Goal: Task Accomplishment & Management: Manage account settings

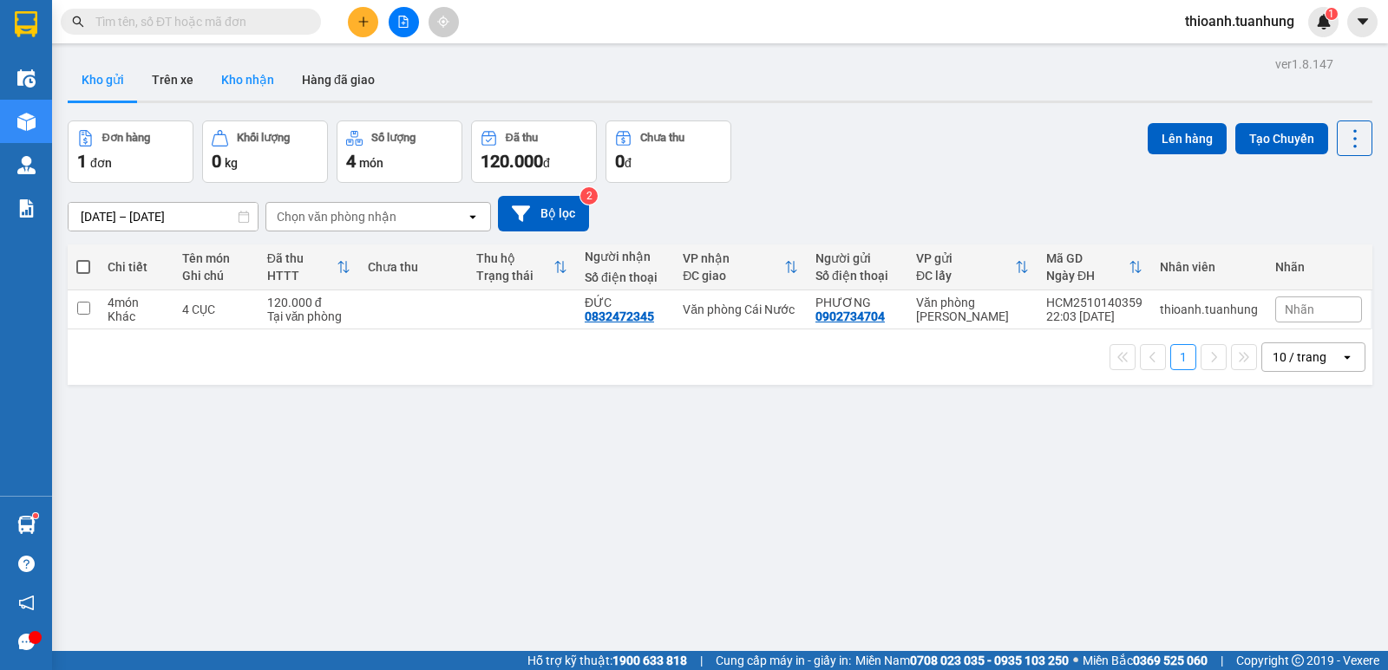
click at [259, 60] on button "Kho nhận" at bounding box center [247, 80] width 81 height 42
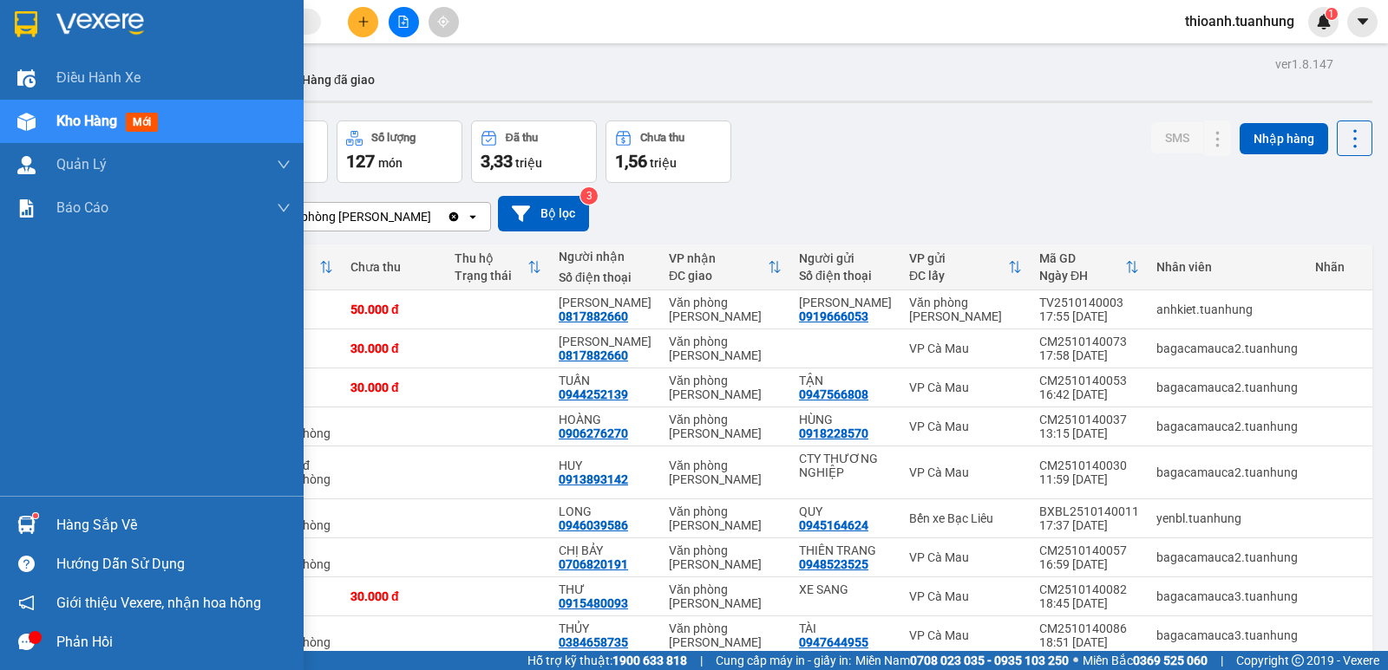
click at [104, 510] on div "Hàng sắp về" at bounding box center [152, 525] width 304 height 39
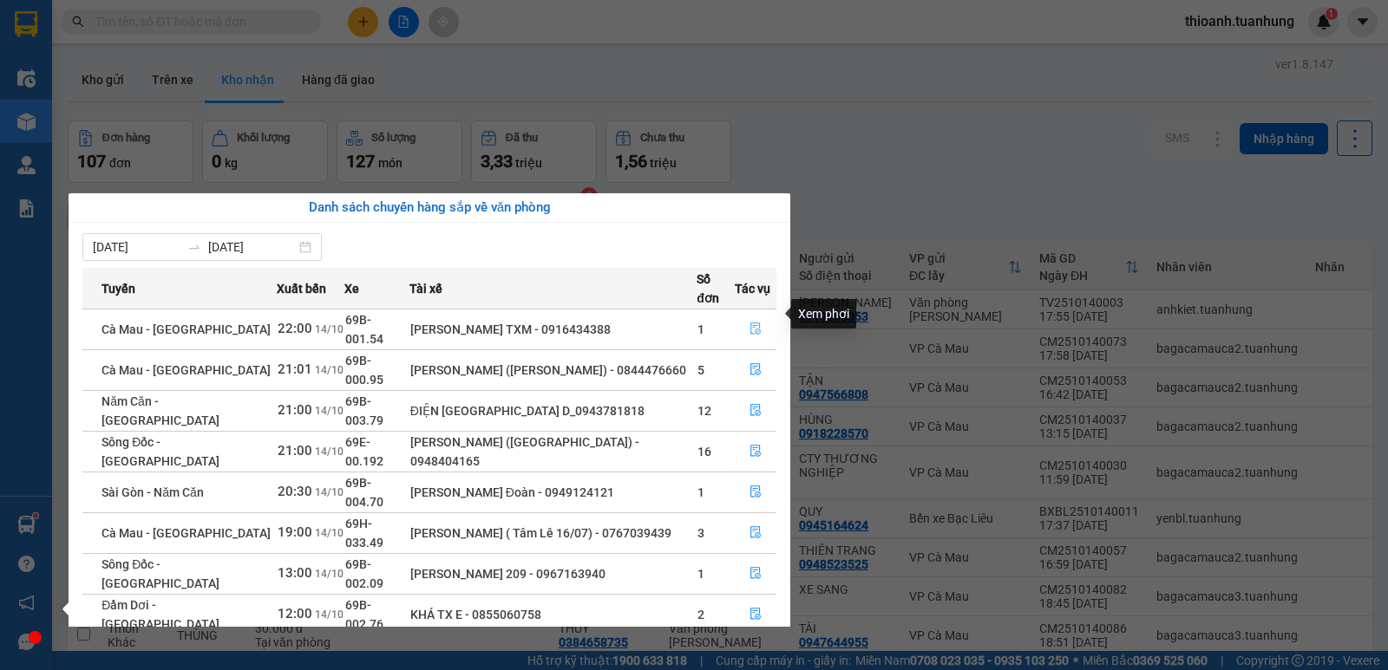
click at [749, 323] on icon "file-done" at bounding box center [755, 329] width 12 height 12
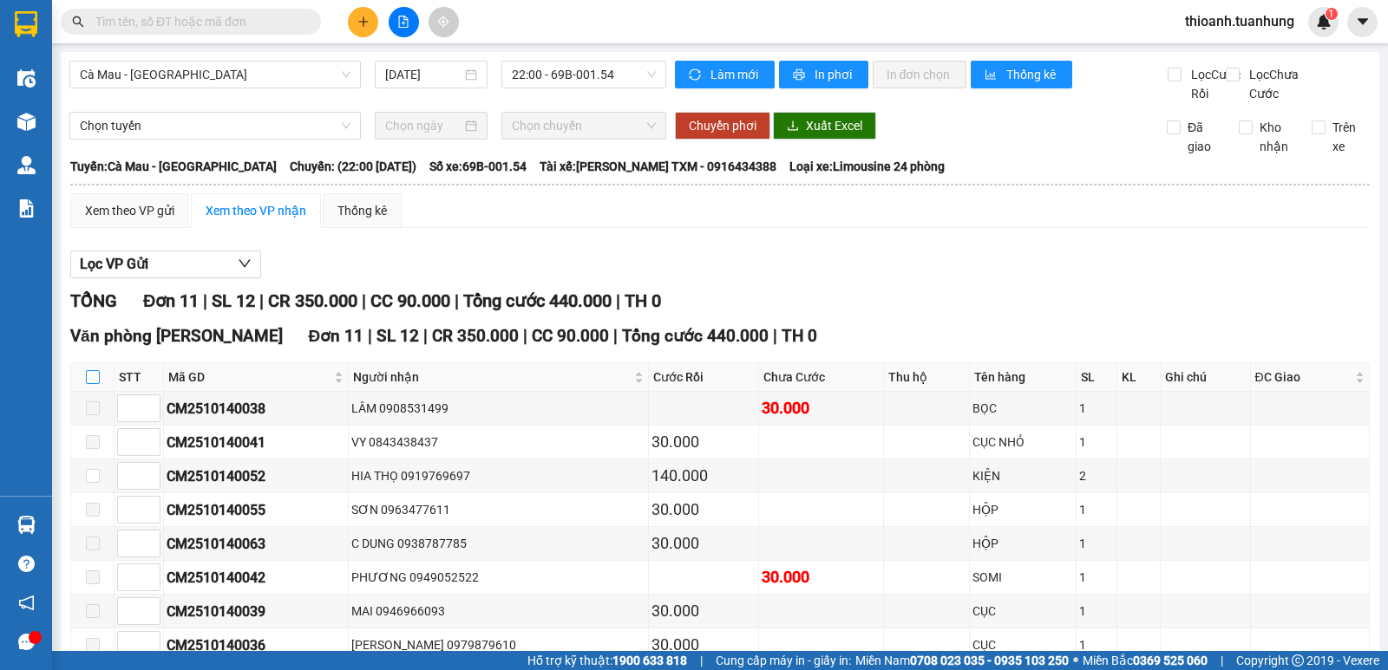
click at [88, 384] on input "checkbox" at bounding box center [93, 377] width 14 height 14
checkbox input "true"
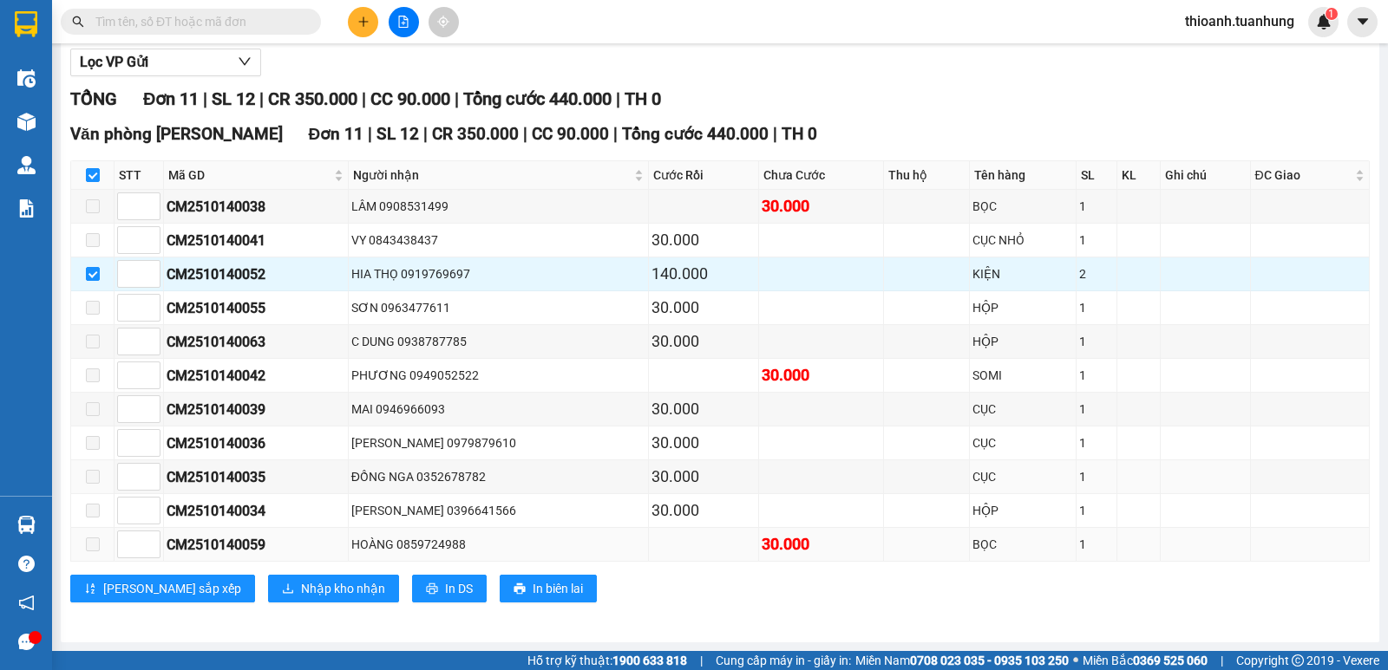
scroll to position [221, 0]
click at [301, 580] on span "Nhập kho nhận" at bounding box center [343, 588] width 84 height 19
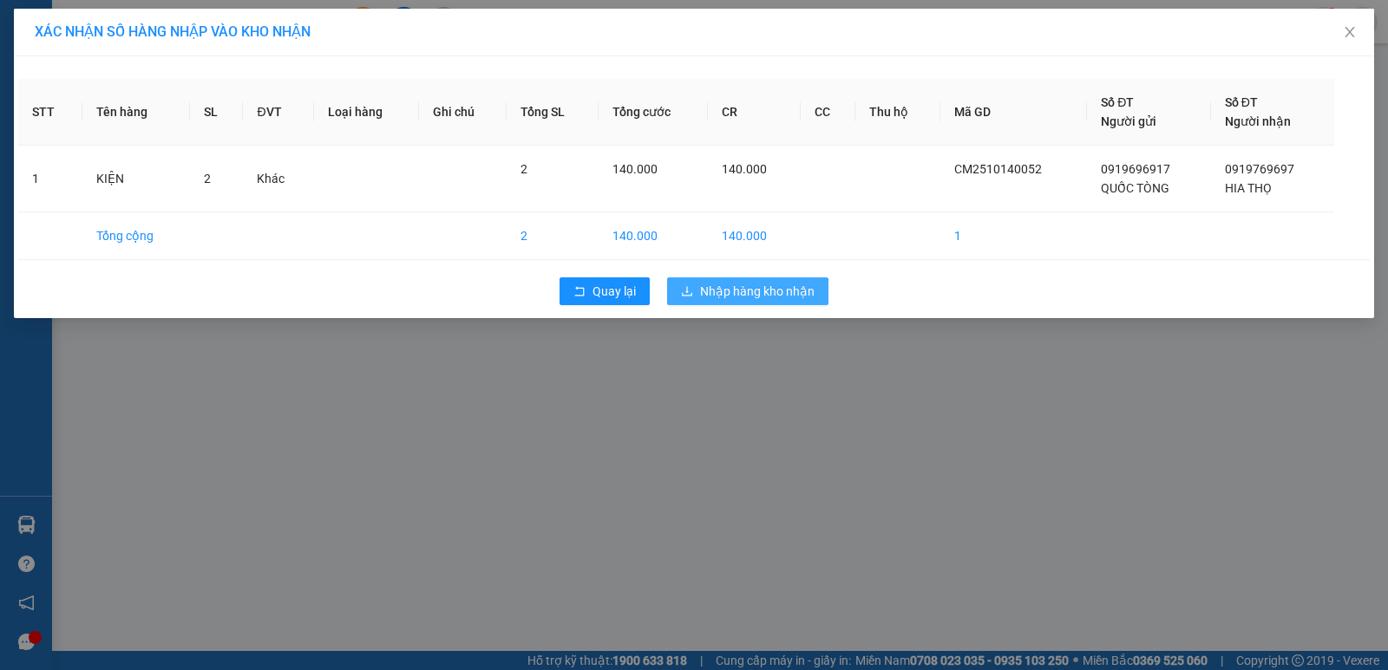
drag, startPoint x: 687, startPoint y: 280, endPoint x: 689, endPoint y: 293, distance: 13.3
click at [689, 293] on div "STT Tên hàng SL ĐVT Loại hàng Ghi chú Tổng SL Tổng cước CR CC Thu hộ Mã GD Số Đ…" at bounding box center [694, 187] width 1360 height 262
click at [689, 293] on icon "download" at bounding box center [687, 291] width 12 height 12
click at [689, 293] on icon "loading" at bounding box center [687, 291] width 12 height 12
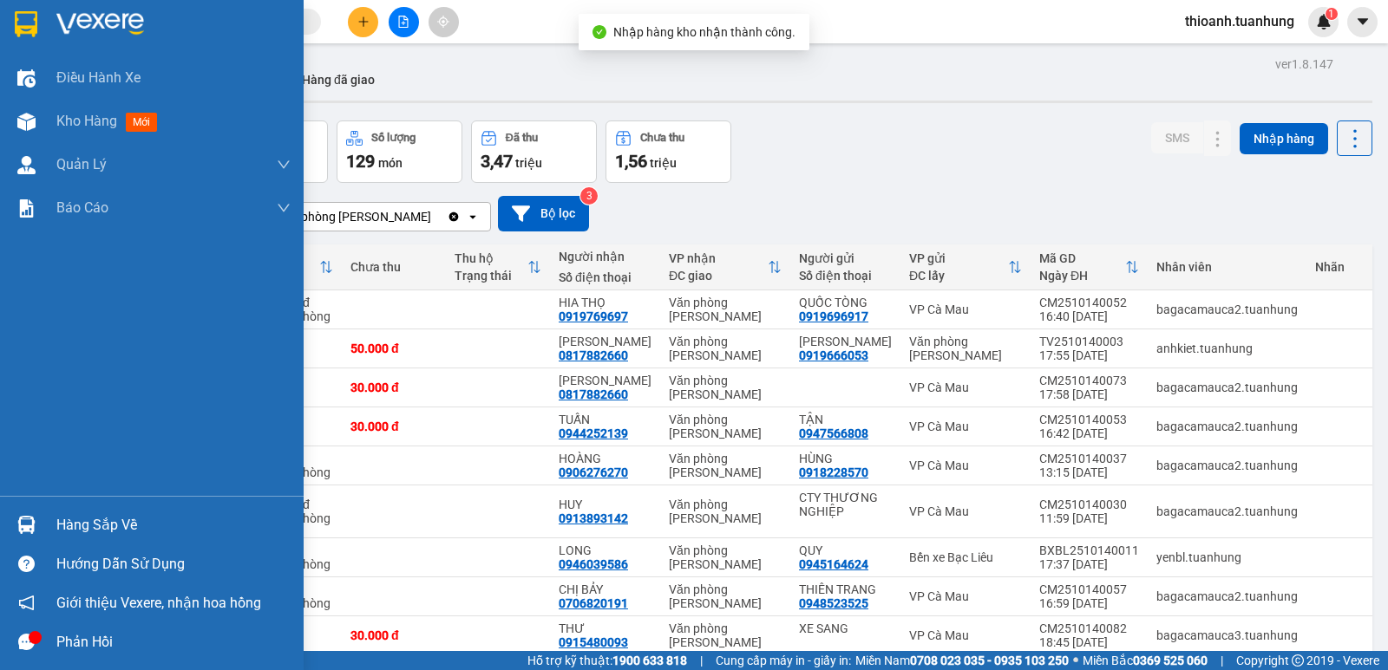
click at [92, 519] on div "Hàng sắp về" at bounding box center [173, 526] width 234 height 26
click at [92, 519] on div "Điều hành xe Kho hàng mới Quản [PERSON_NAME] lý chuyến Quản lý khách hàng mới Q…" at bounding box center [152, 335] width 304 height 670
drag, startPoint x: 91, startPoint y: 534, endPoint x: 101, endPoint y: 531, distance: 11.0
click at [94, 534] on div "Hàng sắp về" at bounding box center [173, 526] width 234 height 26
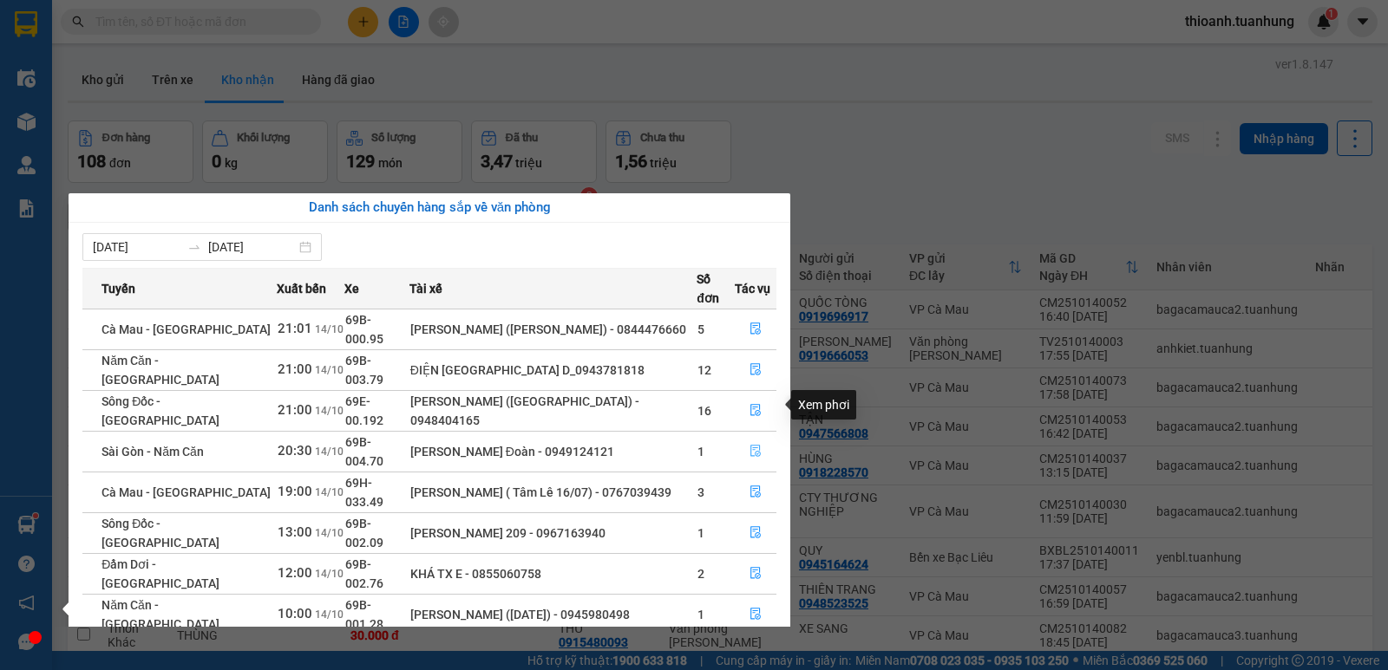
click at [750, 445] on icon "file-done" at bounding box center [755, 451] width 12 height 12
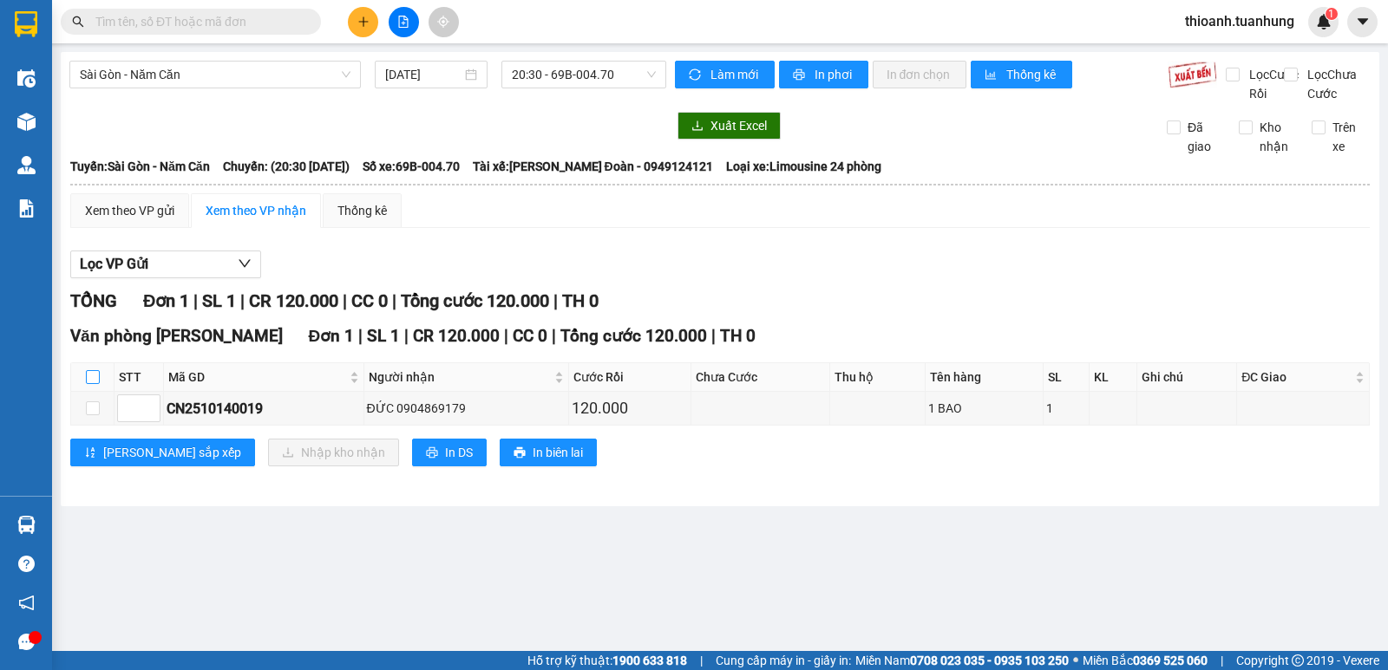
click at [92, 387] on label at bounding box center [93, 377] width 14 height 19
click at [92, 384] on input "checkbox" at bounding box center [93, 377] width 14 height 14
checkbox input "true"
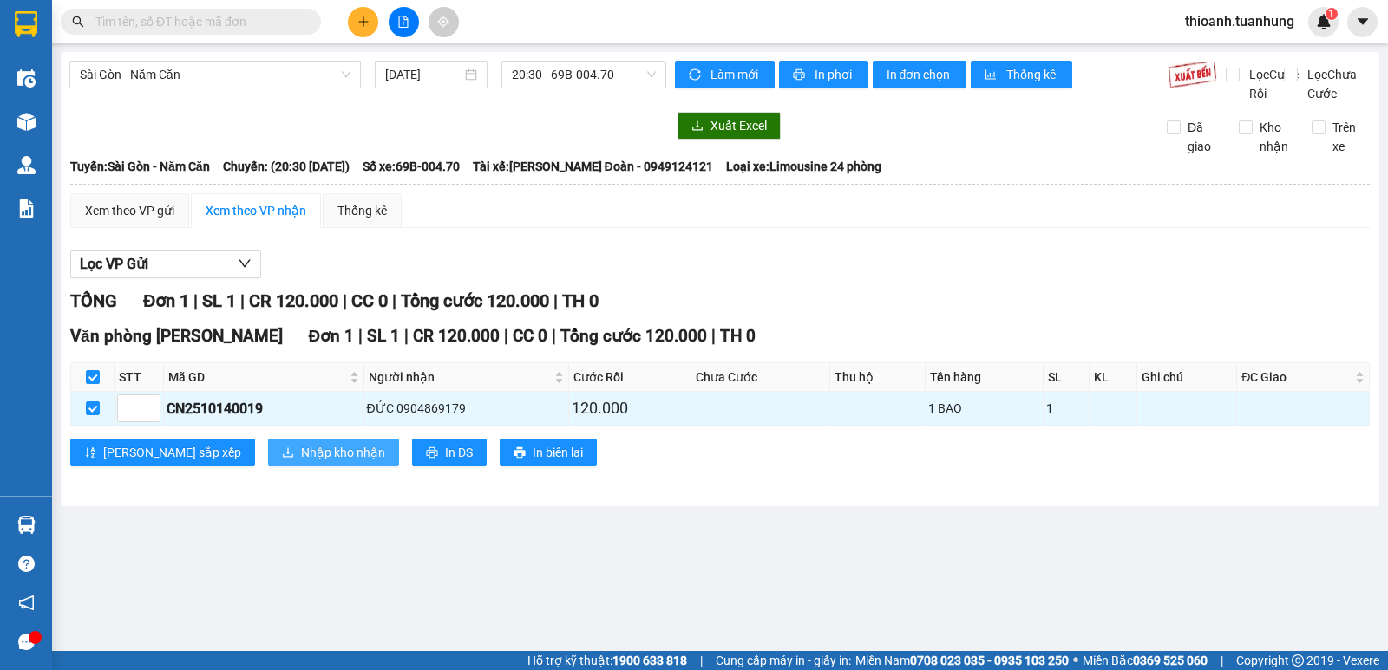
click at [301, 462] on span "Nhập kho nhận" at bounding box center [343, 452] width 84 height 19
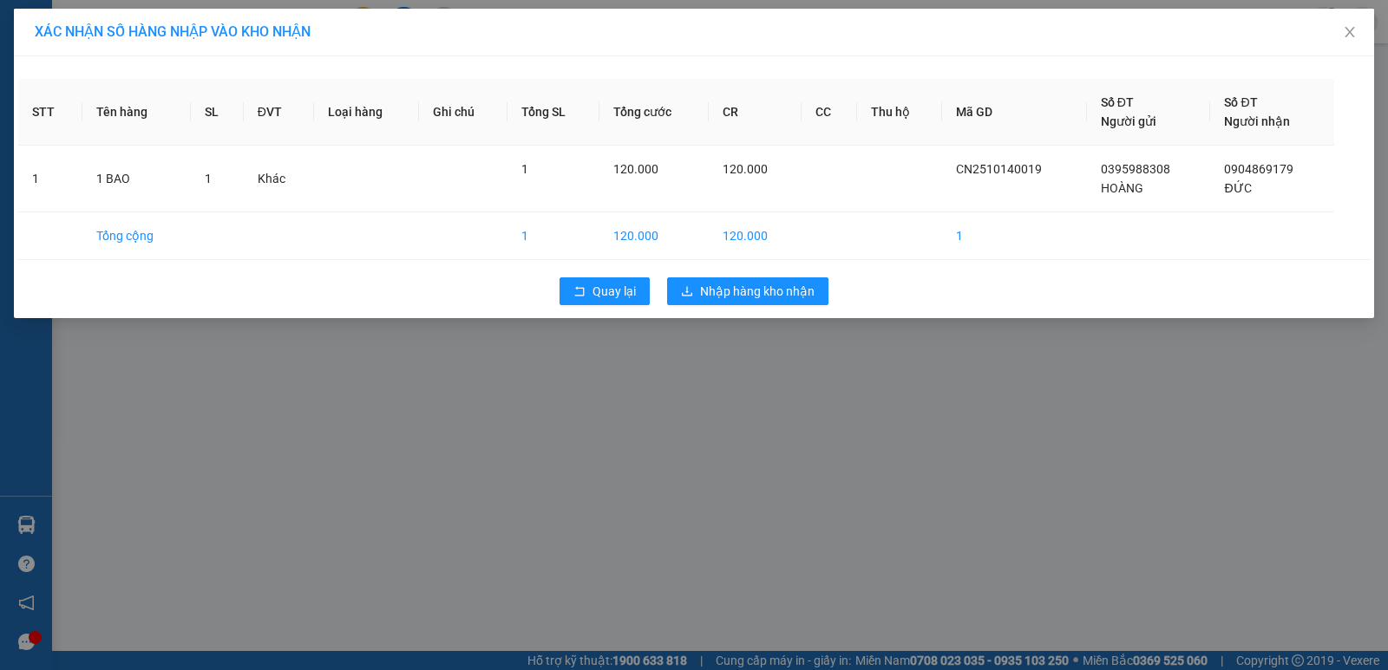
click at [722, 276] on div "Quay lại Nhập hàng kho nhận" at bounding box center [693, 291] width 1351 height 45
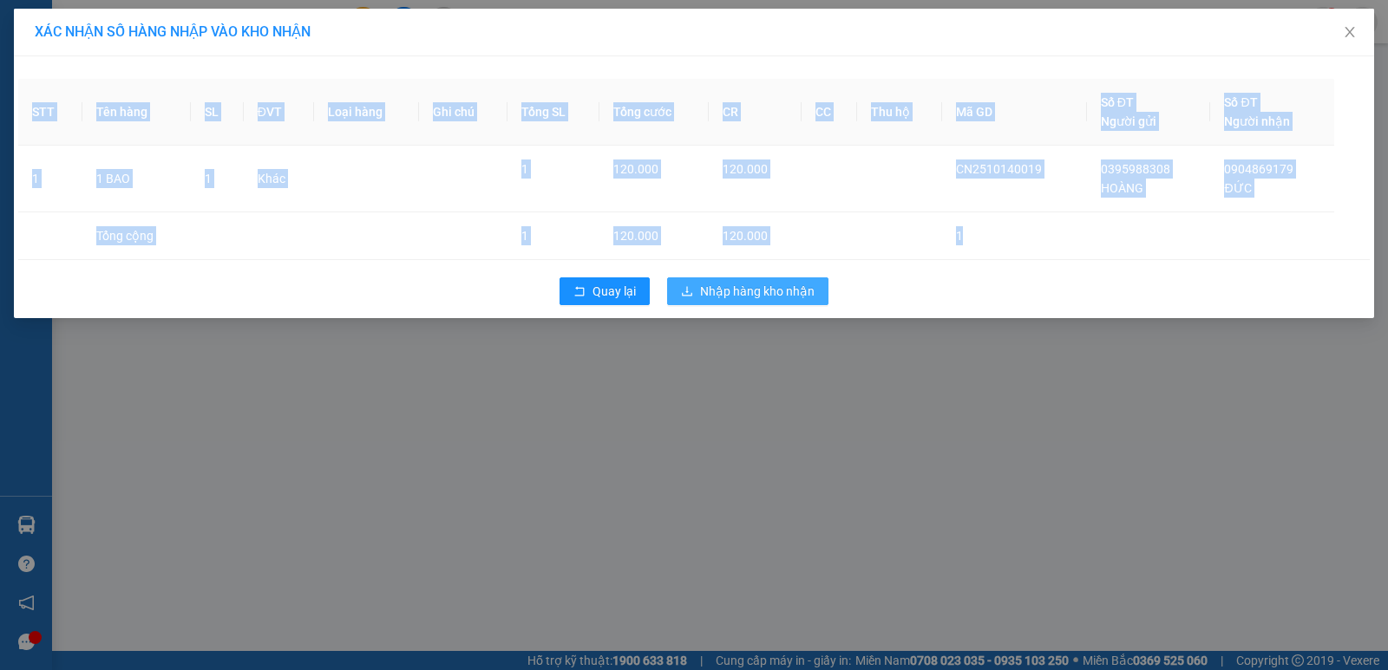
click at [737, 294] on span "Nhập hàng kho nhận" at bounding box center [757, 291] width 114 height 19
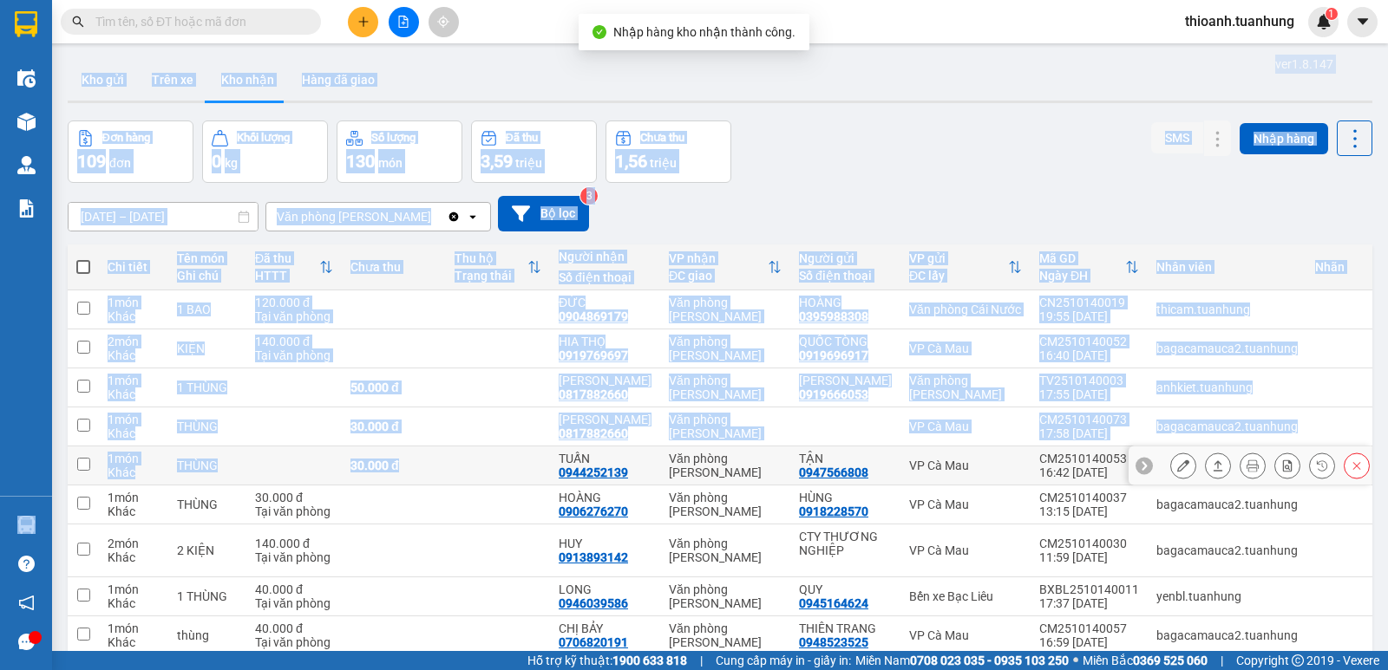
drag, startPoint x: 420, startPoint y: 456, endPoint x: 0, endPoint y: 506, distance: 422.6
click at [0, 505] on section "Kết quả tìm kiếm ( 69 ) Bộ lọc Mã ĐH Trạng thái Món hàng Thu hộ Tổng cước Chưa …" at bounding box center [694, 335] width 1388 height 670
click at [774, 124] on div "Đơn hàng 109 đơn Khối lượng 0 kg Số lượng 130 món Đã thu 3,59 triệu Chưa thu 1,…" at bounding box center [720, 152] width 1304 height 62
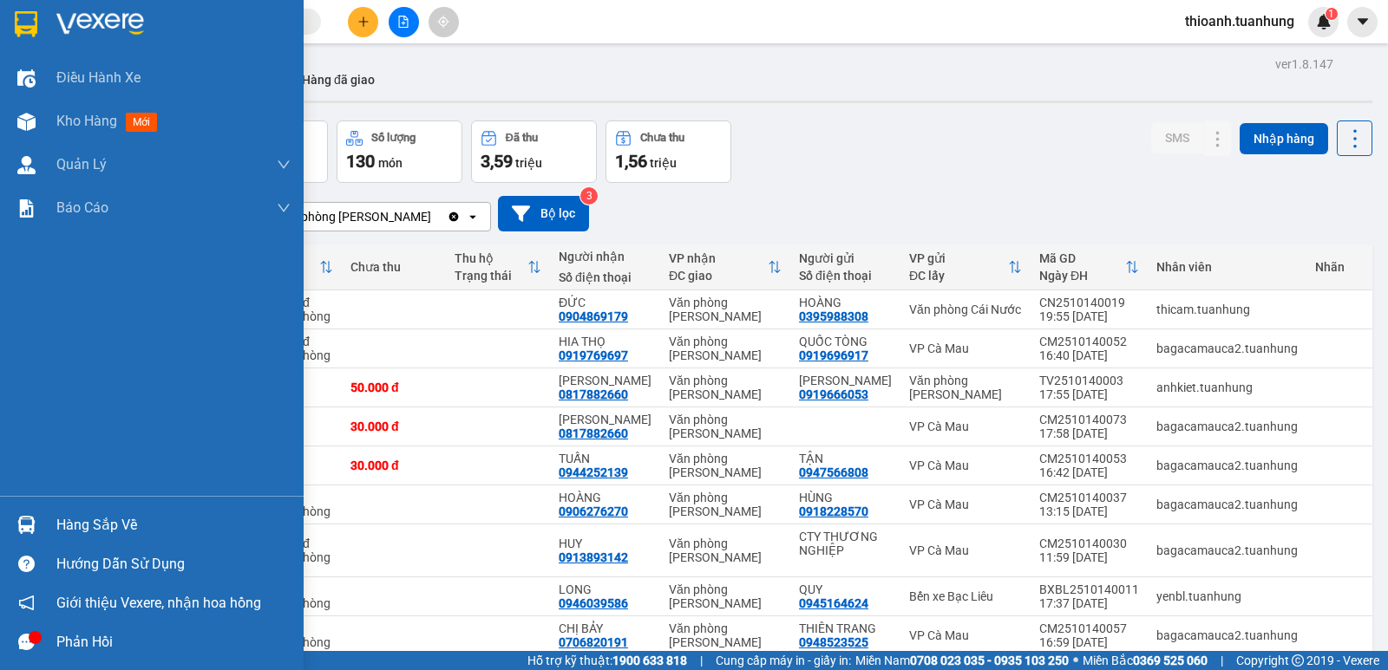
click at [84, 530] on div "Hàng sắp về" at bounding box center [173, 526] width 234 height 26
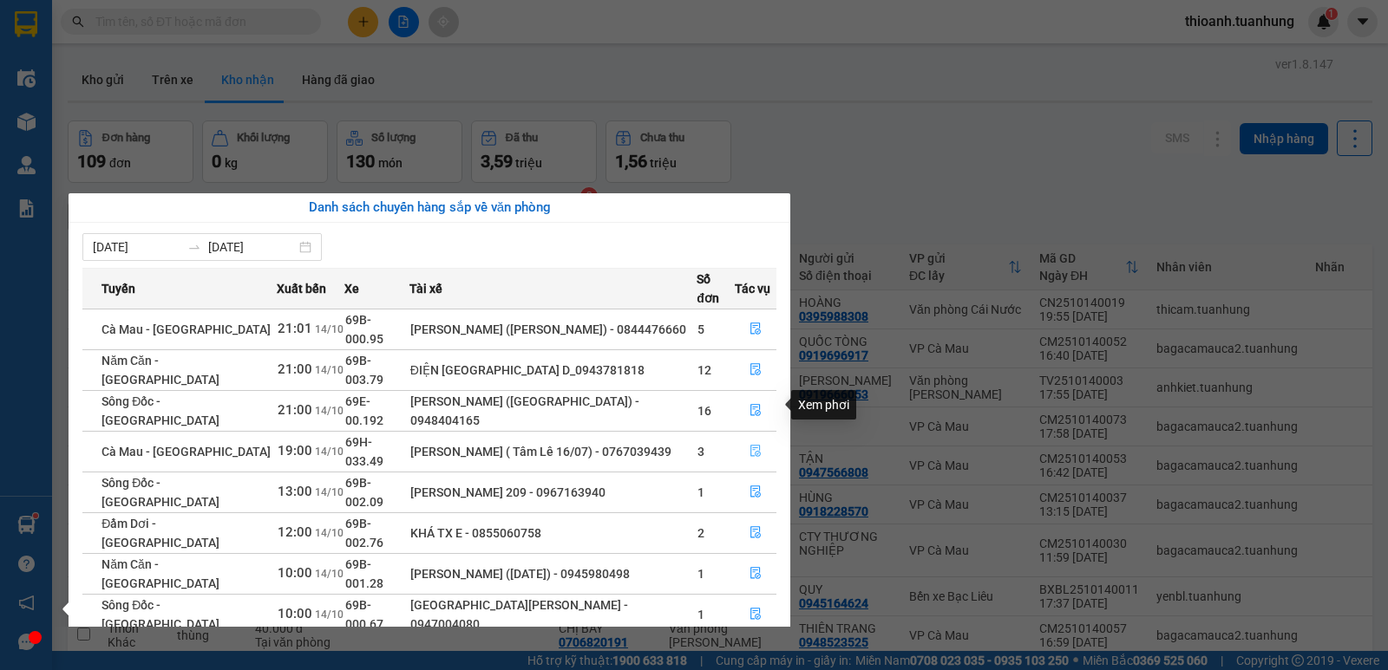
click at [750, 445] on icon "file-done" at bounding box center [755, 451] width 12 height 12
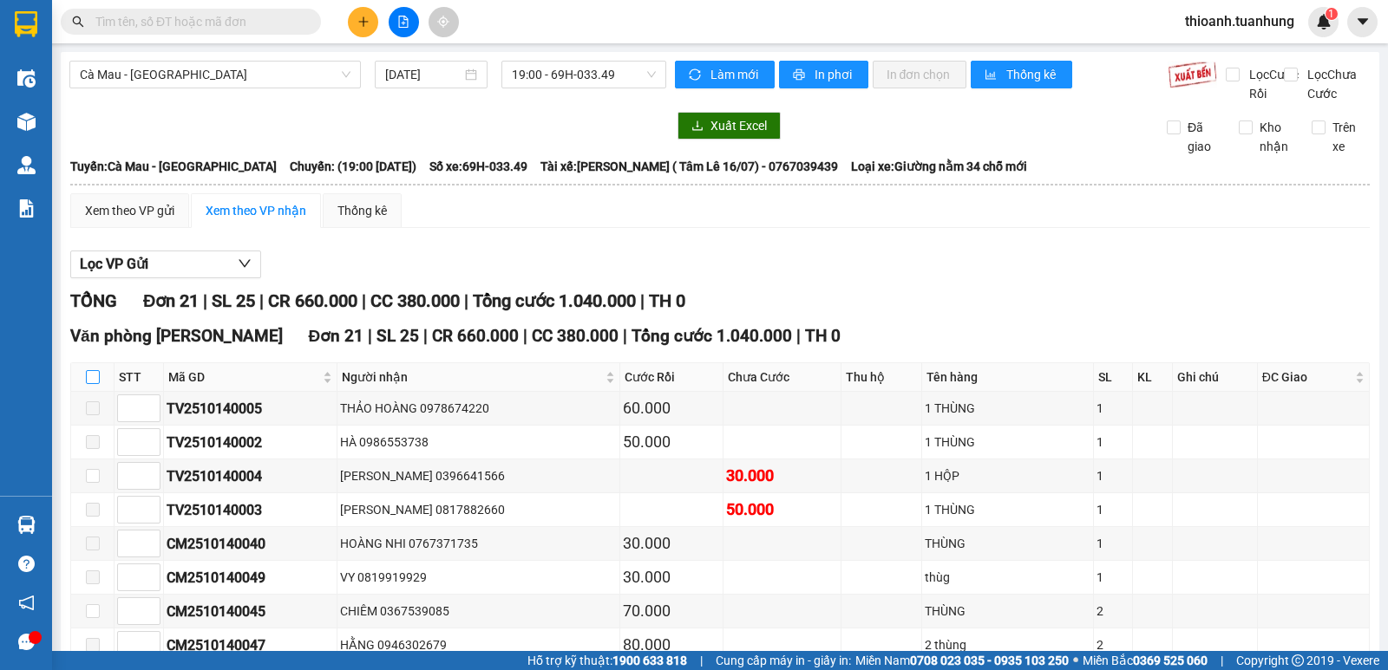
click at [94, 384] on input "checkbox" at bounding box center [93, 377] width 14 height 14
checkbox input "true"
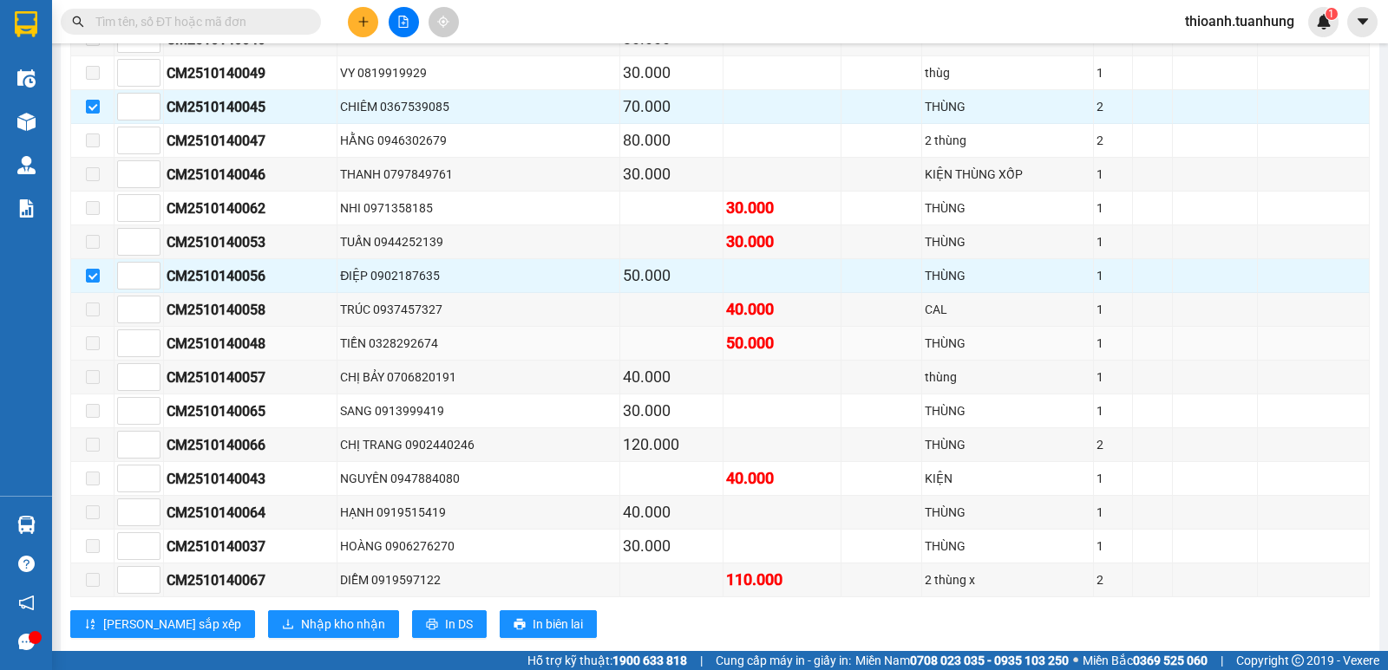
scroll to position [559, 0]
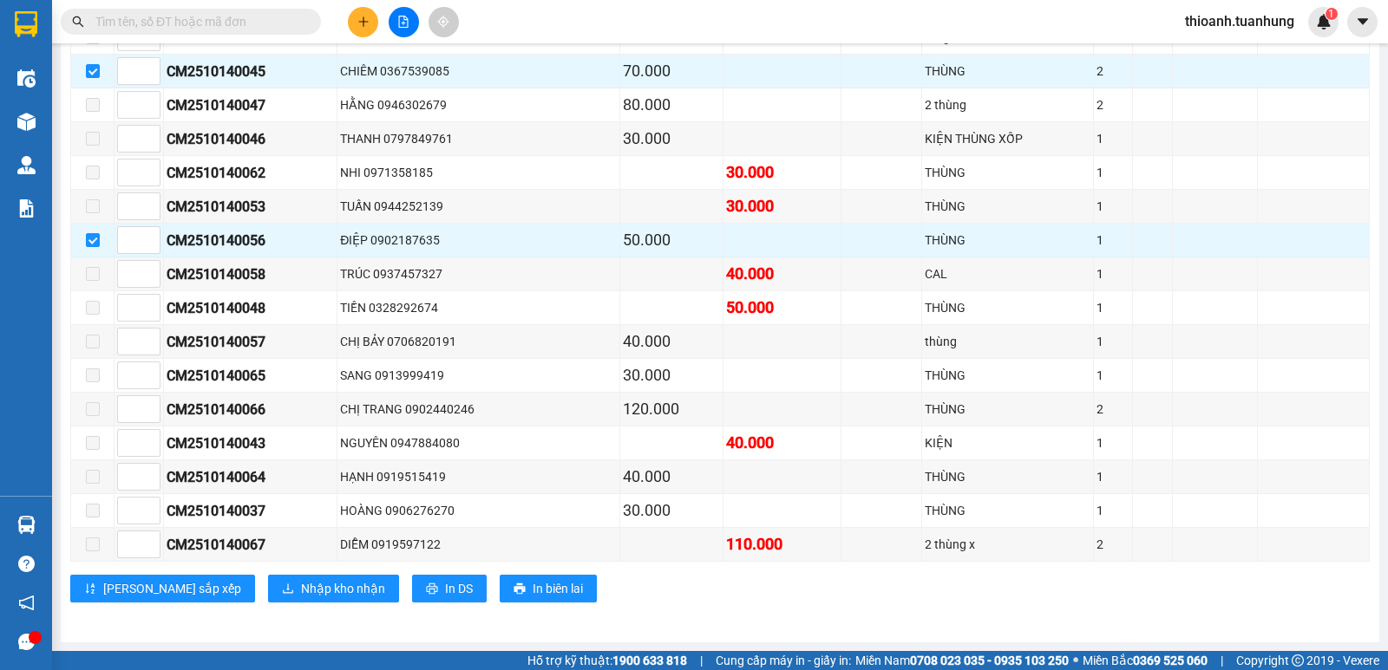
click at [275, 611] on div "TỔNG Đơn 21 | SL 25 | CR 660.000 | CC 380.000 | Tổng cước 1.040.000 | TH [GEOGR…" at bounding box center [719, 186] width 1299 height 877
click at [278, 602] on div "[GEOGRAPHIC_DATA][PERSON_NAME] 21 | SL 25 | CR 660.000 | CC 380.000 | Tổng cước…" at bounding box center [719, 199] width 1299 height 833
click at [301, 592] on span "Nhập kho nhận" at bounding box center [343, 588] width 84 height 19
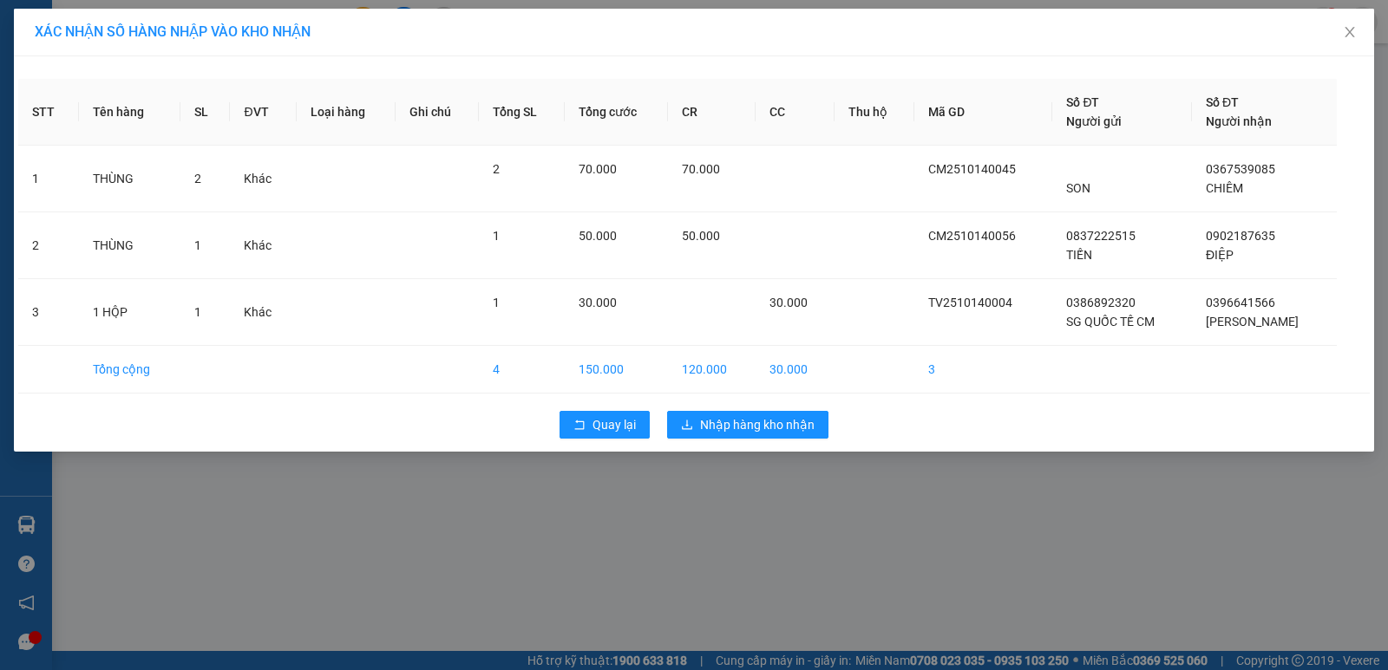
click at [712, 408] on div "Quay lại Nhập hàng kho nhận" at bounding box center [693, 424] width 1351 height 45
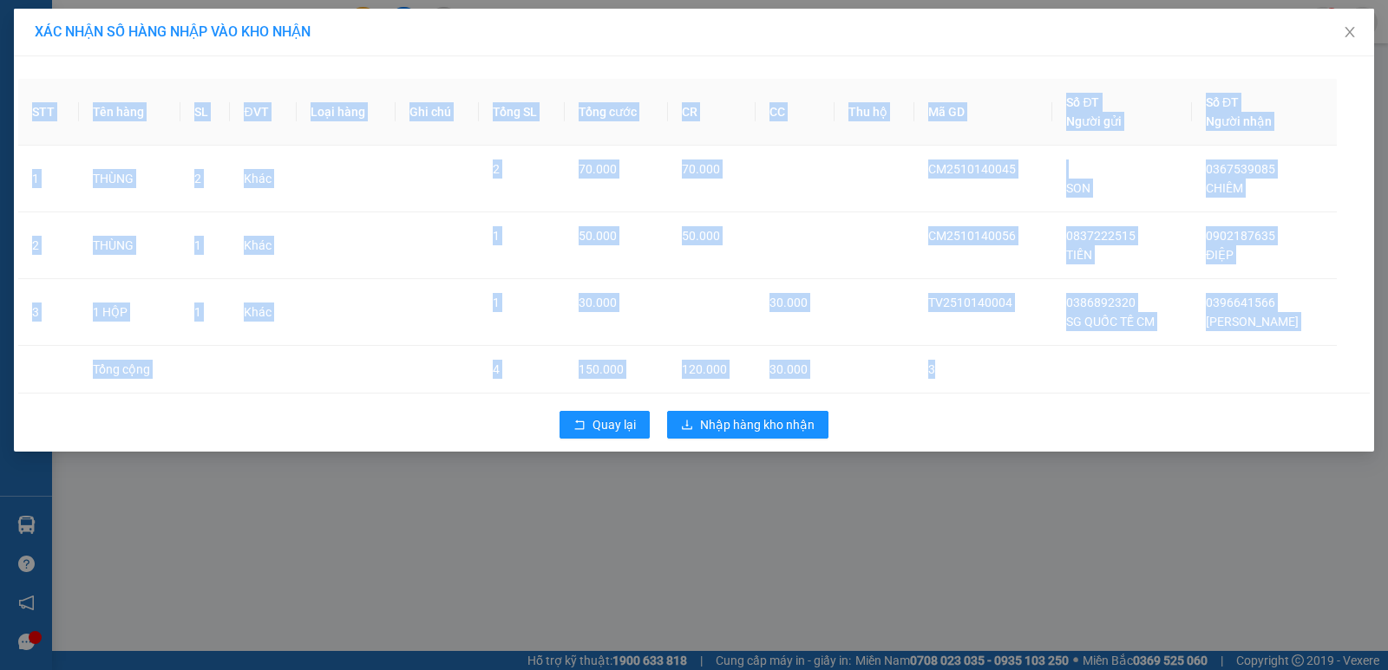
click at [712, 410] on div "Quay lại Nhập hàng kho nhận" at bounding box center [693, 424] width 1351 height 45
click at [715, 424] on span "Nhập hàng kho nhận" at bounding box center [757, 424] width 114 height 19
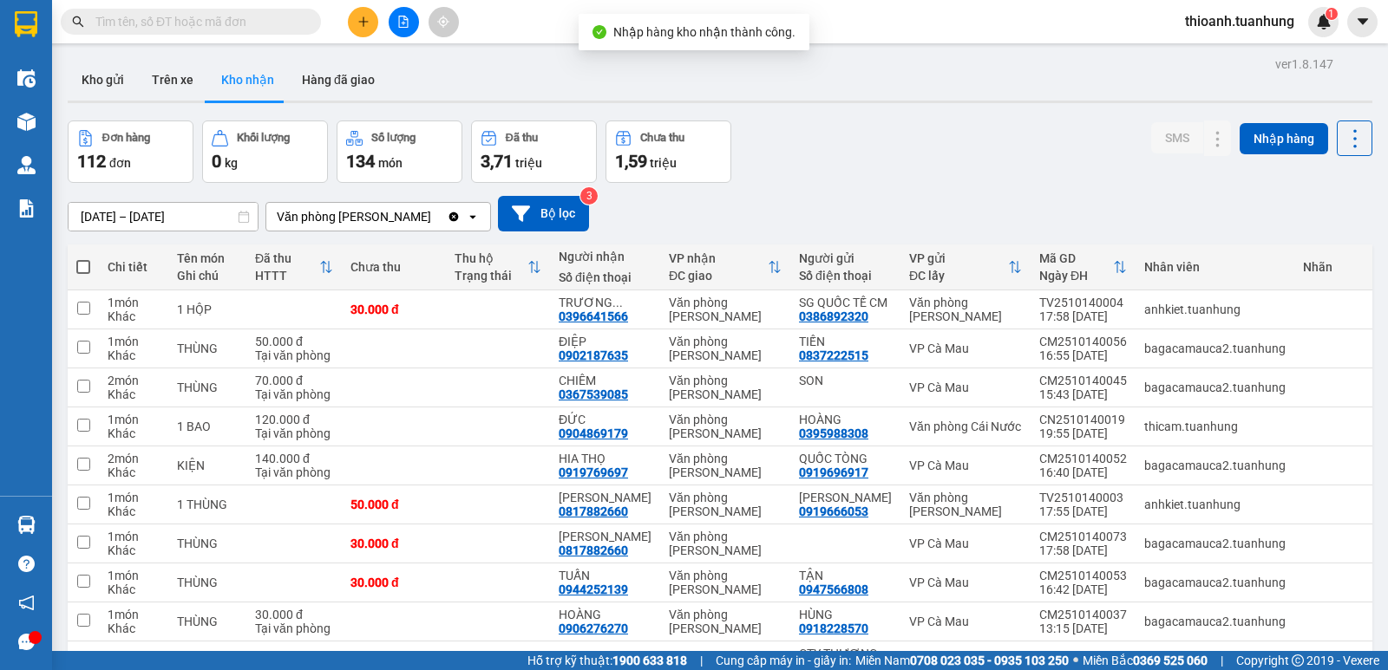
click at [580, 66] on div "Kho gửi Trên xe Kho nhận Hàng đã giao" at bounding box center [720, 82] width 1304 height 46
drag, startPoint x: 580, startPoint y: 66, endPoint x: 643, endPoint y: 197, distance: 145.4
click at [580, 66] on div "Kho gửi Trên xe Kho nhận Hàng đã giao" at bounding box center [720, 82] width 1304 height 46
click at [1177, 355] on icon at bounding box center [1183, 349] width 12 height 12
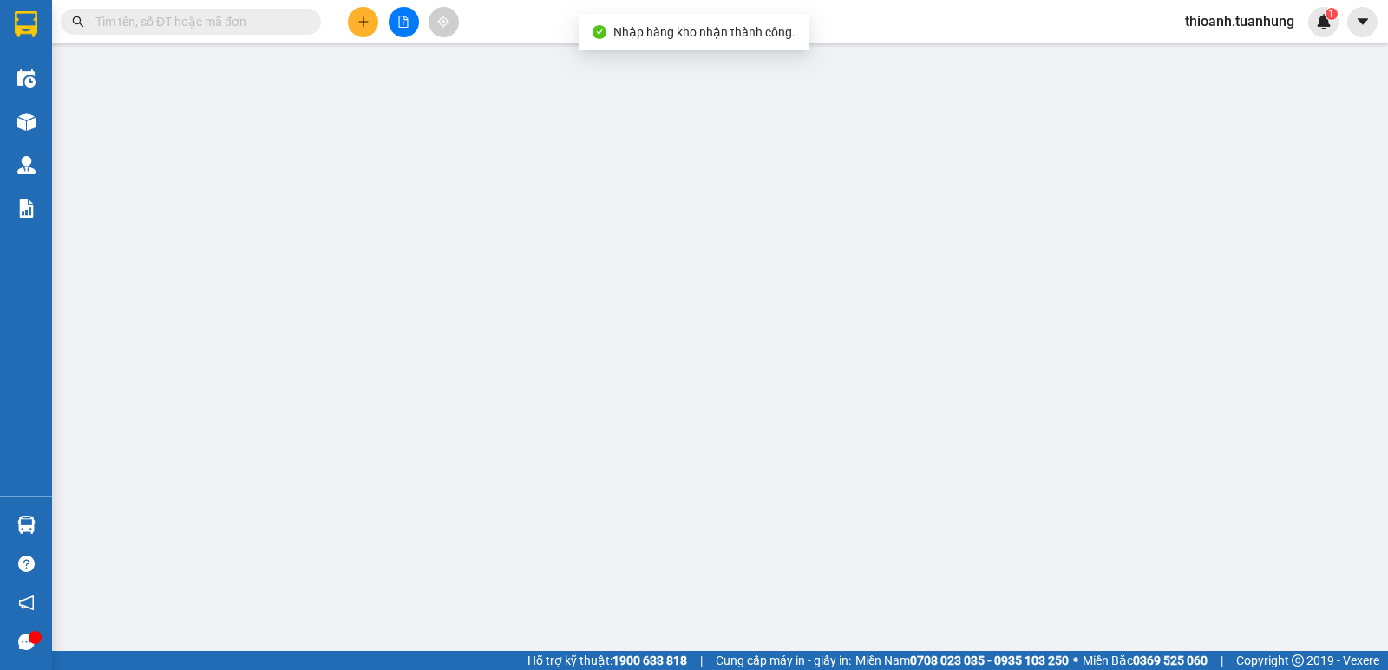
type input "0837222515"
type input "TIẾN"
type input "0902187635"
type input "ĐIỆP"
type input "50.000"
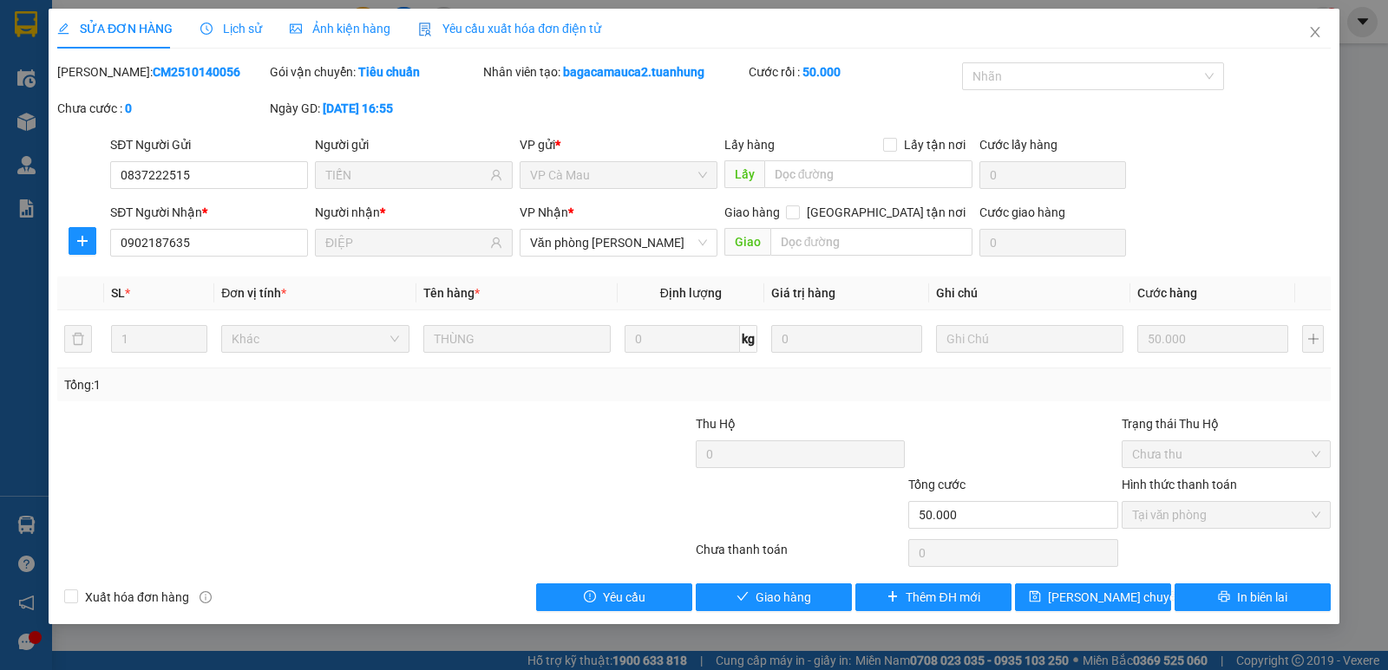
drag, startPoint x: 774, startPoint y: 645, endPoint x: 777, endPoint y: 616, distance: 29.7
click at [774, 644] on div "SỬA ĐƠN HÀNG Lịch sử Ảnh kiện hàng Yêu cầu xuất hóa đơn điện tử Total Paid Fee …" at bounding box center [694, 335] width 1388 height 670
click at [779, 592] on span "Giao hàng" at bounding box center [783, 597] width 56 height 19
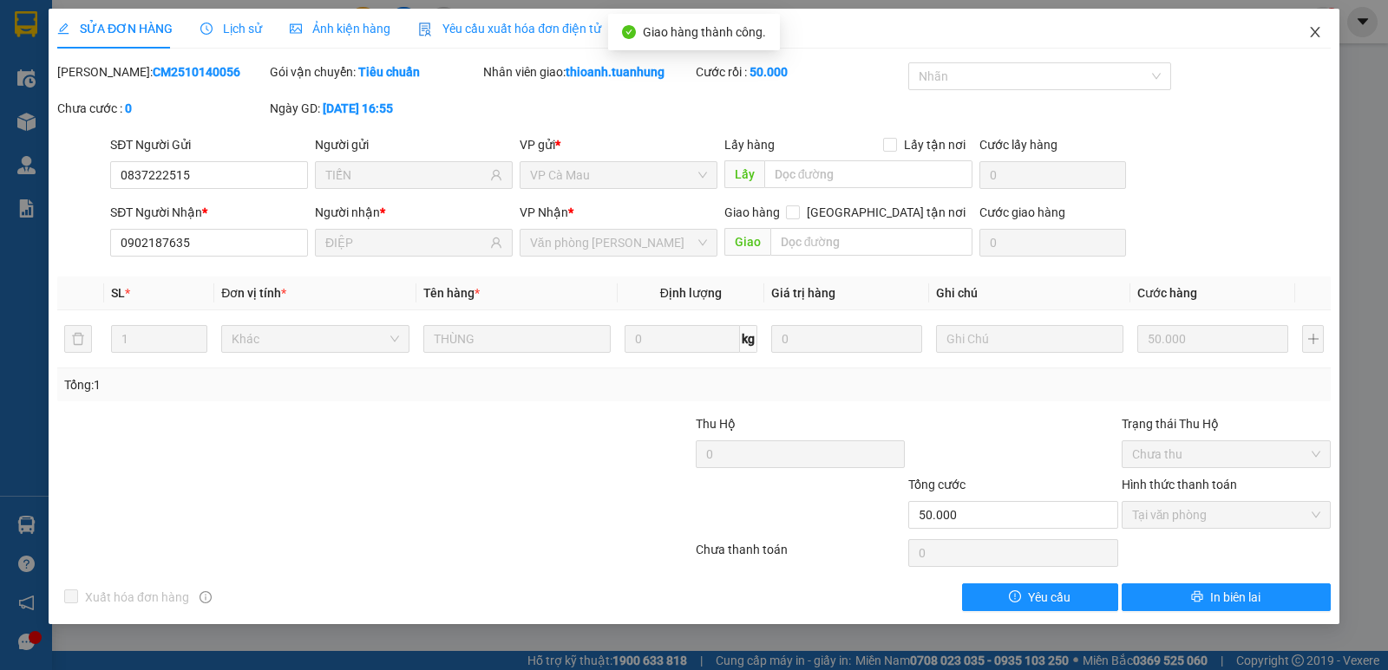
click at [1308, 32] on icon "close" at bounding box center [1315, 32] width 14 height 14
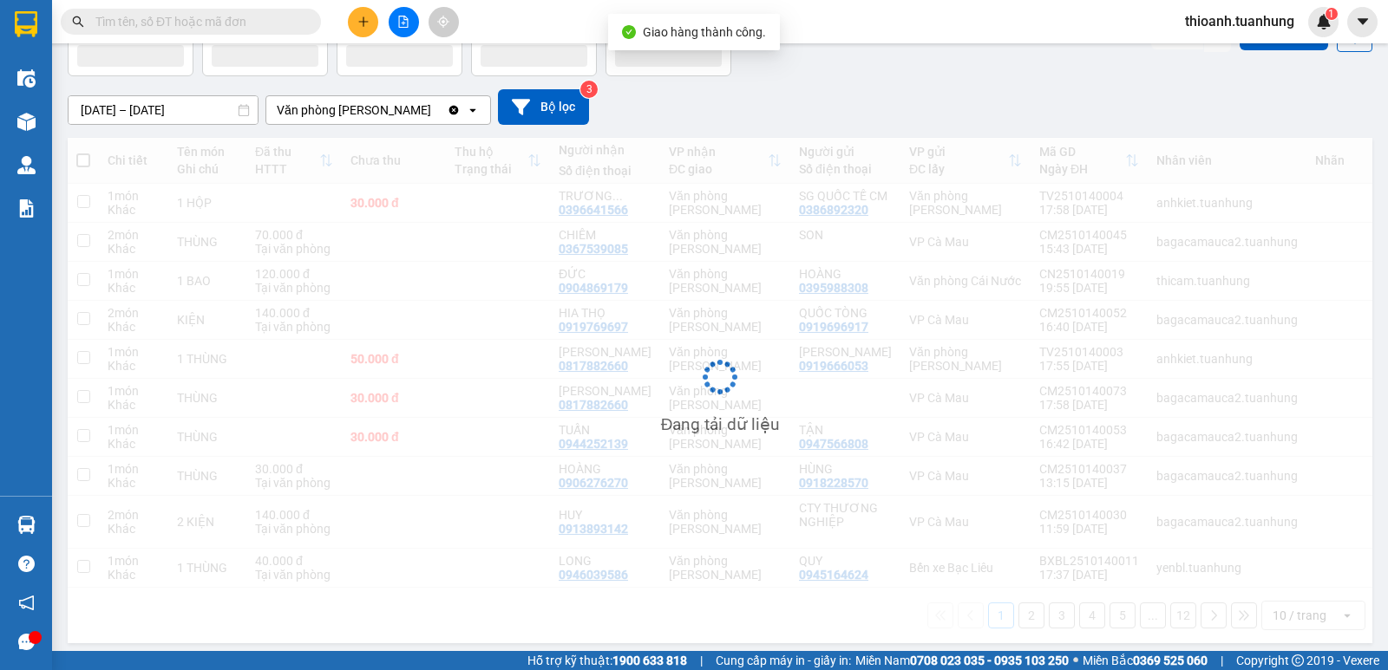
scroll to position [115, 0]
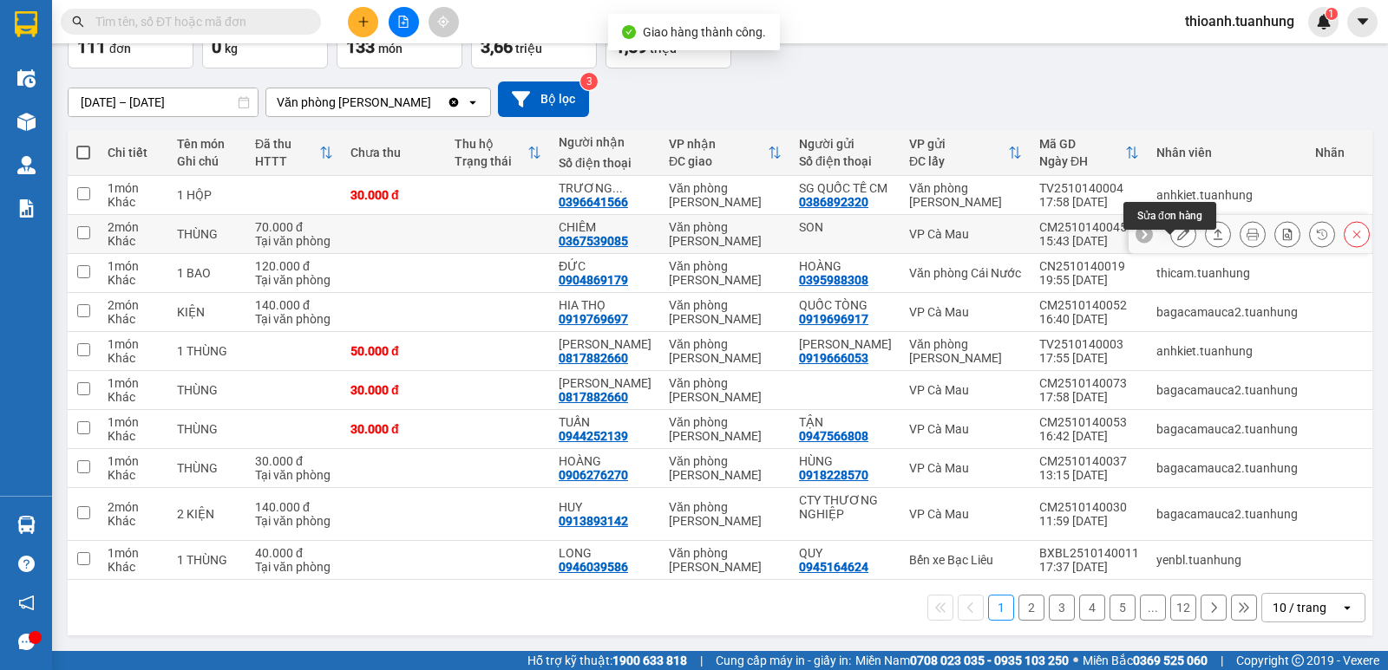
click at [1171, 245] on button at bounding box center [1183, 234] width 24 height 30
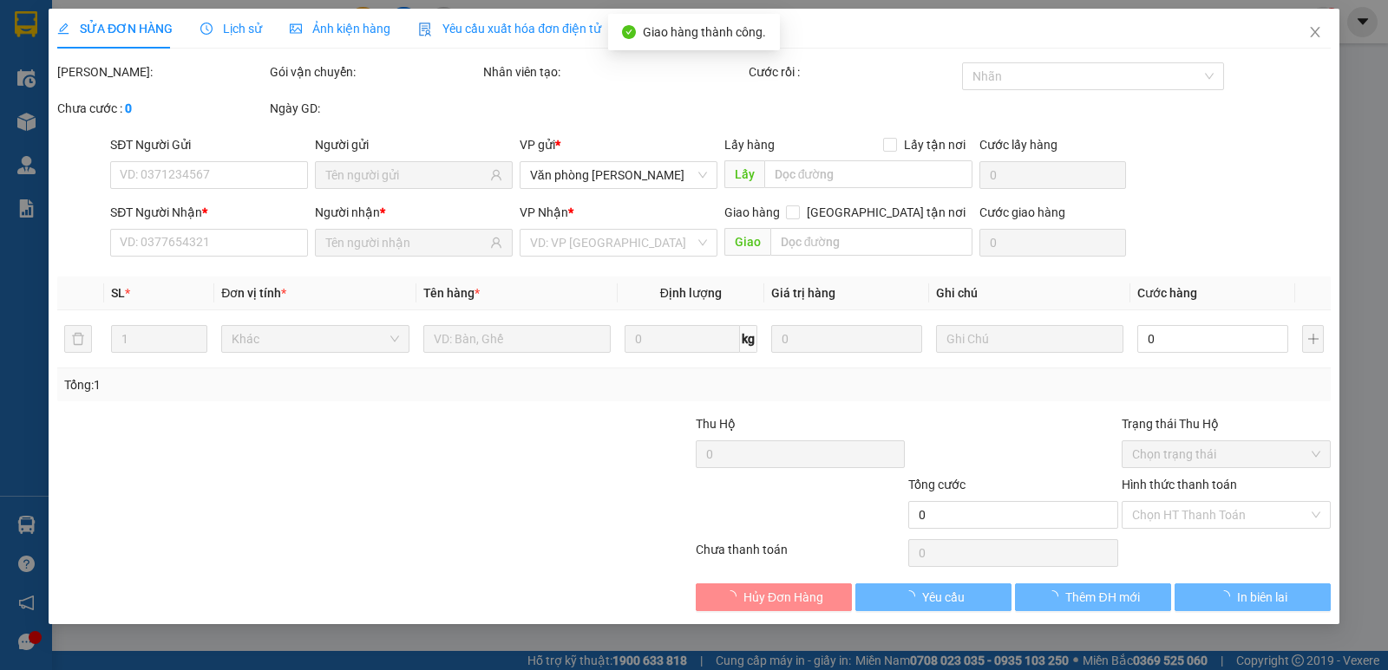
type input "SON"
type input "0367539085"
type input "CHIÊM"
type input "70.000"
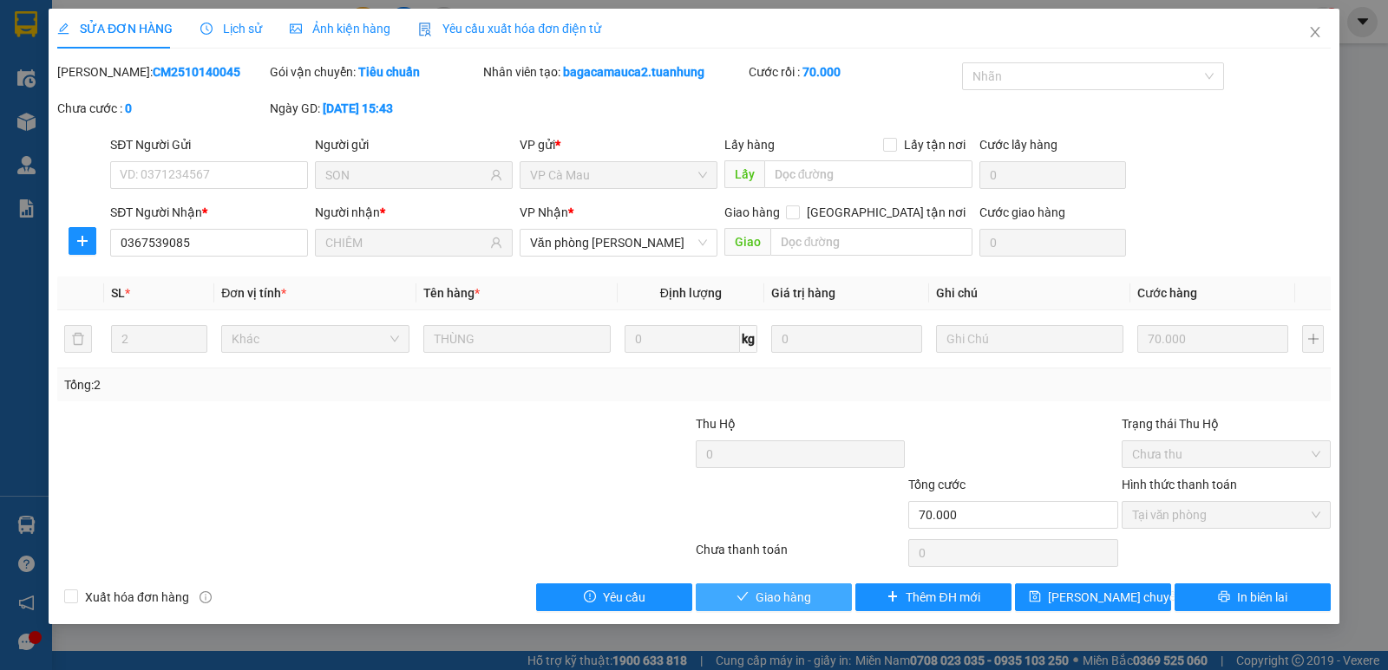
click at [822, 599] on button "Giao hàng" at bounding box center [773, 598] width 156 height 28
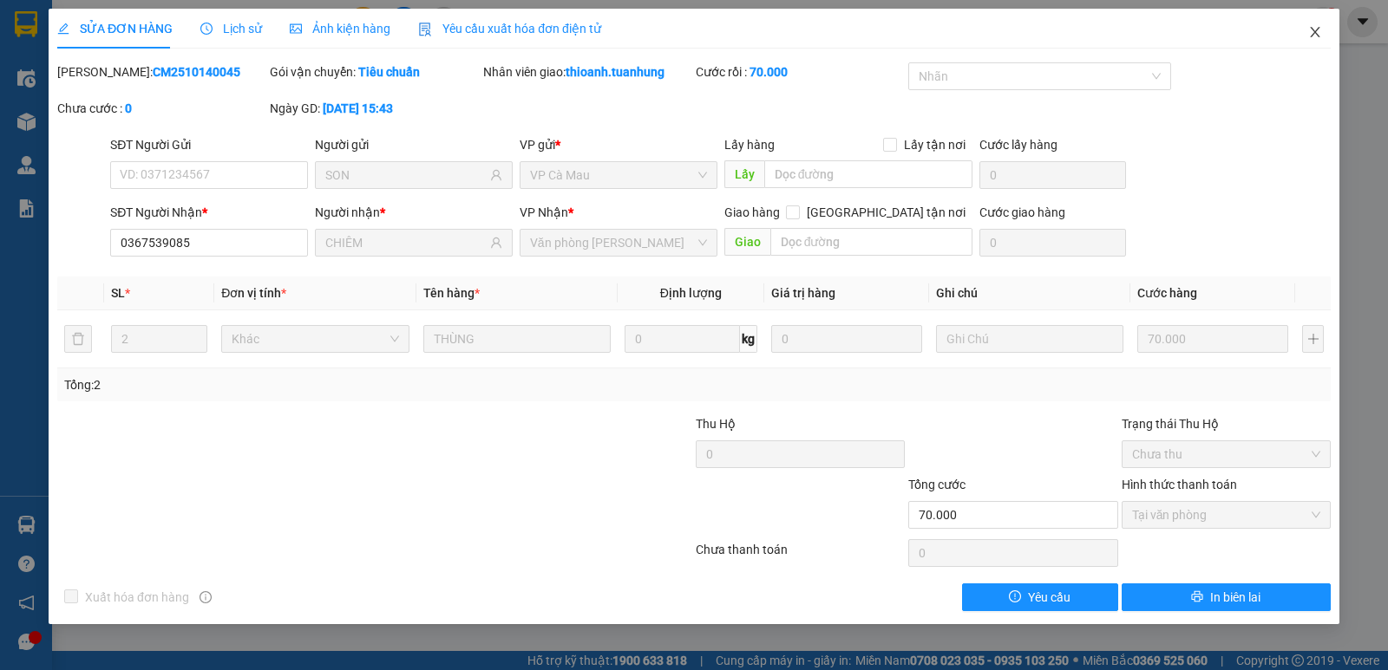
click at [1319, 31] on icon "close" at bounding box center [1315, 32] width 14 height 14
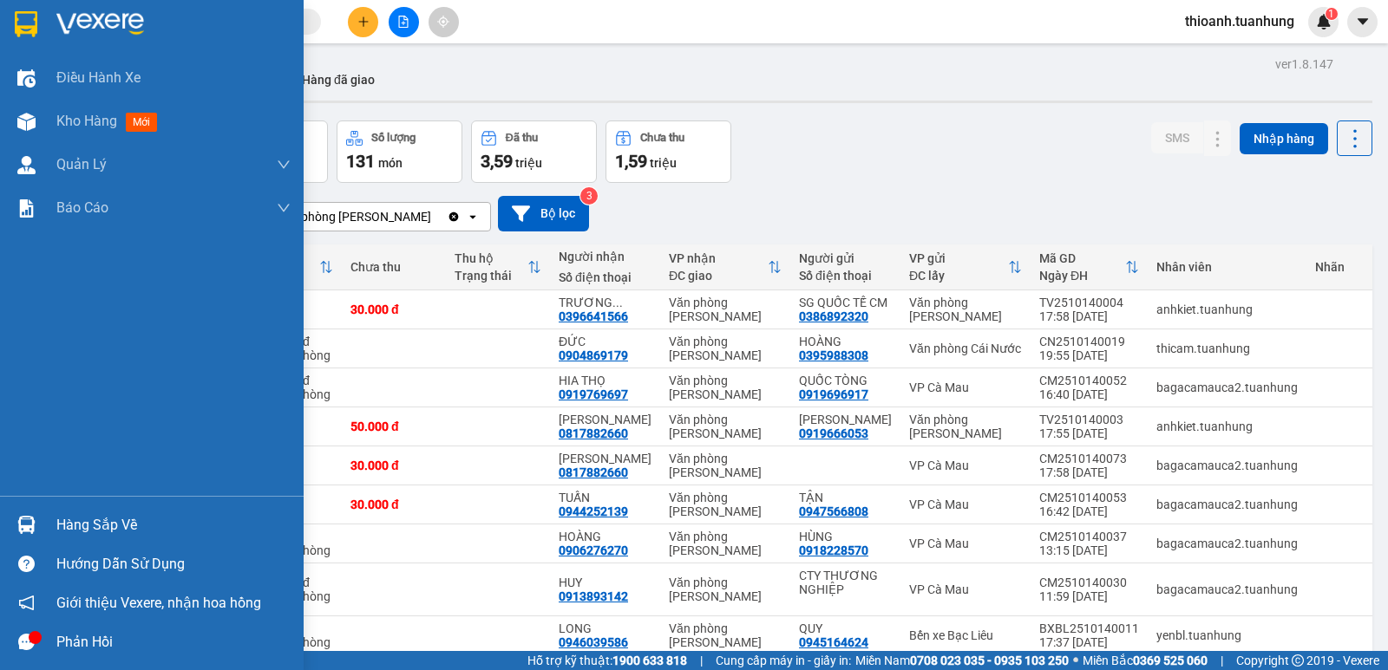
click at [86, 537] on div "Hàng sắp về" at bounding box center [173, 526] width 234 height 26
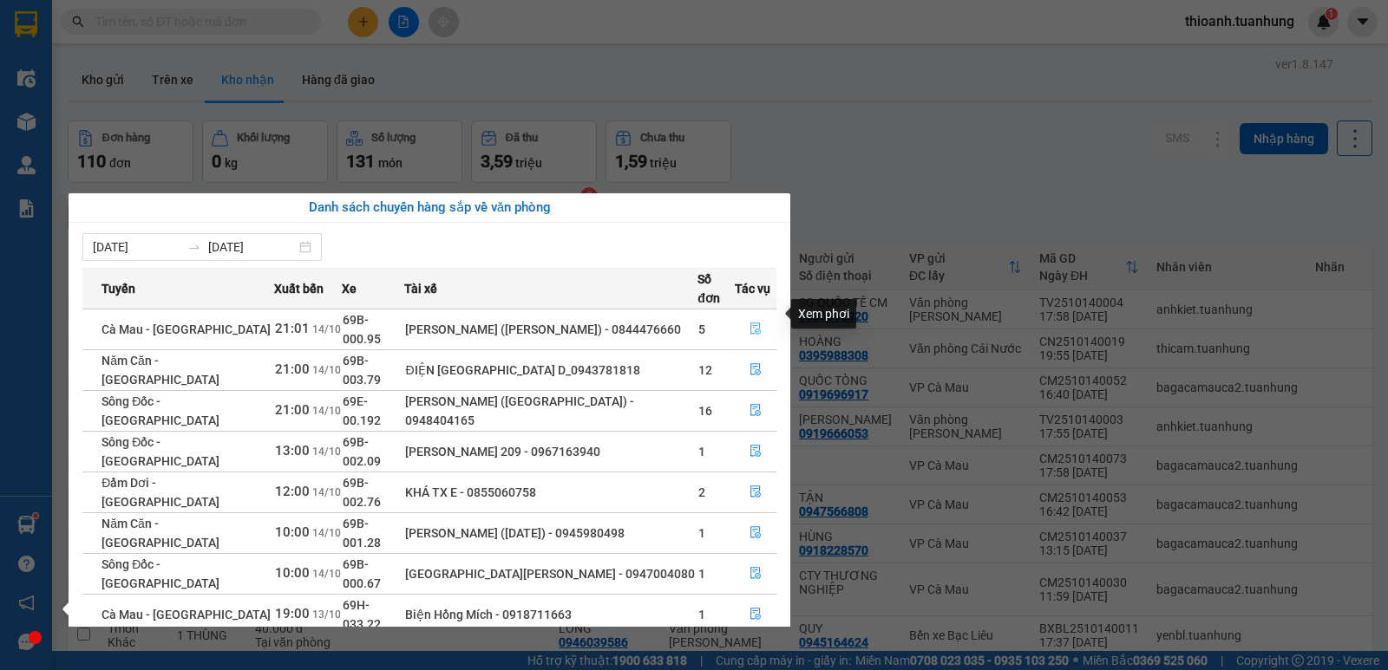
click at [757, 323] on icon "file-done" at bounding box center [755, 329] width 10 height 12
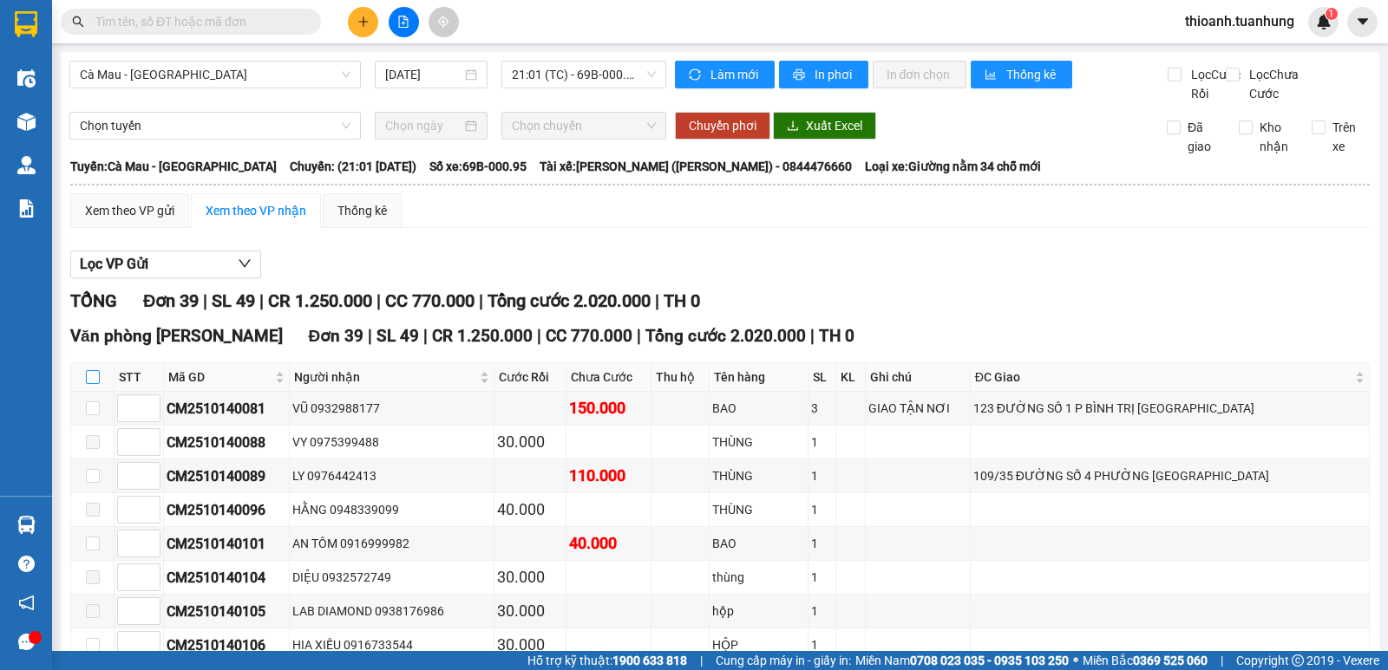
click at [93, 384] on input "checkbox" at bounding box center [93, 377] width 14 height 14
checkbox input "true"
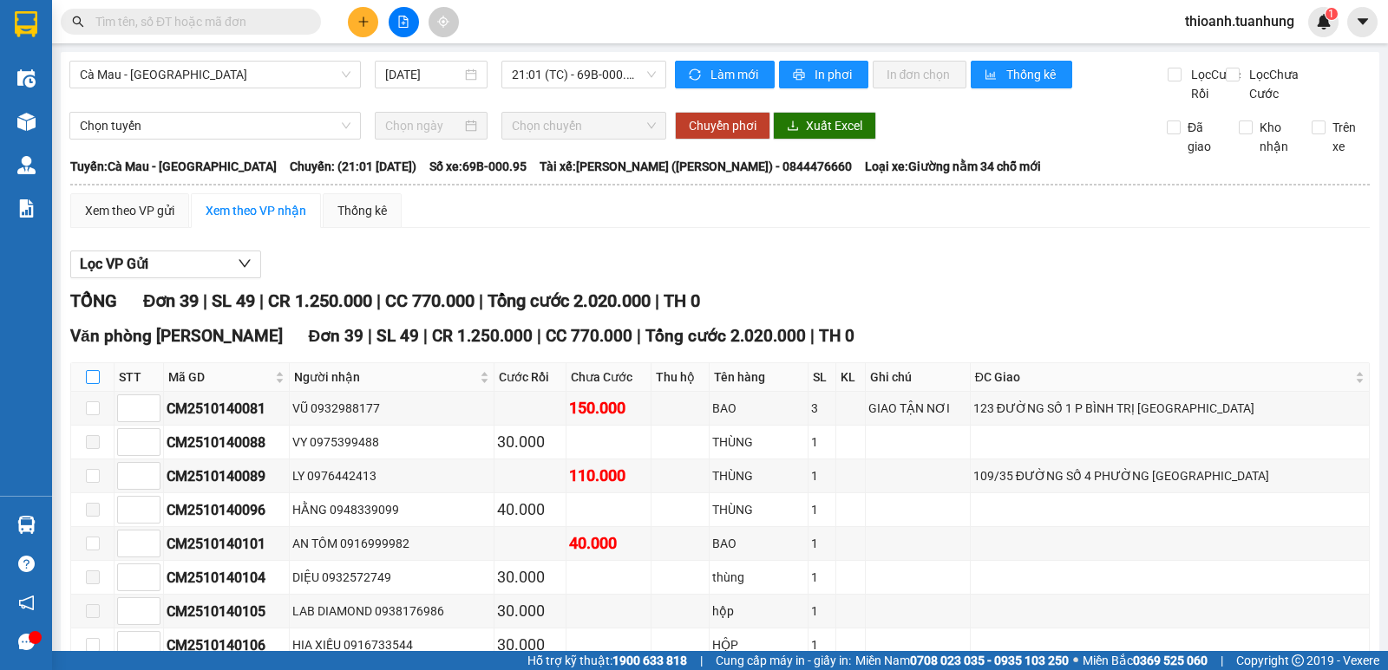
checkbox input "true"
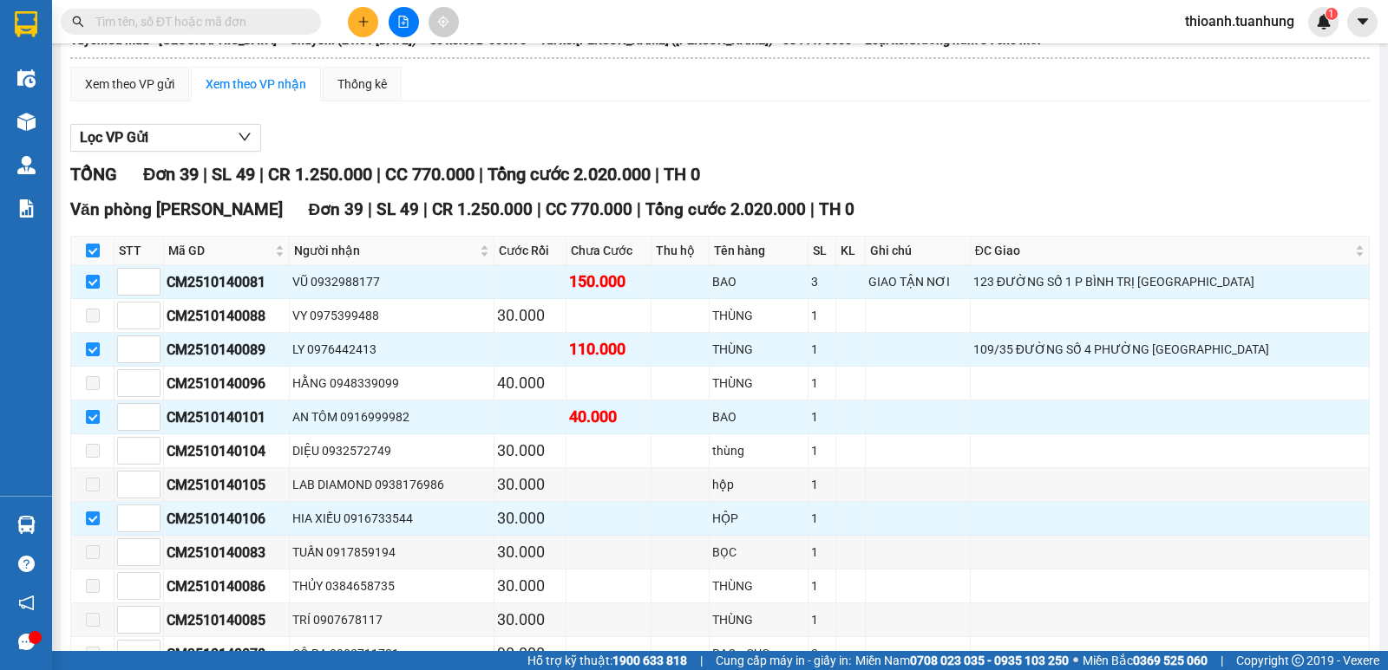
scroll to position [145, 0]
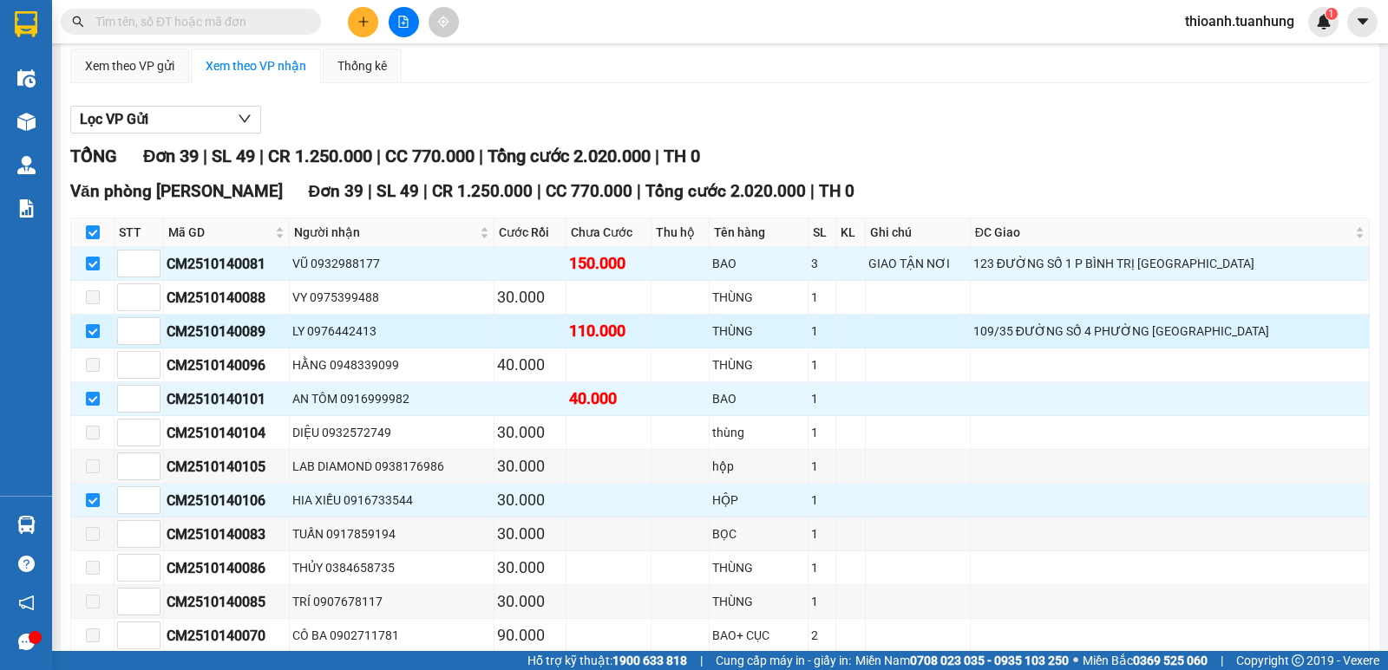
click at [87, 338] on input "checkbox" at bounding box center [93, 331] width 14 height 14
checkbox input "false"
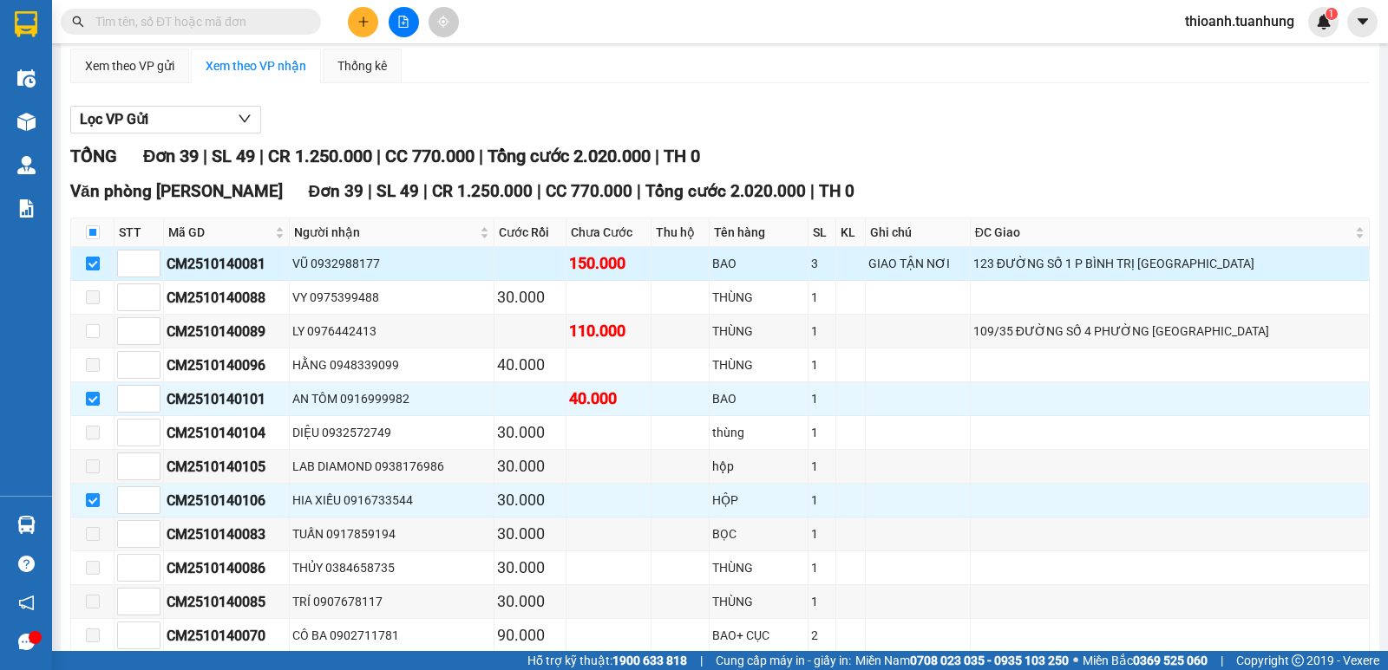
click at [90, 271] on input "checkbox" at bounding box center [93, 264] width 14 height 14
checkbox input "false"
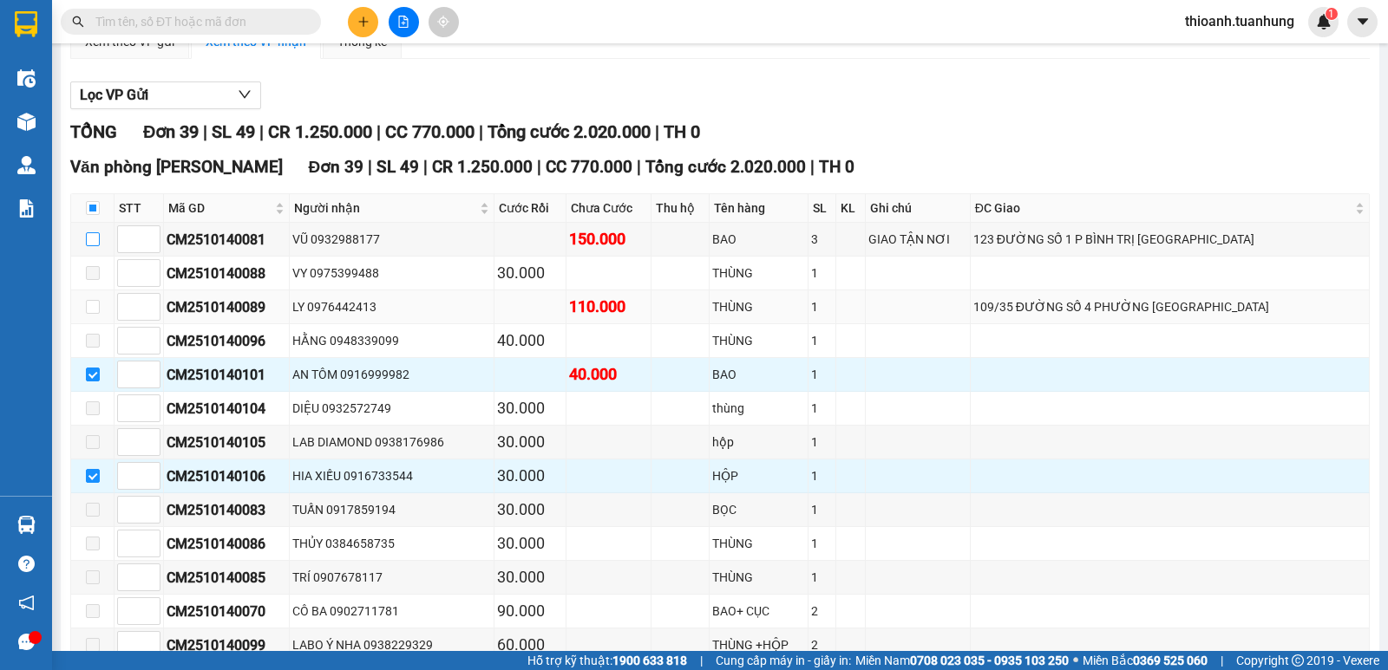
scroll to position [202, 0]
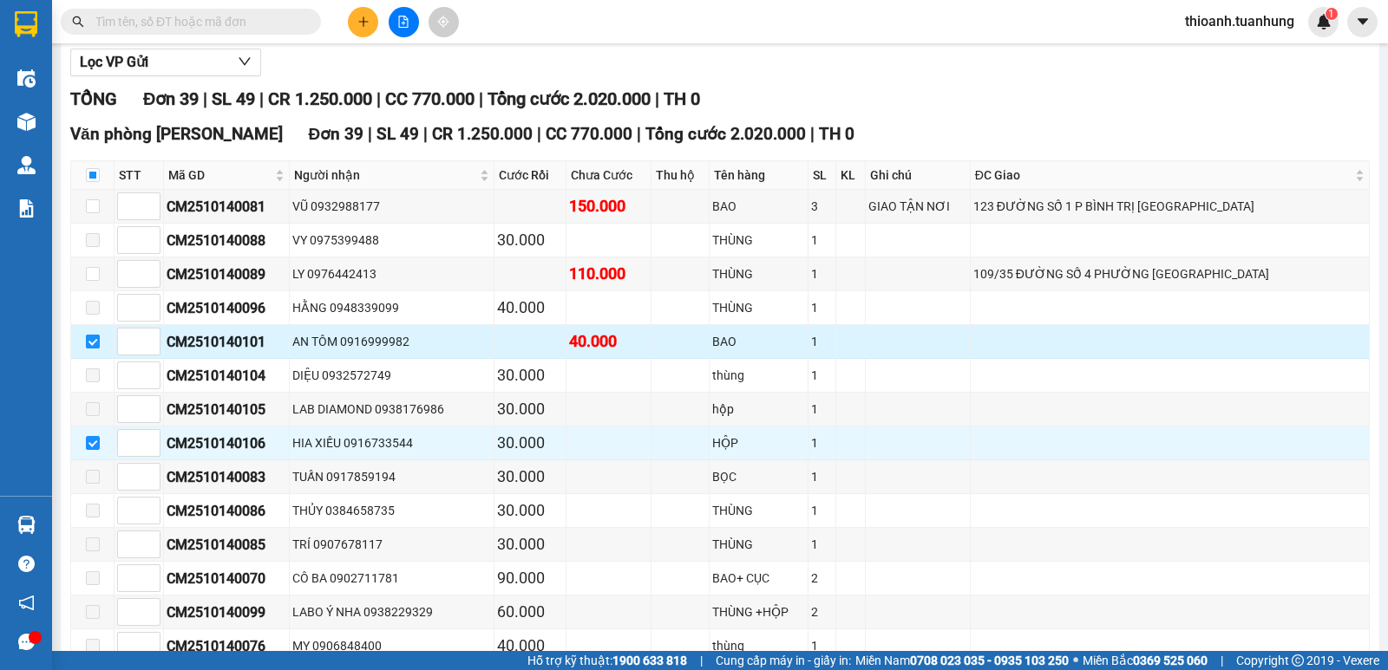
click at [93, 349] on input "checkbox" at bounding box center [93, 342] width 14 height 14
checkbox input "false"
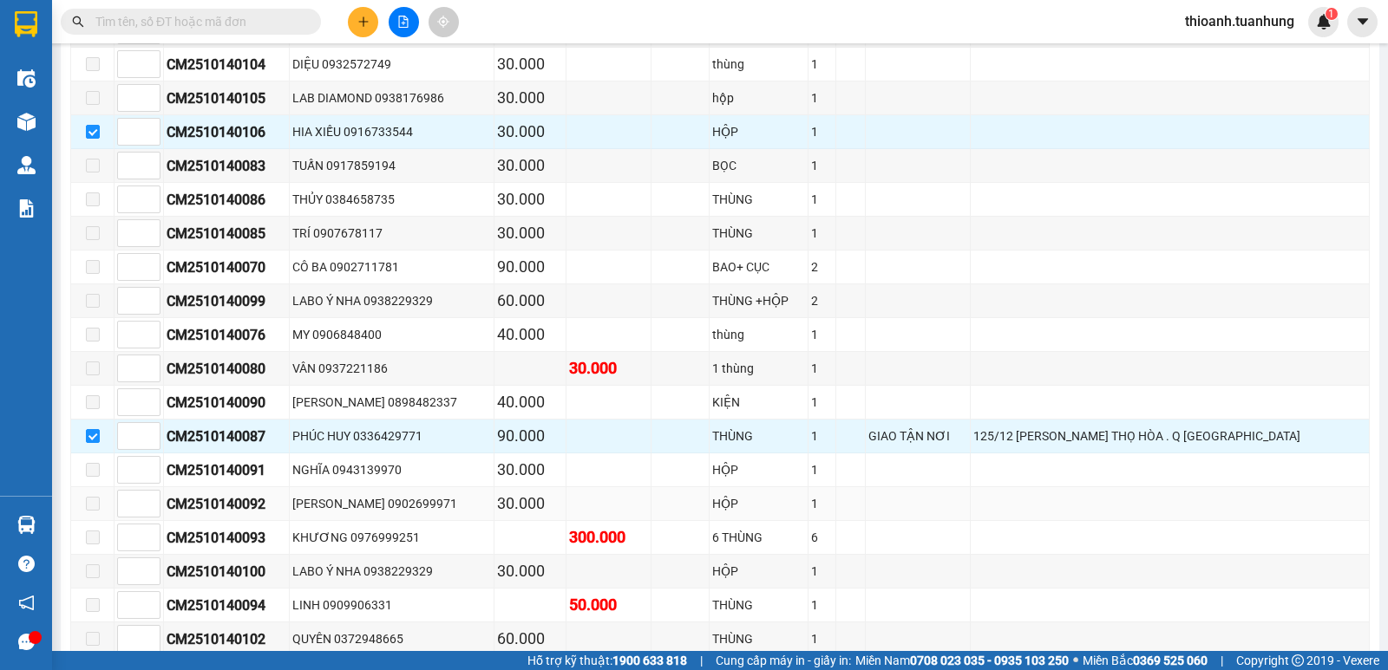
scroll to position [520, 0]
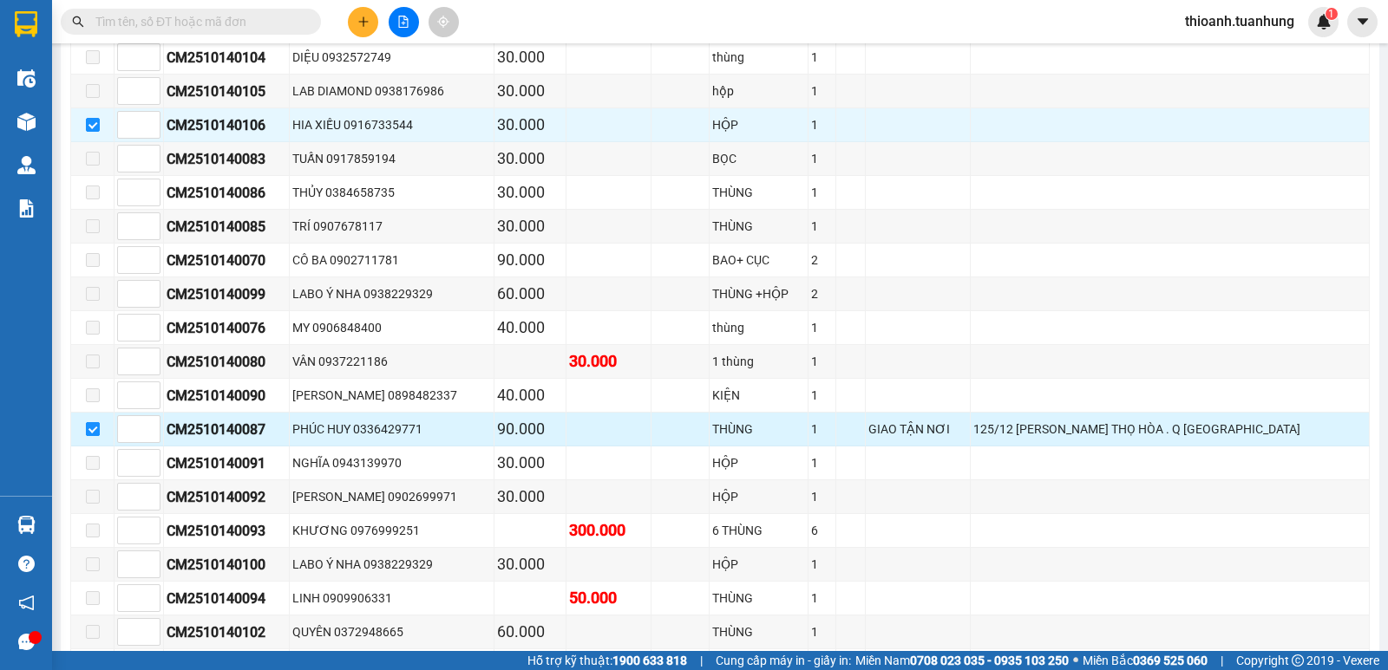
click at [94, 436] on input "checkbox" at bounding box center [93, 429] width 14 height 14
checkbox input "false"
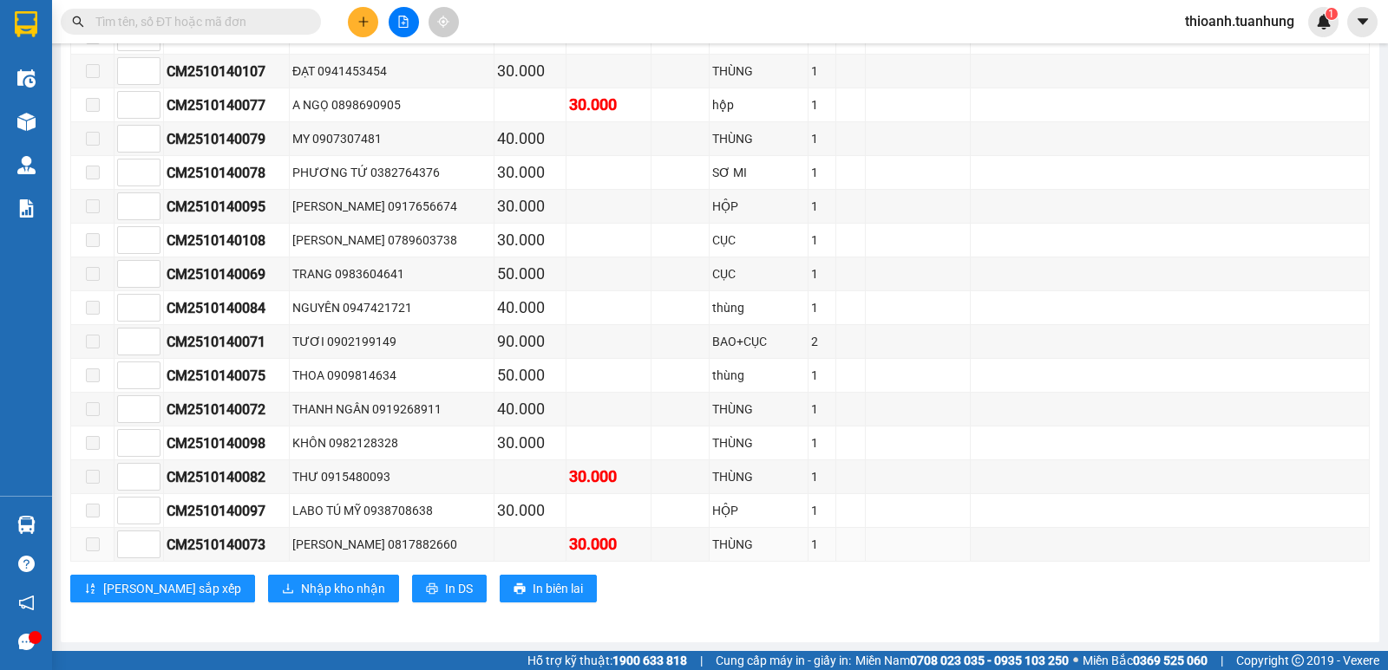
scroll to position [1168, 0]
click at [301, 584] on span "Nhập kho nhận" at bounding box center [343, 588] width 84 height 19
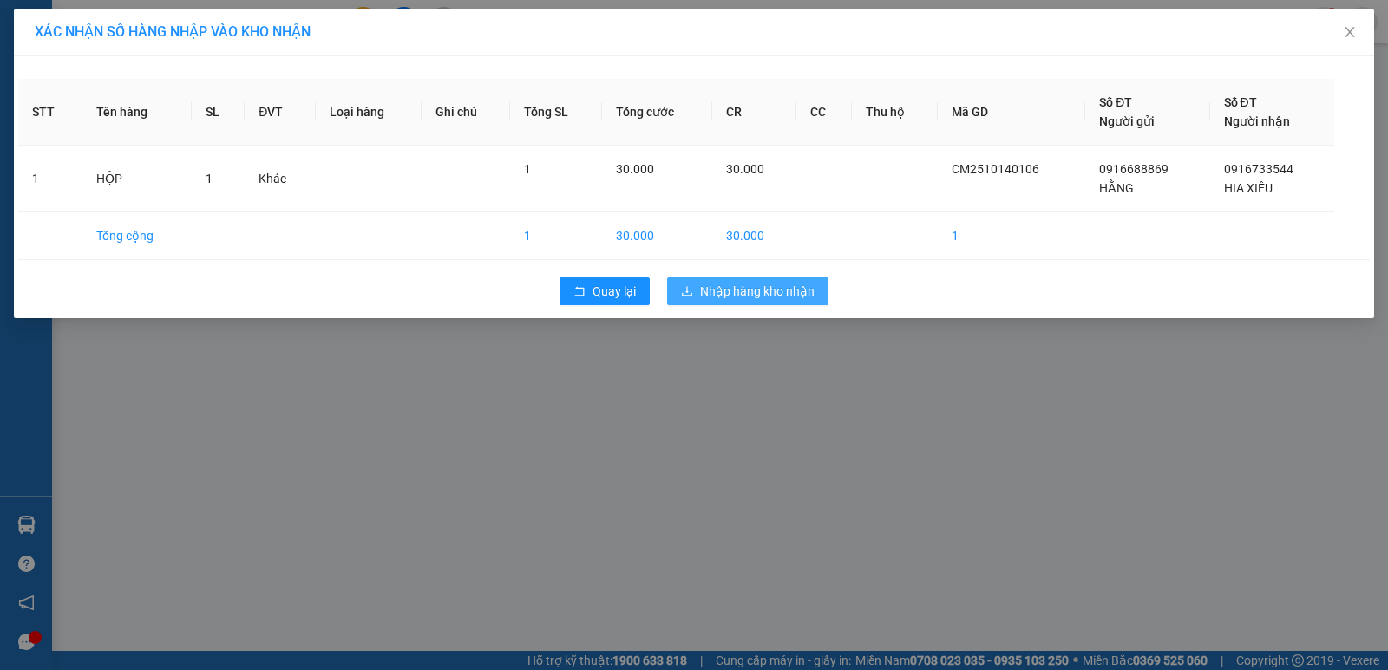
click at [703, 288] on span "Nhập hàng kho nhận" at bounding box center [757, 291] width 114 height 19
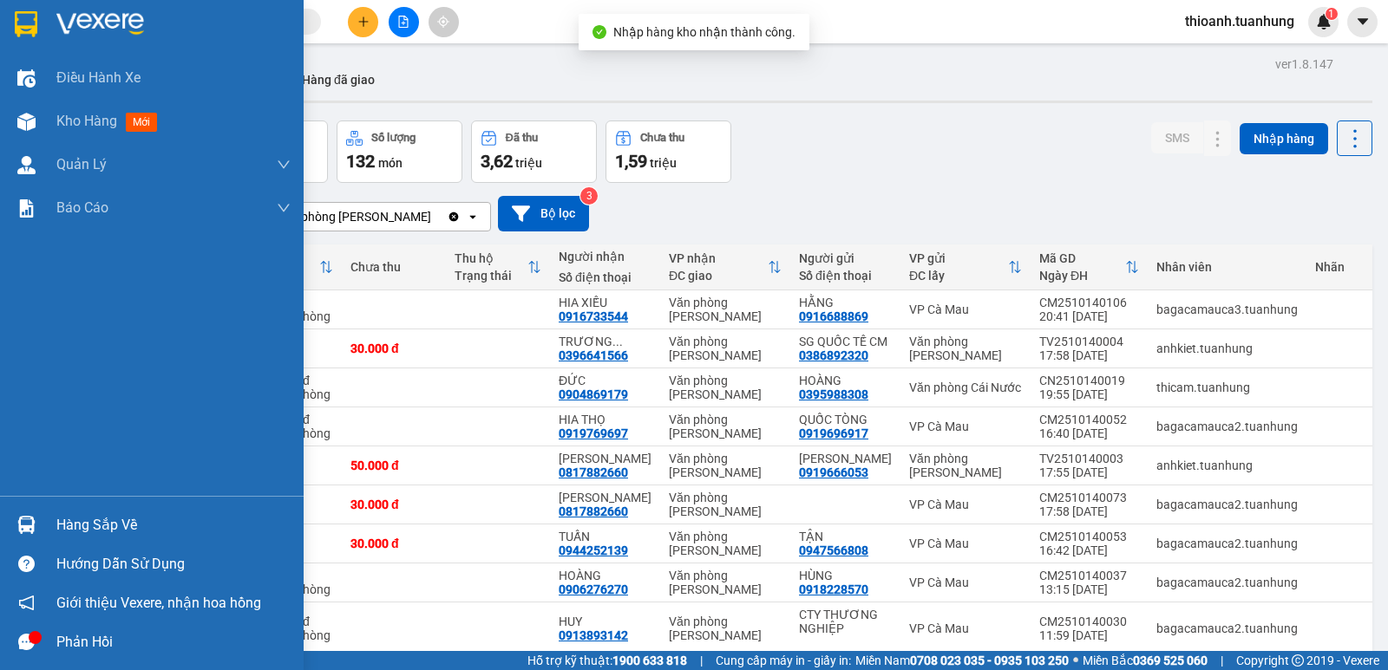
click at [88, 518] on div "Hàng sắp về" at bounding box center [173, 526] width 234 height 26
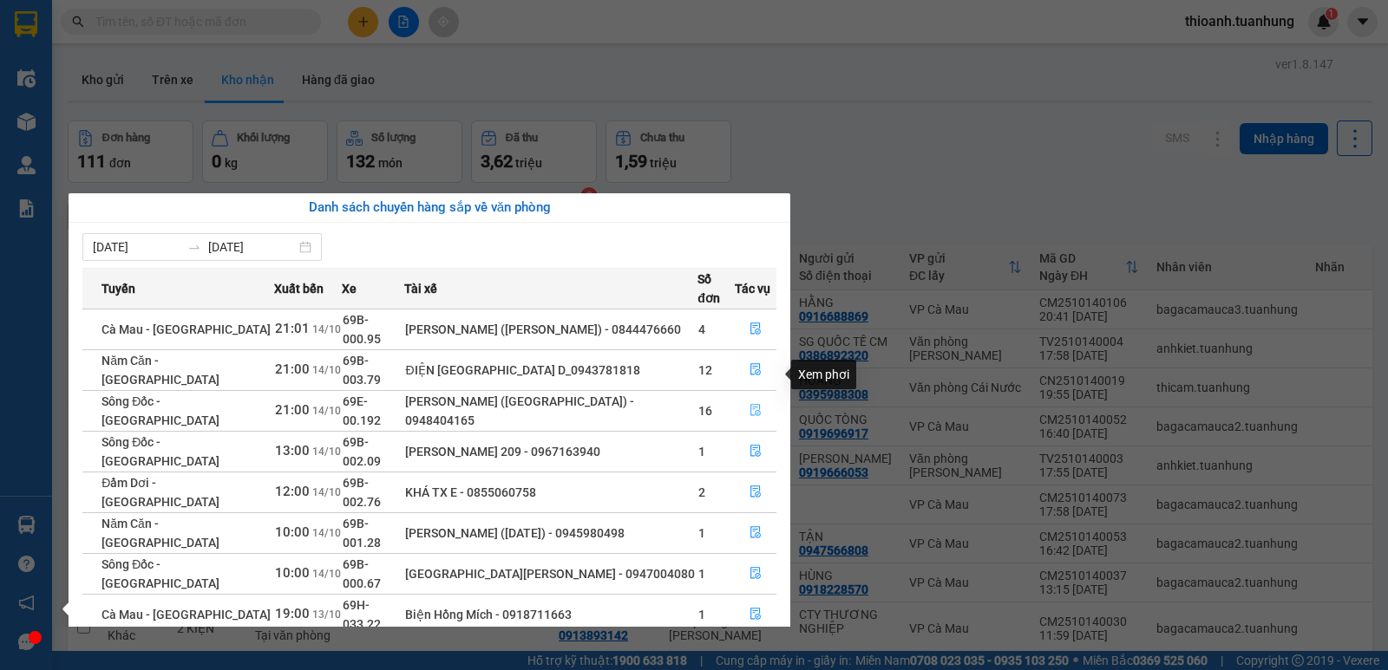
click at [751, 405] on icon "file-done" at bounding box center [755, 411] width 10 height 12
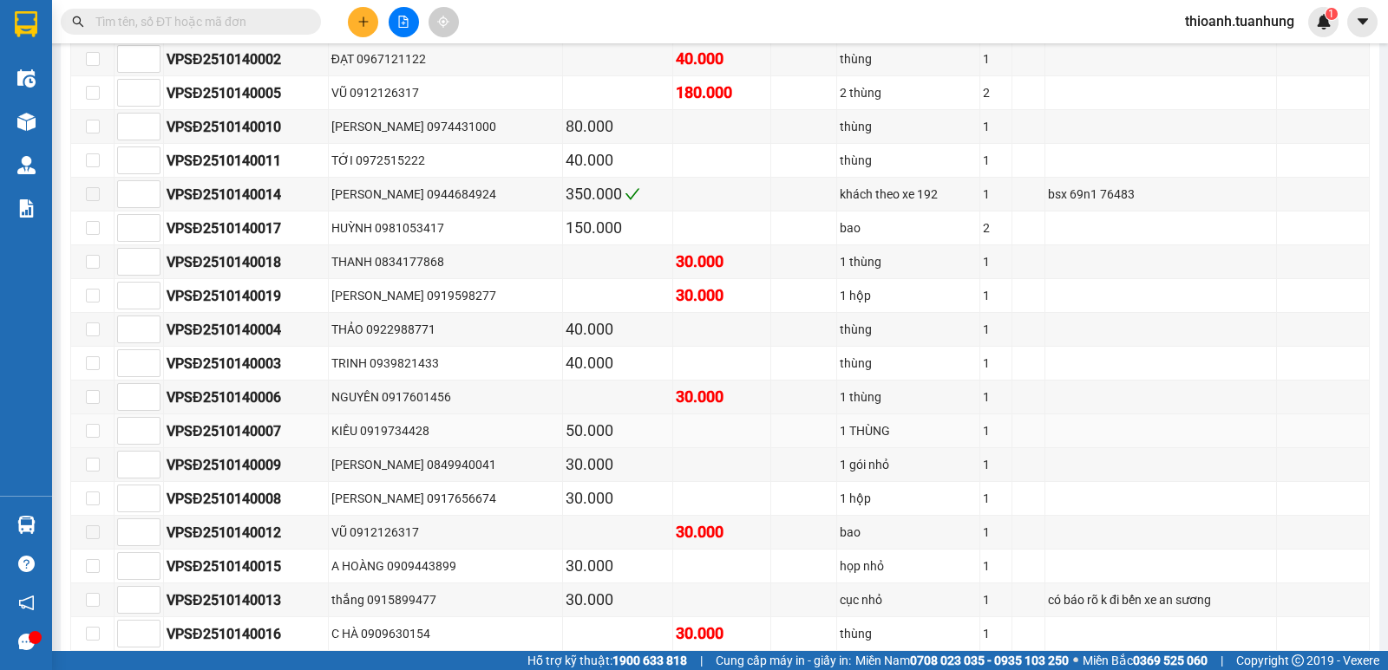
scroll to position [405, 0]
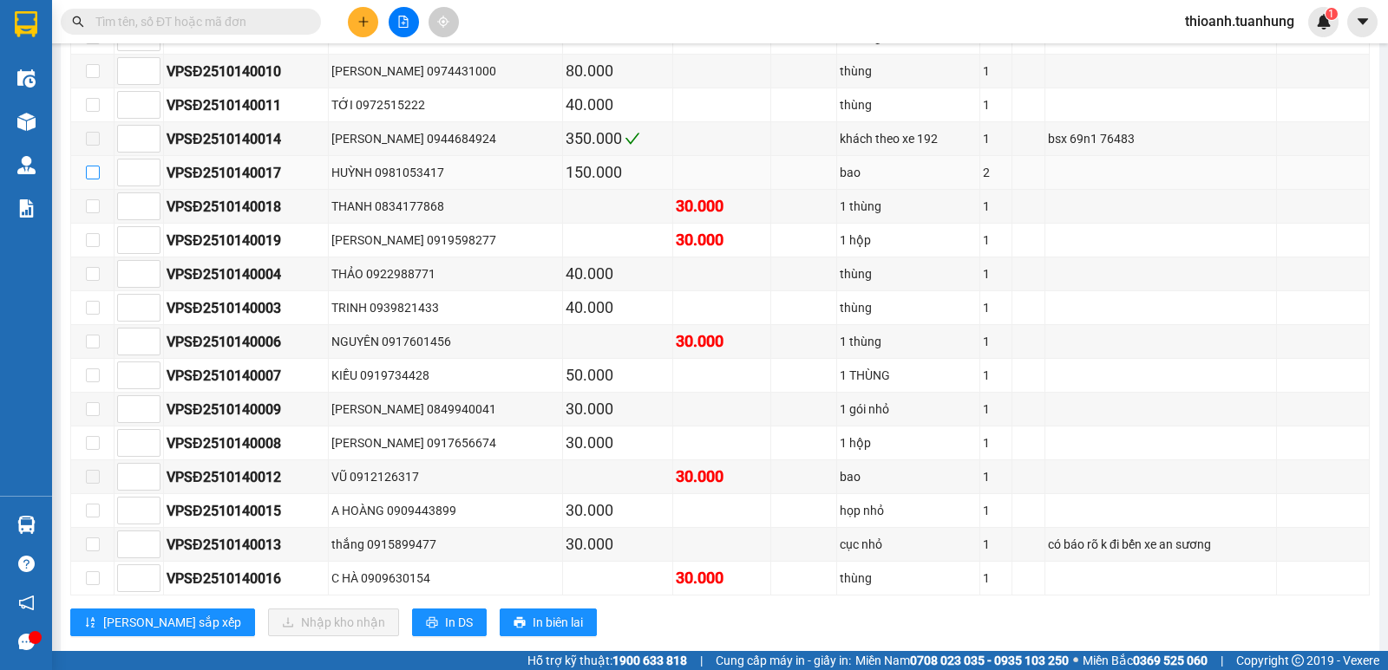
click at [93, 180] on input "checkbox" at bounding box center [93, 173] width 14 height 14
click at [92, 180] on input "checkbox" at bounding box center [93, 173] width 14 height 14
click at [89, 180] on input "checkbox" at bounding box center [93, 173] width 14 height 14
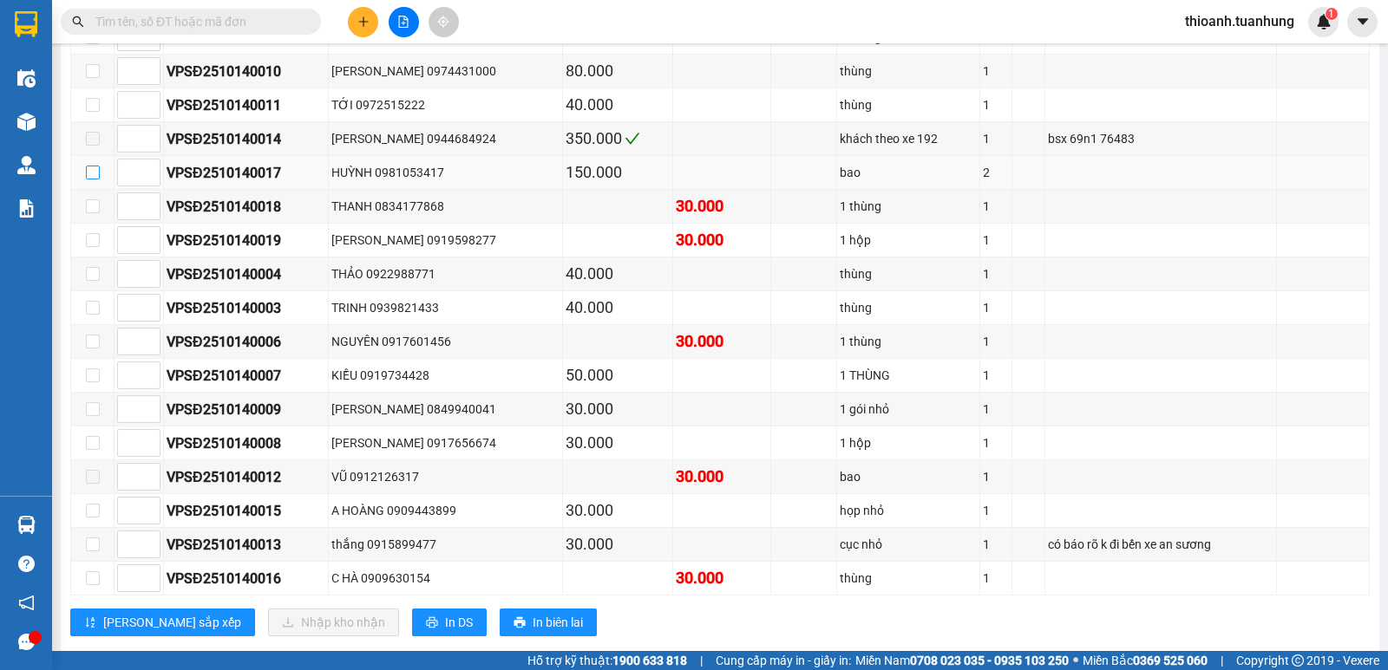
checkbox input "true"
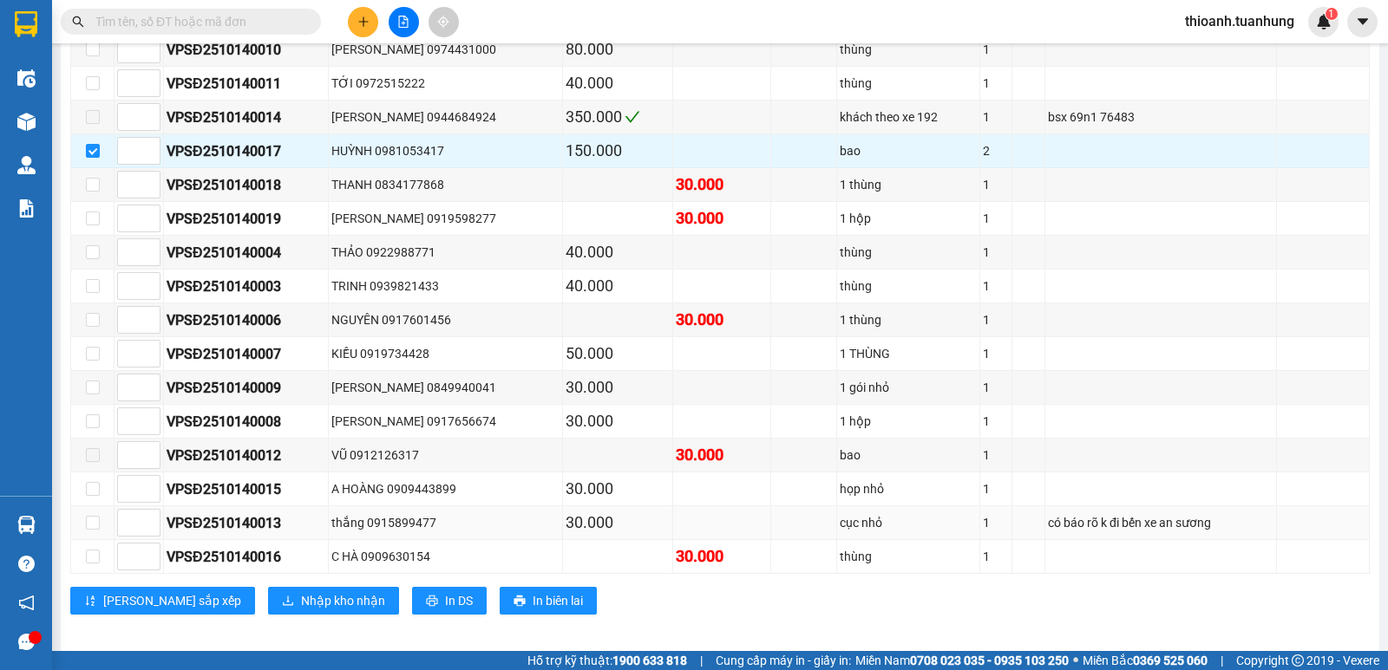
scroll to position [434, 0]
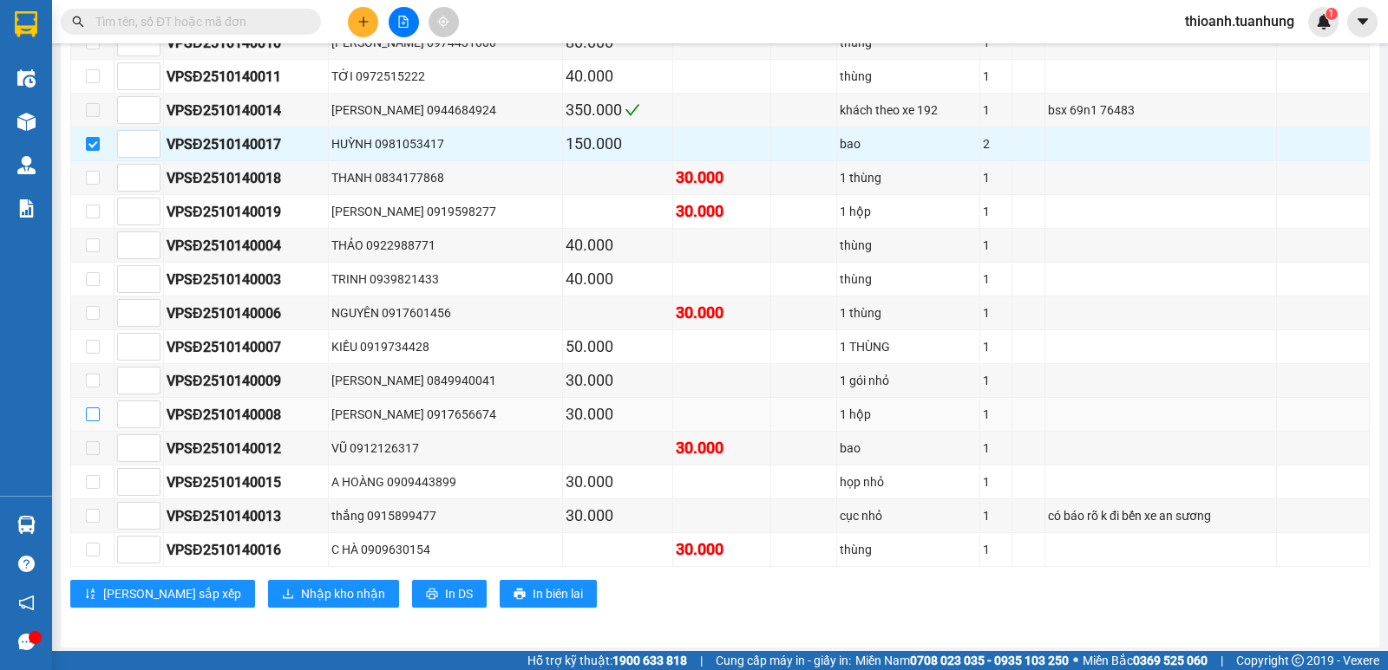
click at [88, 421] on input "checkbox" at bounding box center [93, 415] width 14 height 14
checkbox input "true"
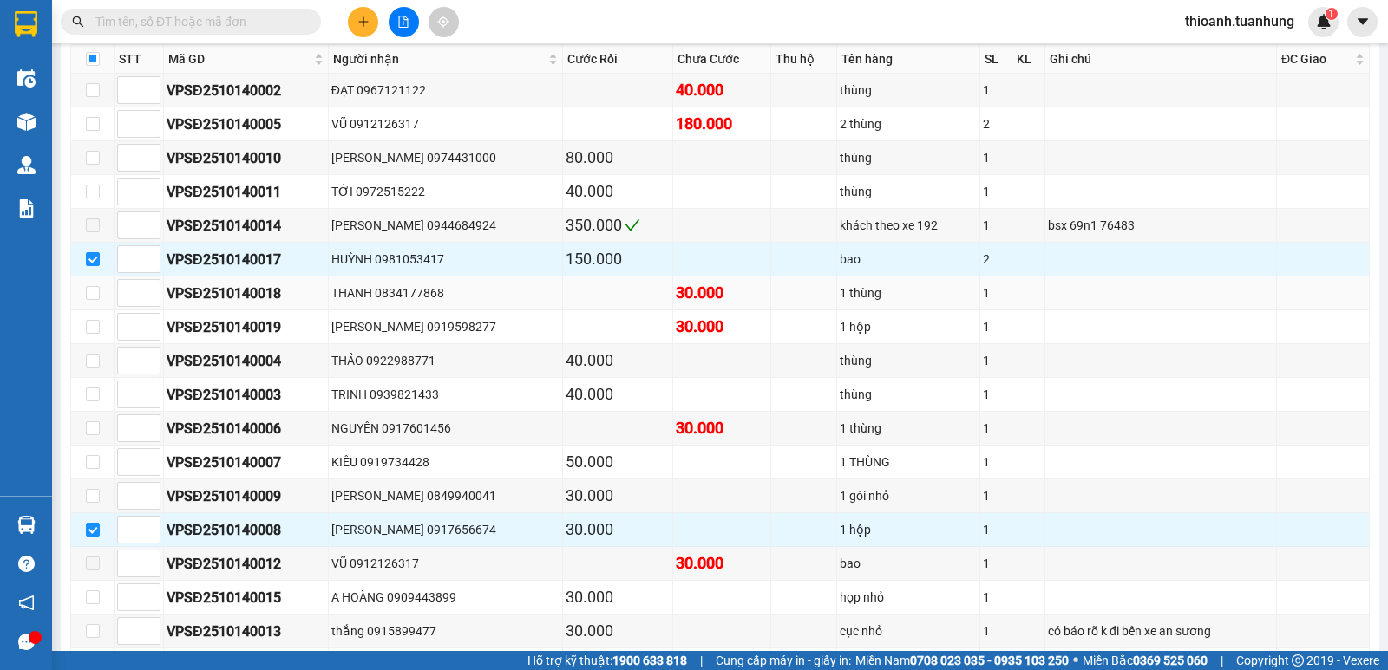
scroll to position [347, 0]
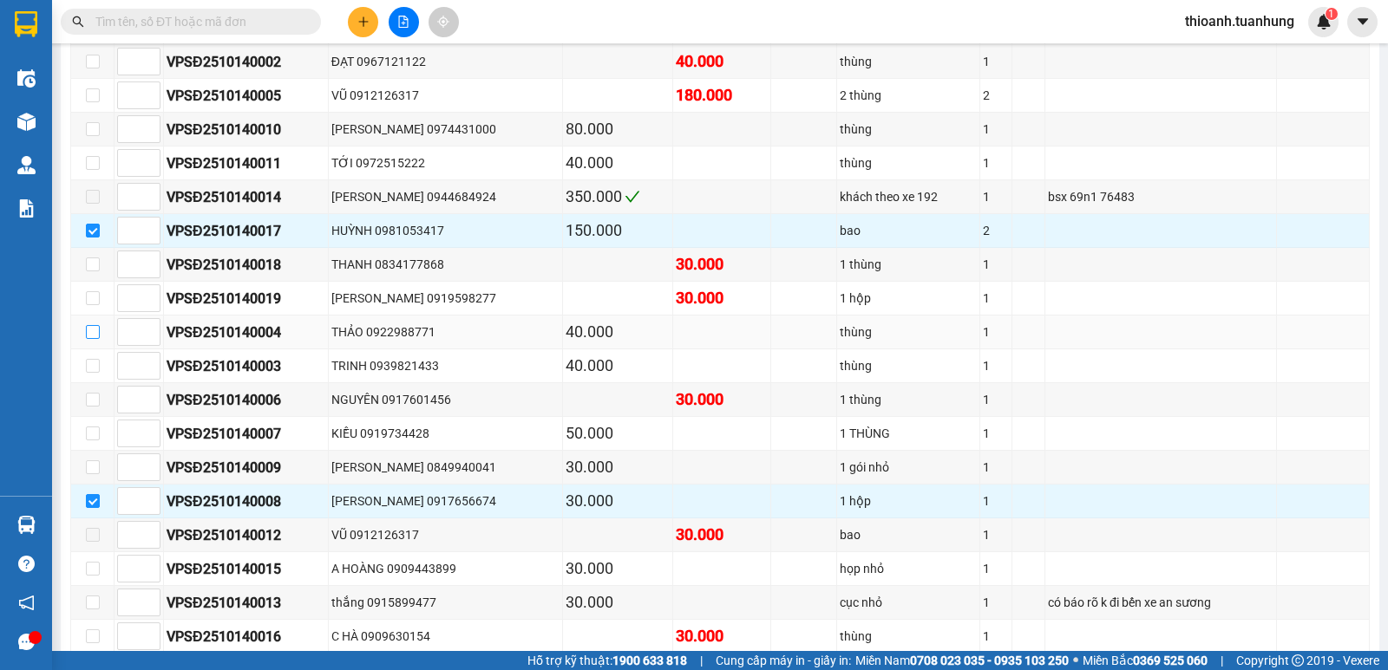
click at [87, 339] on input "checkbox" at bounding box center [93, 332] width 14 height 14
checkbox input "true"
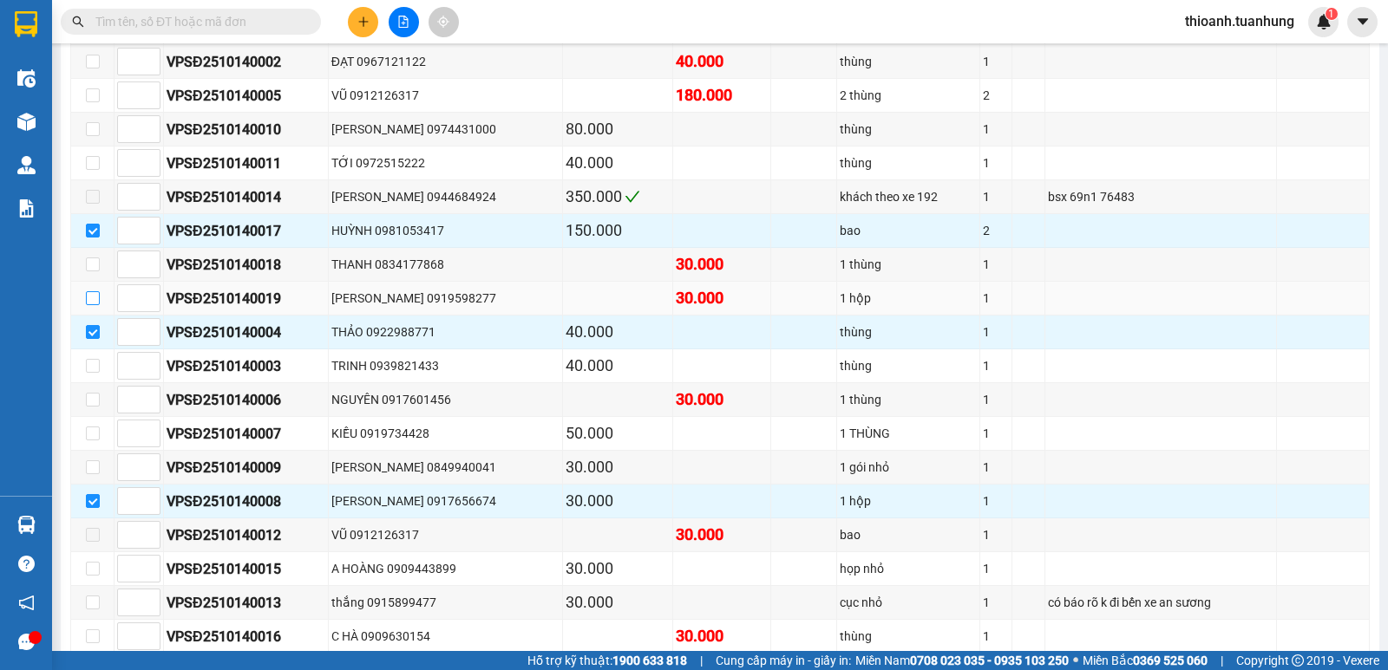
click at [92, 305] on input "checkbox" at bounding box center [93, 298] width 14 height 14
checkbox input "true"
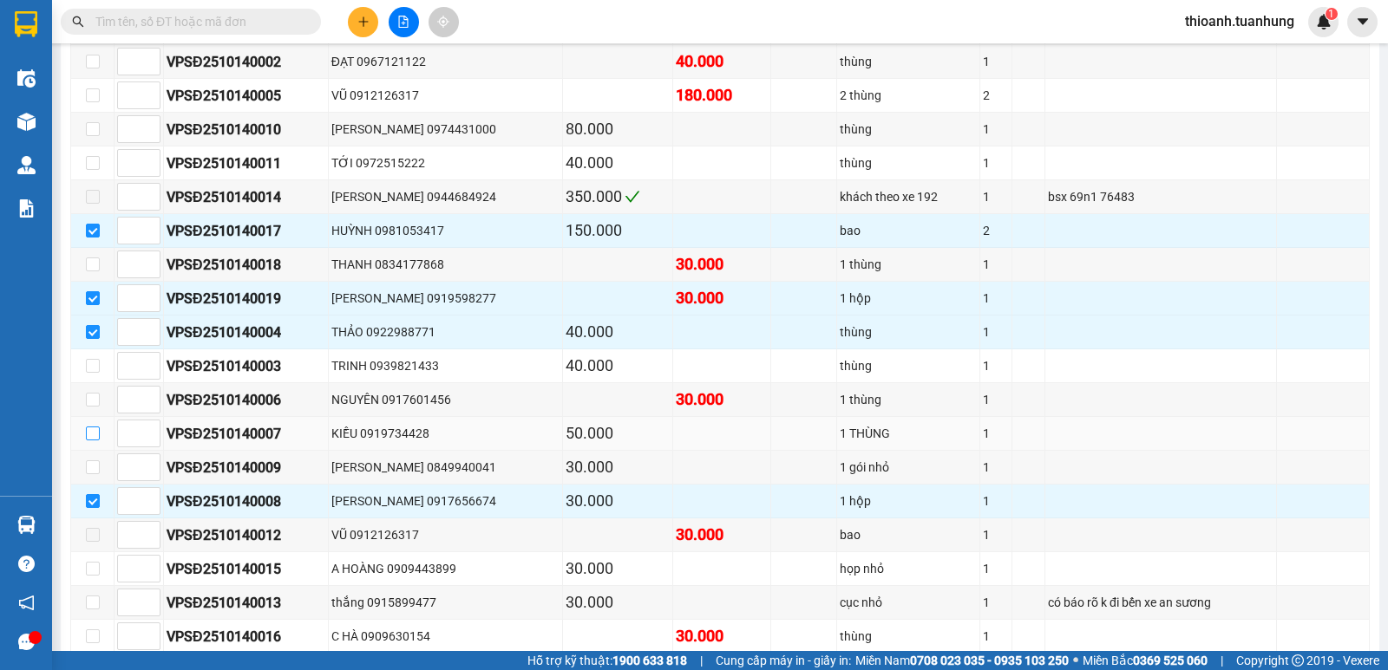
click at [93, 441] on input "checkbox" at bounding box center [93, 434] width 14 height 14
checkbox input "true"
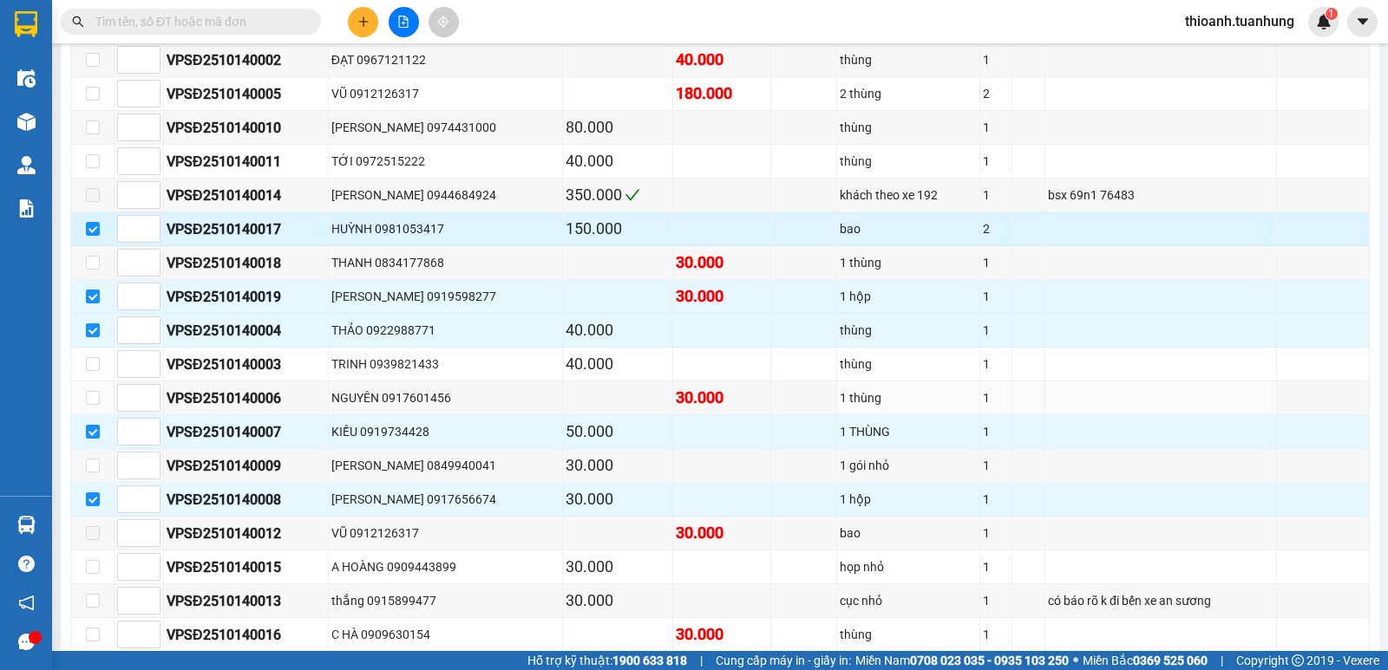
scroll to position [318, 0]
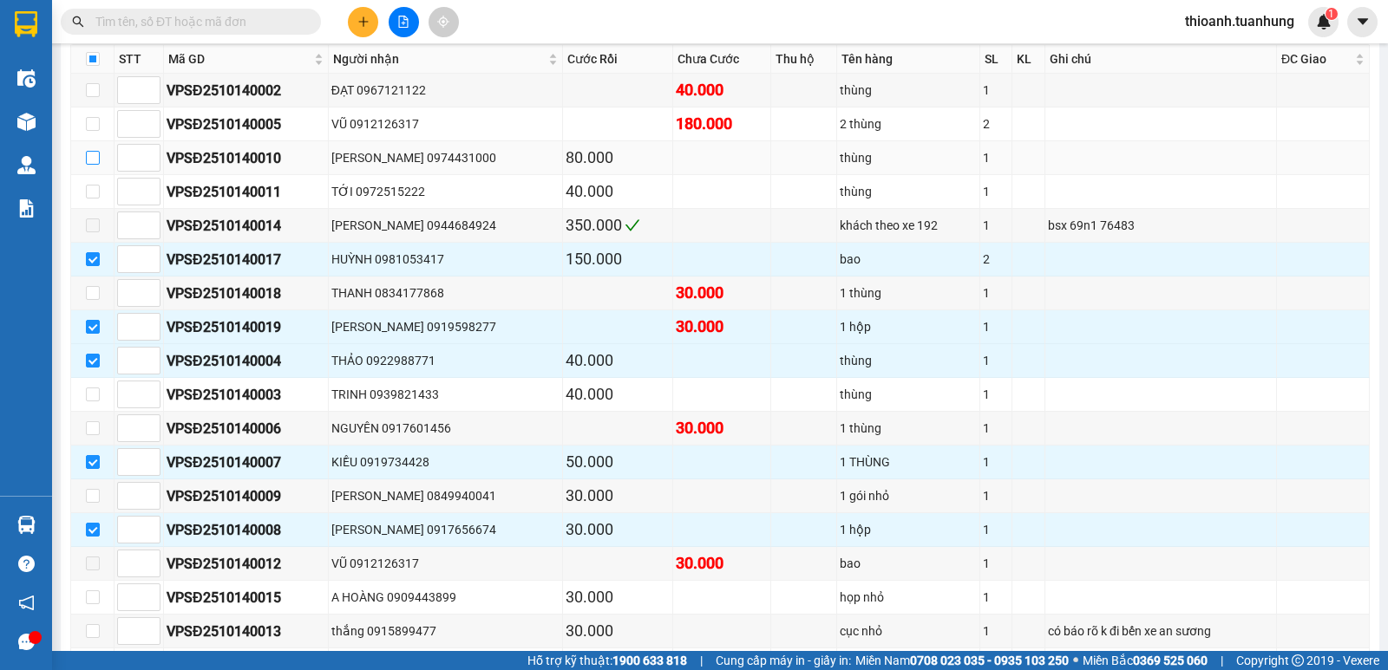
click at [93, 165] on input "checkbox" at bounding box center [93, 158] width 14 height 14
checkbox input "true"
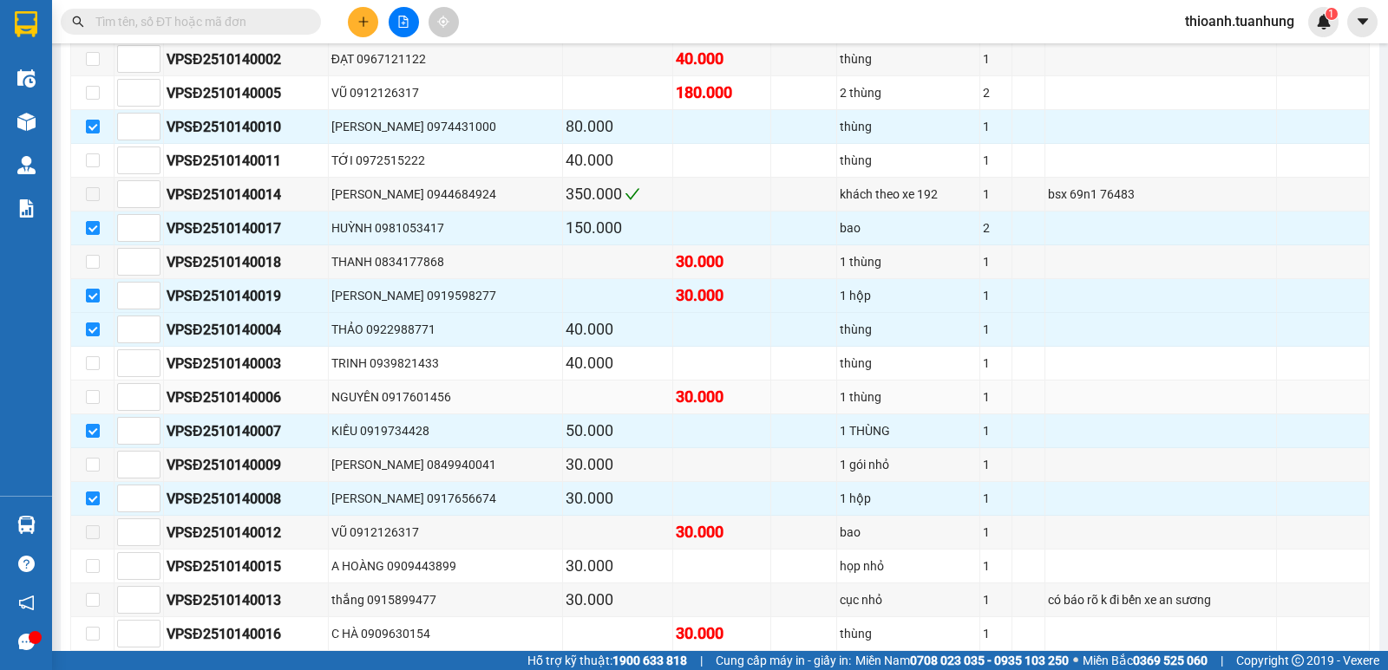
scroll to position [434, 0]
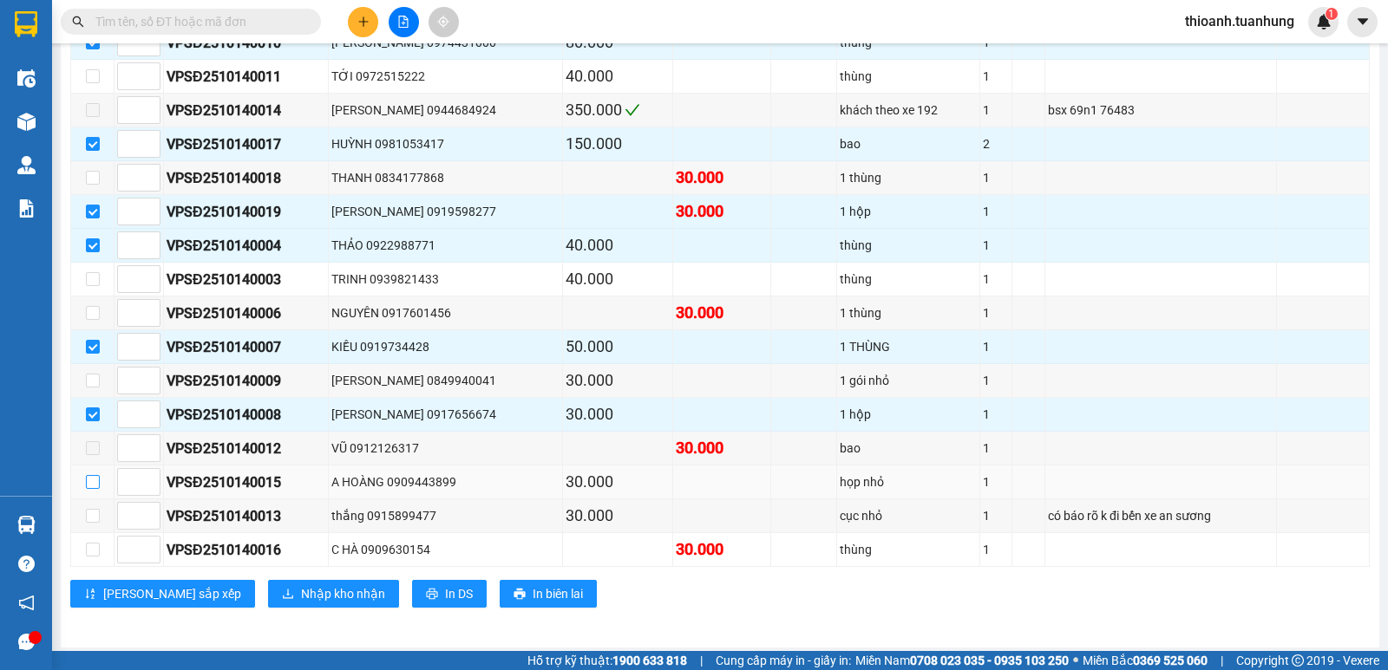
click at [95, 489] on input "checkbox" at bounding box center [93, 482] width 14 height 14
checkbox input "true"
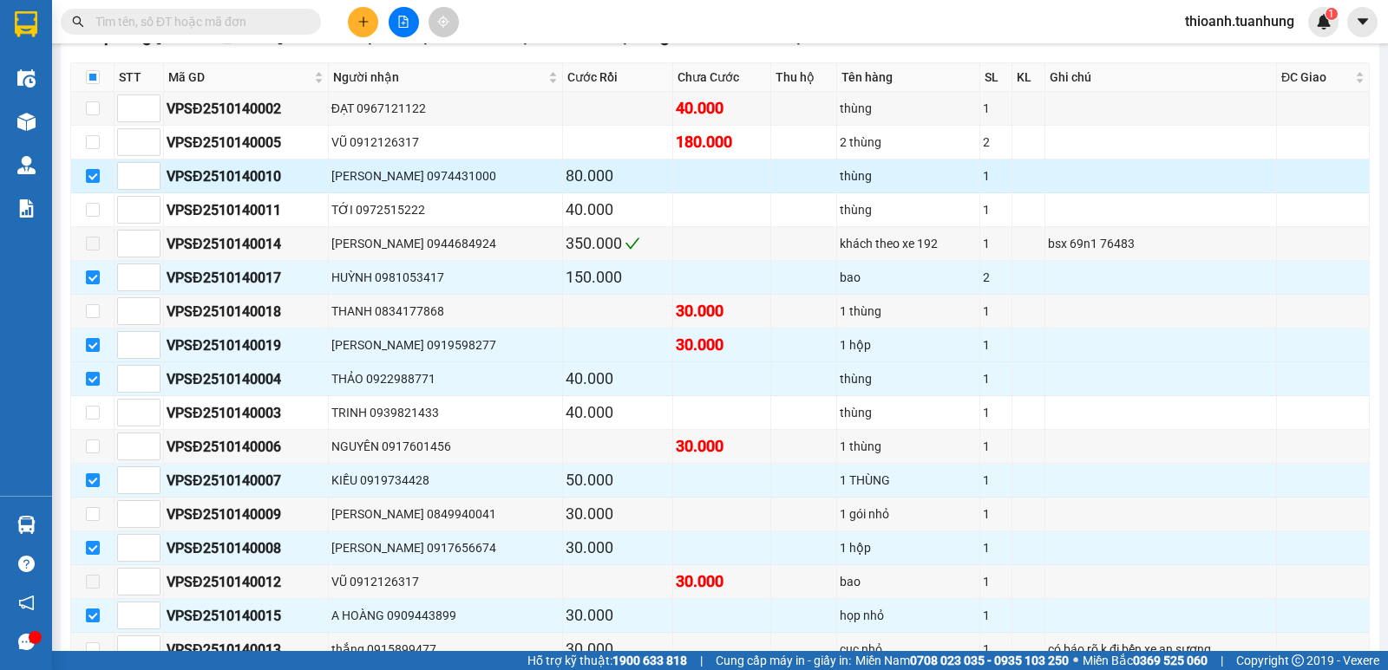
scroll to position [289, 0]
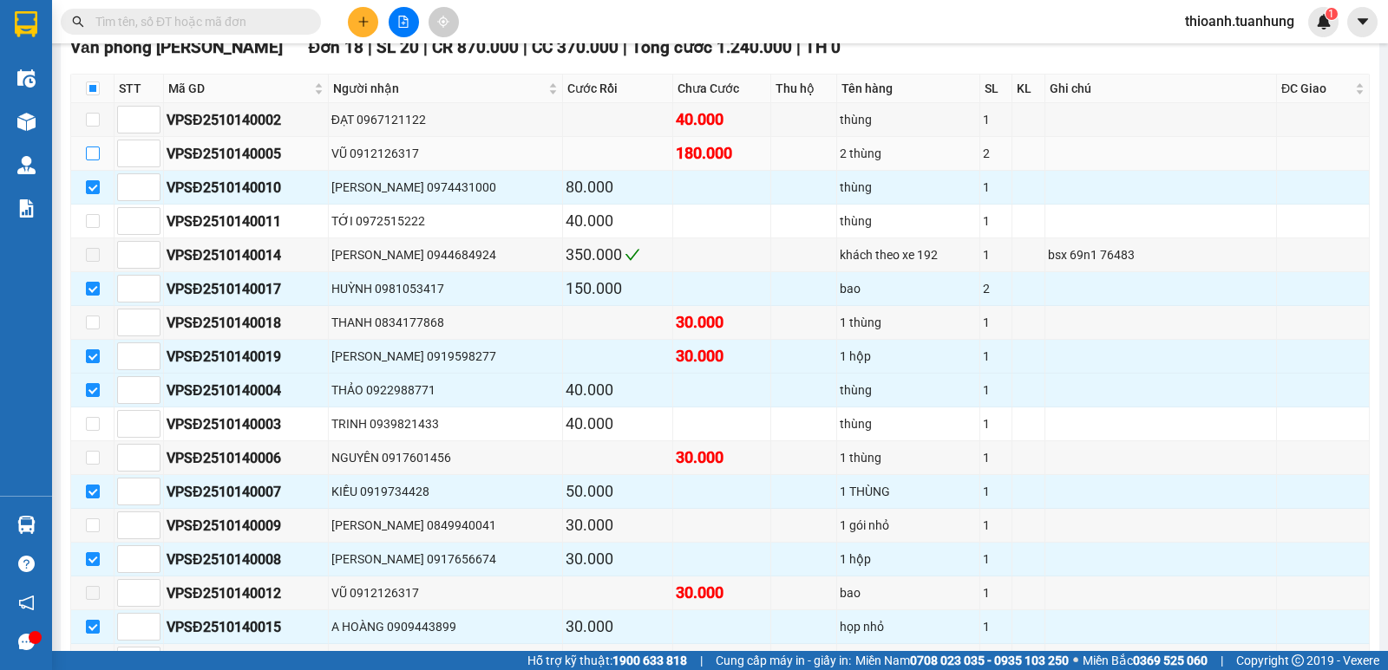
click at [93, 160] on input "checkbox" at bounding box center [93, 154] width 14 height 14
checkbox input "true"
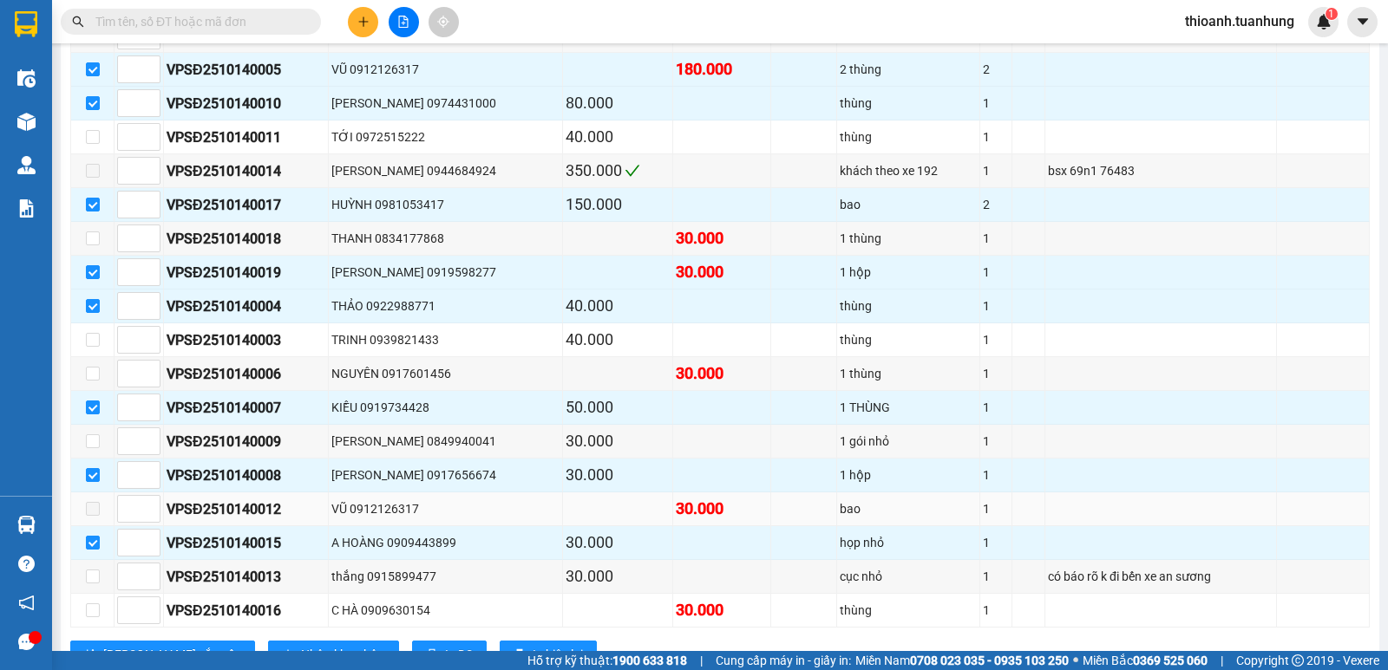
scroll to position [405, 0]
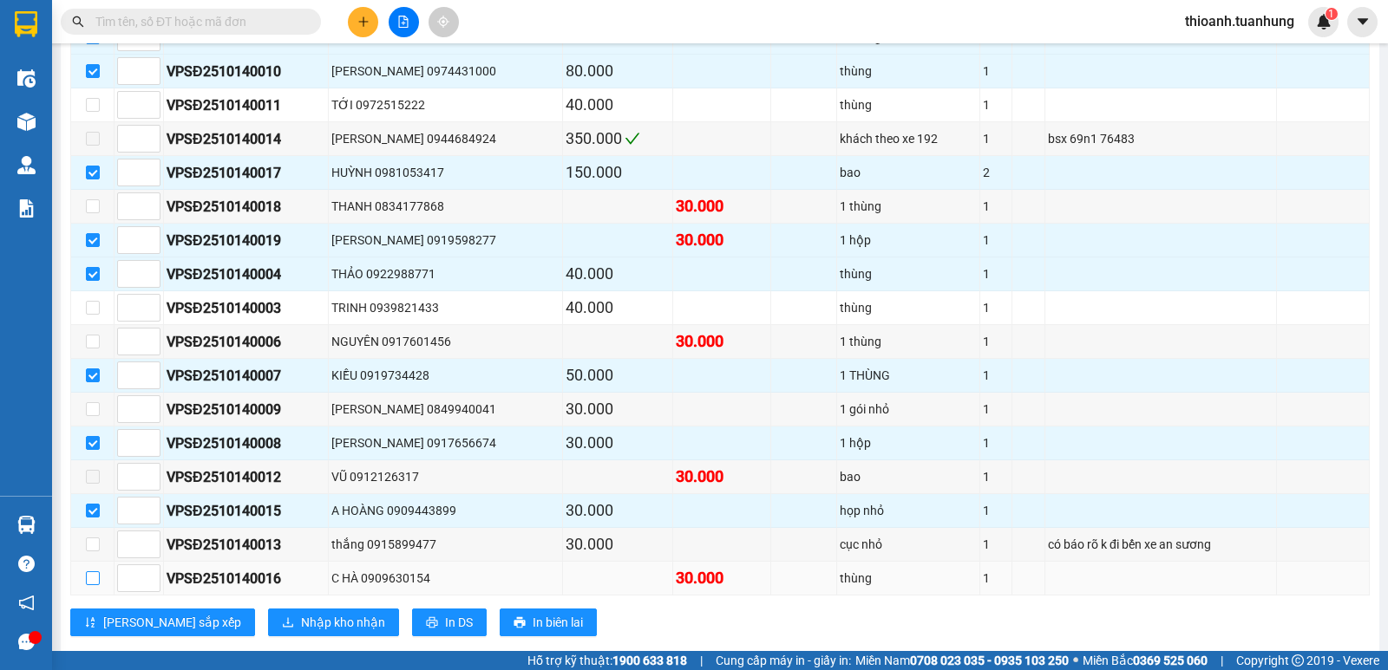
click at [96, 585] on input "checkbox" at bounding box center [93, 578] width 14 height 14
checkbox input "true"
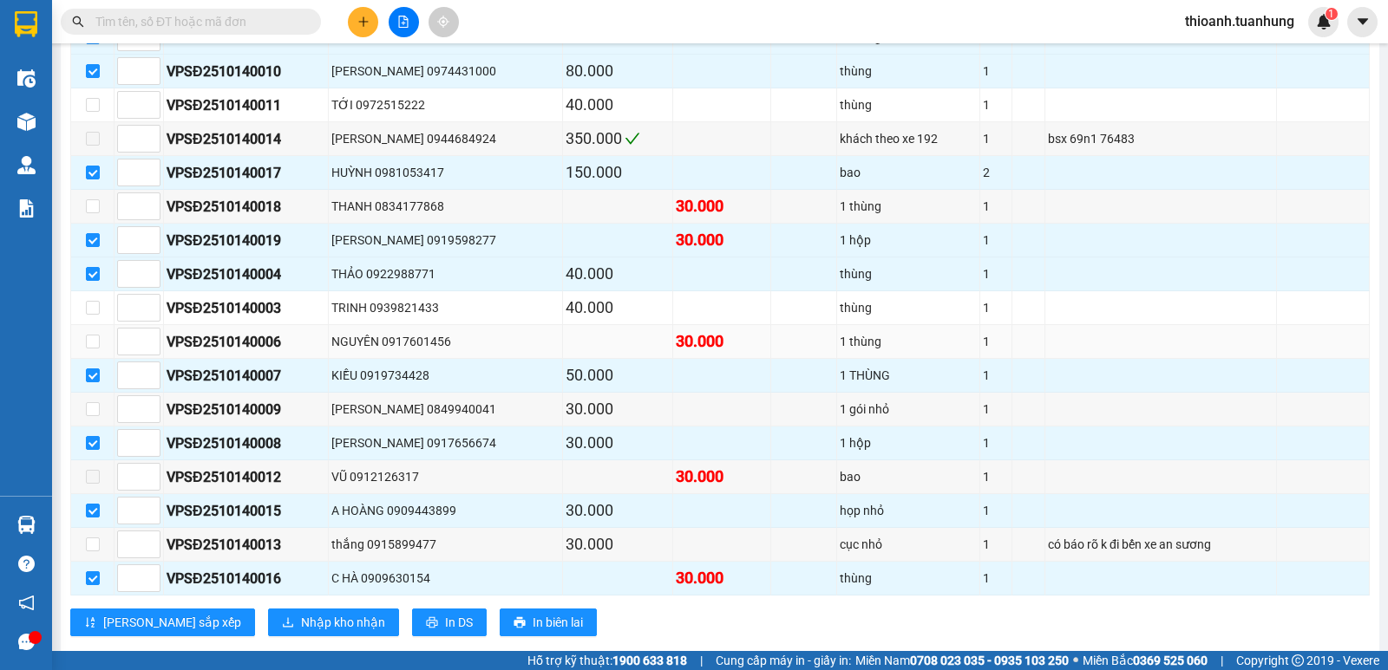
click at [82, 359] on td at bounding box center [92, 342] width 43 height 34
click at [95, 349] on input "checkbox" at bounding box center [93, 342] width 14 height 14
checkbox input "true"
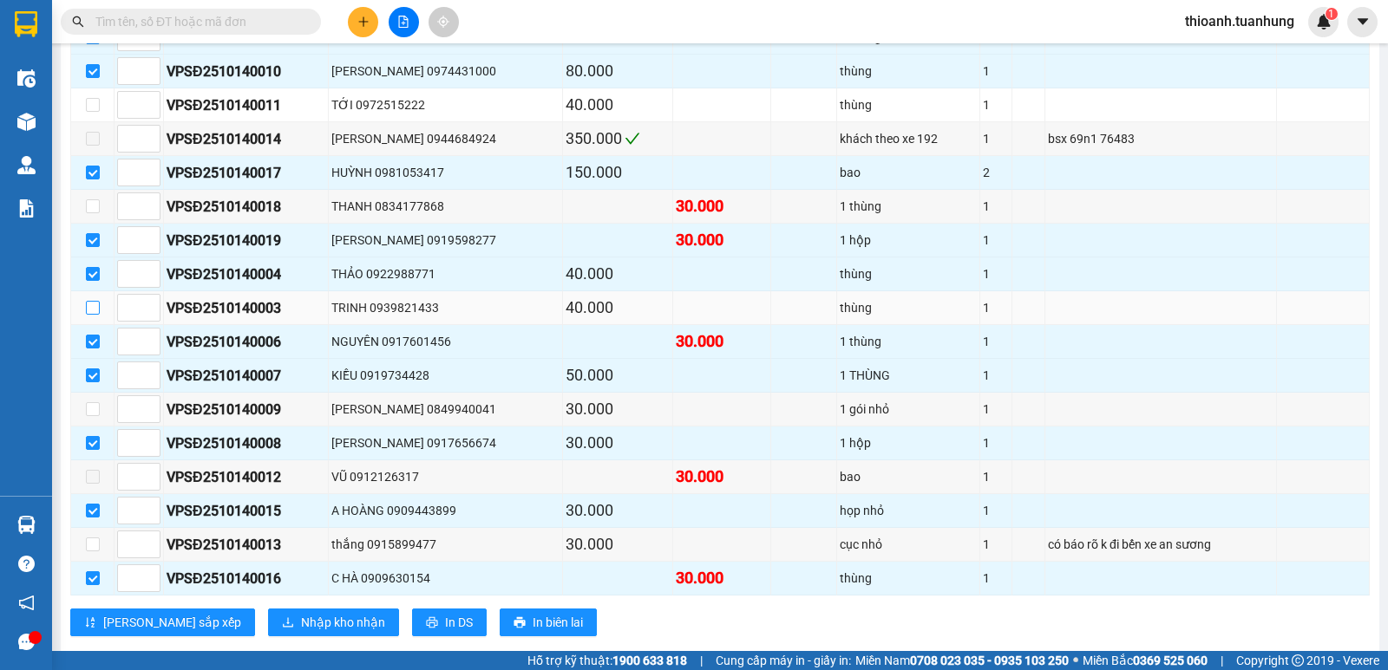
click at [94, 315] on input "checkbox" at bounding box center [93, 308] width 14 height 14
checkbox input "true"
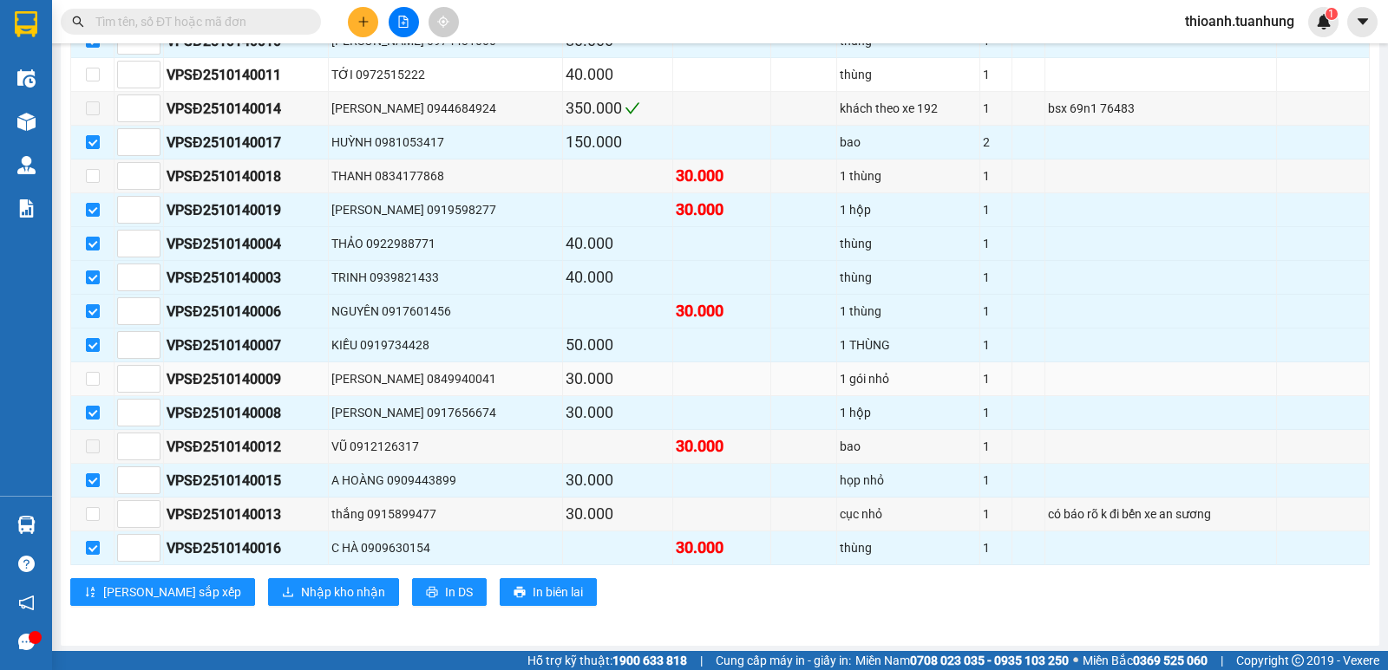
scroll to position [458, 0]
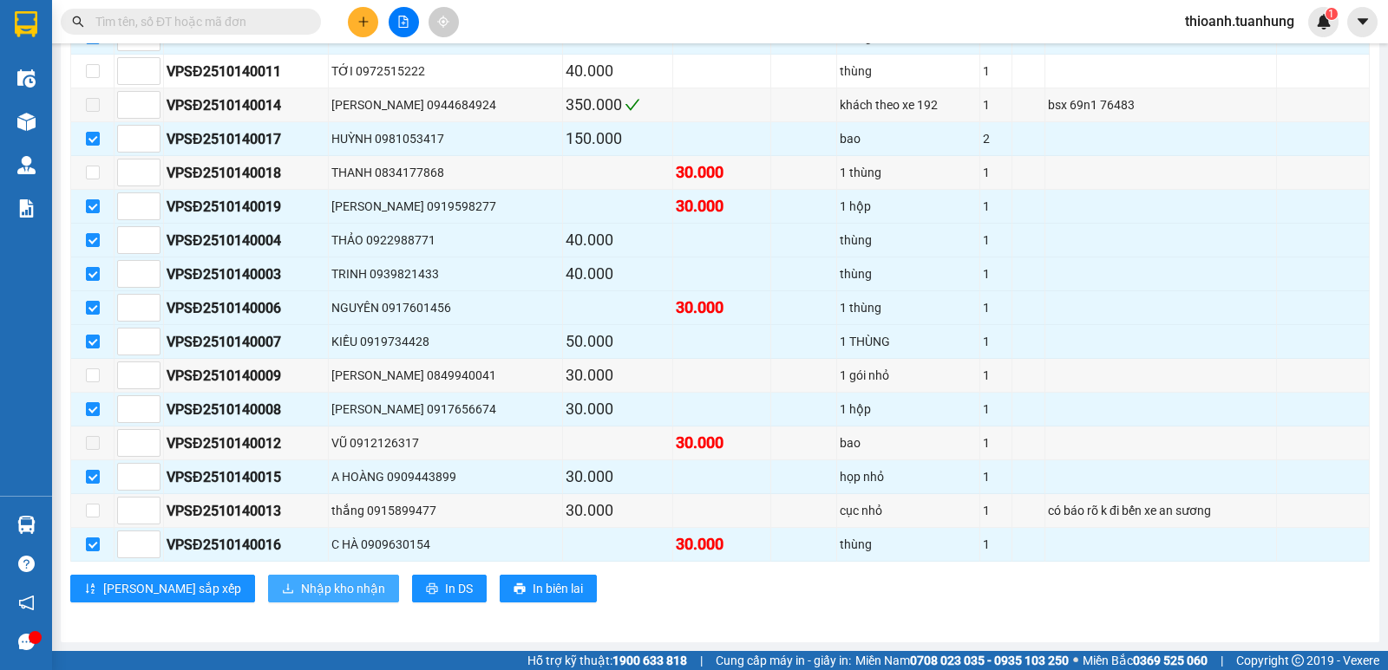
click at [301, 585] on span "Nhập kho nhận" at bounding box center [343, 588] width 84 height 19
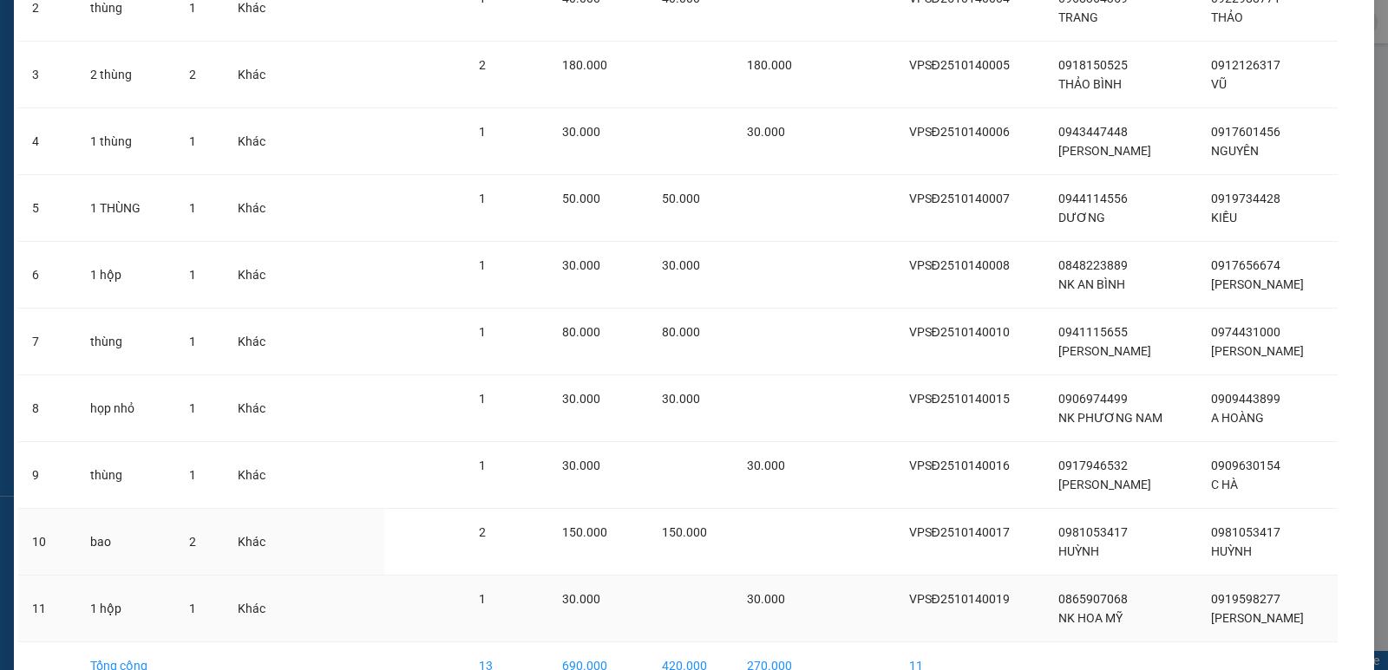
scroll to position [336, 0]
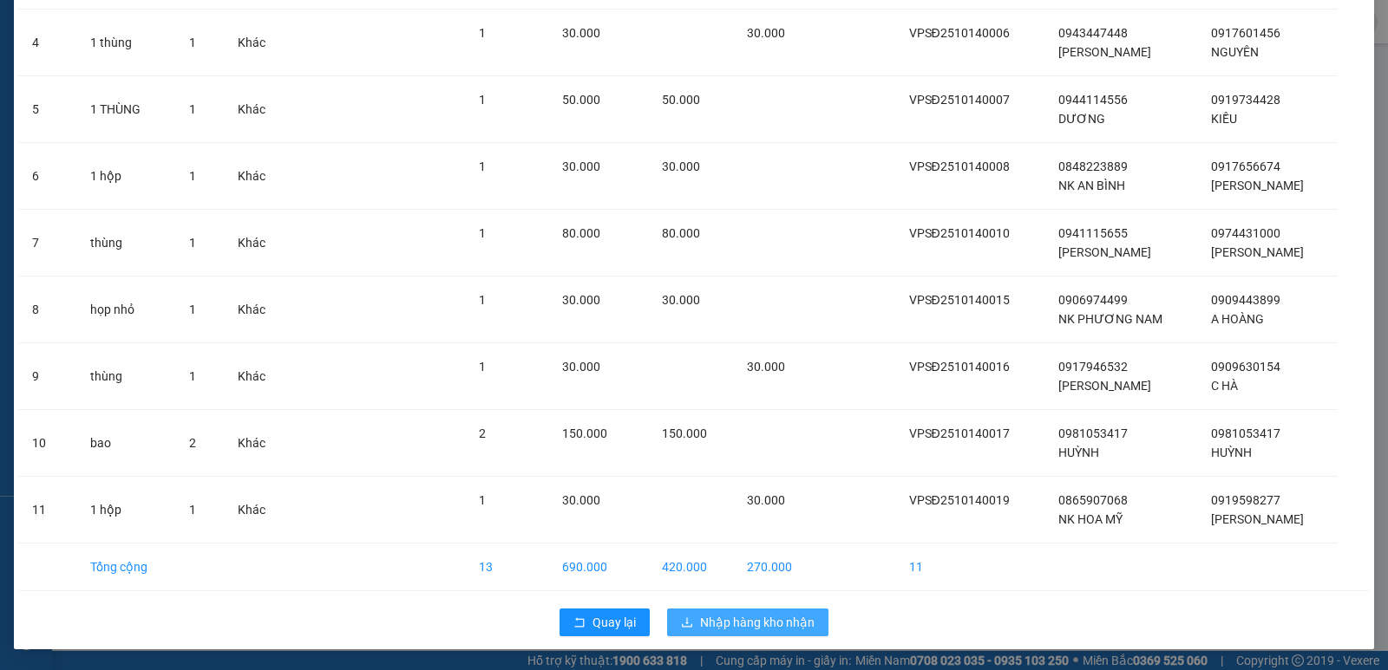
click at [731, 624] on span "Nhập hàng kho nhận" at bounding box center [757, 622] width 114 height 19
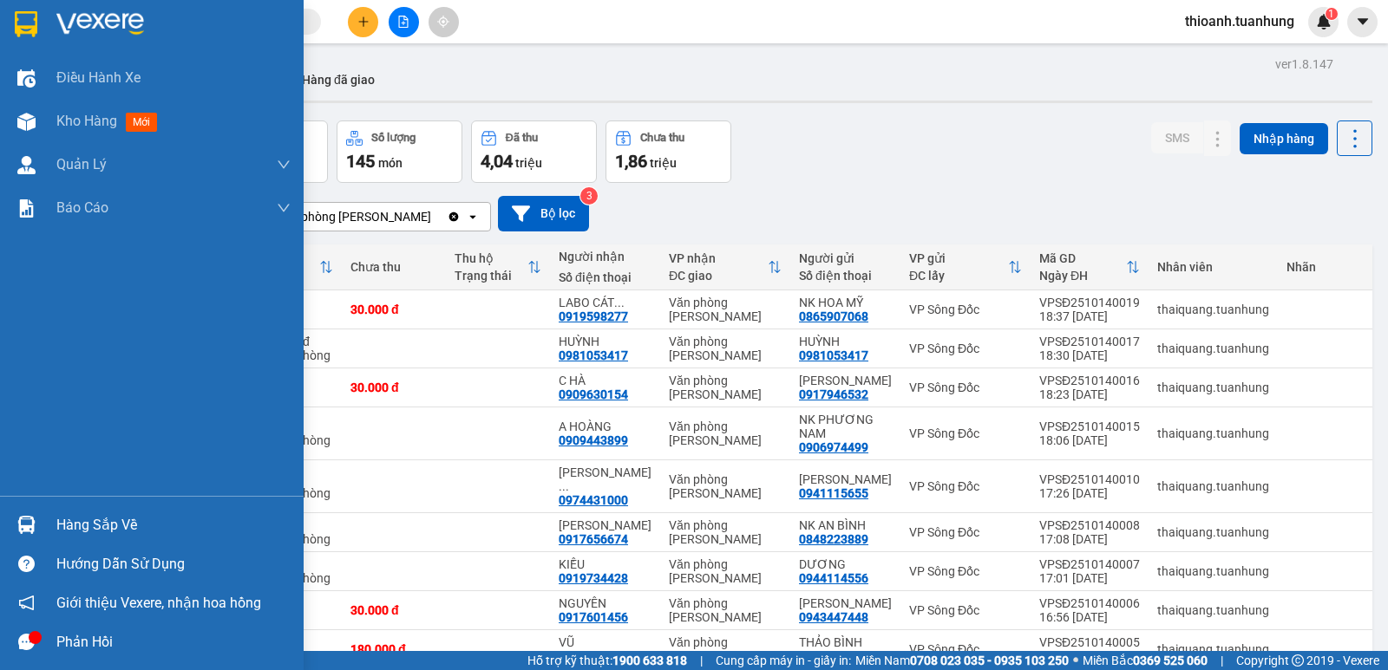
click at [88, 523] on div "Hàng sắp về" at bounding box center [173, 526] width 234 height 26
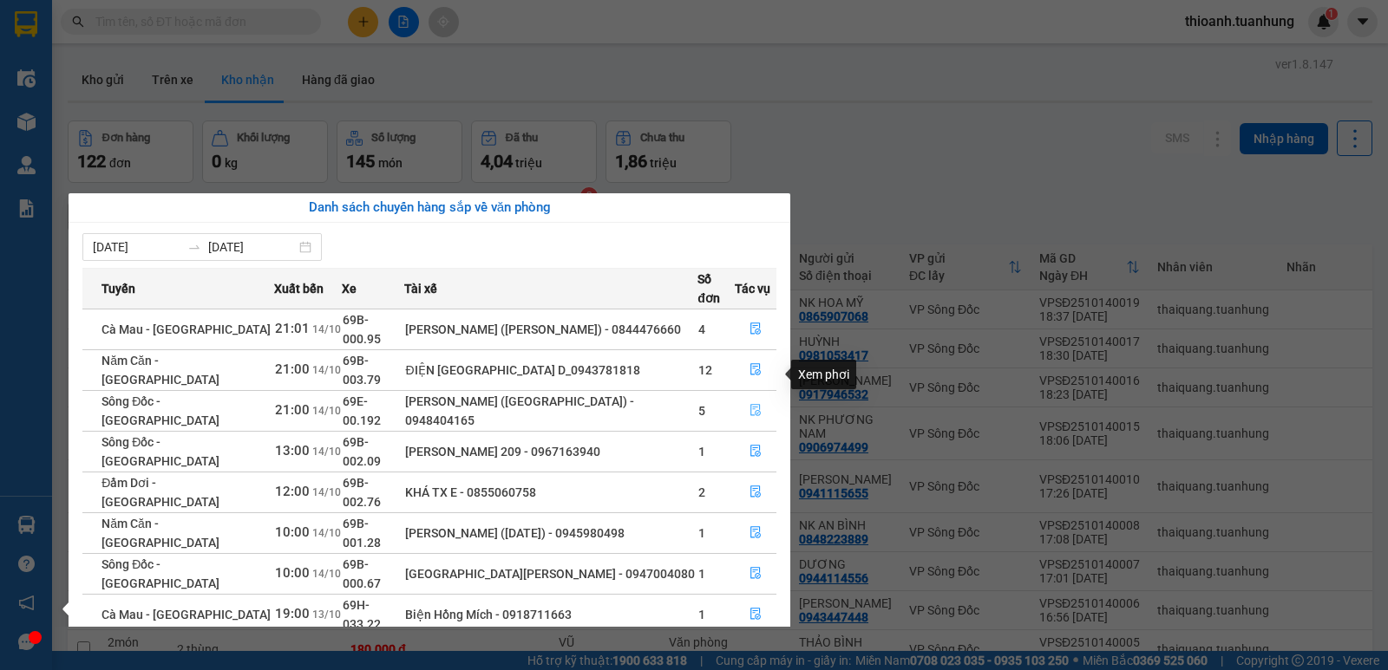
click at [751, 405] on icon "file-done" at bounding box center [755, 411] width 10 height 12
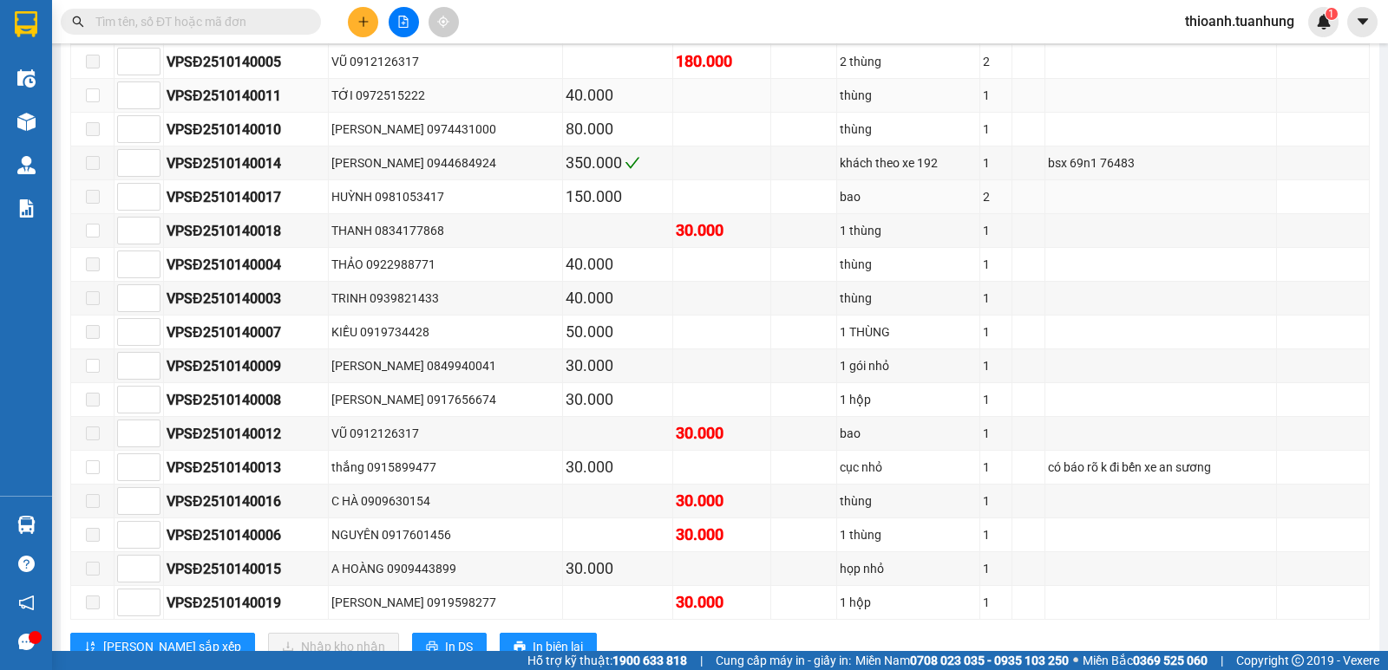
scroll to position [405, 0]
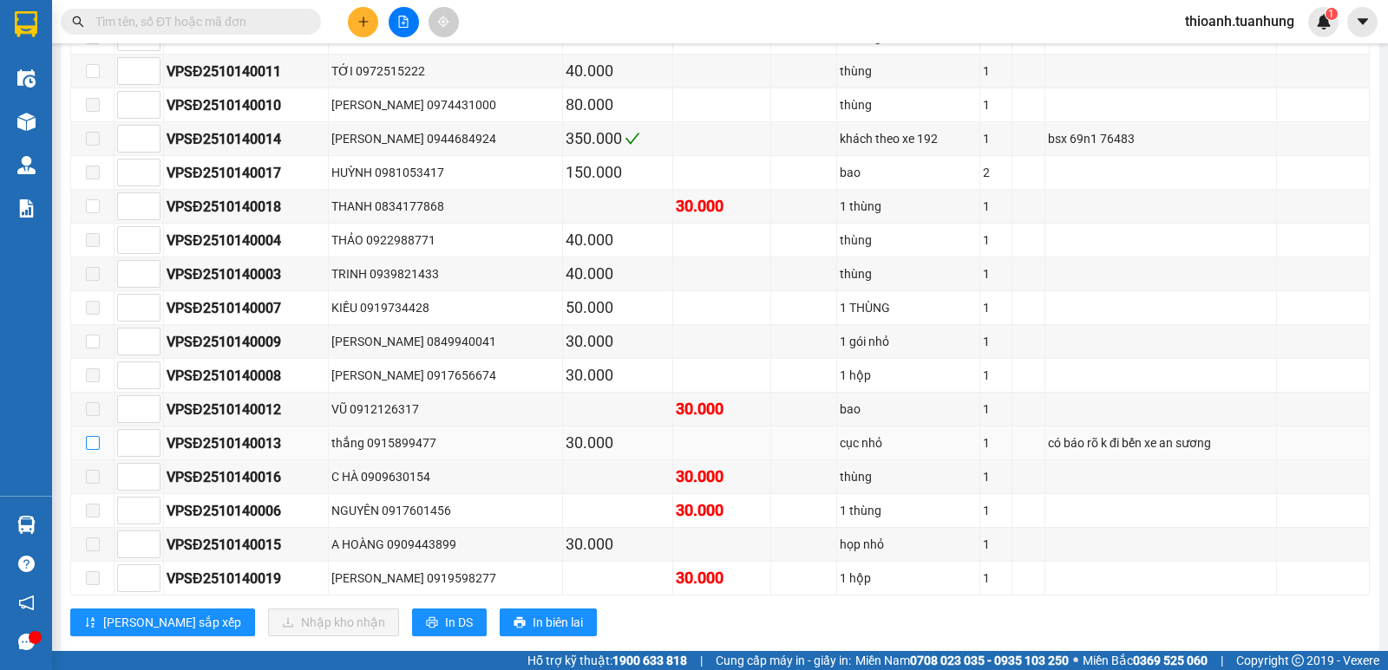
click at [95, 450] on input "checkbox" at bounding box center [93, 443] width 14 height 14
checkbox input "true"
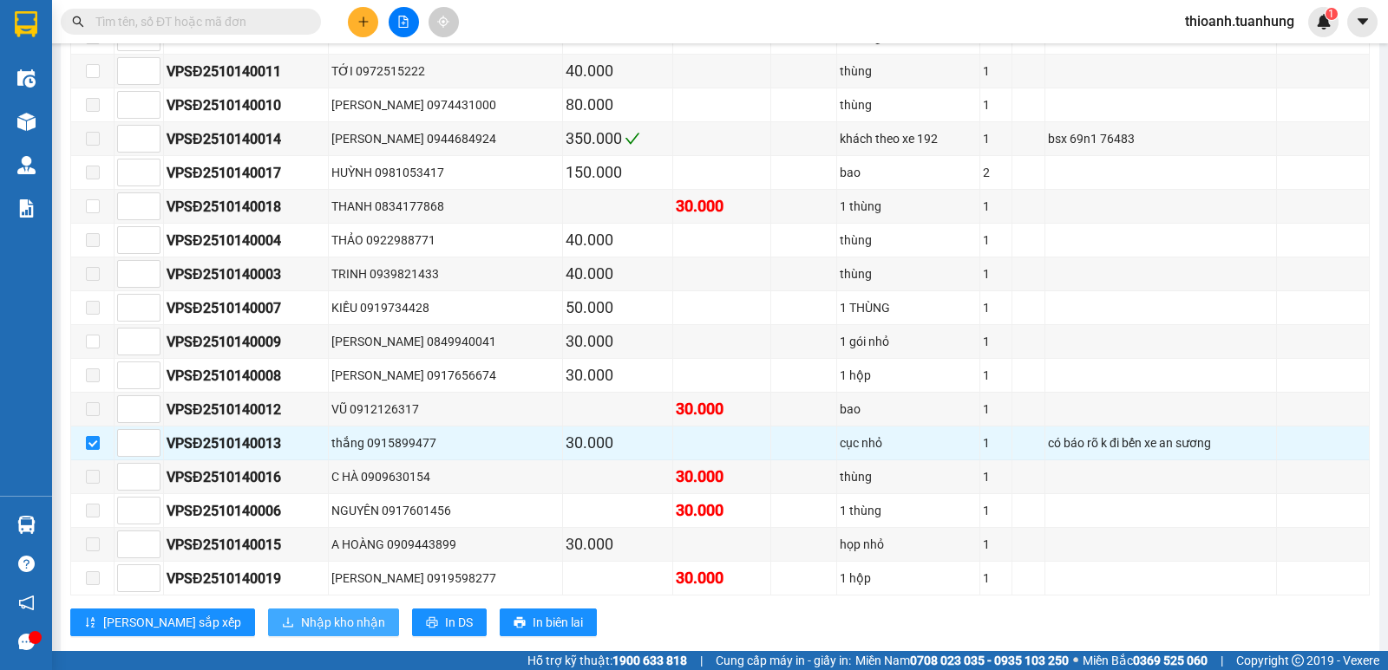
click at [294, 637] on button "Nhập kho nhận" at bounding box center [333, 623] width 131 height 28
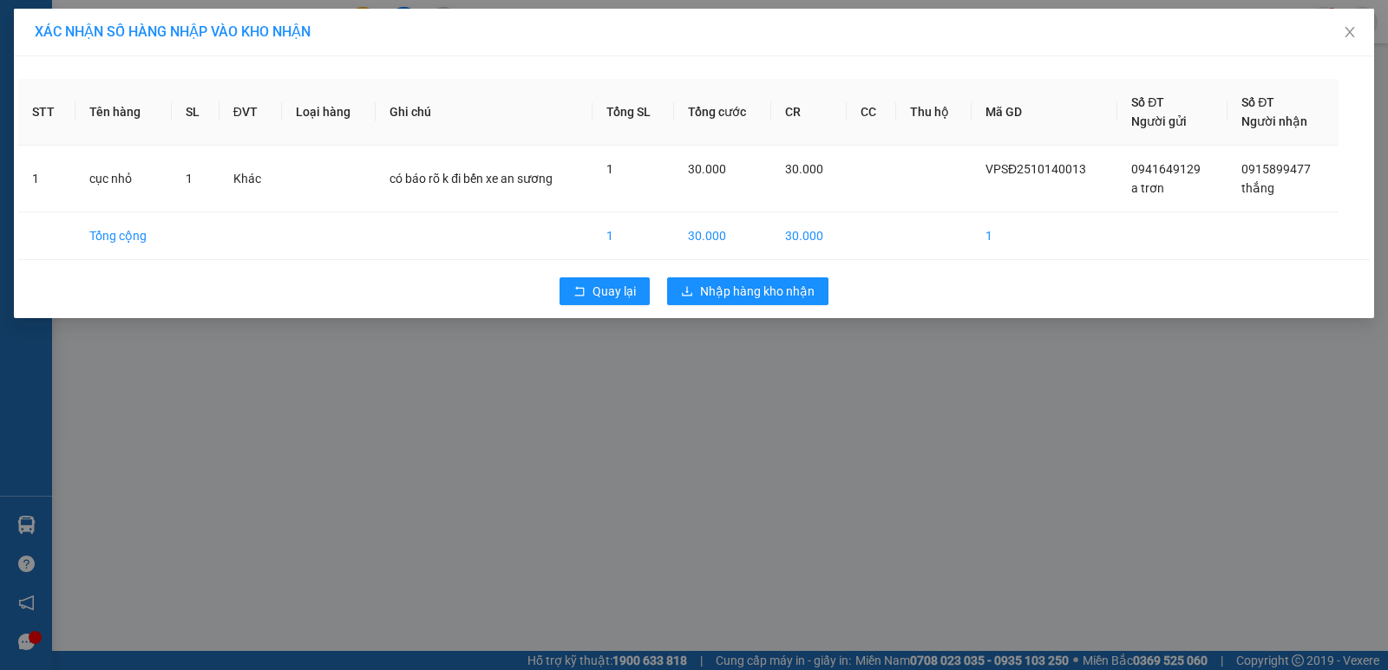
click at [296, 637] on div "XÁC NHẬN SỐ HÀNG NHẬP VÀO KHO NHẬN STT Tên hàng SL ĐVT Loại hàng Ghi chú Tổng S…" at bounding box center [694, 335] width 1388 height 670
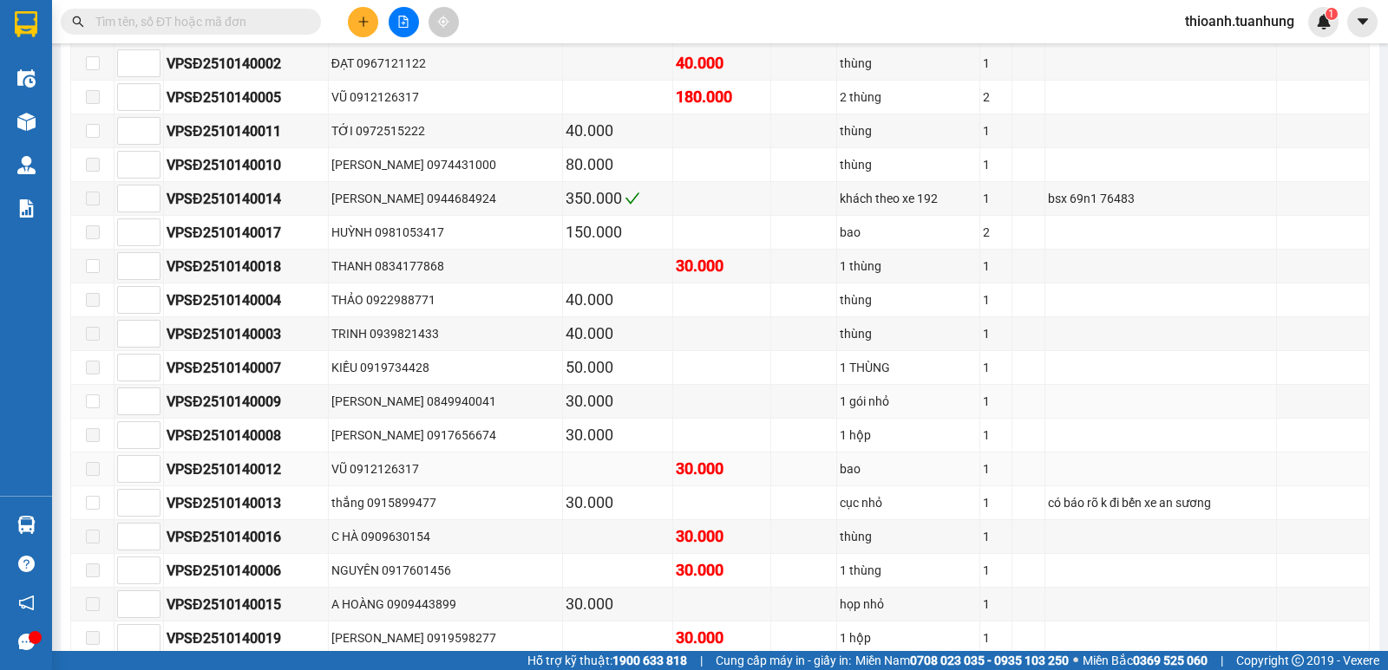
scroll to position [347, 0]
click at [97, 508] on input "checkbox" at bounding box center [93, 501] width 14 height 14
checkbox input "true"
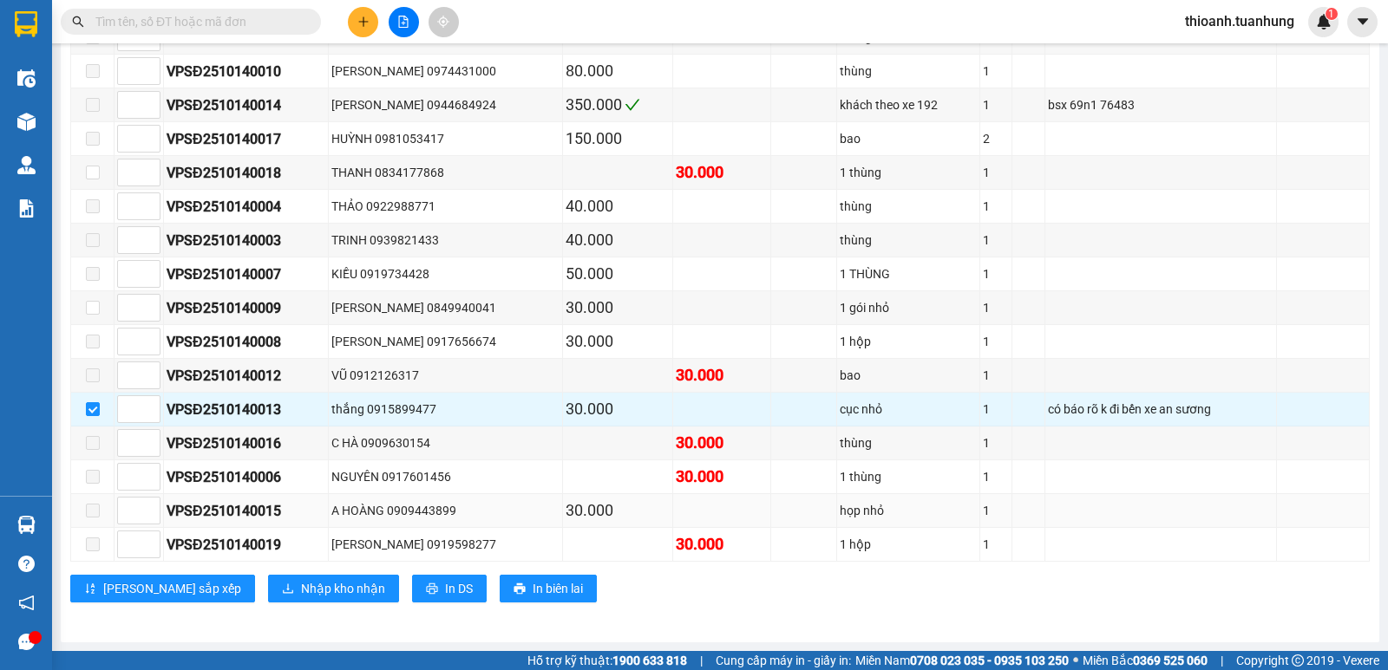
scroll to position [458, 0]
click at [268, 587] on button "Nhập kho nhận" at bounding box center [333, 589] width 131 height 28
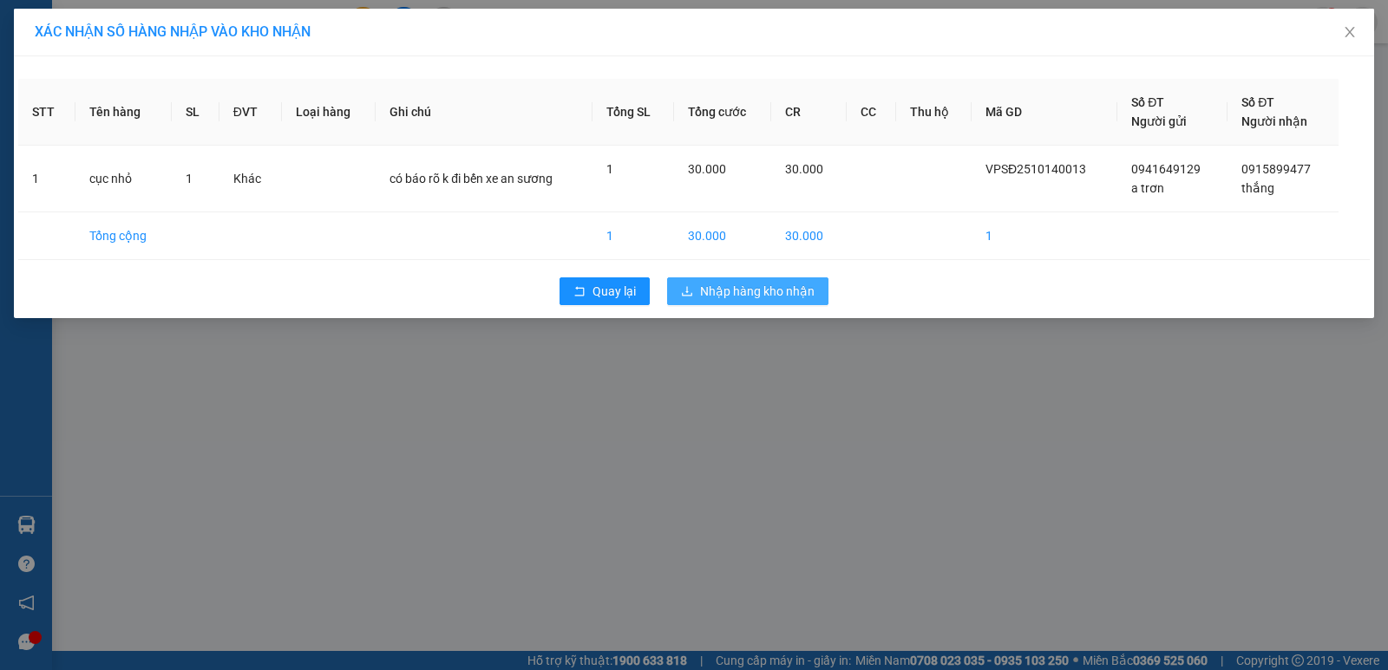
click at [709, 304] on button "Nhập hàng kho nhận" at bounding box center [747, 292] width 161 height 28
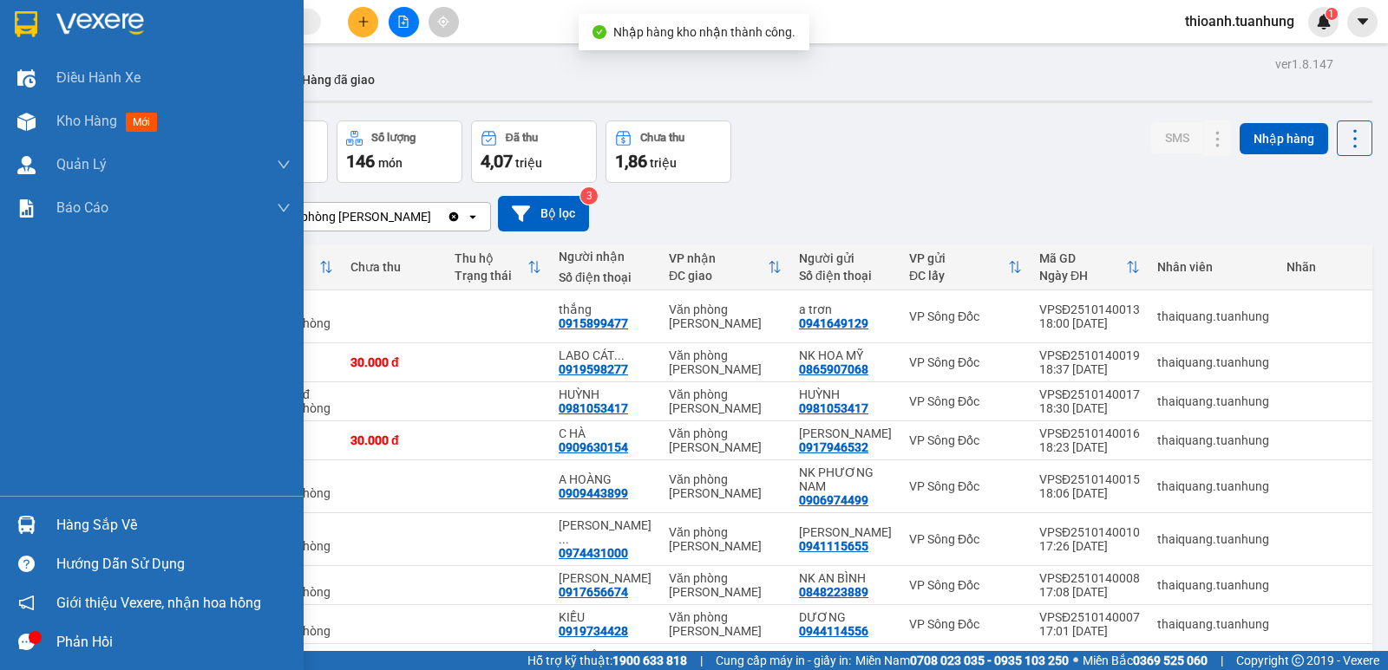
drag, startPoint x: 46, startPoint y: 512, endPoint x: 77, endPoint y: 528, distance: 35.3
click at [49, 516] on div "Hàng sắp về" at bounding box center [152, 525] width 304 height 39
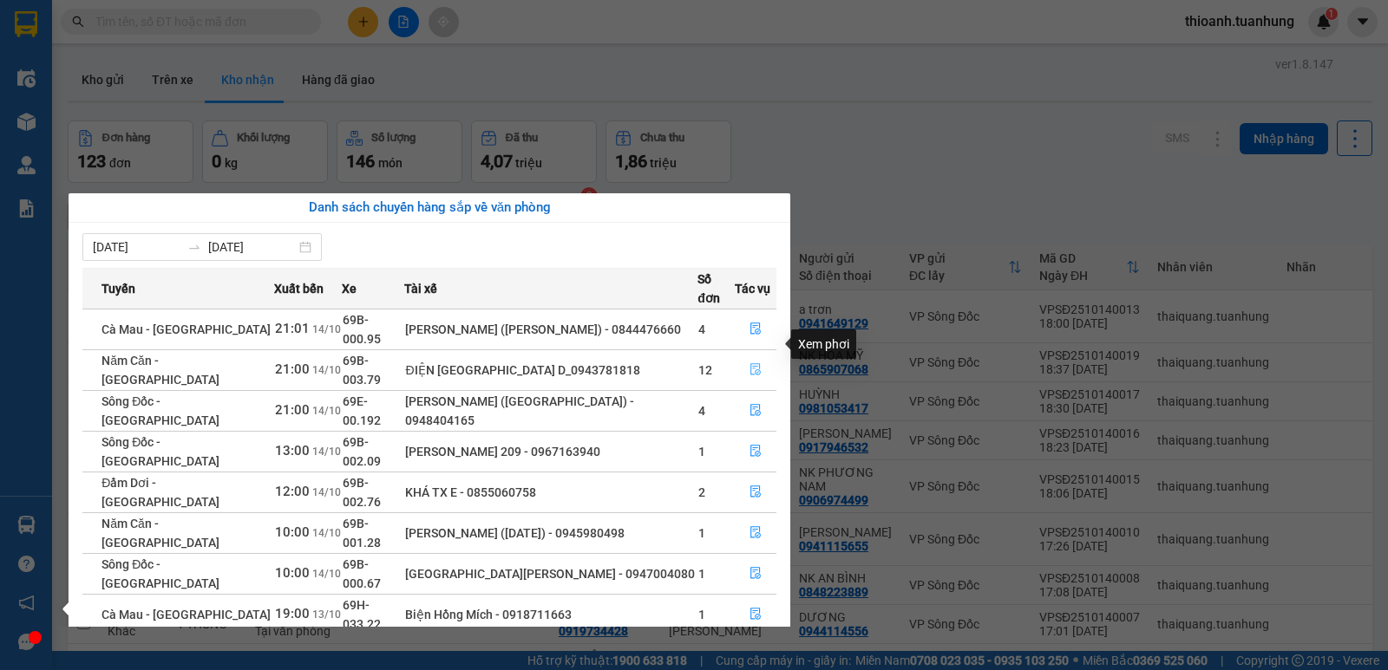
click at [756, 356] on button "button" at bounding box center [755, 370] width 40 height 28
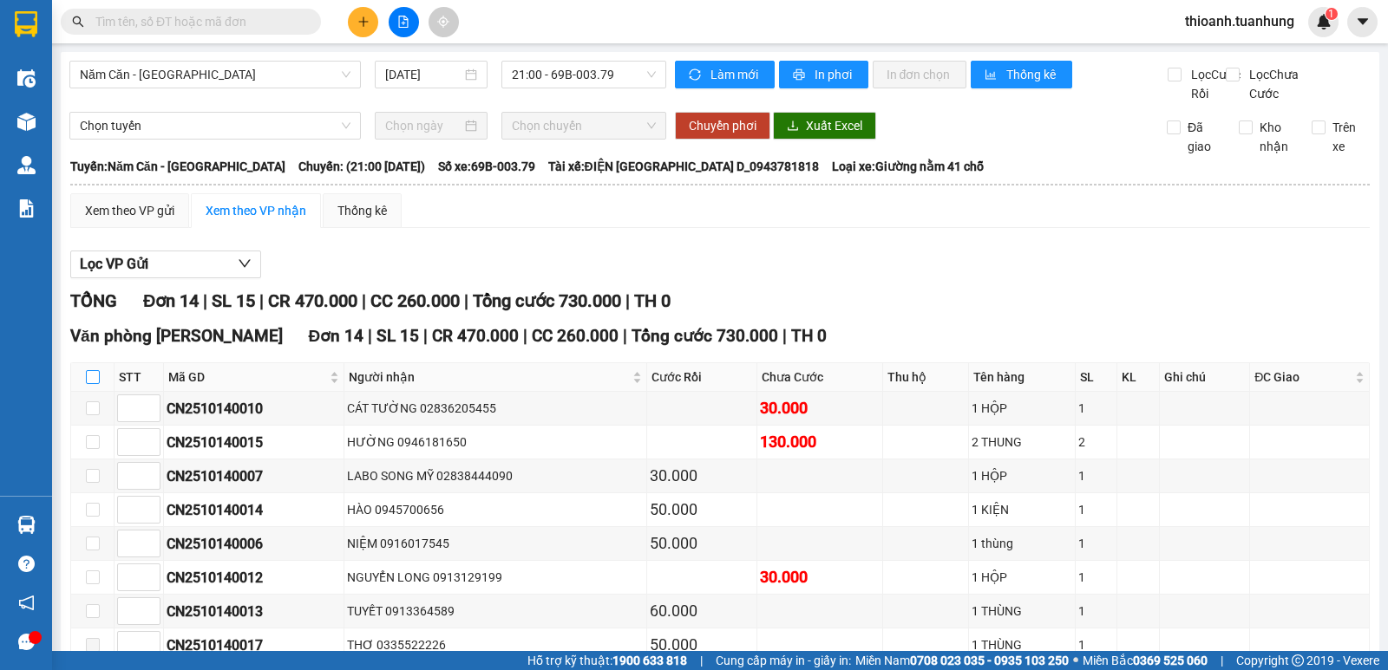
click at [93, 384] on input "checkbox" at bounding box center [93, 377] width 14 height 14
checkbox input "true"
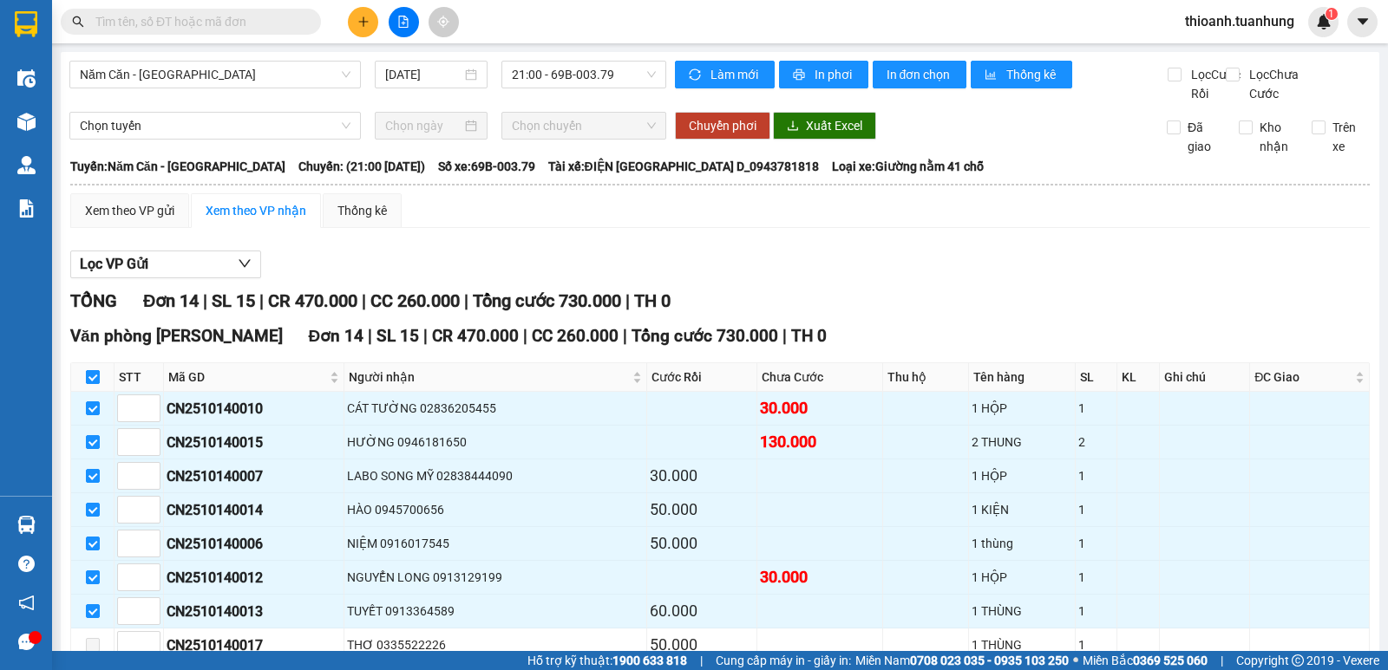
checkbox input "true"
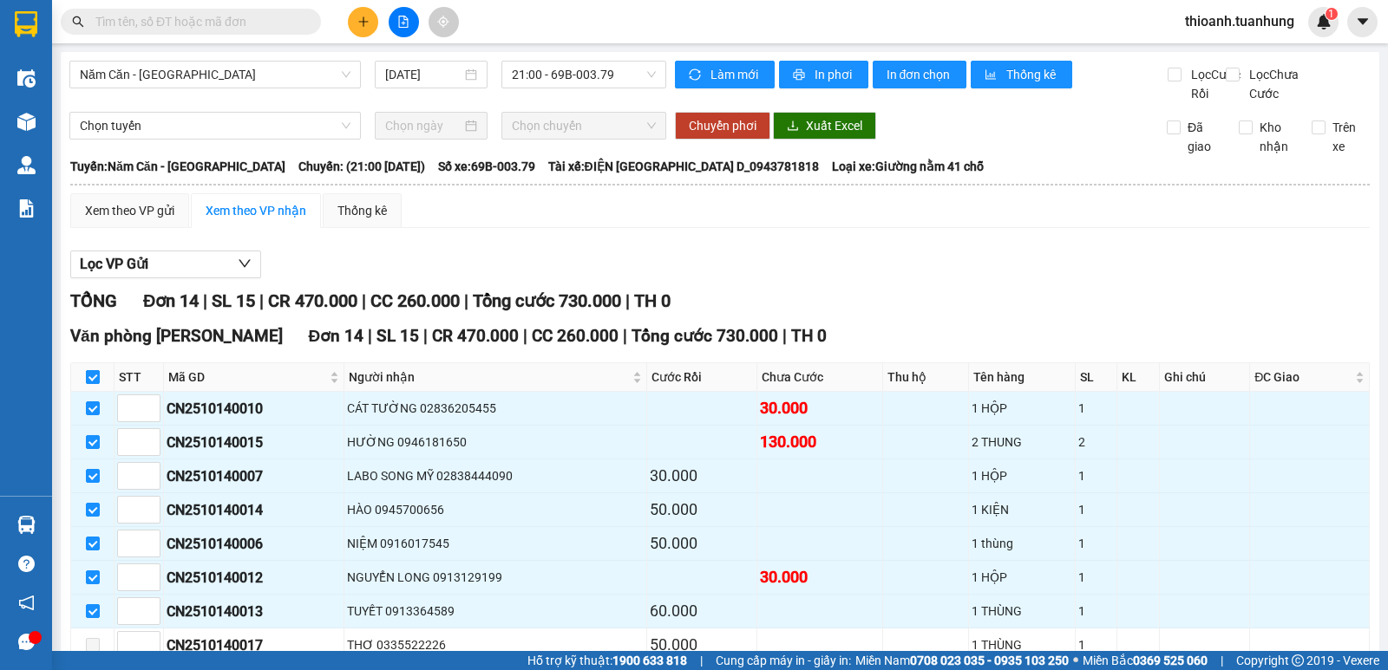
checkbox input "true"
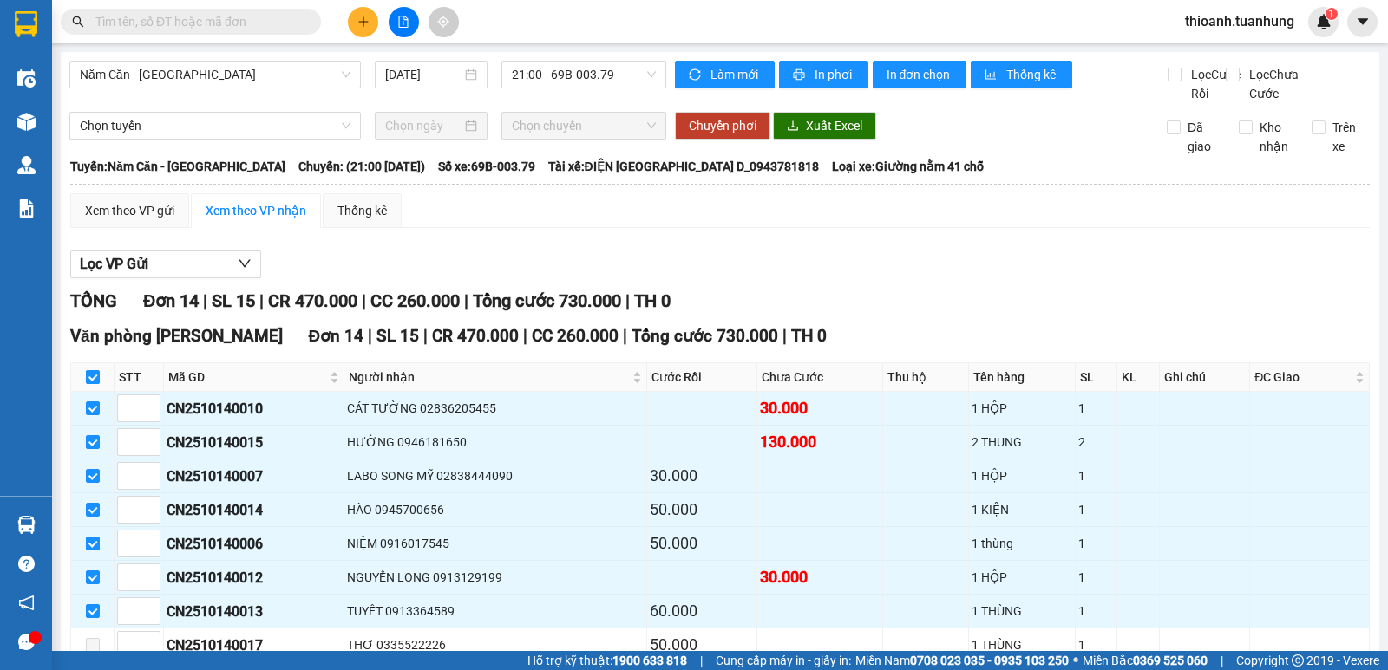
checkbox input "true"
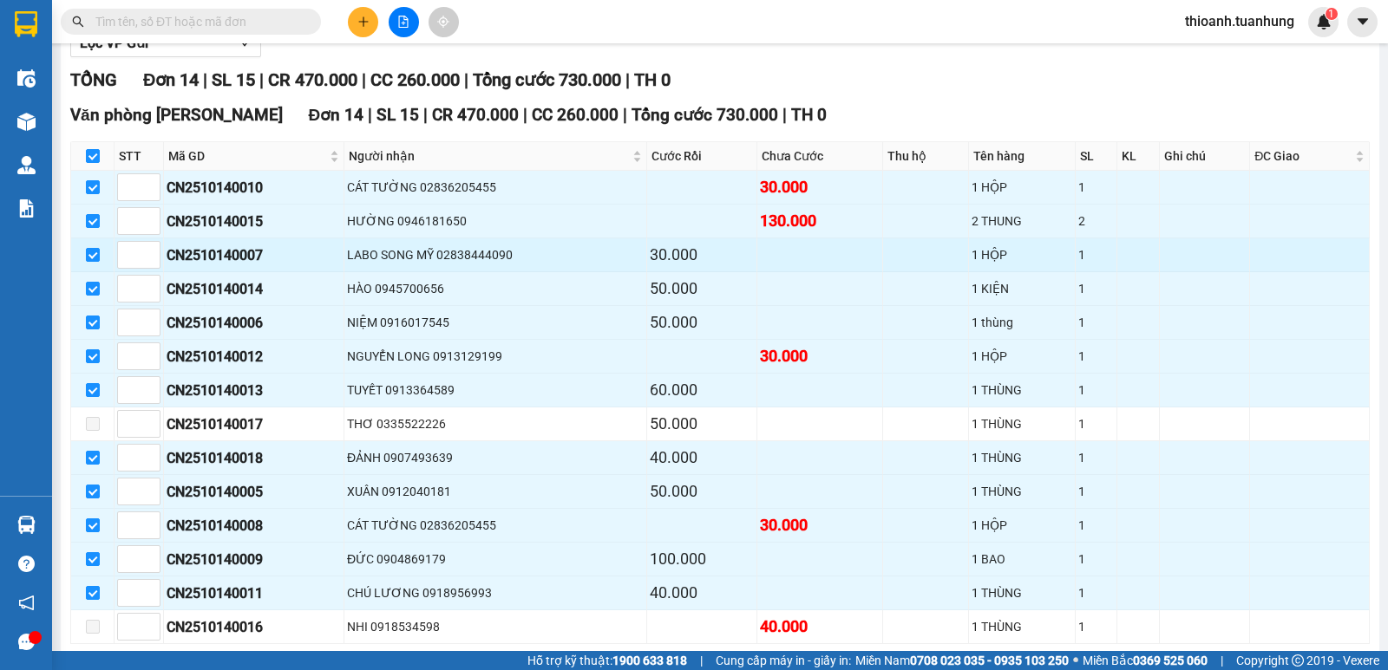
scroll to position [232, 0]
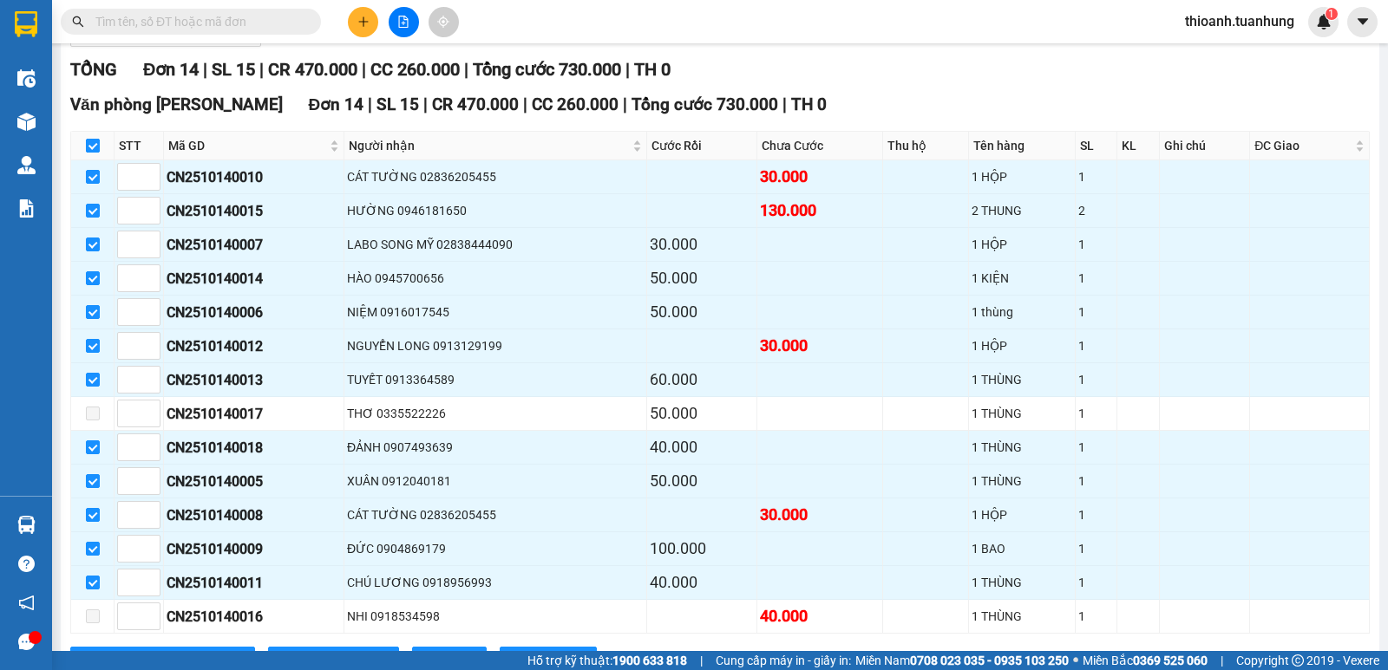
click at [91, 153] on input "checkbox" at bounding box center [93, 146] width 14 height 14
checkbox input "false"
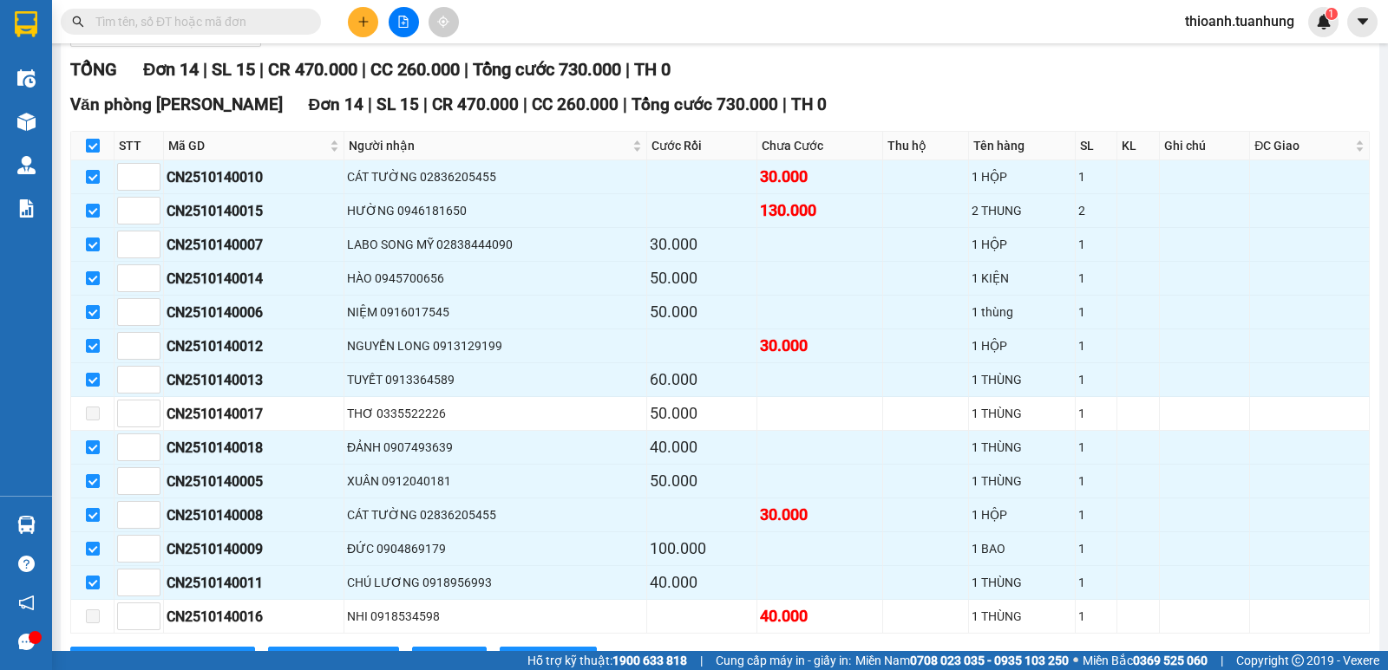
checkbox input "false"
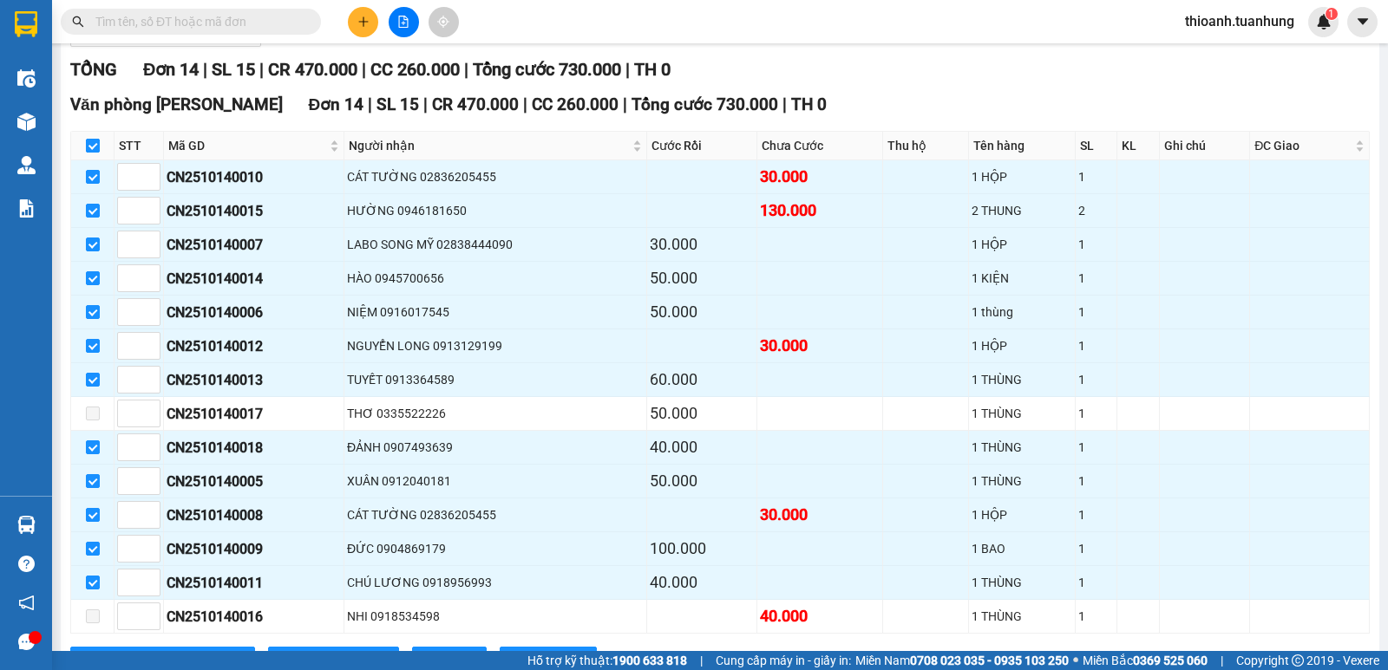
checkbox input "false"
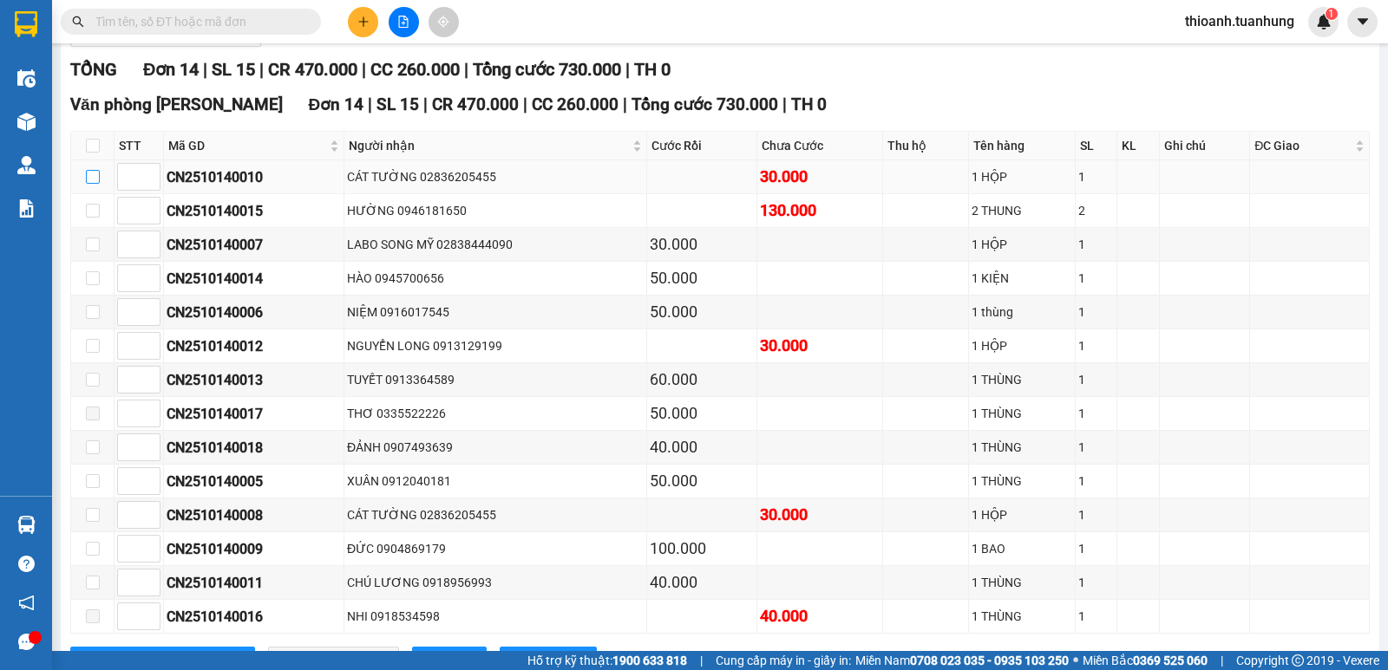
click at [90, 184] on input "checkbox" at bounding box center [93, 177] width 14 height 14
checkbox input "true"
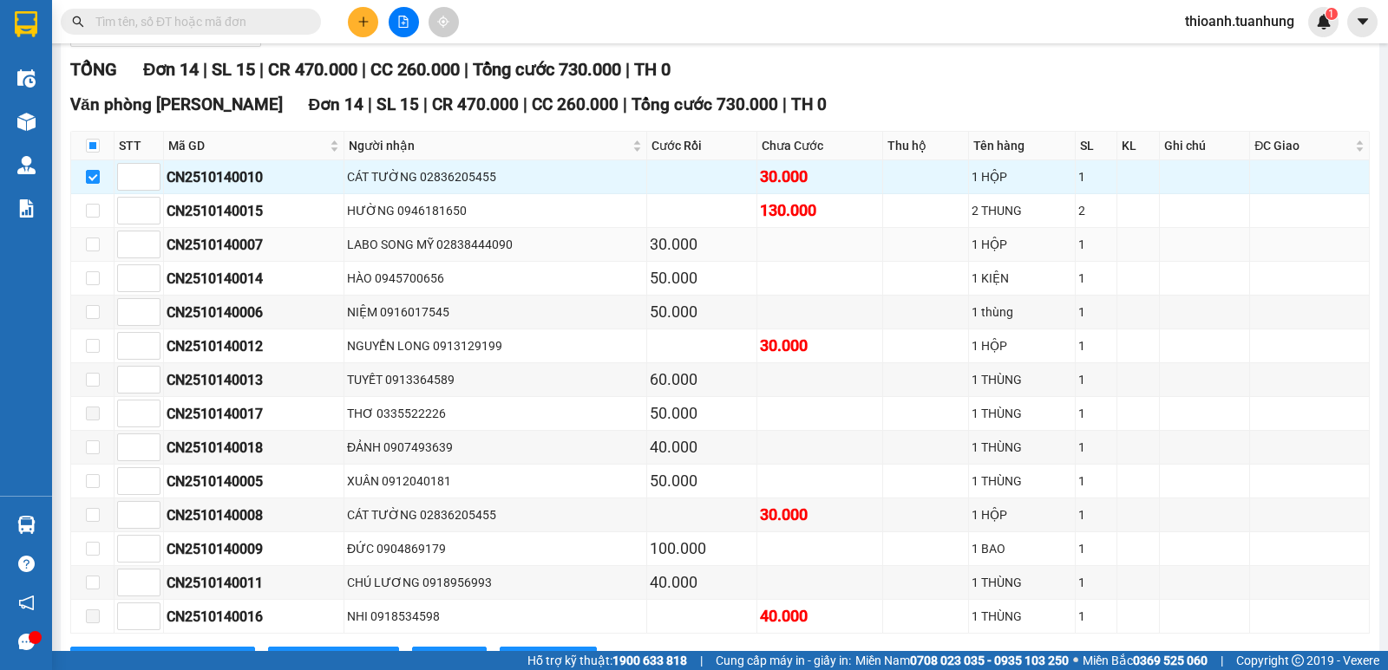
click at [80, 262] on td at bounding box center [92, 245] width 43 height 34
click at [91, 251] on input "checkbox" at bounding box center [93, 245] width 14 height 14
checkbox input "true"
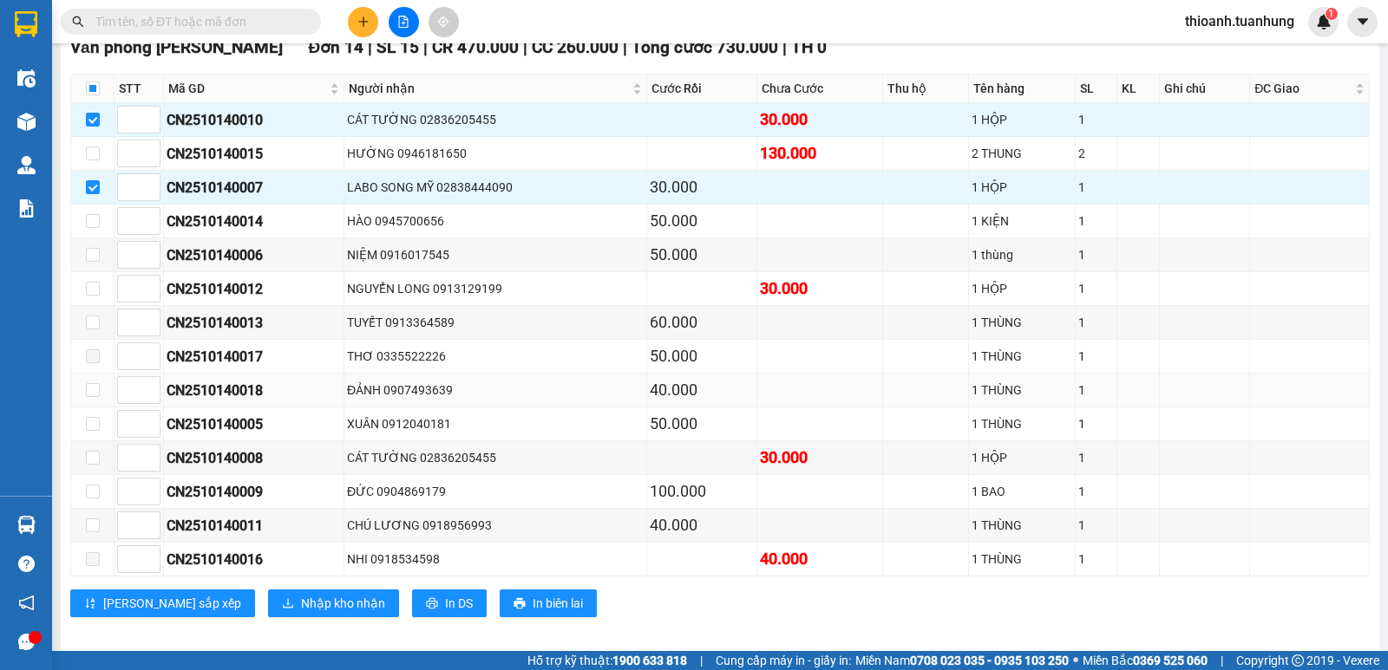
scroll to position [323, 0]
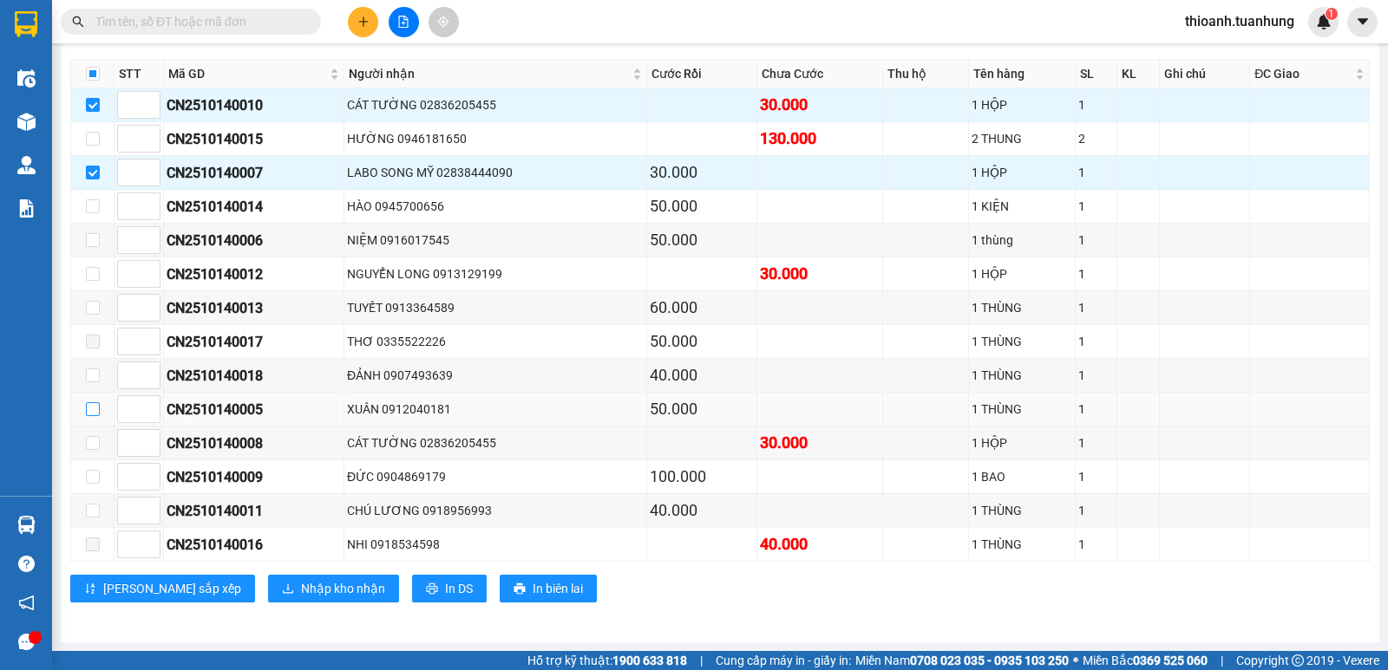
click at [90, 406] on input "checkbox" at bounding box center [93, 409] width 14 height 14
checkbox input "true"
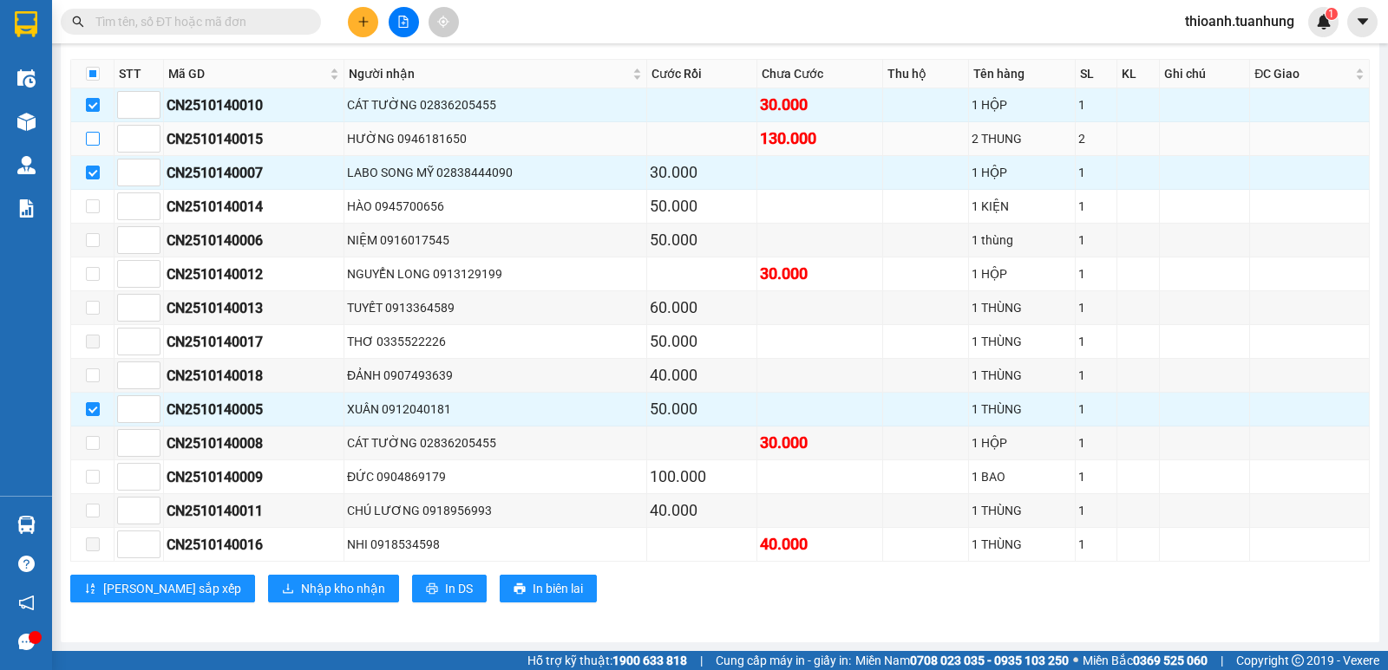
click at [95, 135] on input "checkbox" at bounding box center [93, 139] width 14 height 14
checkbox input "true"
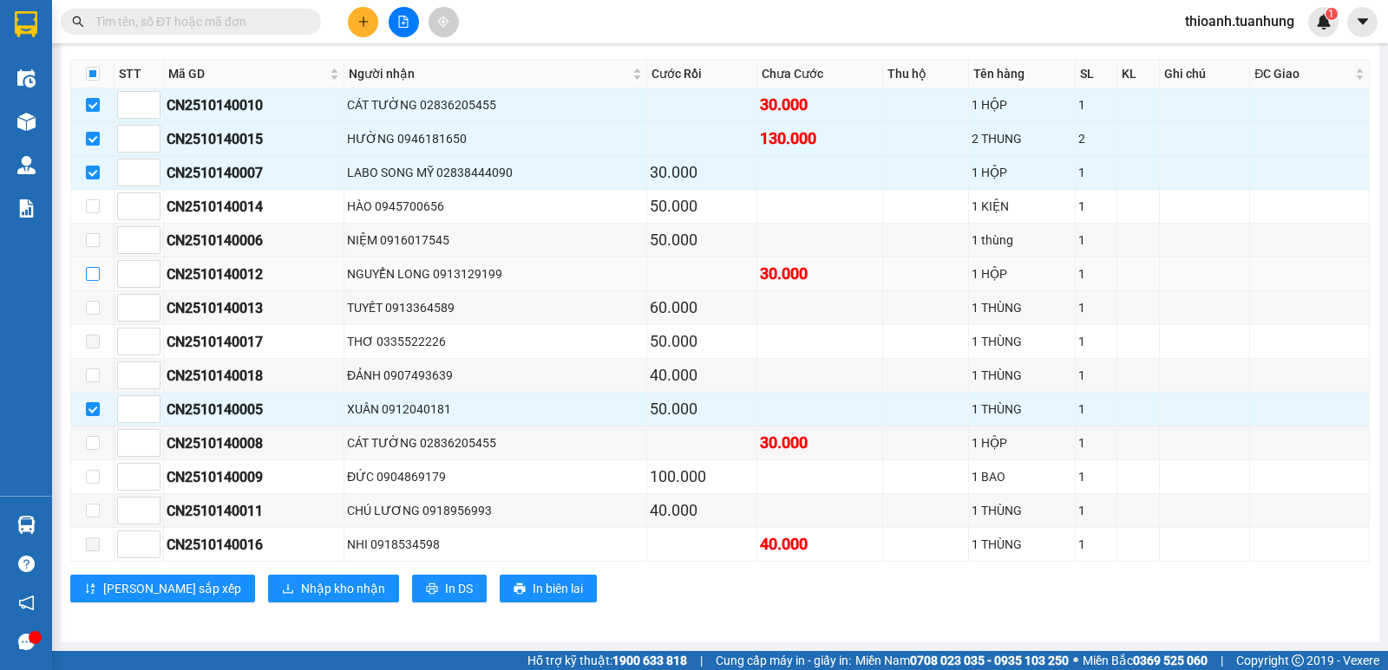
click at [90, 274] on input "checkbox" at bounding box center [93, 274] width 14 height 14
checkbox input "true"
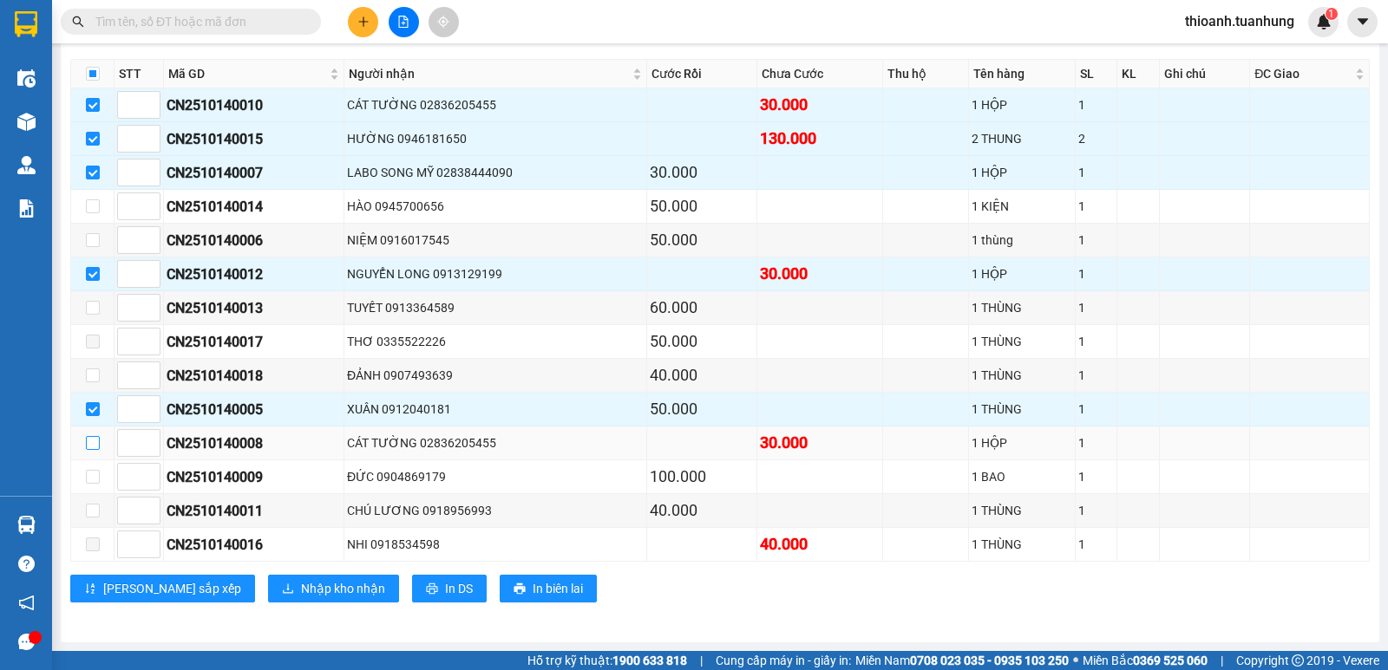
click at [95, 447] on input "checkbox" at bounding box center [93, 443] width 14 height 14
checkbox input "true"
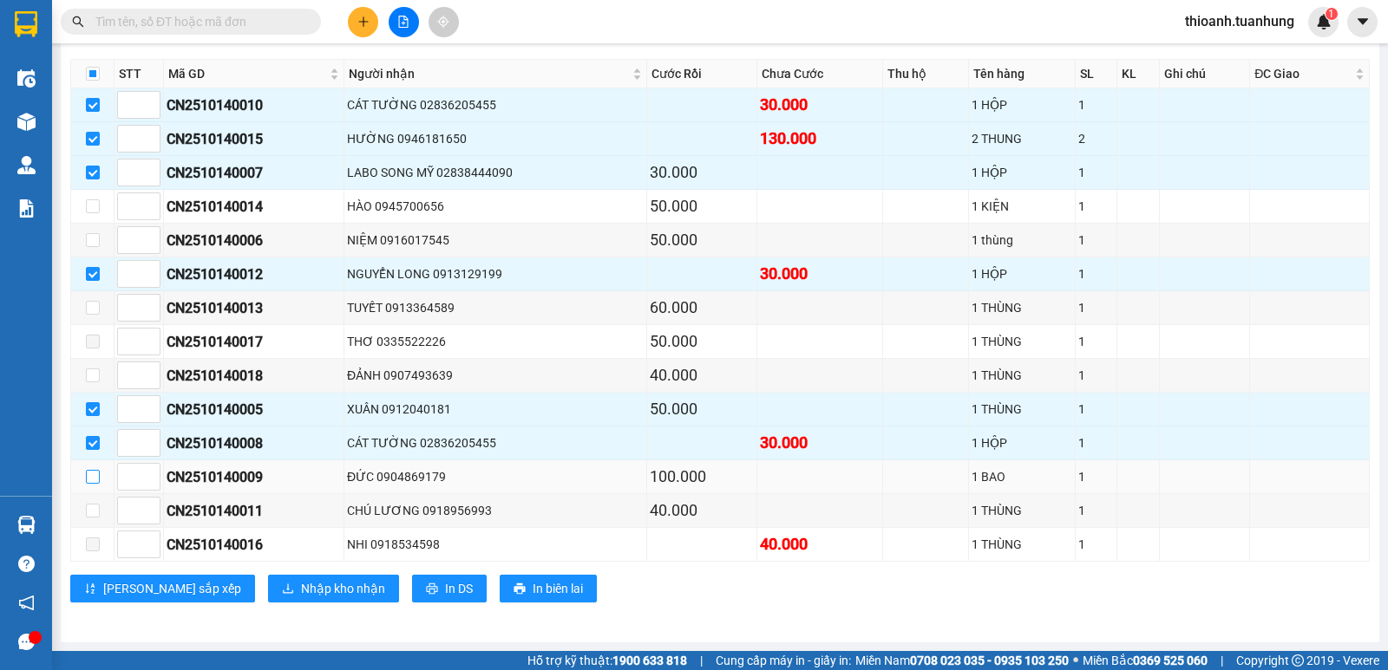
click at [93, 480] on input "checkbox" at bounding box center [93, 477] width 14 height 14
checkbox input "true"
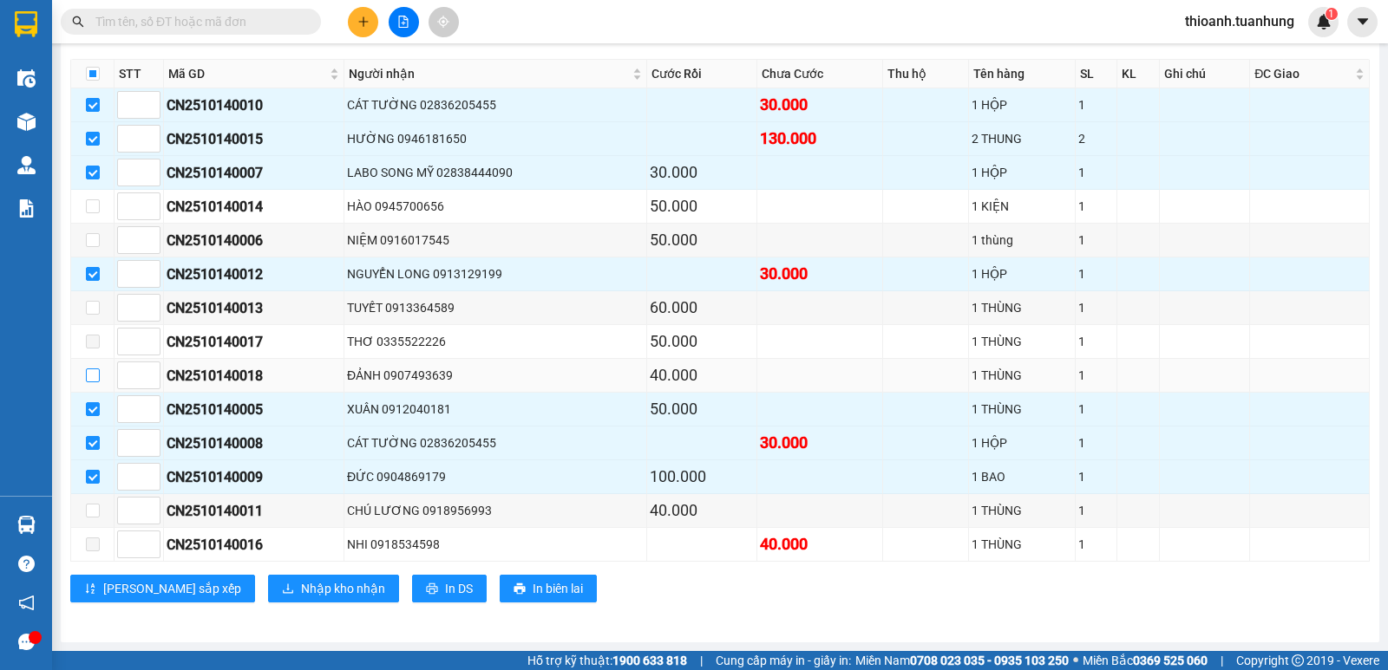
click at [88, 380] on input "checkbox" at bounding box center [93, 376] width 14 height 14
checkbox input "true"
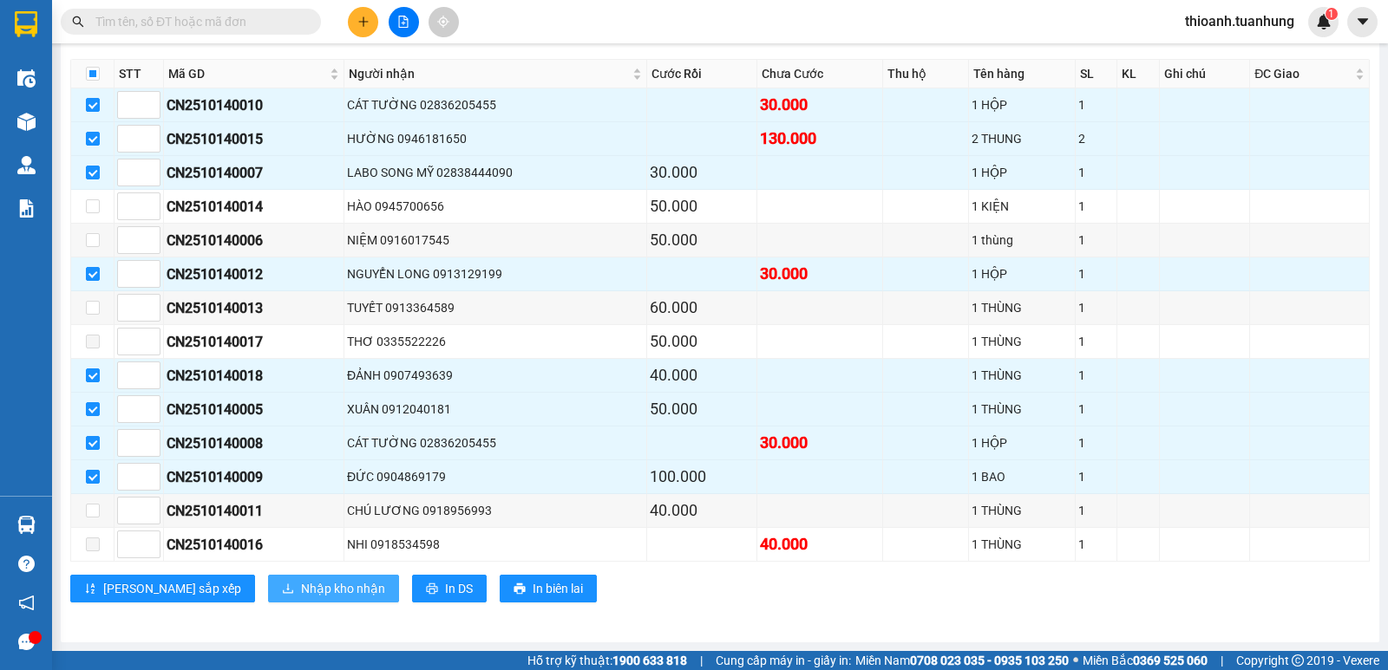
click at [301, 586] on span "Nhập kho nhận" at bounding box center [343, 588] width 84 height 19
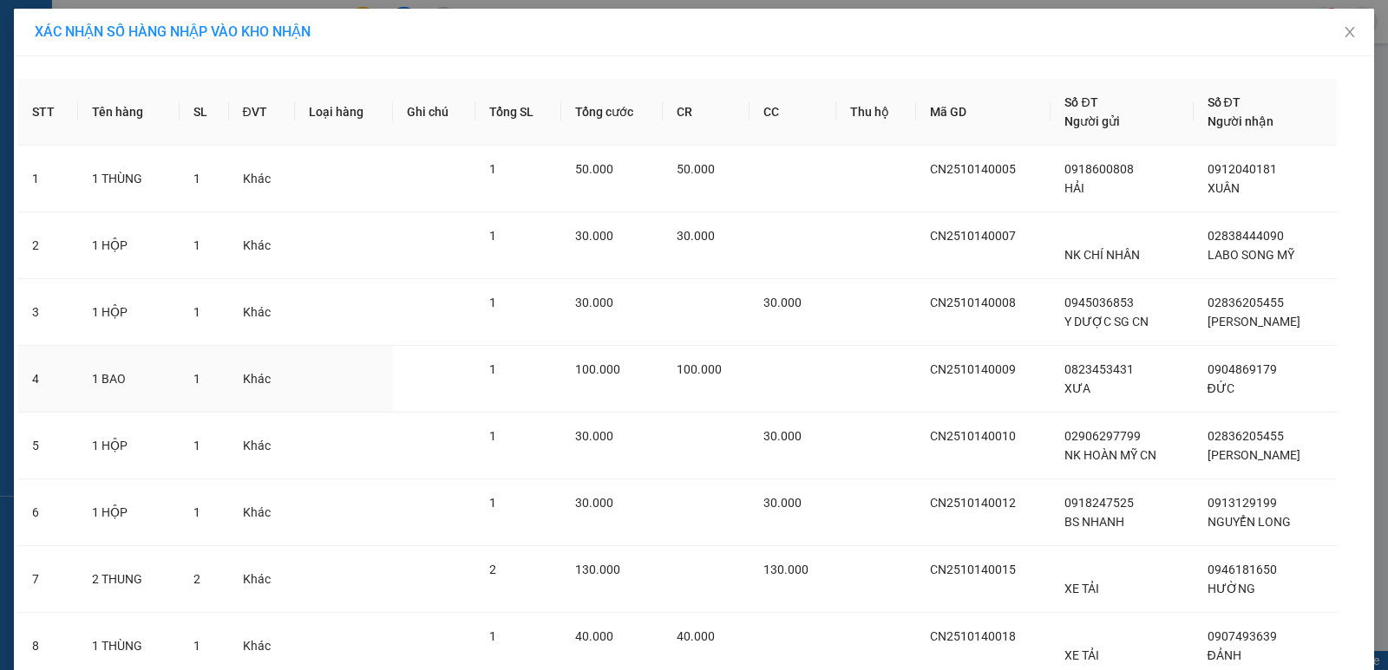
click at [749, 356] on td at bounding box center [792, 379] width 87 height 67
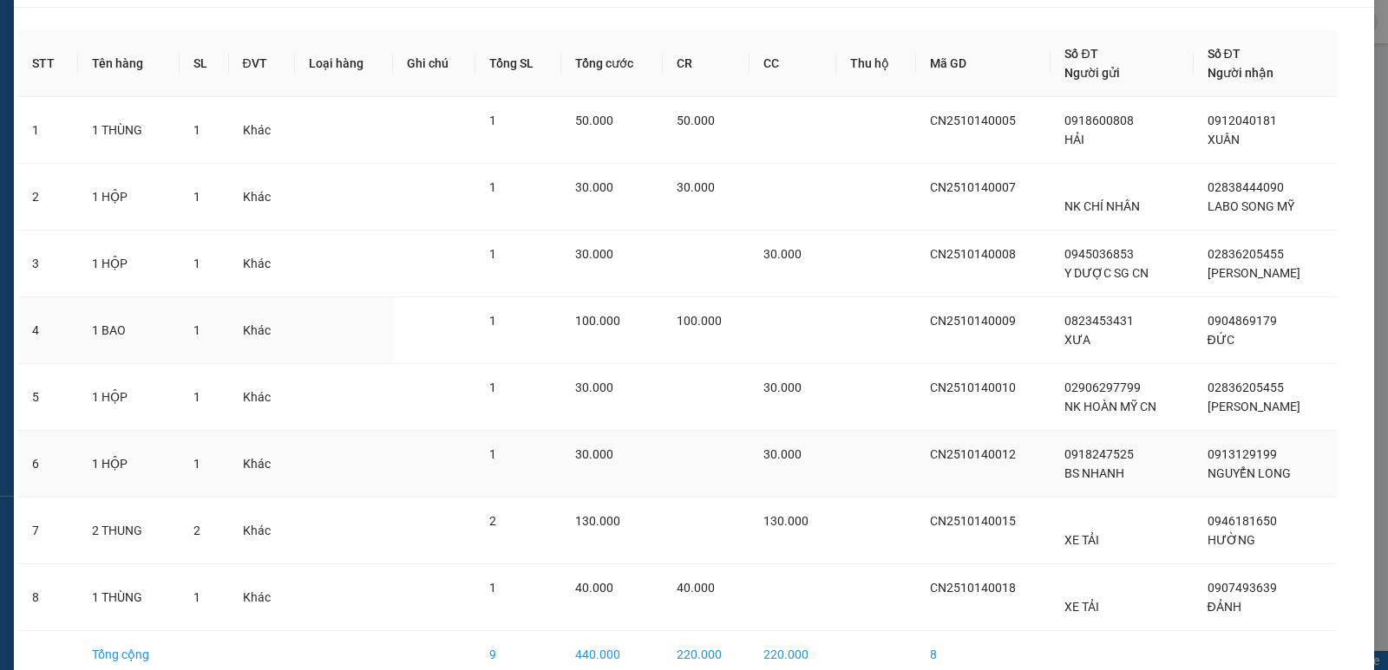
scroll to position [136, 0]
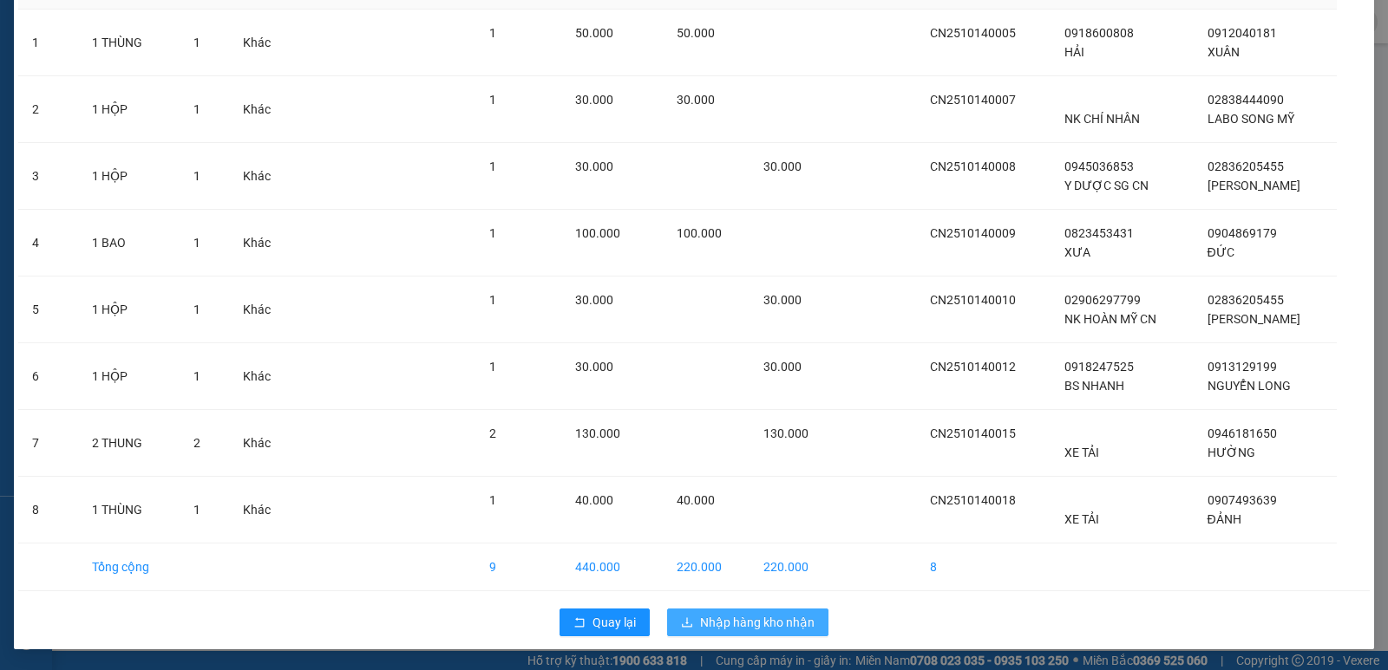
click at [709, 624] on span "Nhập hàng kho nhận" at bounding box center [757, 622] width 114 height 19
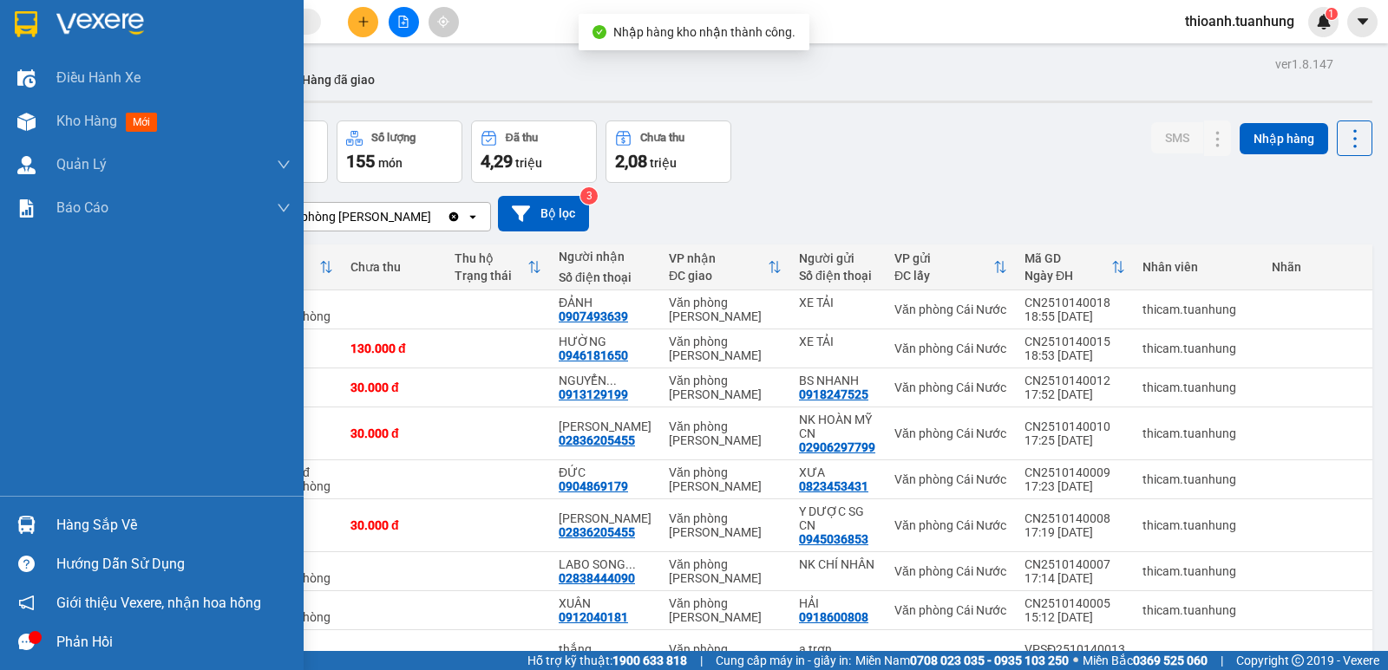
drag, startPoint x: 65, startPoint y: 527, endPoint x: 84, endPoint y: 519, distance: 21.0
click at [68, 527] on div "Hàng sắp về" at bounding box center [173, 526] width 234 height 26
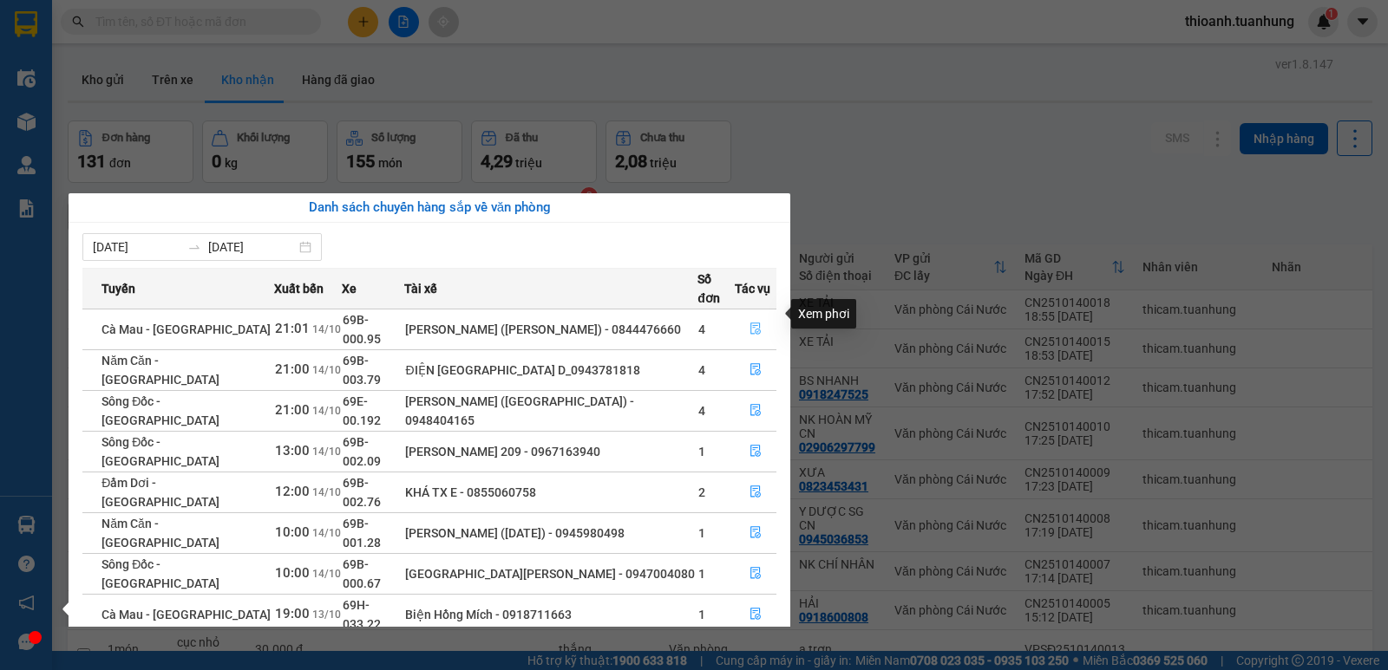
click at [752, 323] on icon "file-done" at bounding box center [755, 329] width 12 height 12
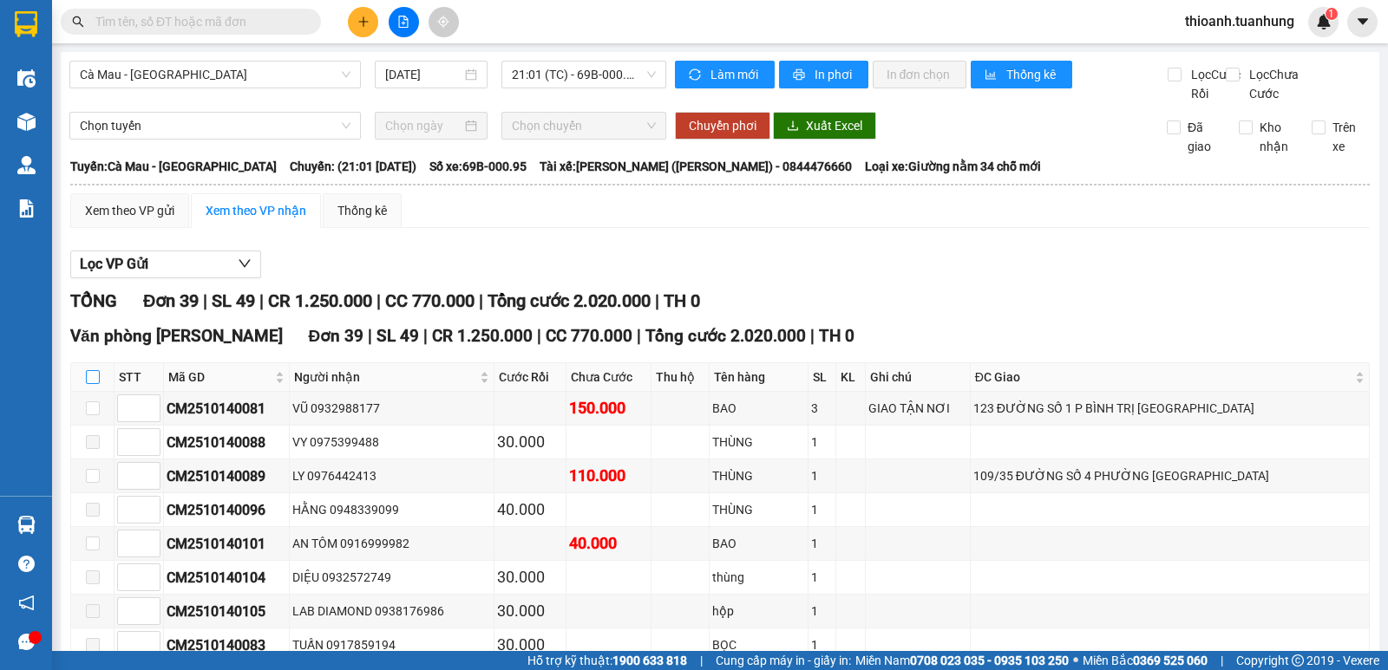
click at [91, 384] on input "checkbox" at bounding box center [93, 377] width 14 height 14
checkbox input "true"
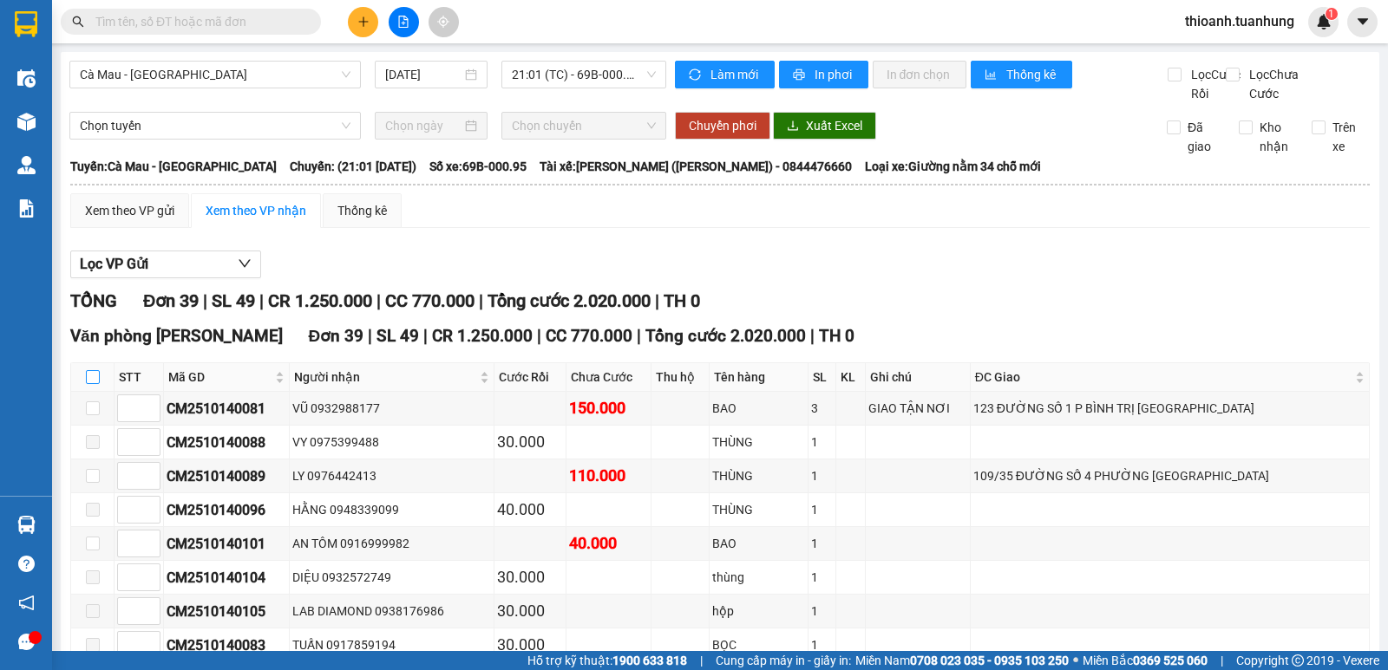
checkbox input "true"
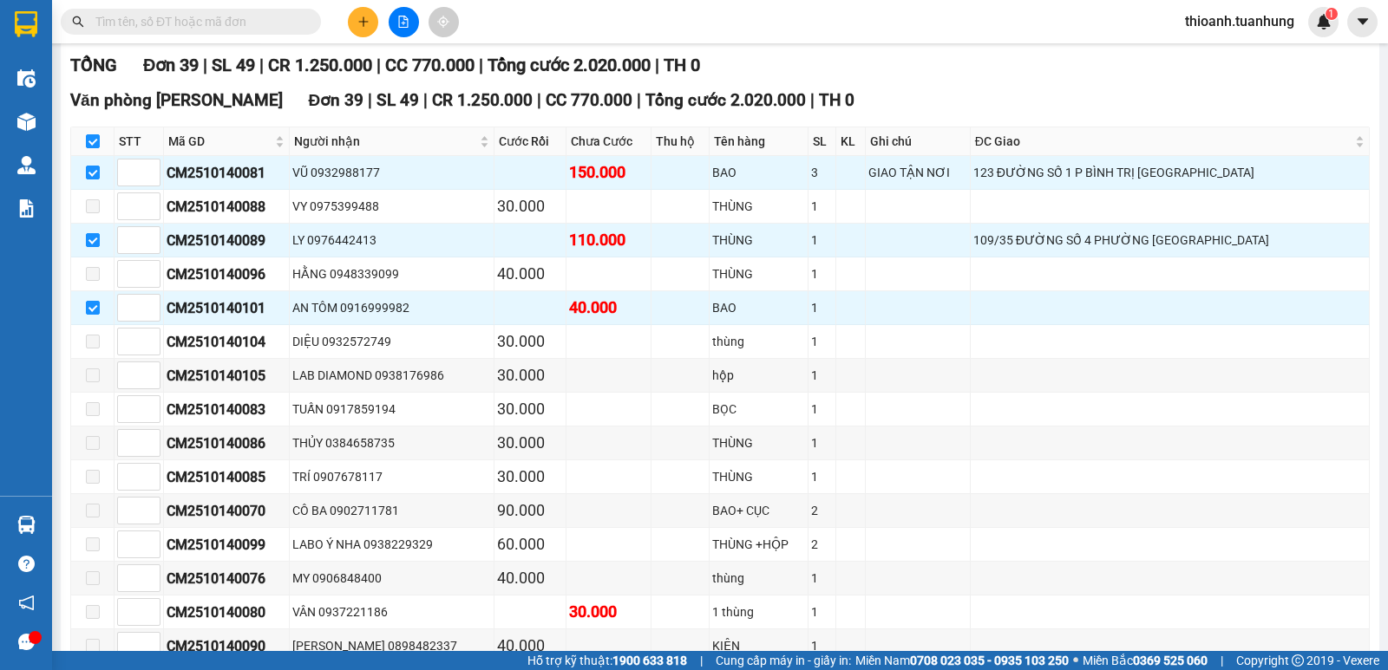
scroll to position [232, 0]
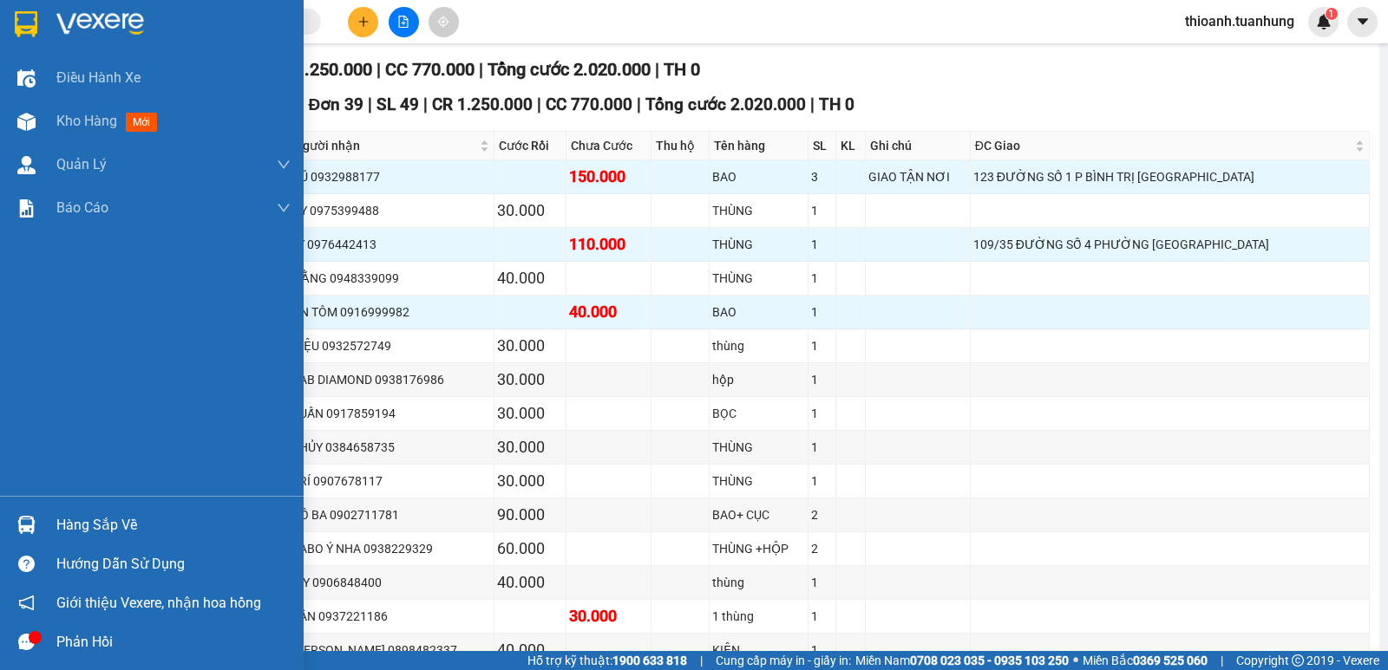
click at [82, 519] on div "Hàng sắp về" at bounding box center [173, 526] width 234 height 26
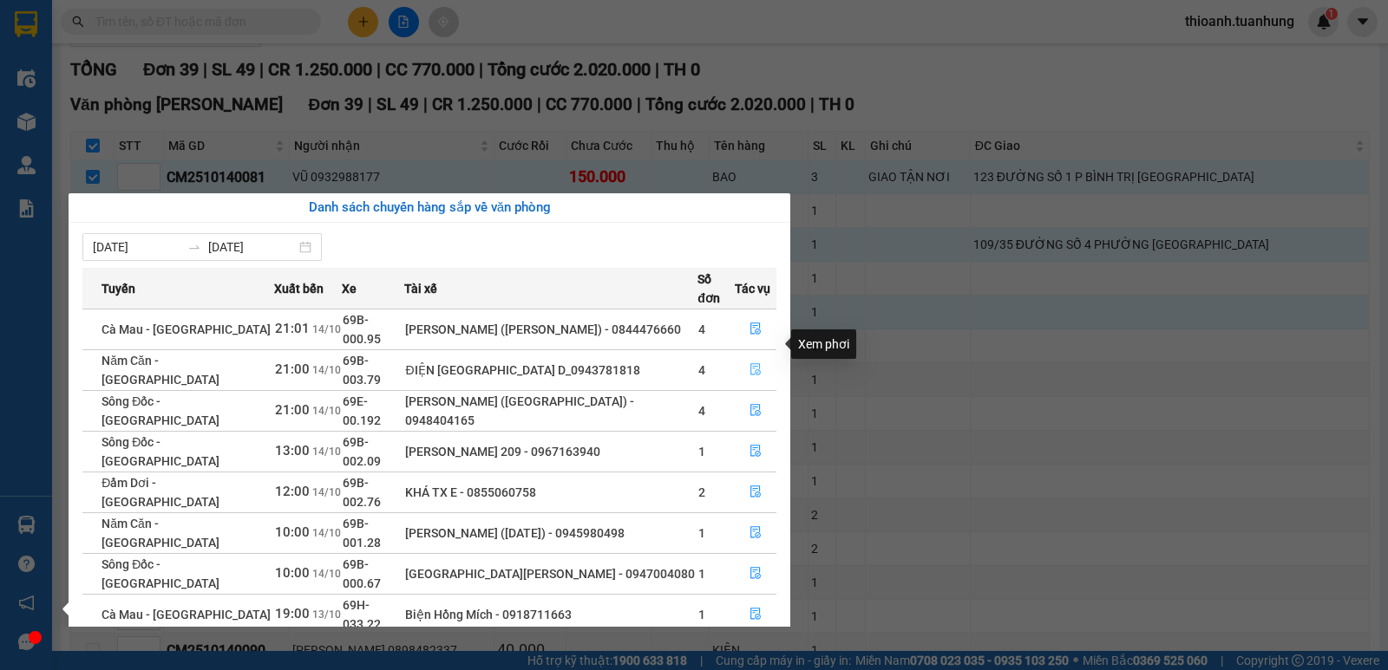
click at [753, 363] on icon "file-done" at bounding box center [755, 369] width 12 height 12
click at [753, 330] on td "BAO" at bounding box center [758, 313] width 99 height 34
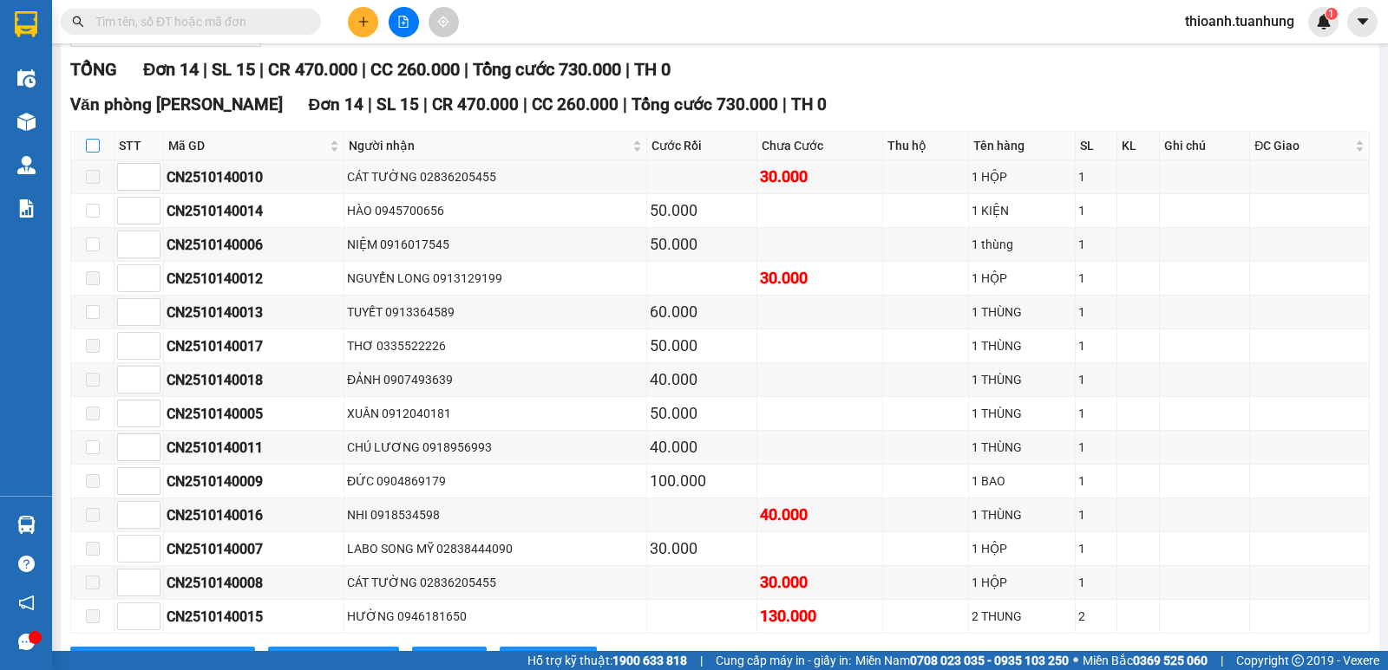
click at [88, 153] on input "checkbox" at bounding box center [93, 146] width 14 height 14
checkbox input "true"
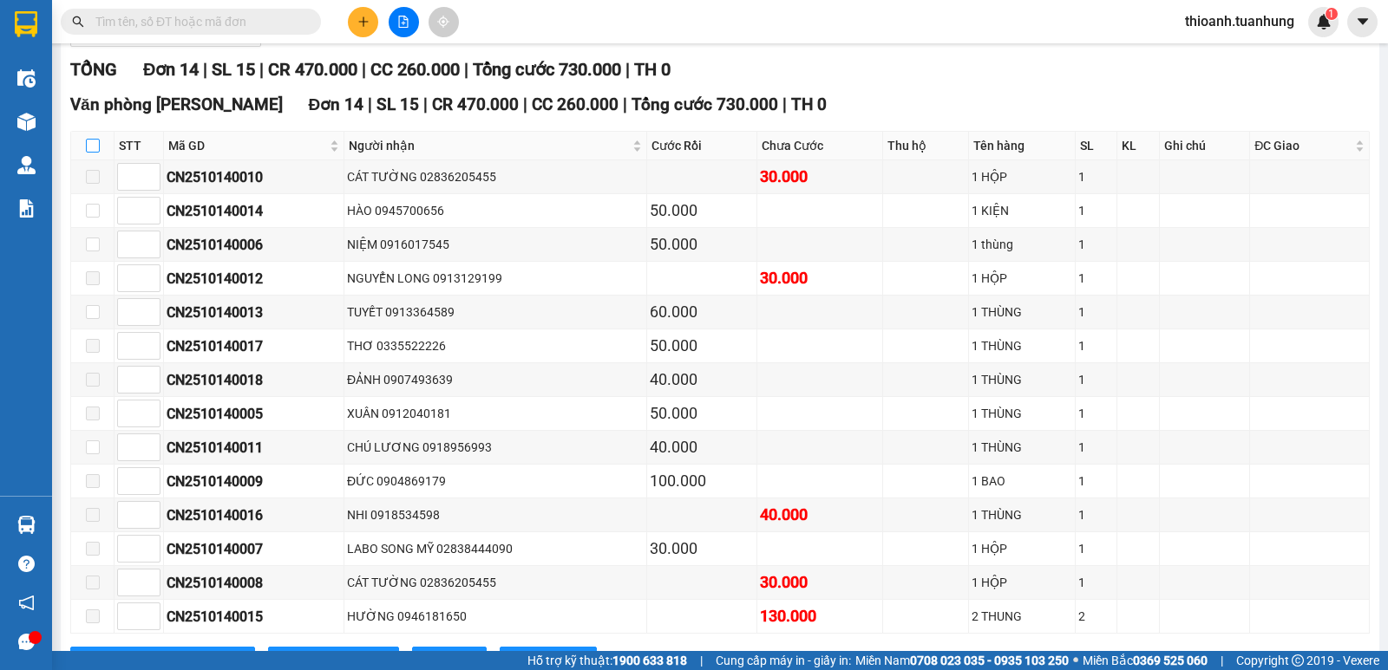
checkbox input "true"
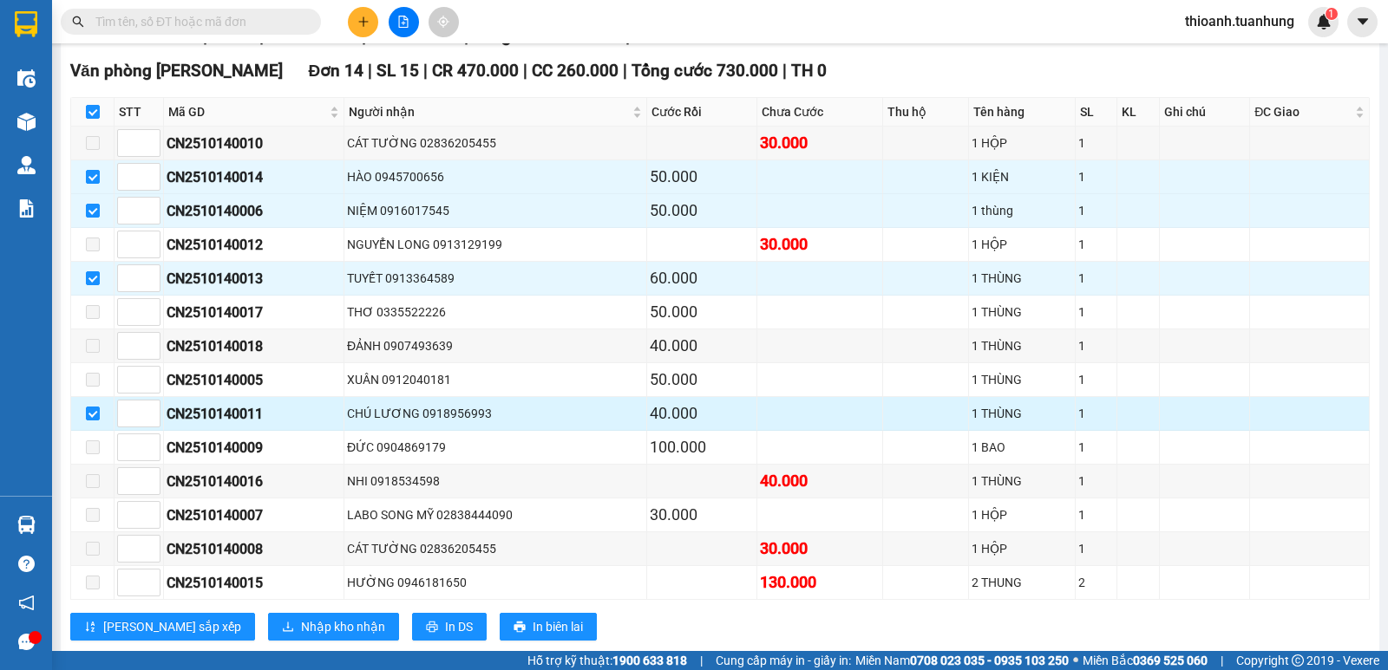
scroll to position [264, 0]
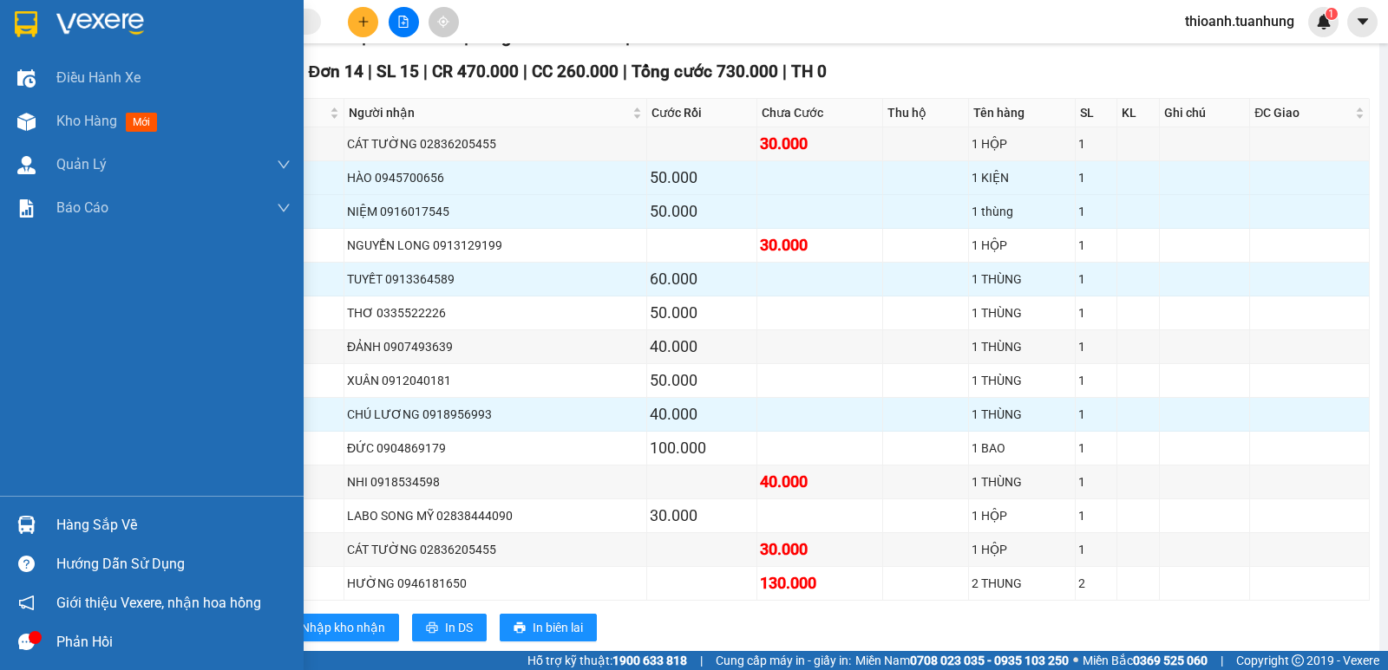
drag, startPoint x: 79, startPoint y: 522, endPoint x: 446, endPoint y: 409, distance: 383.8
click at [81, 522] on div "Hàng sắp về" at bounding box center [173, 526] width 234 height 26
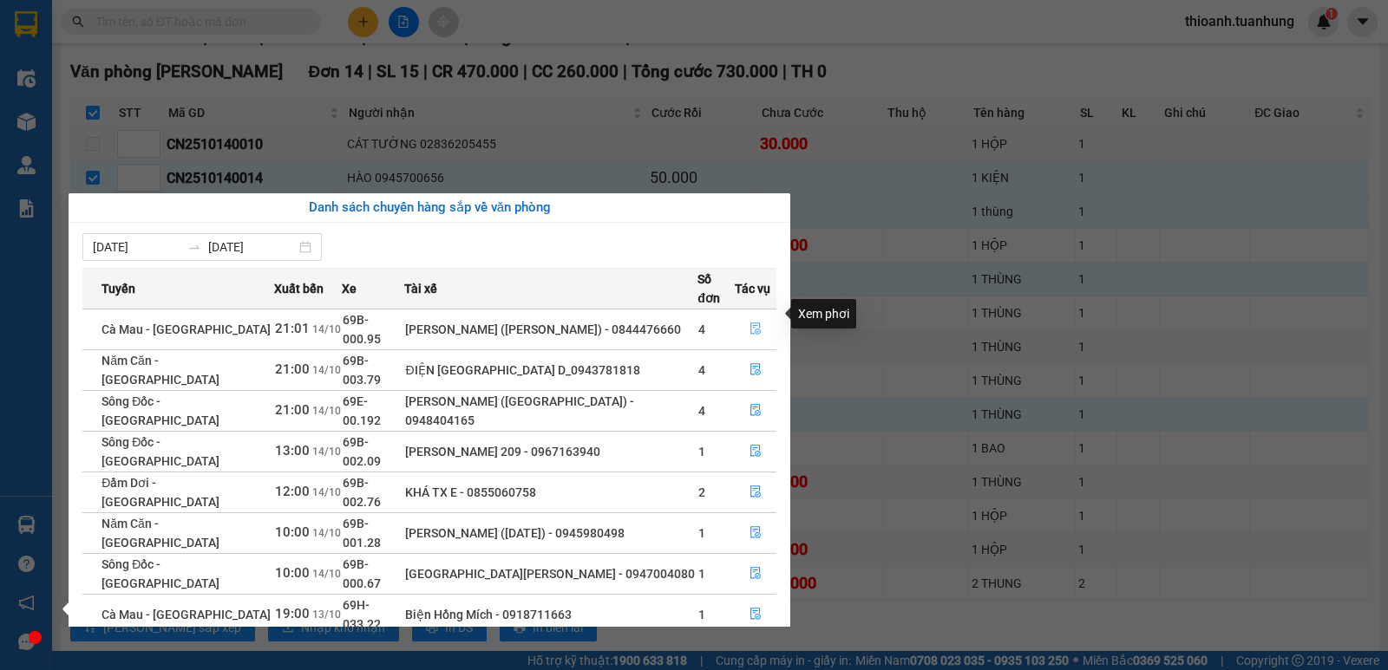
click at [754, 323] on icon "file-done" at bounding box center [755, 329] width 12 height 12
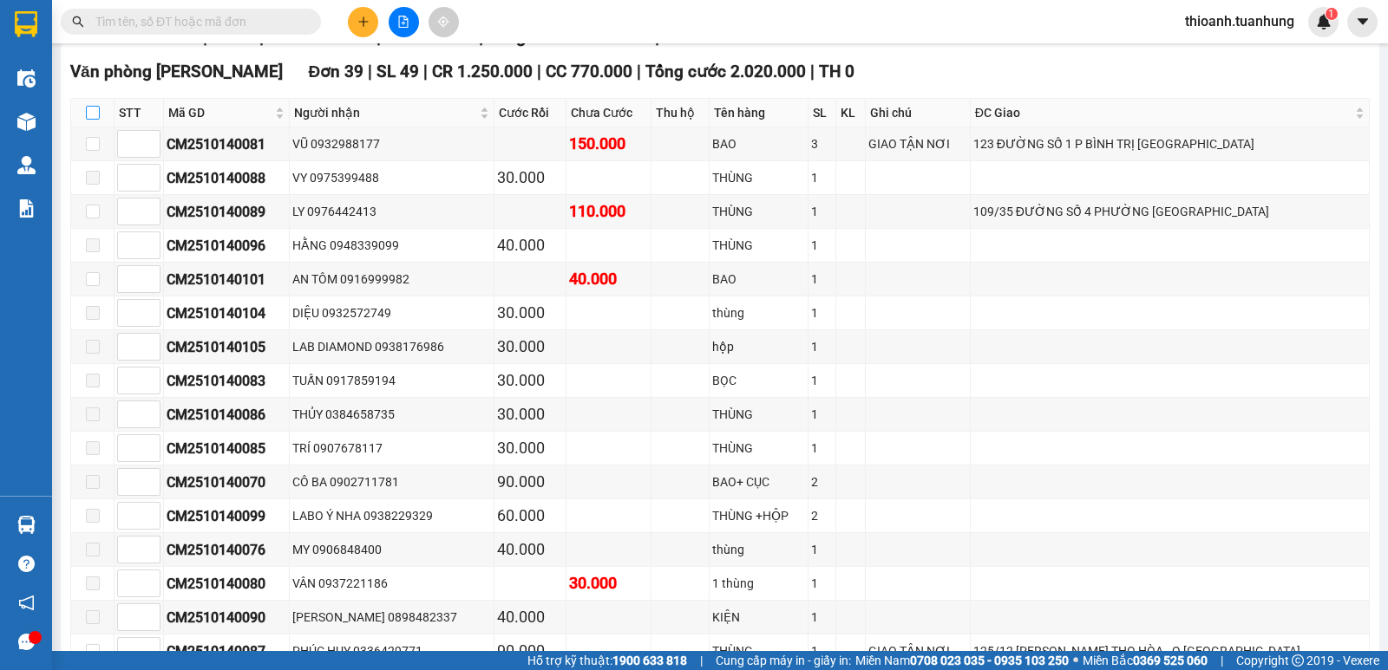
click at [89, 120] on input "checkbox" at bounding box center [93, 113] width 14 height 14
checkbox input "true"
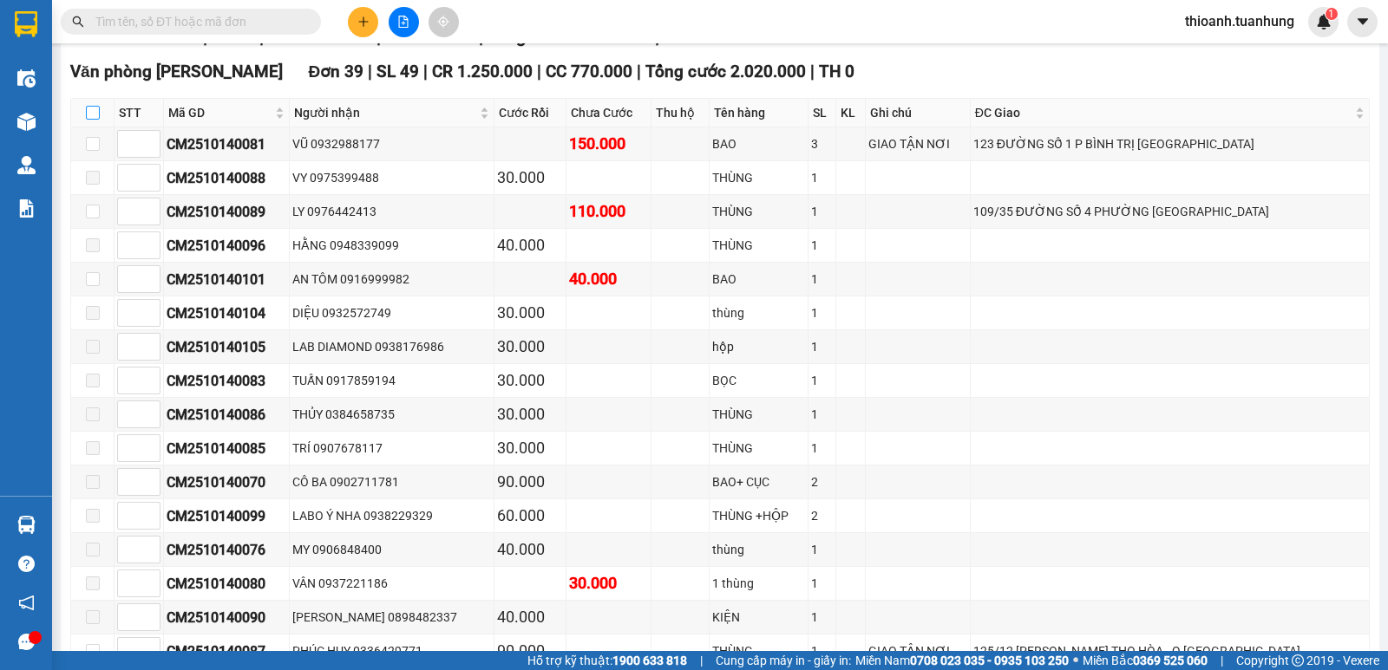
checkbox input "true"
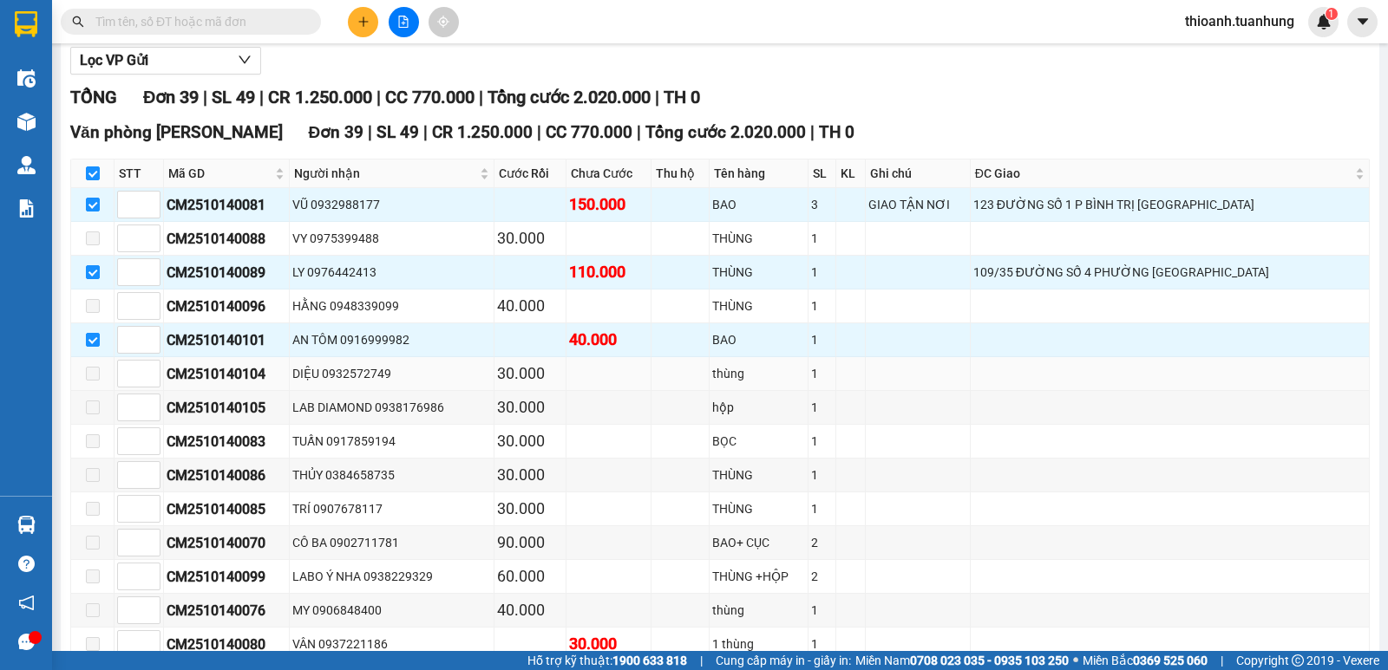
scroll to position [178, 0]
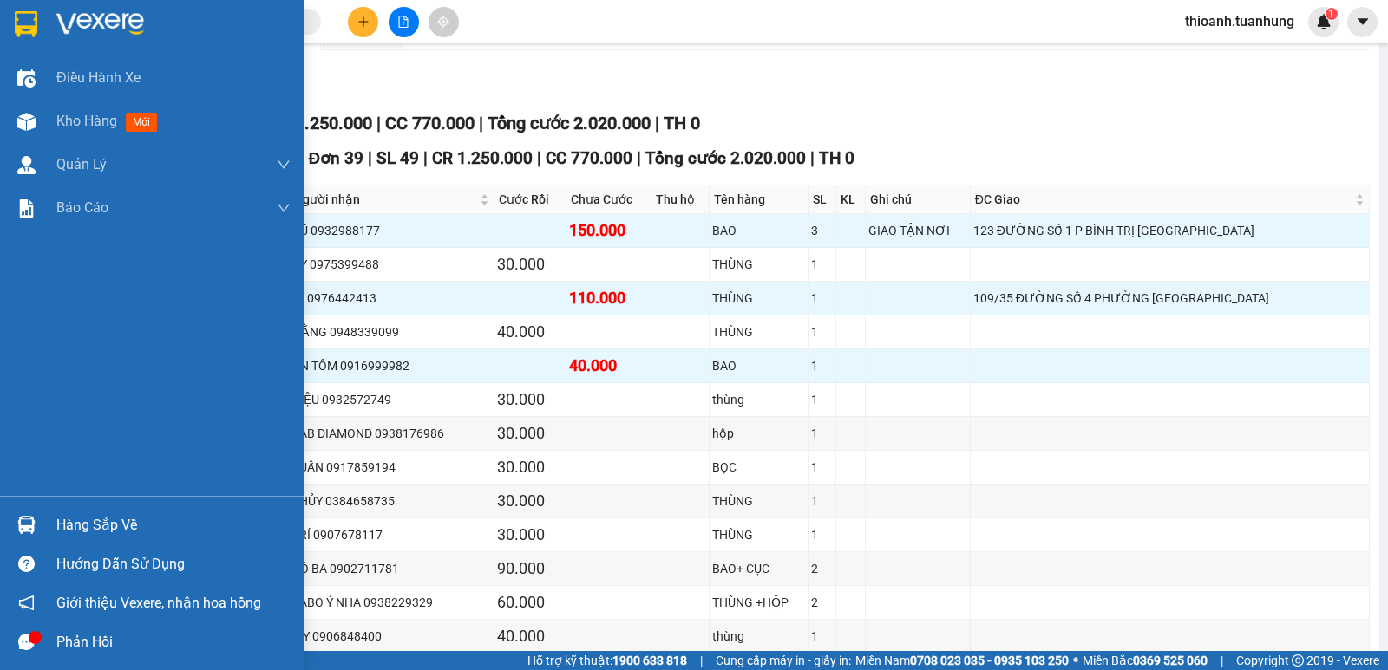
click at [75, 526] on div "Hàng sắp về" at bounding box center [173, 526] width 234 height 26
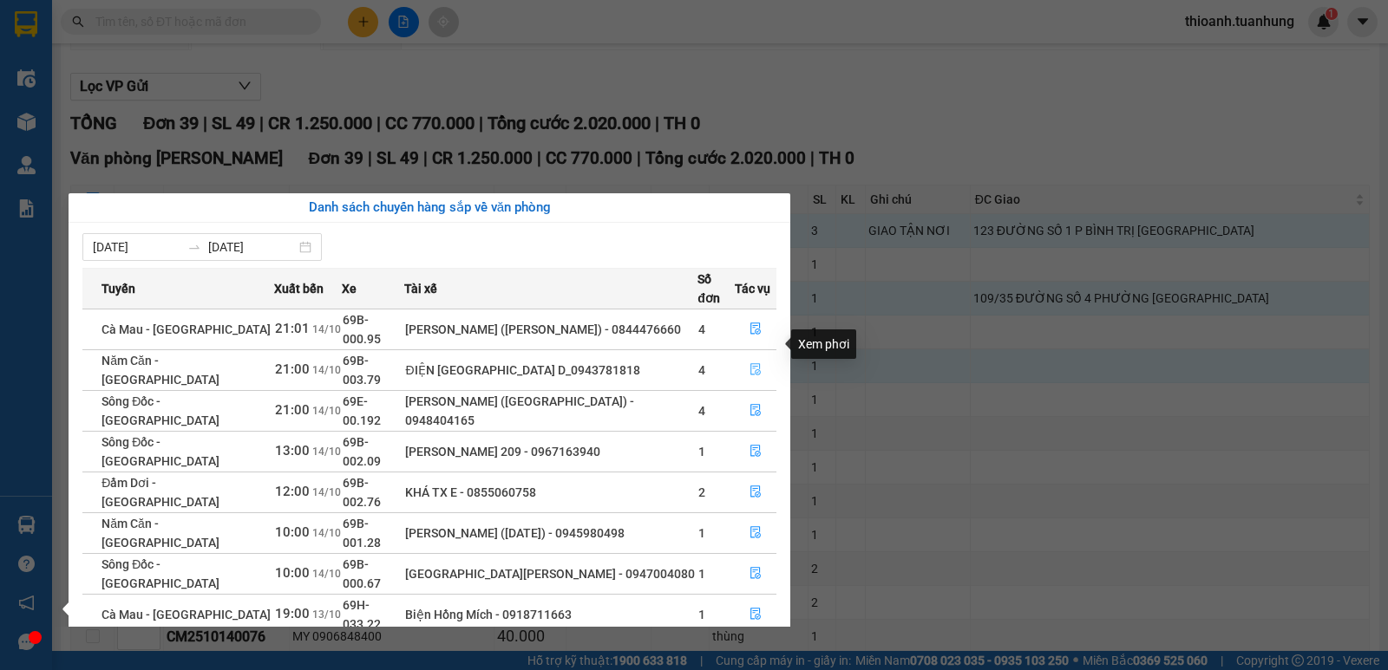
click at [754, 363] on icon "file-done" at bounding box center [755, 369] width 12 height 12
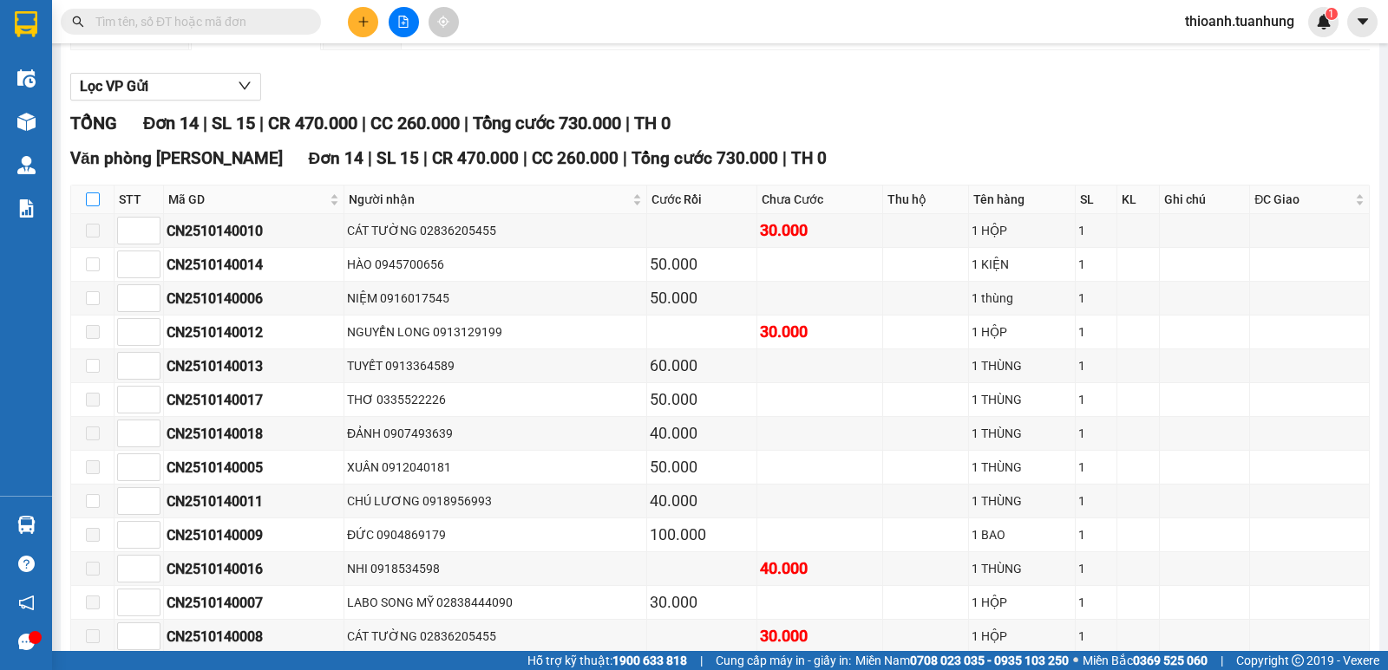
click at [94, 209] on label at bounding box center [93, 199] width 14 height 19
click at [94, 206] on input "checkbox" at bounding box center [93, 200] width 14 height 14
checkbox input "true"
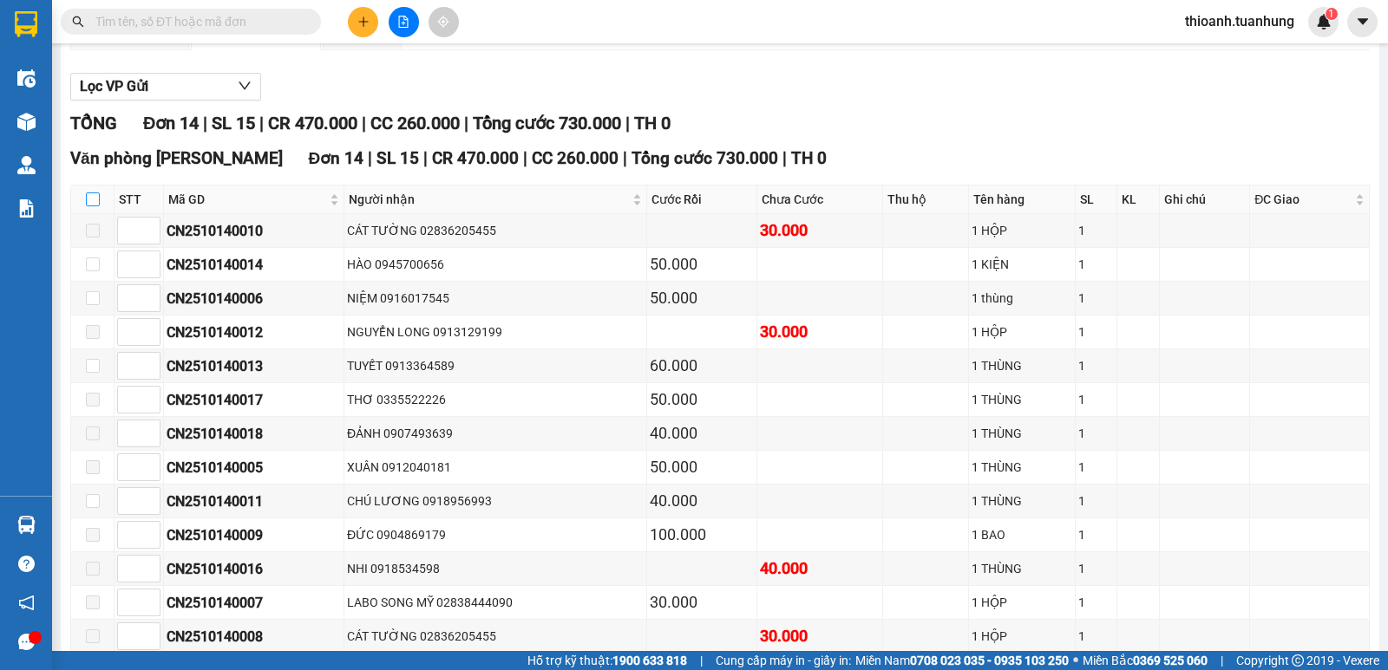
checkbox input "true"
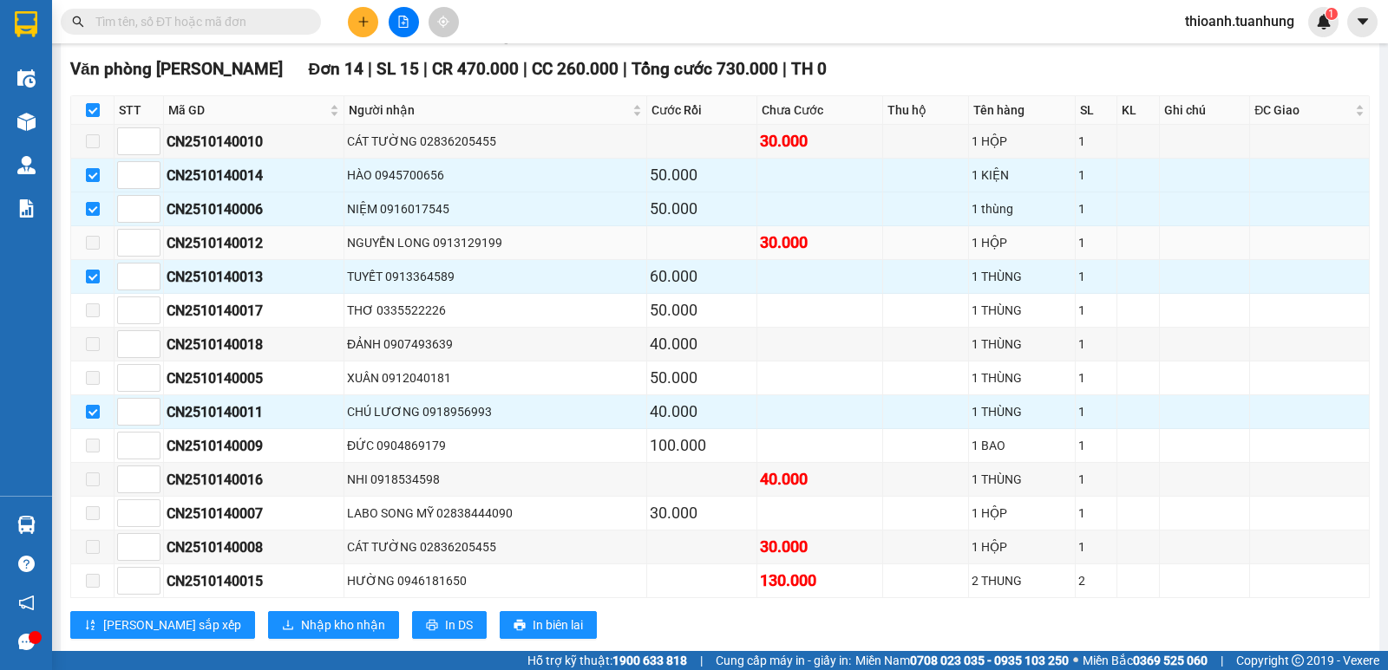
scroll to position [294, 0]
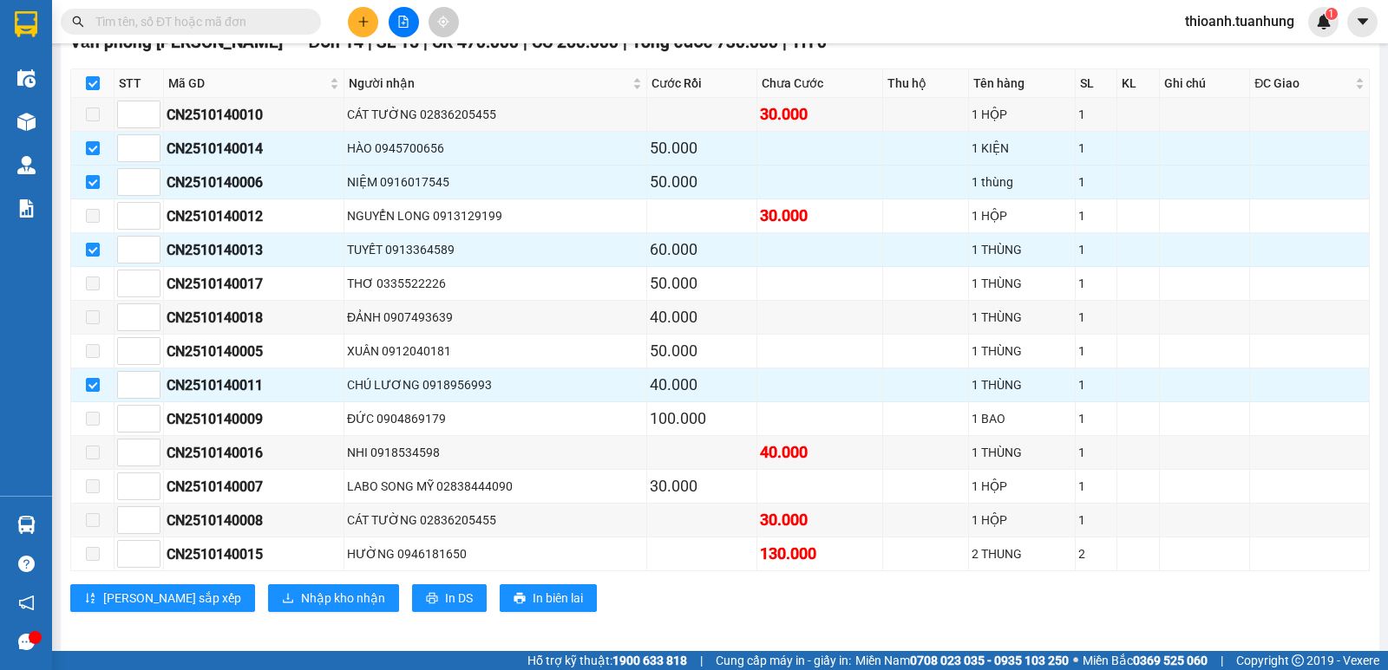
click at [199, 13] on input "text" at bounding box center [197, 21] width 205 height 19
click at [201, 13] on input "text" at bounding box center [197, 21] width 205 height 19
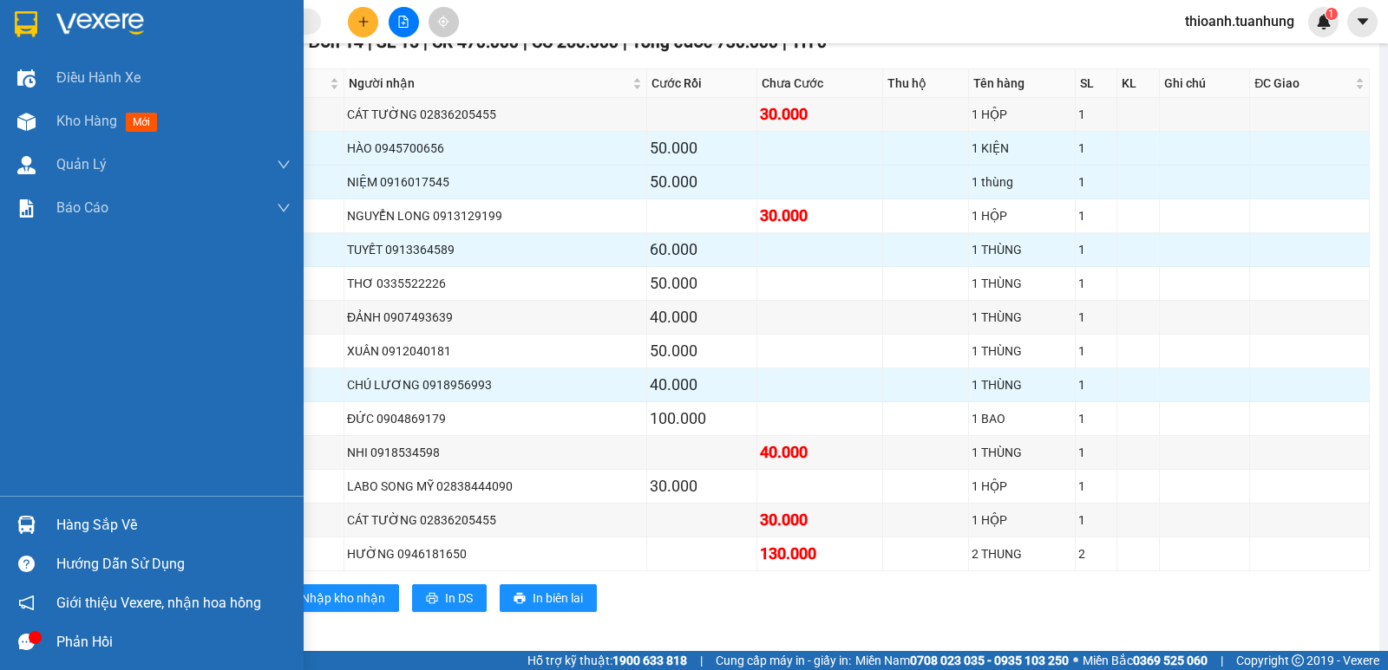
click at [82, 514] on div "Hàng sắp về" at bounding box center [173, 526] width 234 height 26
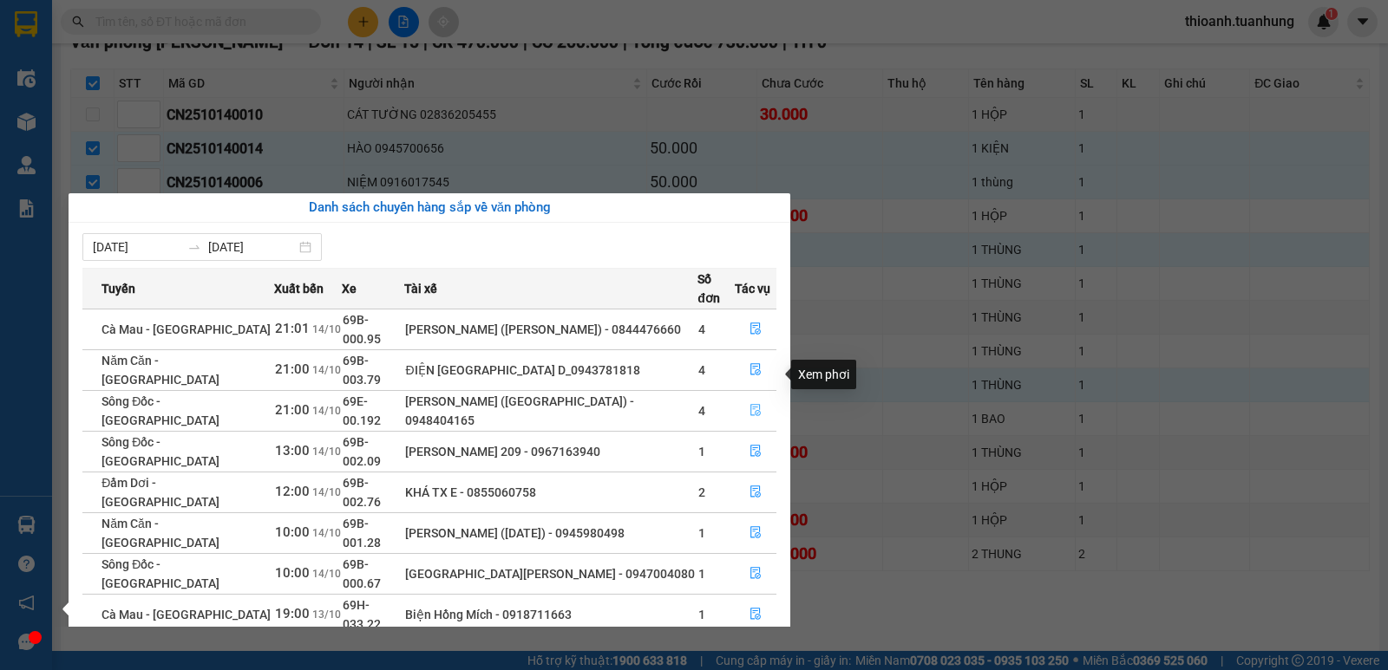
click at [755, 404] on icon "file-done" at bounding box center [755, 410] width 12 height 12
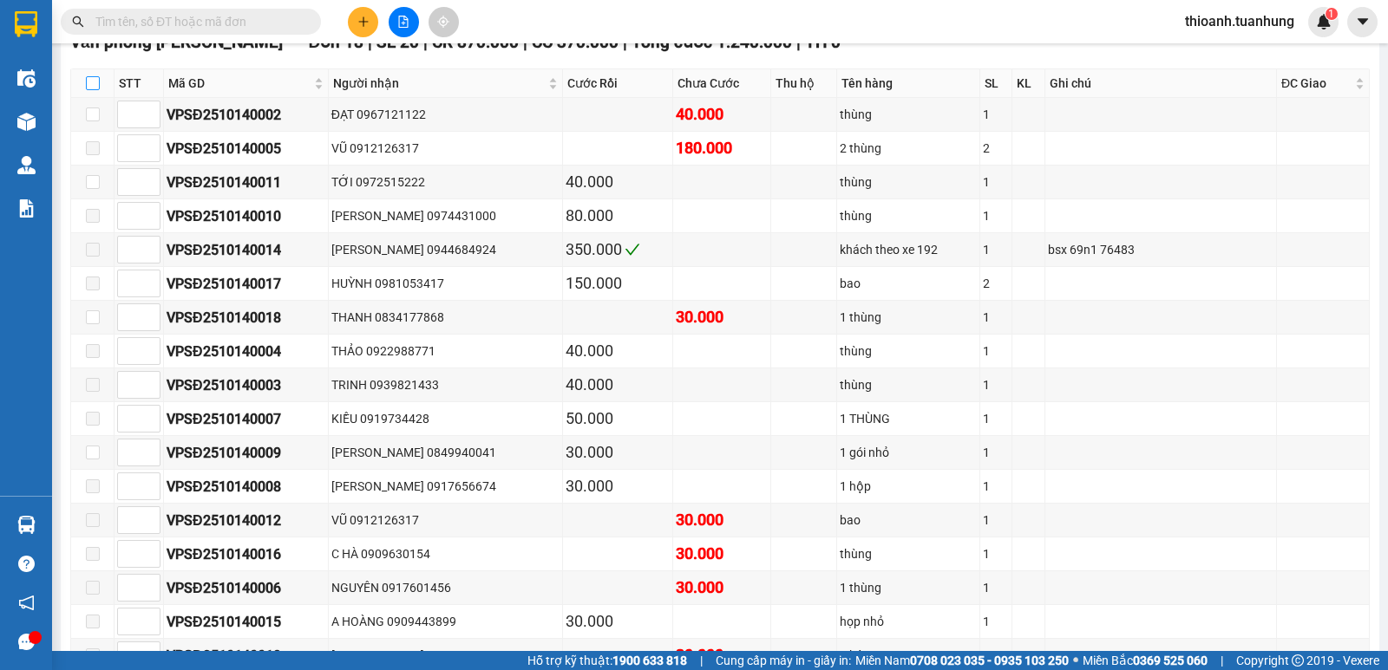
click at [86, 90] on input "checkbox" at bounding box center [93, 83] width 14 height 14
checkbox input "true"
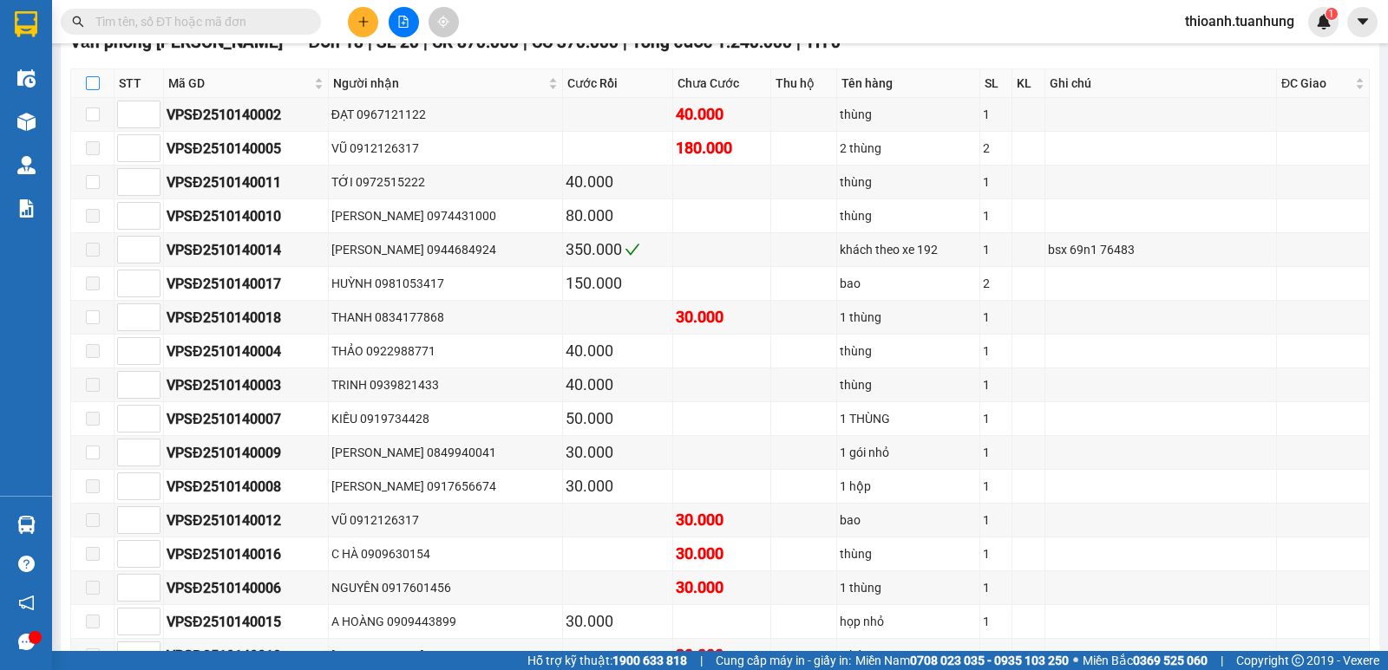
checkbox input "true"
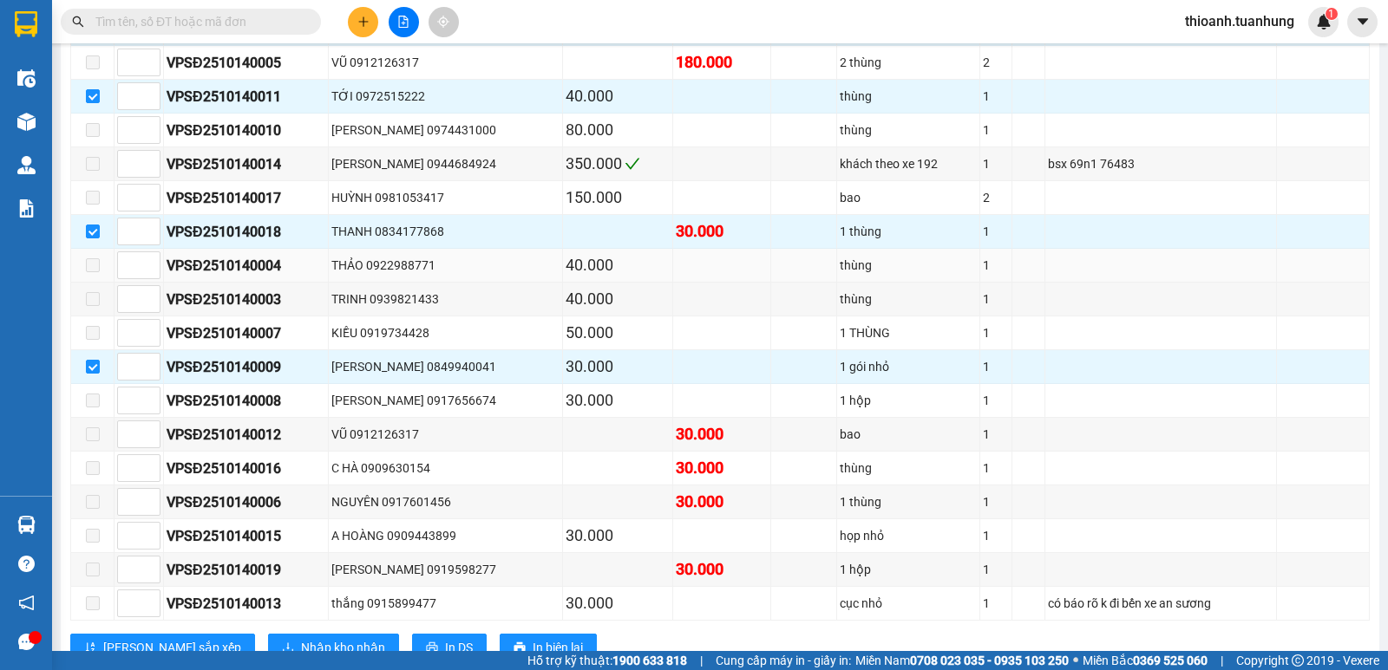
scroll to position [381, 0]
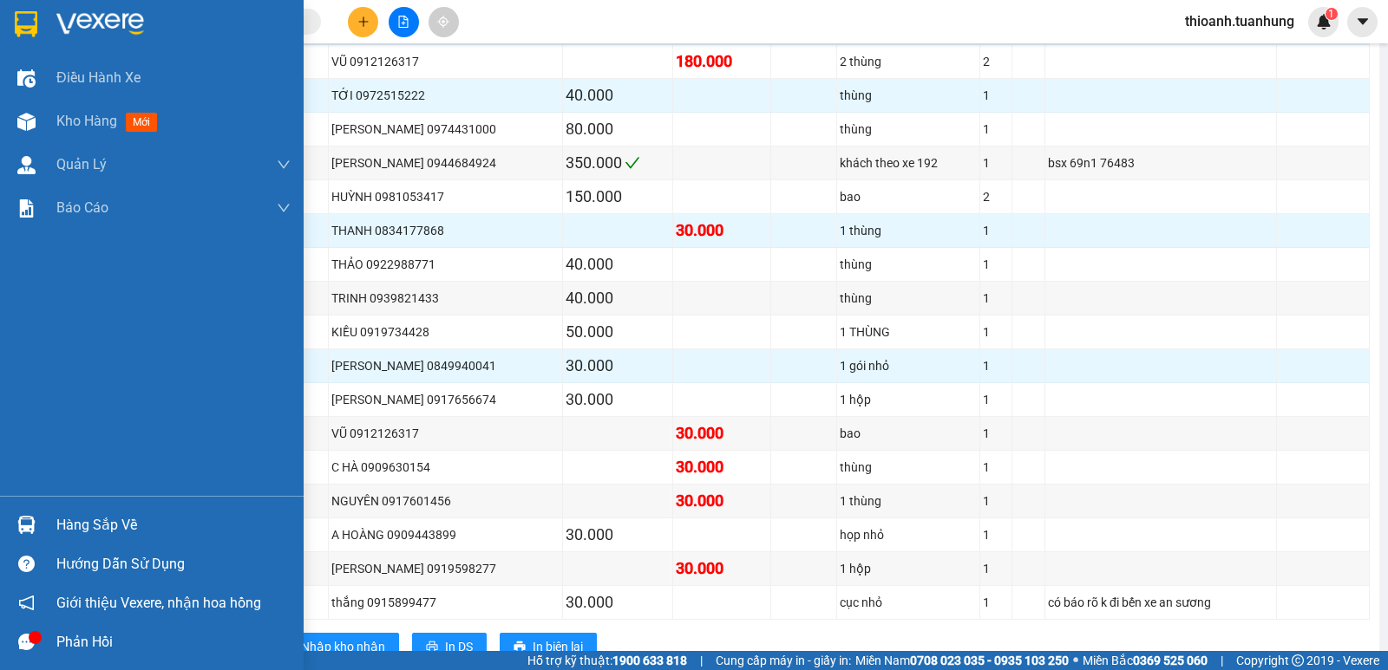
click at [82, 526] on div "Hàng sắp về" at bounding box center [173, 526] width 234 height 26
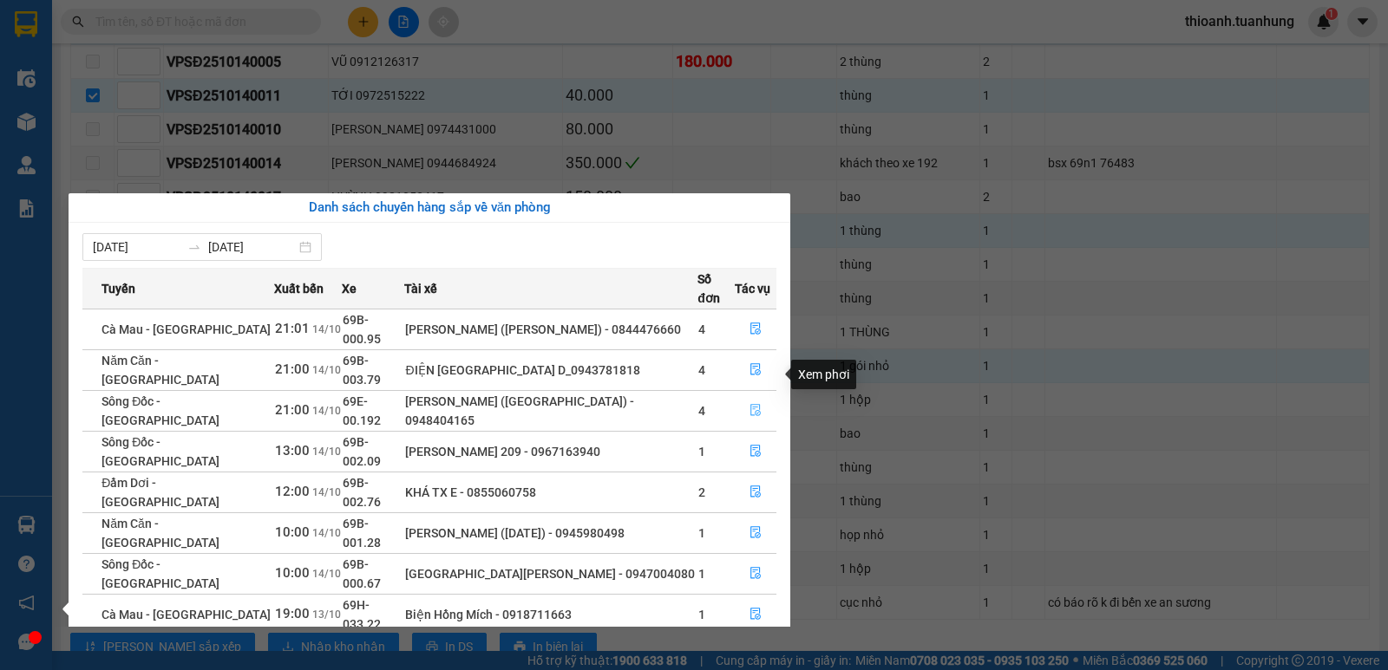
click at [761, 404] on icon "file-done" at bounding box center [755, 410] width 12 height 12
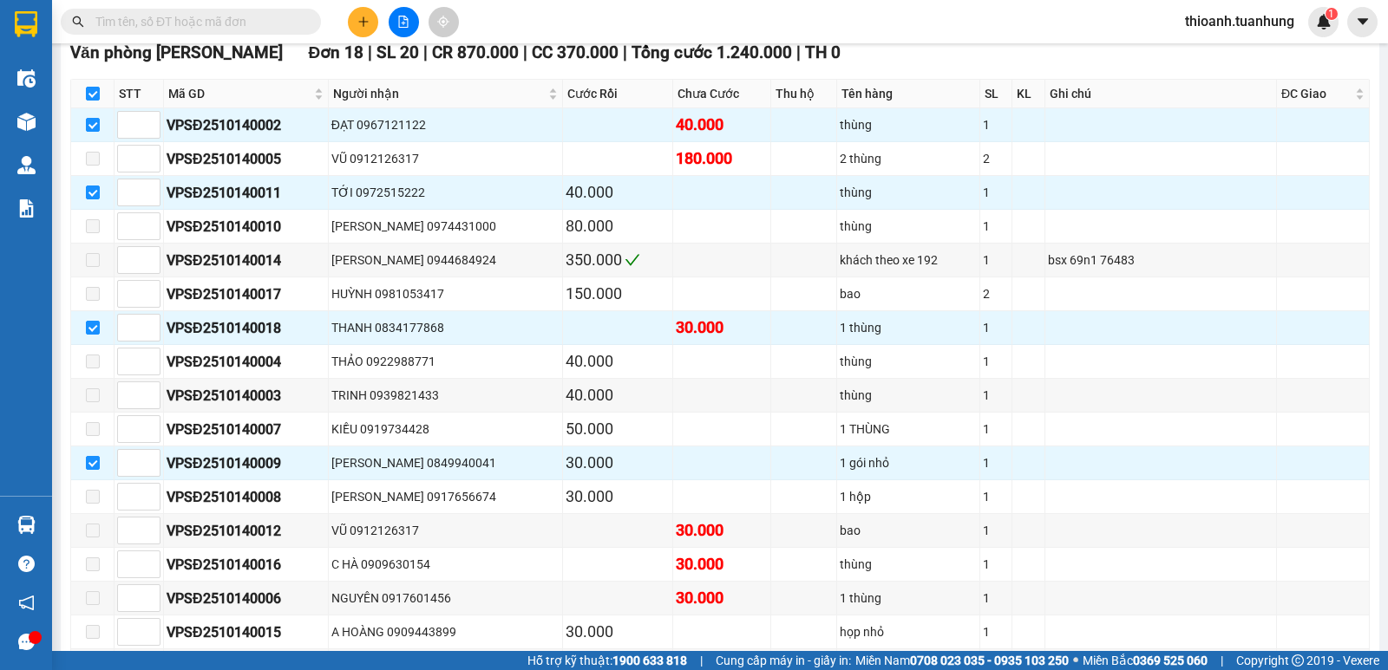
scroll to position [323, 0]
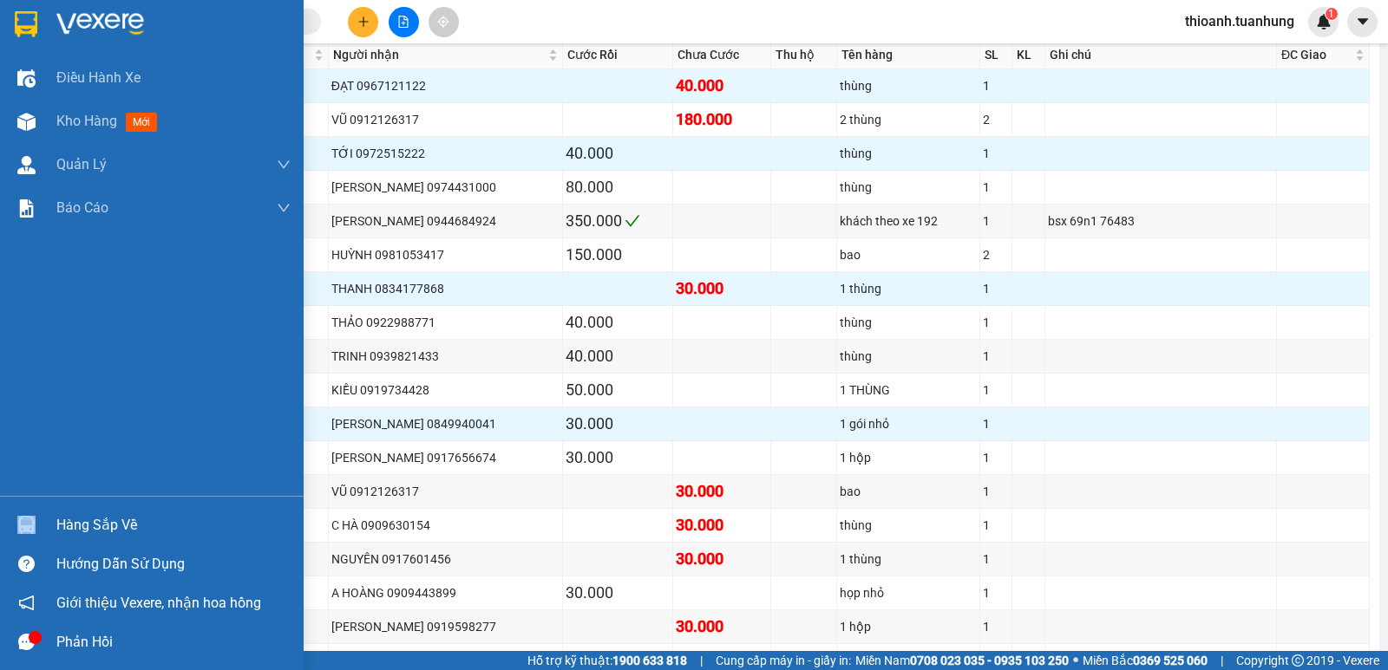
click at [86, 522] on div "Hàng sắp về" at bounding box center [152, 525] width 304 height 39
click at [86, 522] on div "Điều hành xe Kho hàng mới Quản [PERSON_NAME] lý chuyến Quản lý khách hàng mới Q…" at bounding box center [152, 335] width 304 height 670
click at [117, 521] on div "Hàng sắp về" at bounding box center [173, 526] width 234 height 26
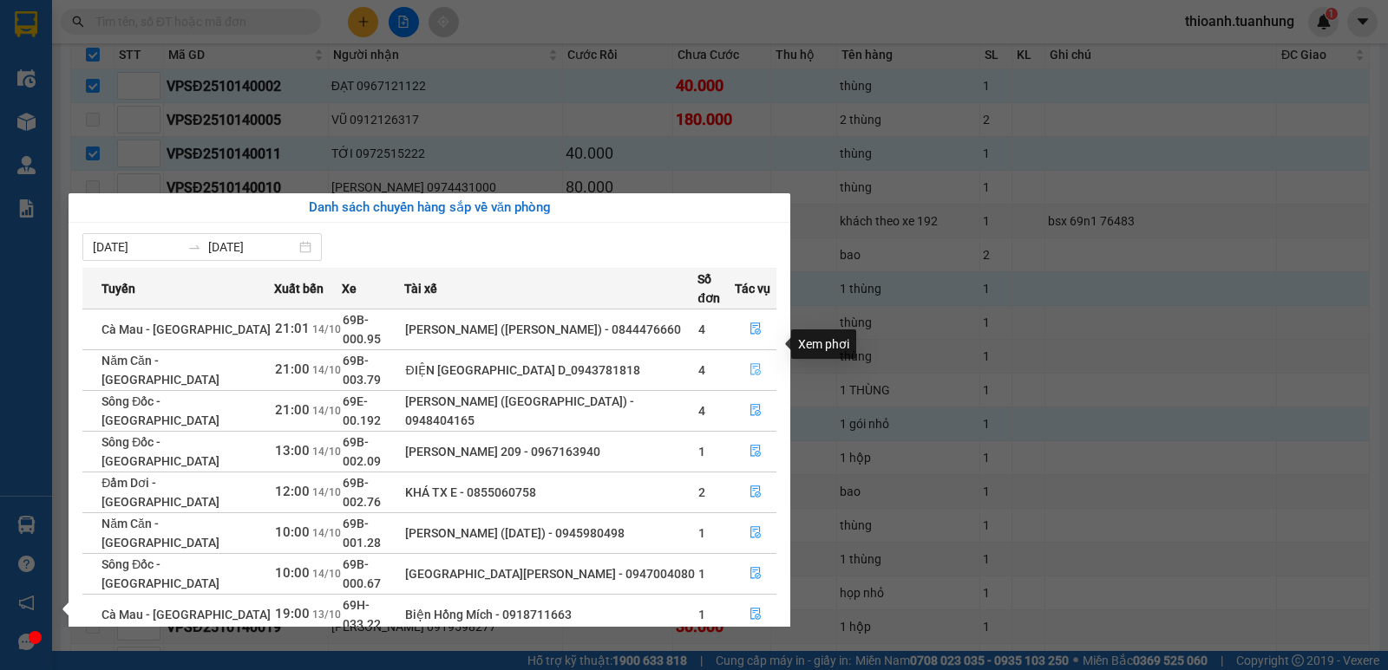
click at [752, 363] on icon "file-done" at bounding box center [755, 369] width 12 height 12
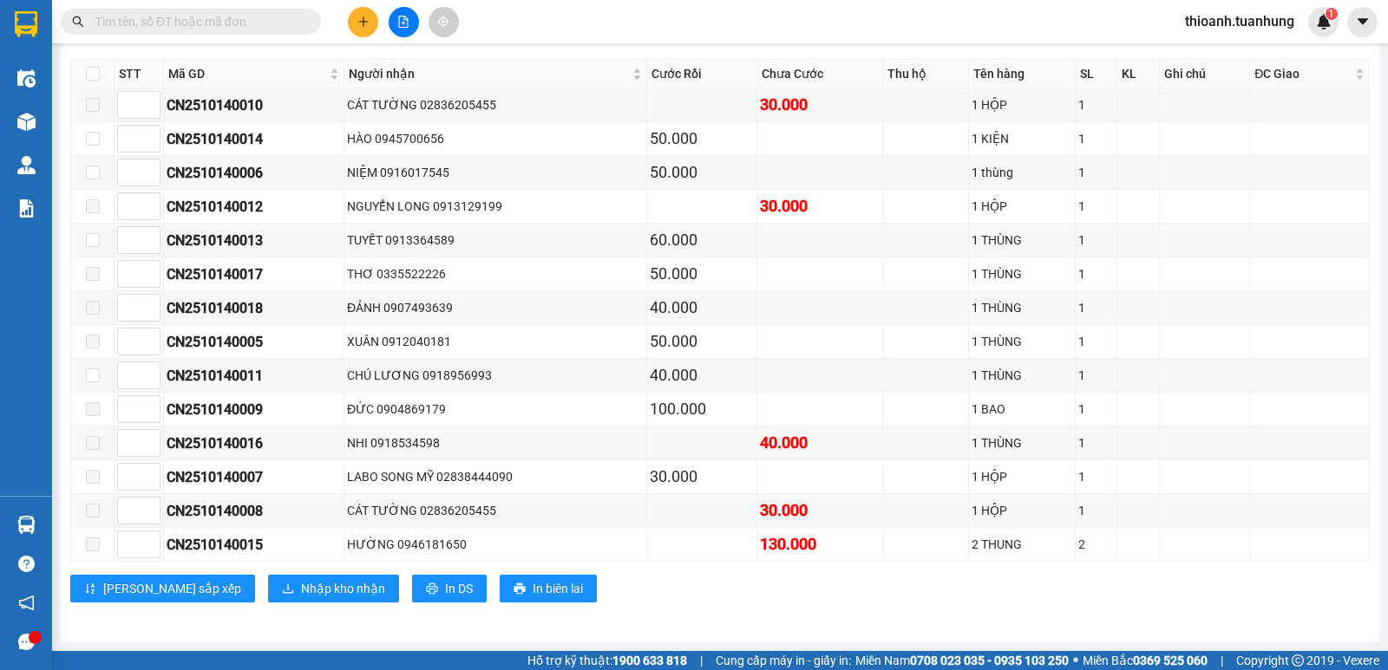
click at [85, 62] on th at bounding box center [92, 74] width 43 height 29
click at [91, 75] on input "checkbox" at bounding box center [93, 74] width 14 height 14
checkbox input "true"
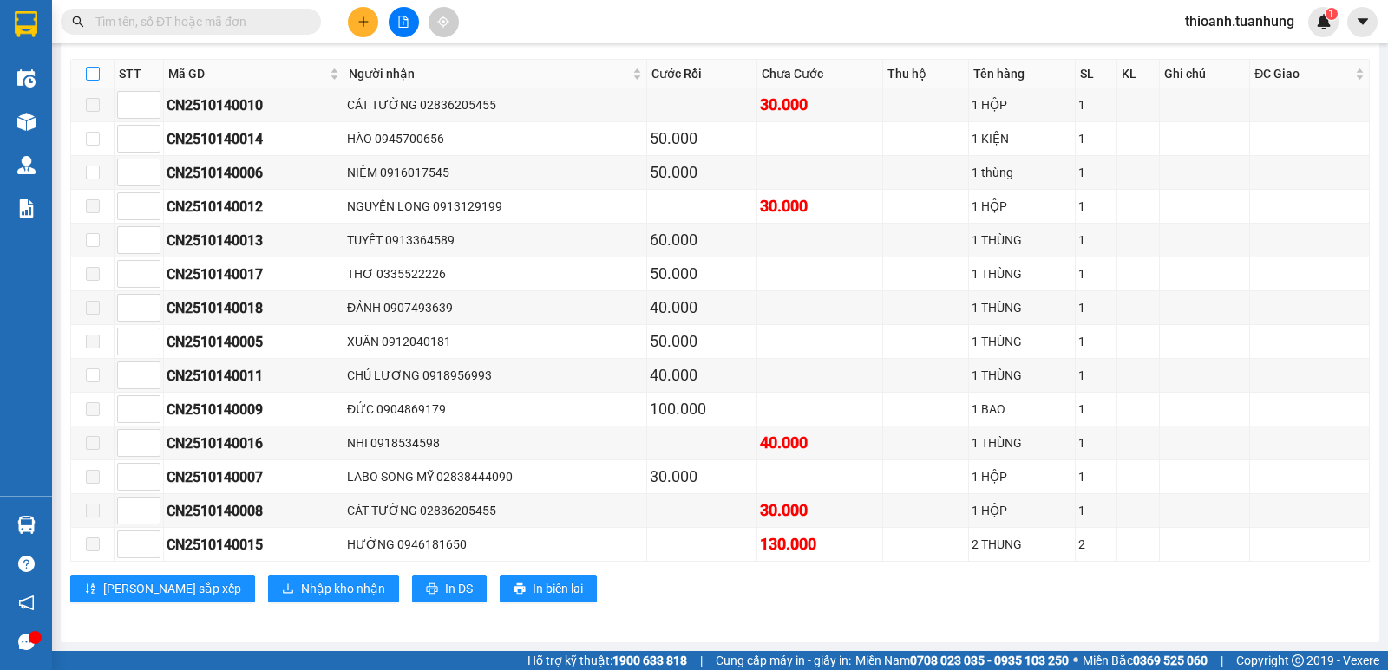
checkbox input "true"
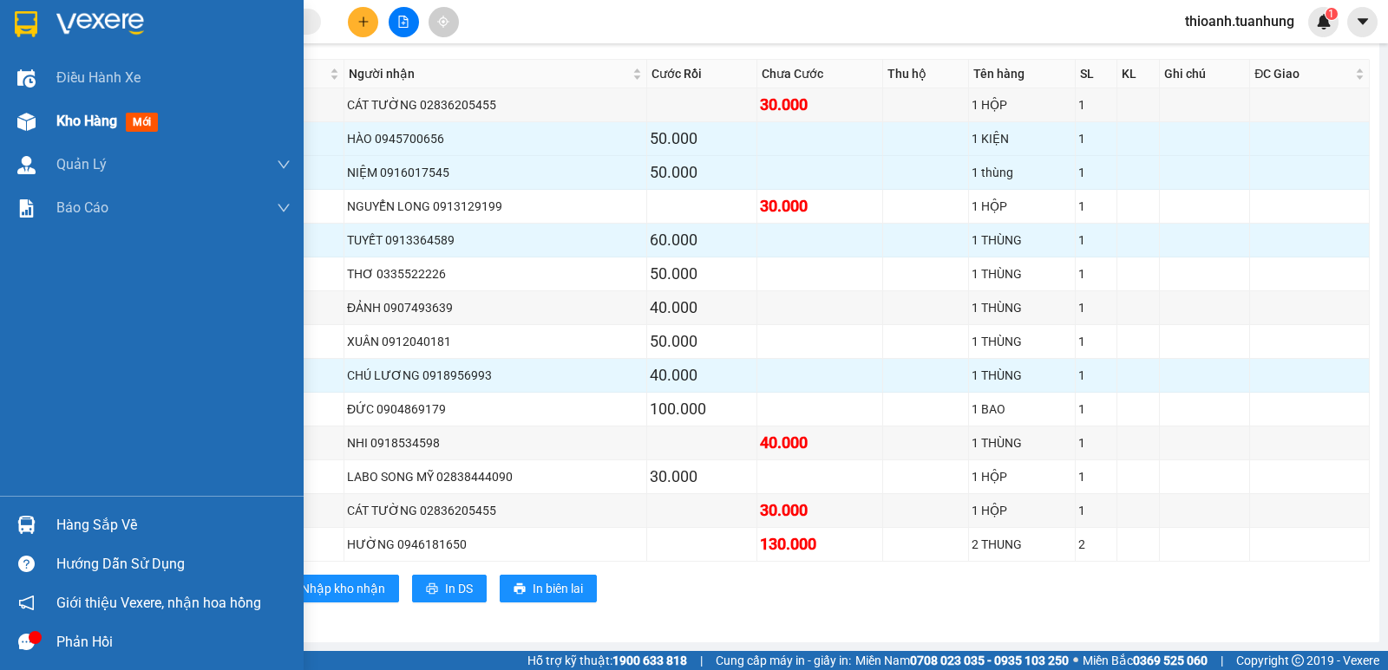
click at [77, 118] on span "Kho hàng" at bounding box center [86, 121] width 61 height 16
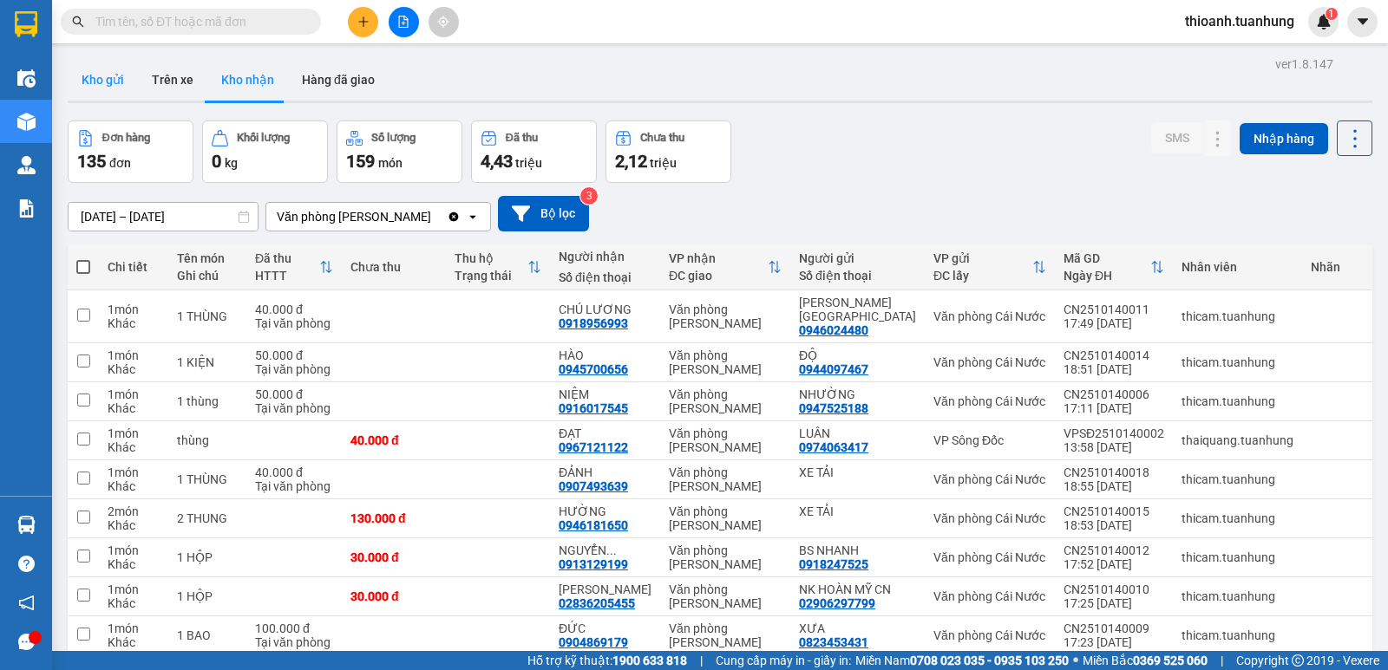
click at [104, 74] on button "Kho gửi" at bounding box center [103, 80] width 70 height 42
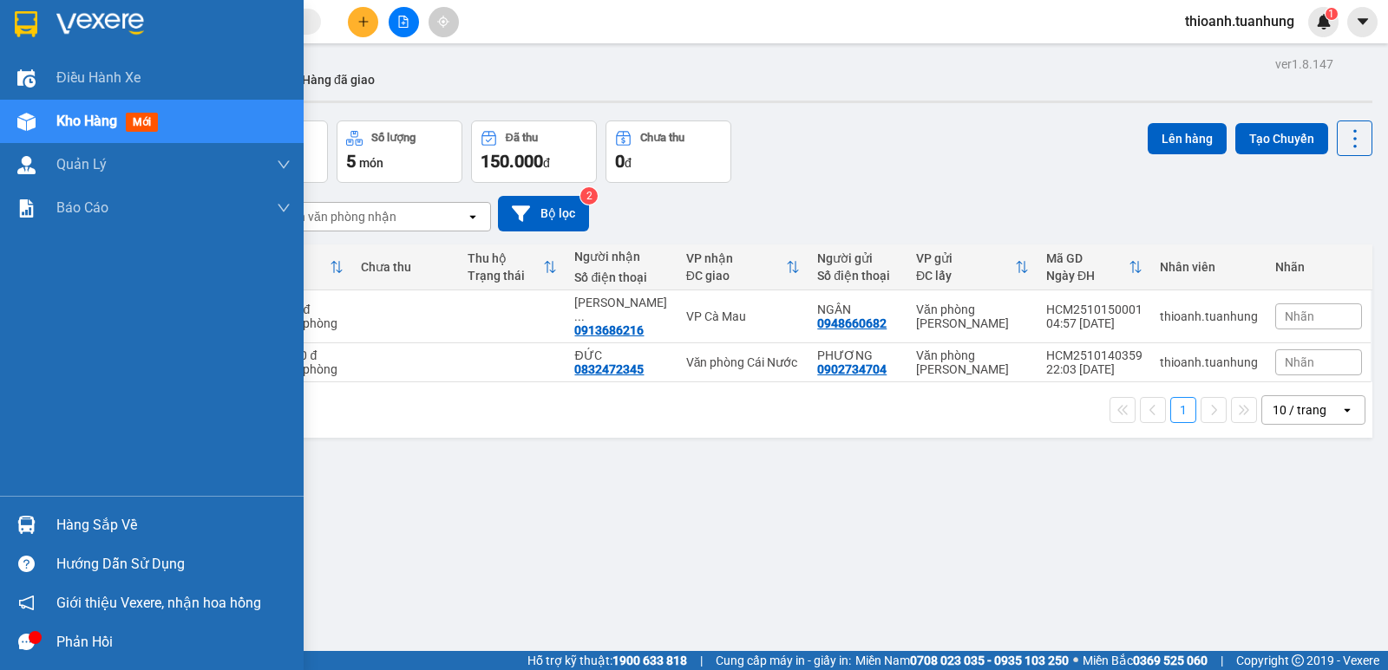
click at [69, 530] on div "Hàng sắp về" at bounding box center [173, 526] width 234 height 26
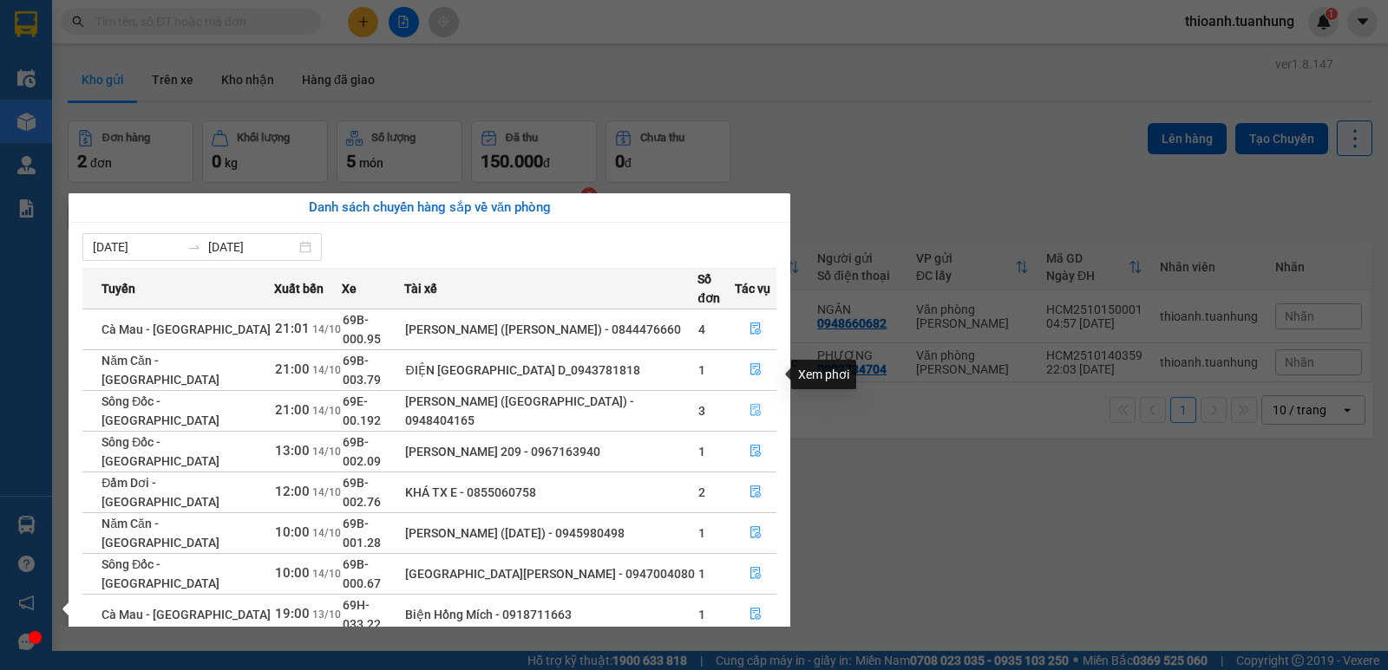
click at [756, 405] on icon "file-done" at bounding box center [755, 411] width 10 height 12
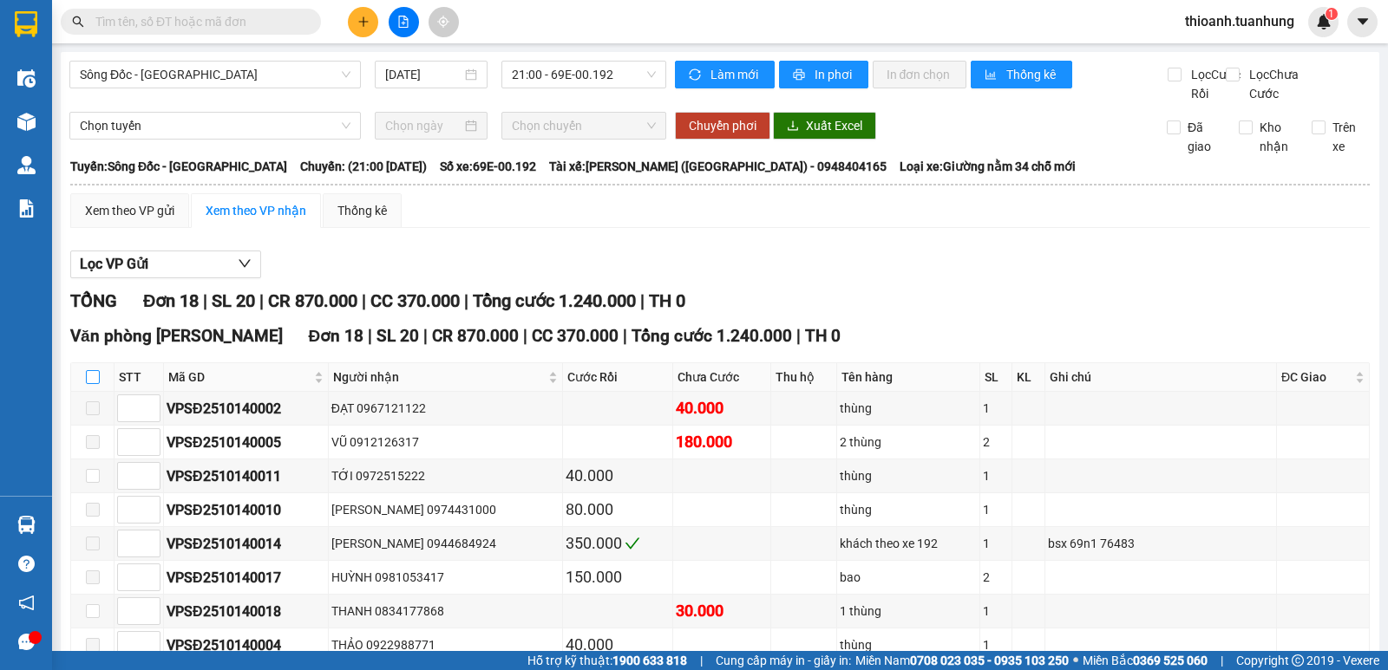
click at [94, 387] on label at bounding box center [93, 377] width 14 height 19
click at [94, 384] on input "checkbox" at bounding box center [93, 377] width 14 height 14
checkbox input "true"
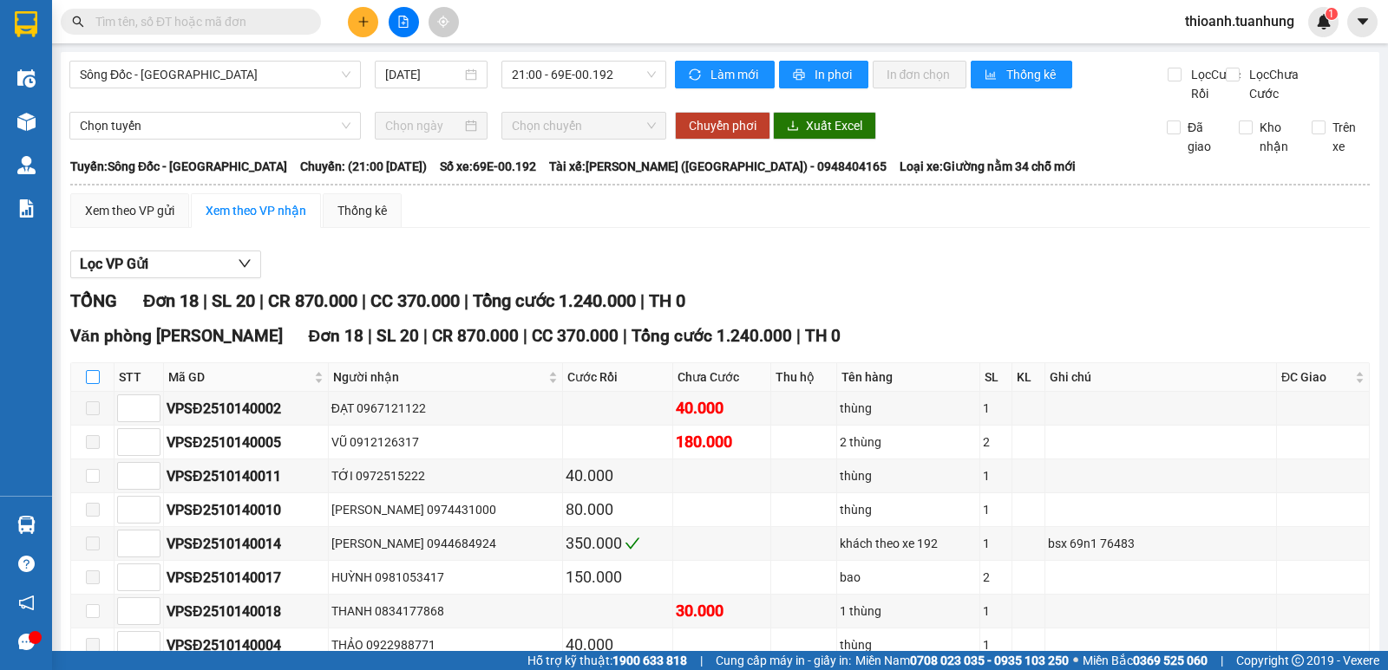
checkbox input "true"
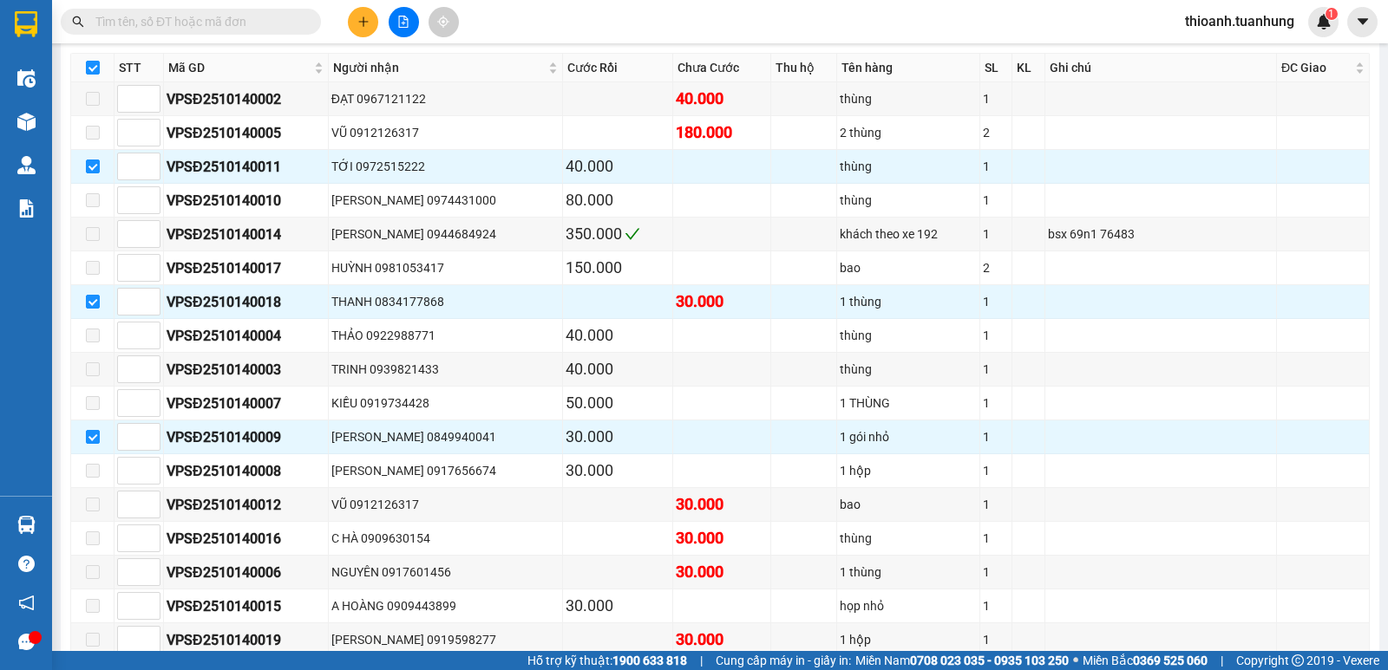
scroll to position [318, 0]
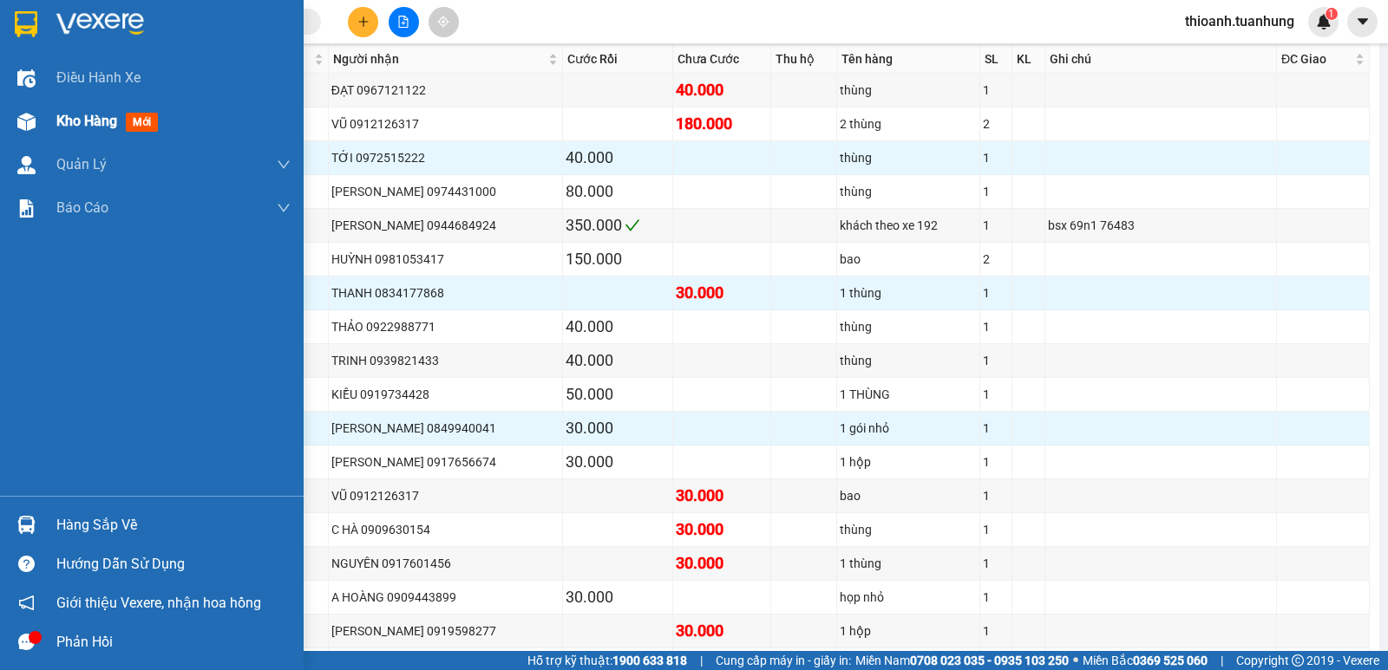
click at [68, 121] on span "Kho hàng" at bounding box center [86, 121] width 61 height 16
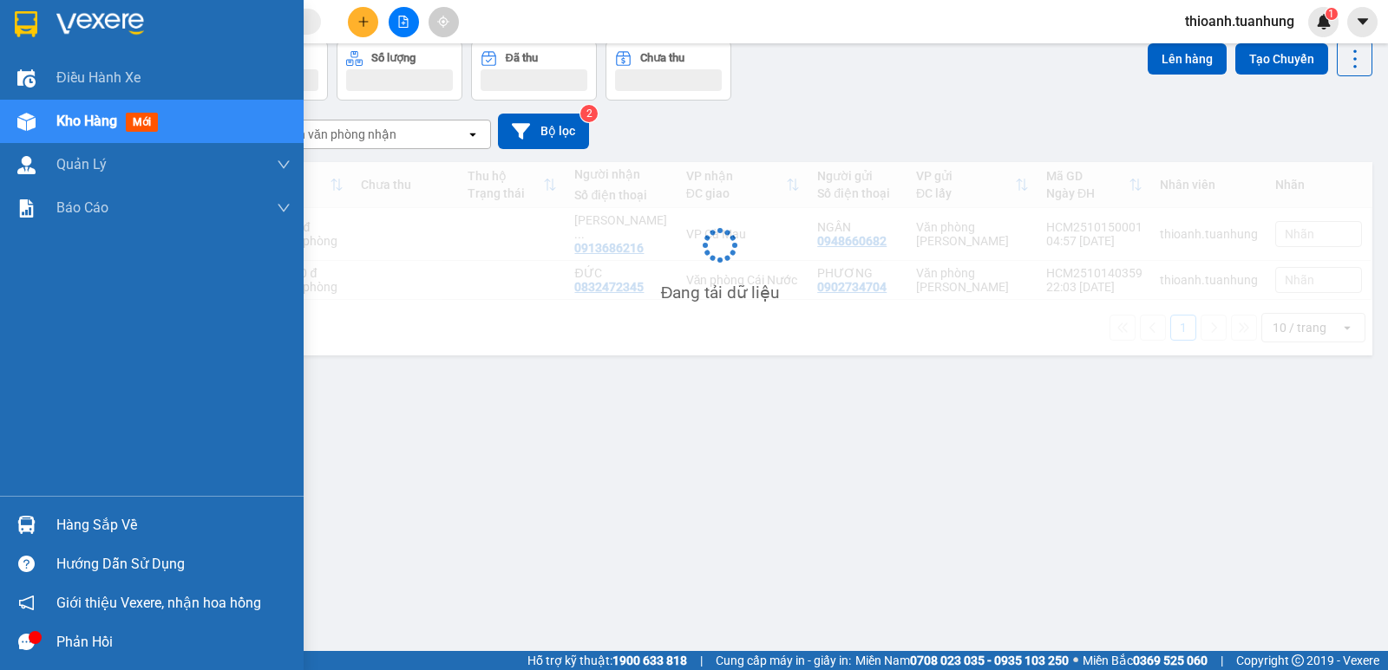
scroll to position [80, 0]
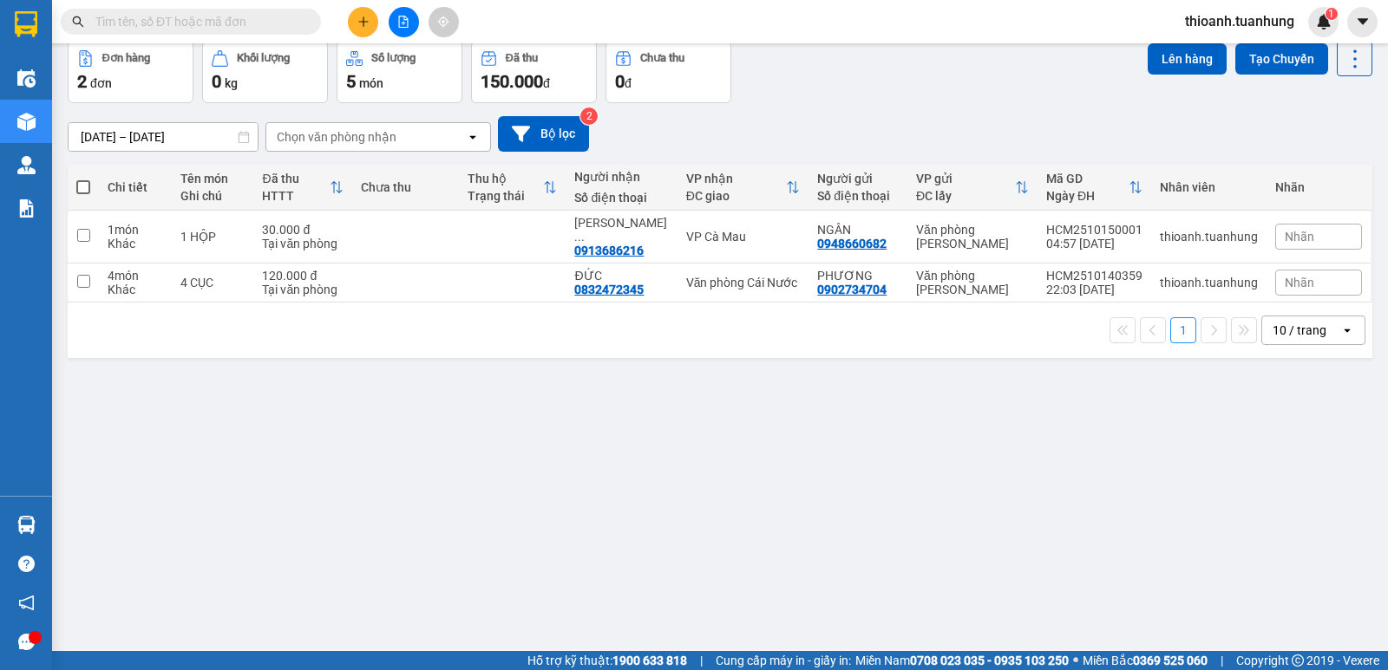
click at [284, 34] on span at bounding box center [191, 22] width 260 height 26
click at [274, 23] on input "text" at bounding box center [197, 21] width 205 height 19
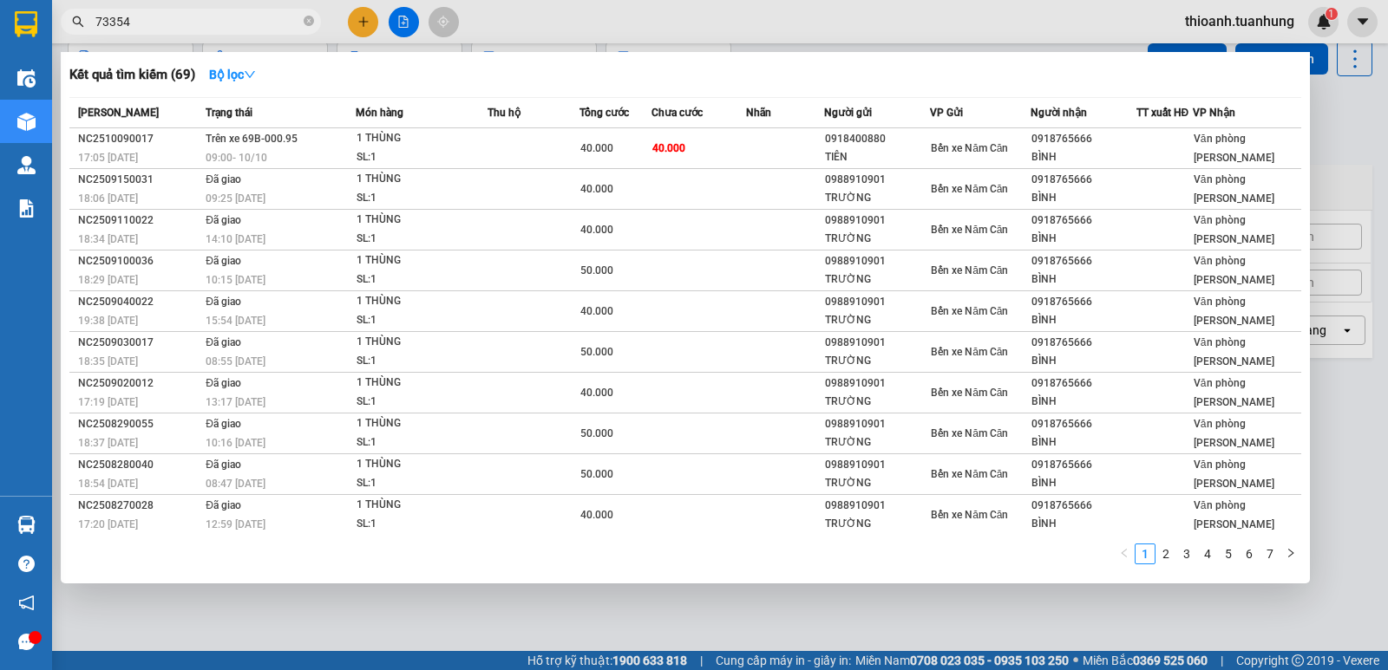
type input "733544"
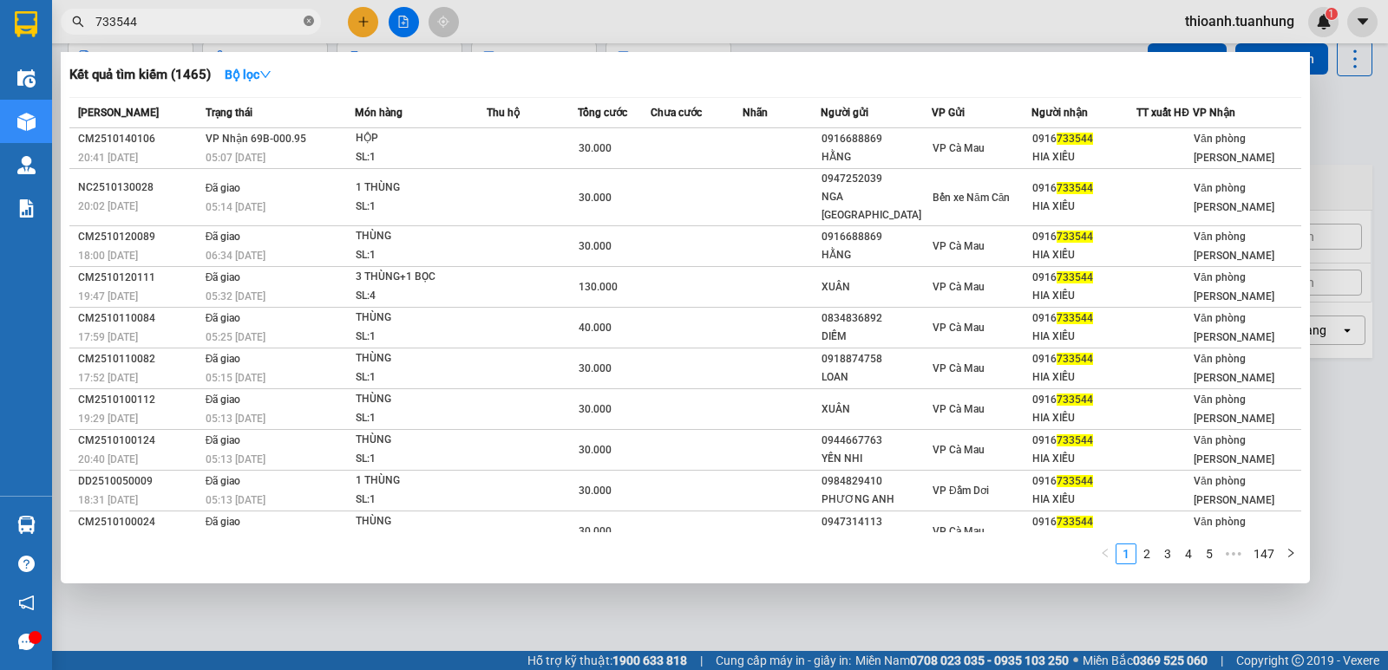
click at [306, 21] on icon "close-circle" at bounding box center [309, 21] width 10 height 10
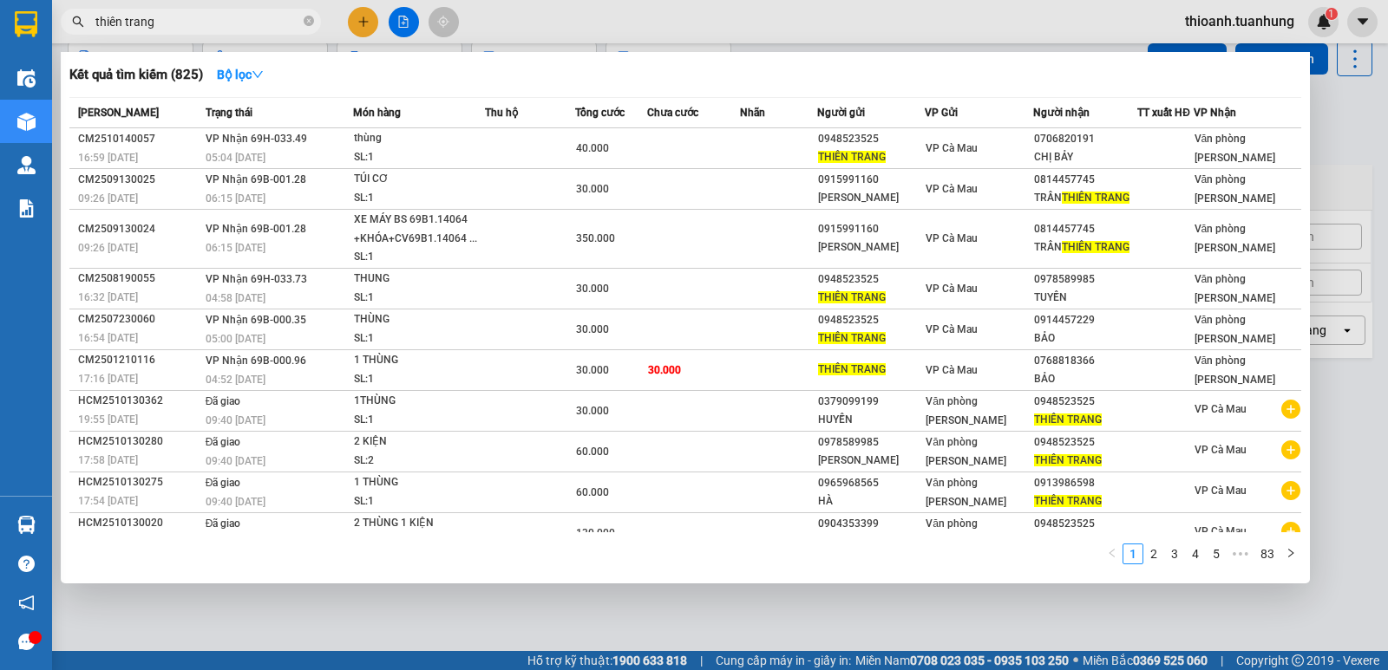
type input "thiên trang"
drag, startPoint x: 470, startPoint y: 613, endPoint x: 306, endPoint y: 622, distance: 164.1
click at [451, 615] on div at bounding box center [694, 335] width 1388 height 670
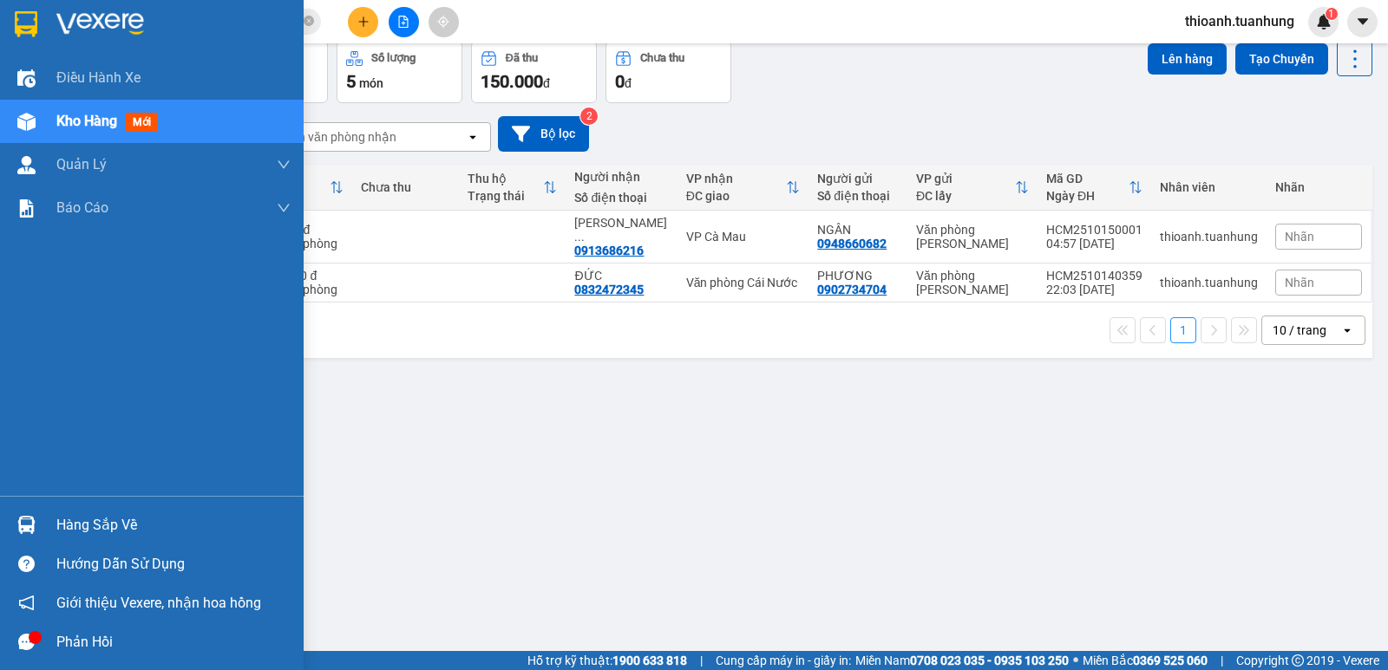
click at [104, 517] on div "Hàng sắp về" at bounding box center [173, 526] width 234 height 26
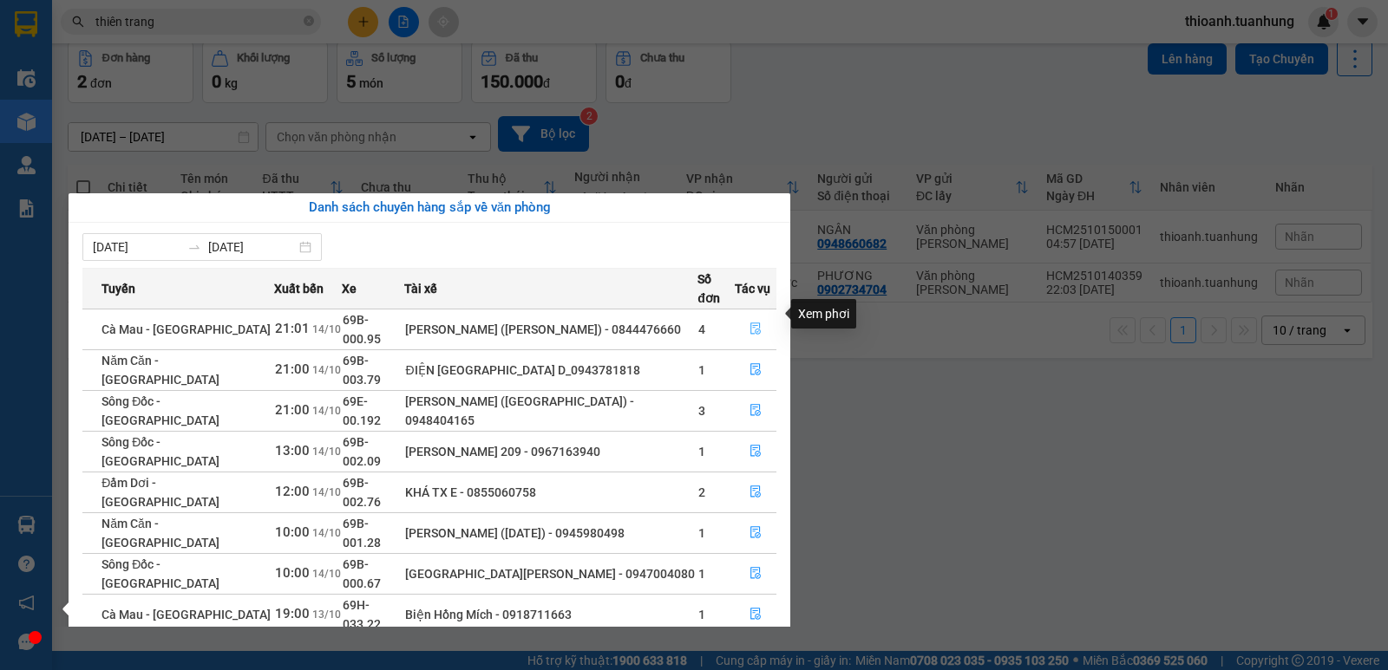
click at [753, 323] on icon "file-done" at bounding box center [755, 329] width 12 height 12
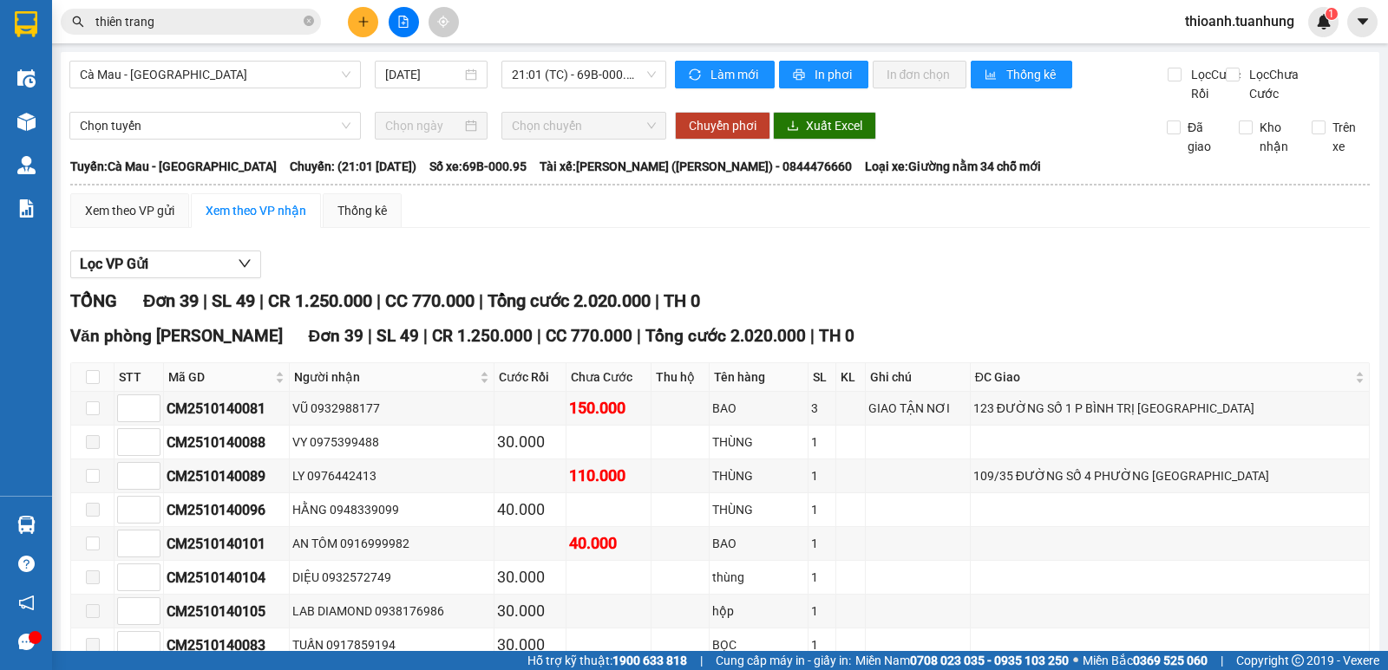
click at [101, 392] on th at bounding box center [92, 377] width 43 height 29
click at [94, 384] on input "checkbox" at bounding box center [93, 377] width 14 height 14
checkbox input "true"
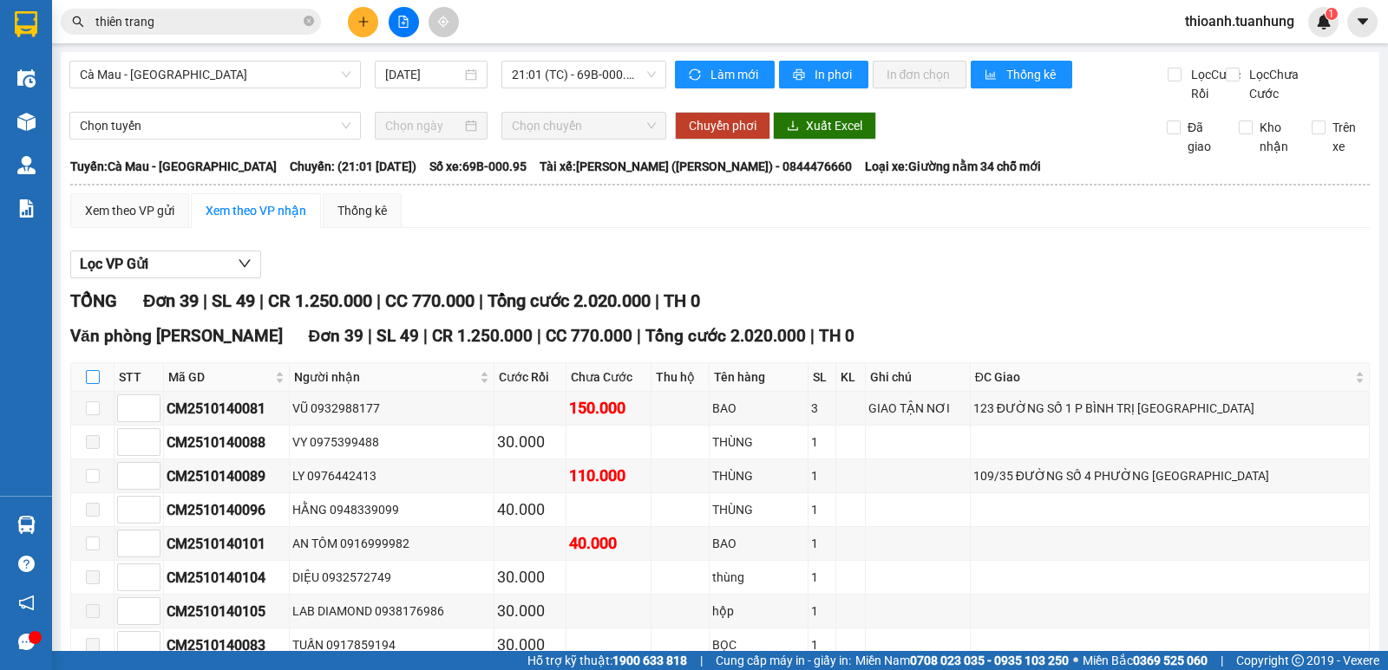
checkbox input "true"
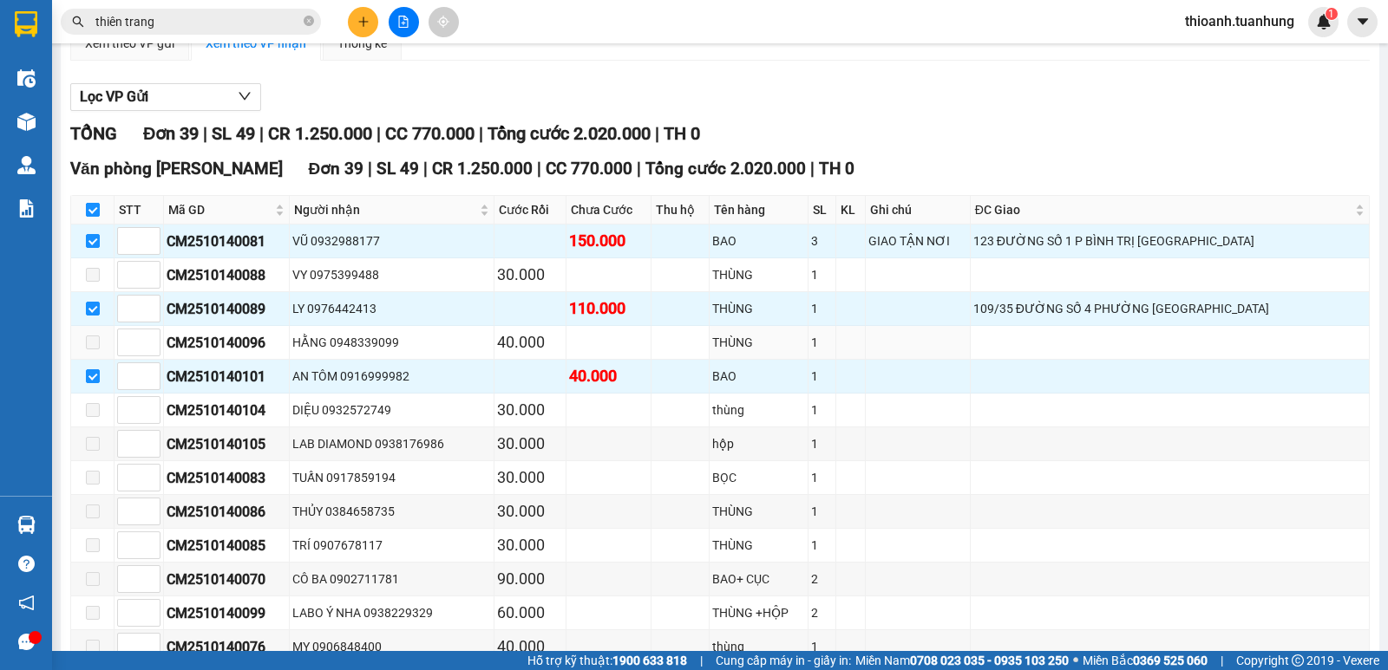
scroll to position [202, 0]
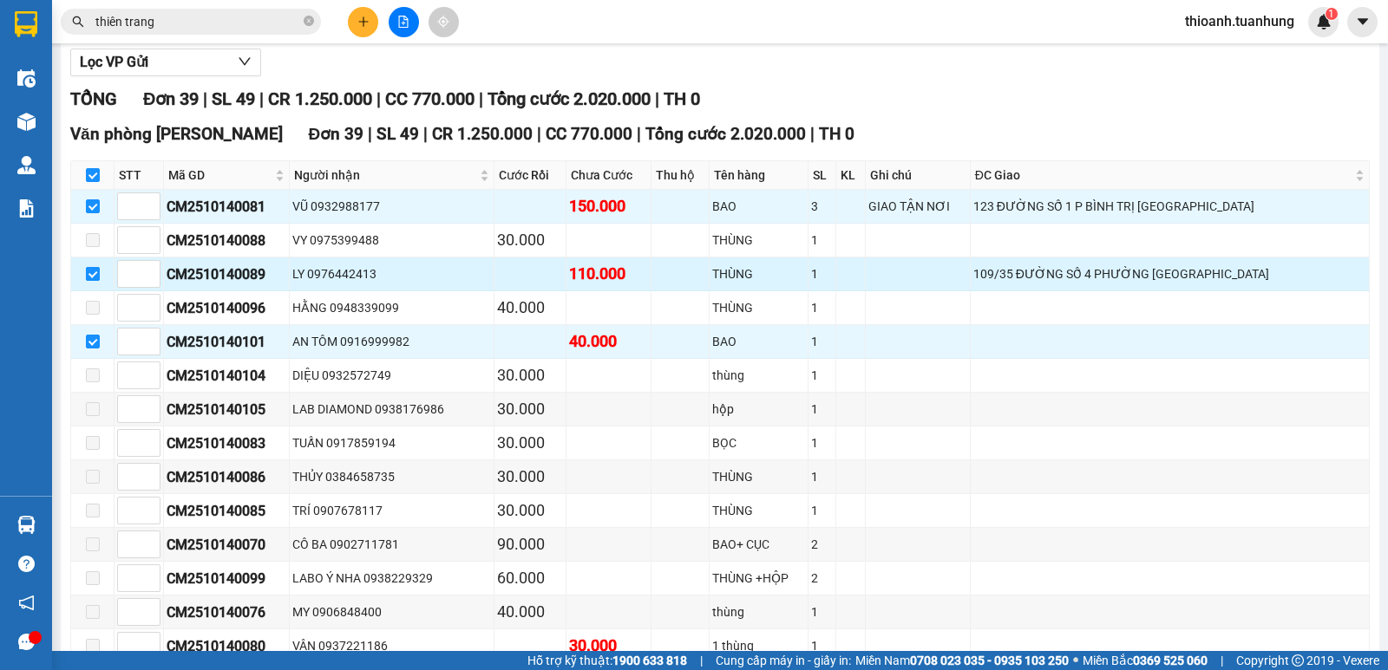
click at [91, 281] on input "checkbox" at bounding box center [93, 274] width 14 height 14
checkbox input "false"
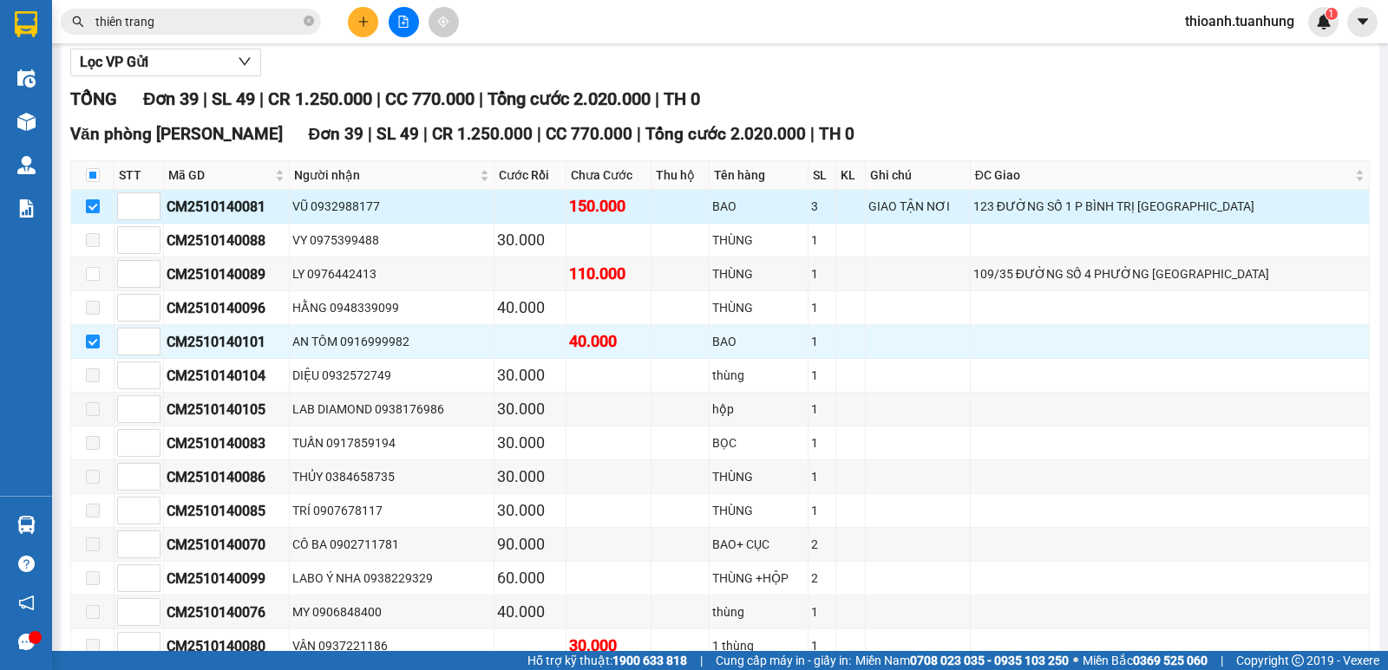
click at [96, 213] on input "checkbox" at bounding box center [93, 206] width 14 height 14
checkbox input "false"
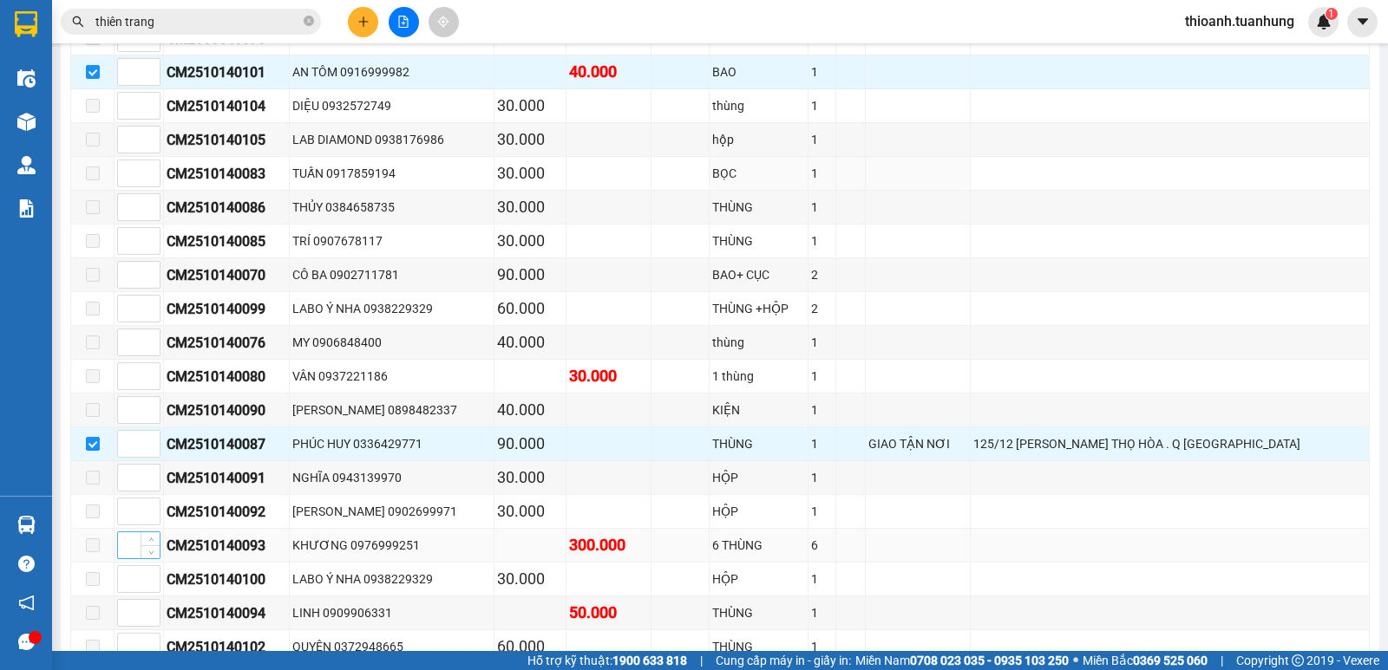
scroll to position [520, 0]
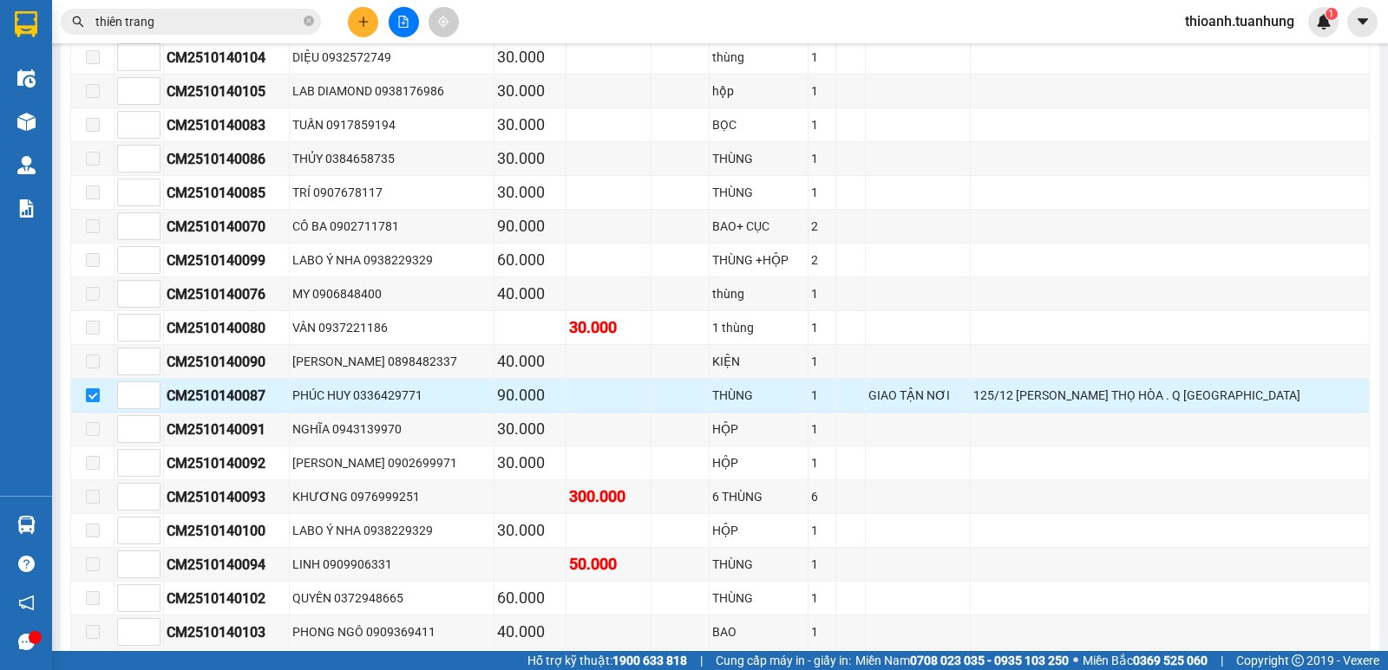
click at [93, 402] on input "checkbox" at bounding box center [93, 396] width 14 height 14
checkbox input "false"
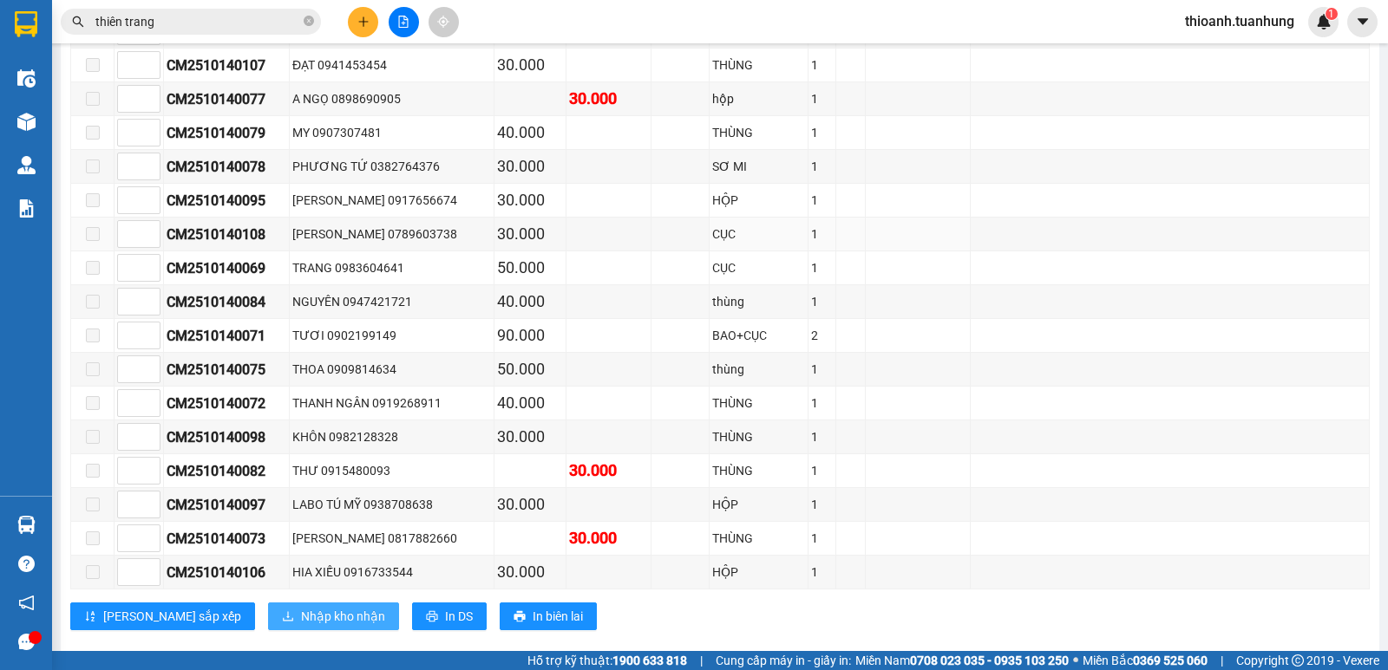
scroll to position [1168, 0]
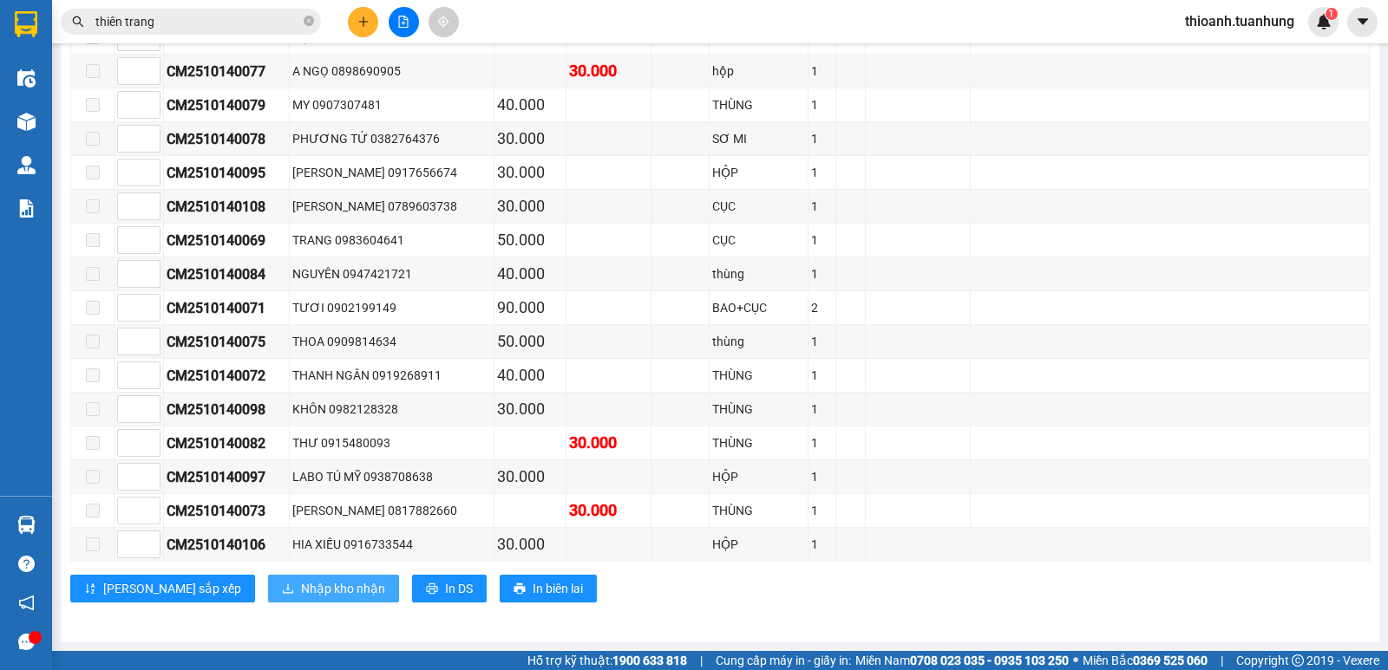
click at [301, 581] on span "Nhập kho nhận" at bounding box center [343, 588] width 84 height 19
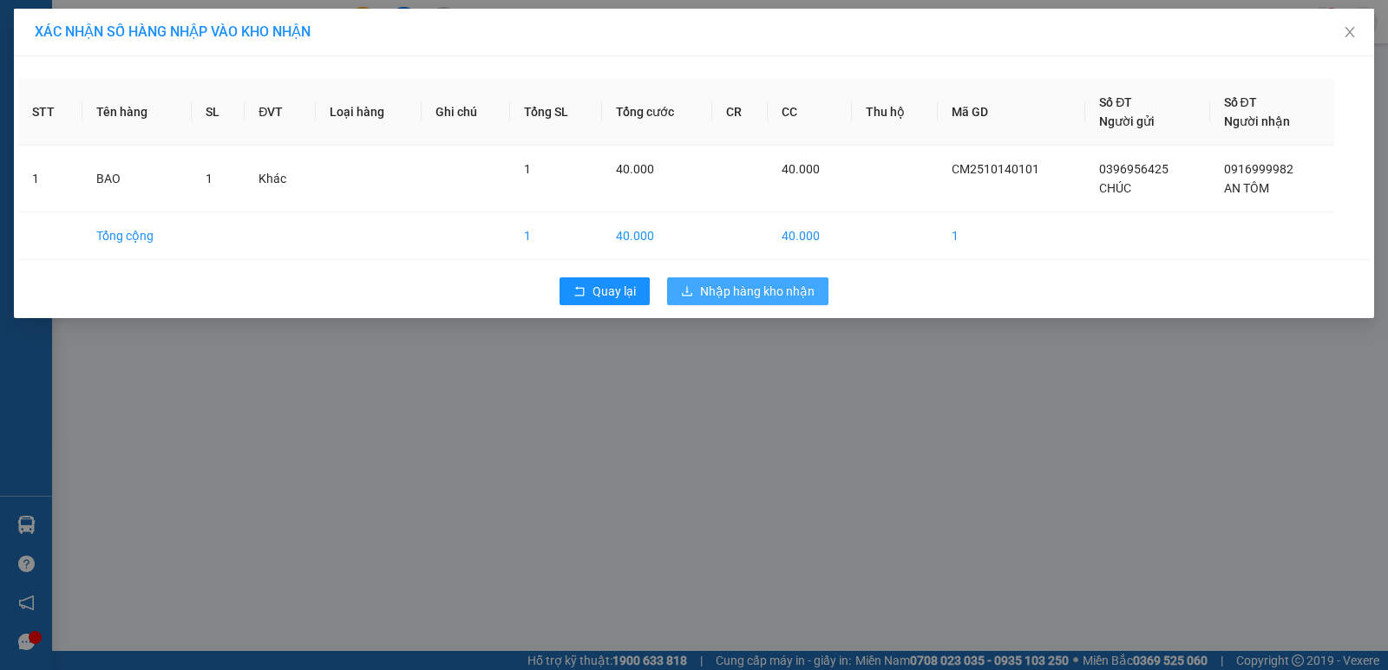
click at [689, 288] on icon "download" at bounding box center [687, 291] width 12 height 12
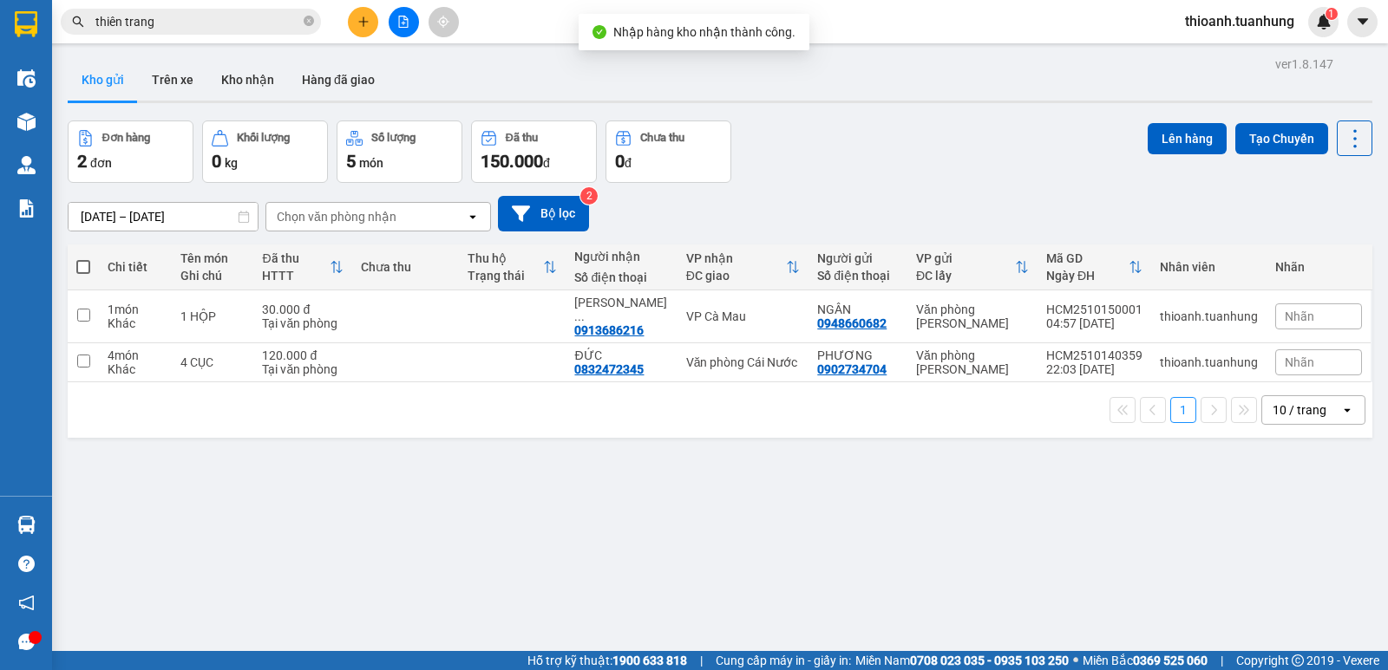
click at [96, 519] on div "ver 1.8.147 Kho gửi Trên xe Kho nhận Hàng đã giao Đơn hàng 2 đơn Khối lượng 0 k…" at bounding box center [720, 387] width 1318 height 670
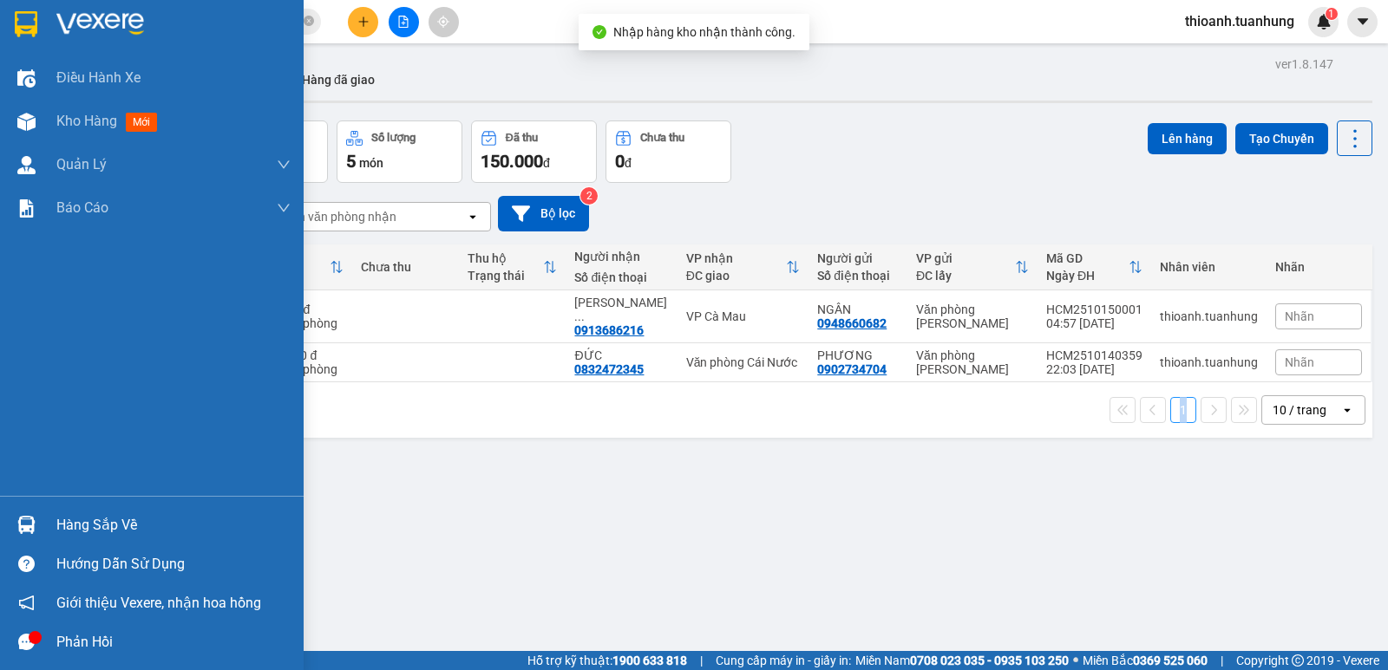
click at [94, 528] on div "Hàng sắp về" at bounding box center [173, 526] width 234 height 26
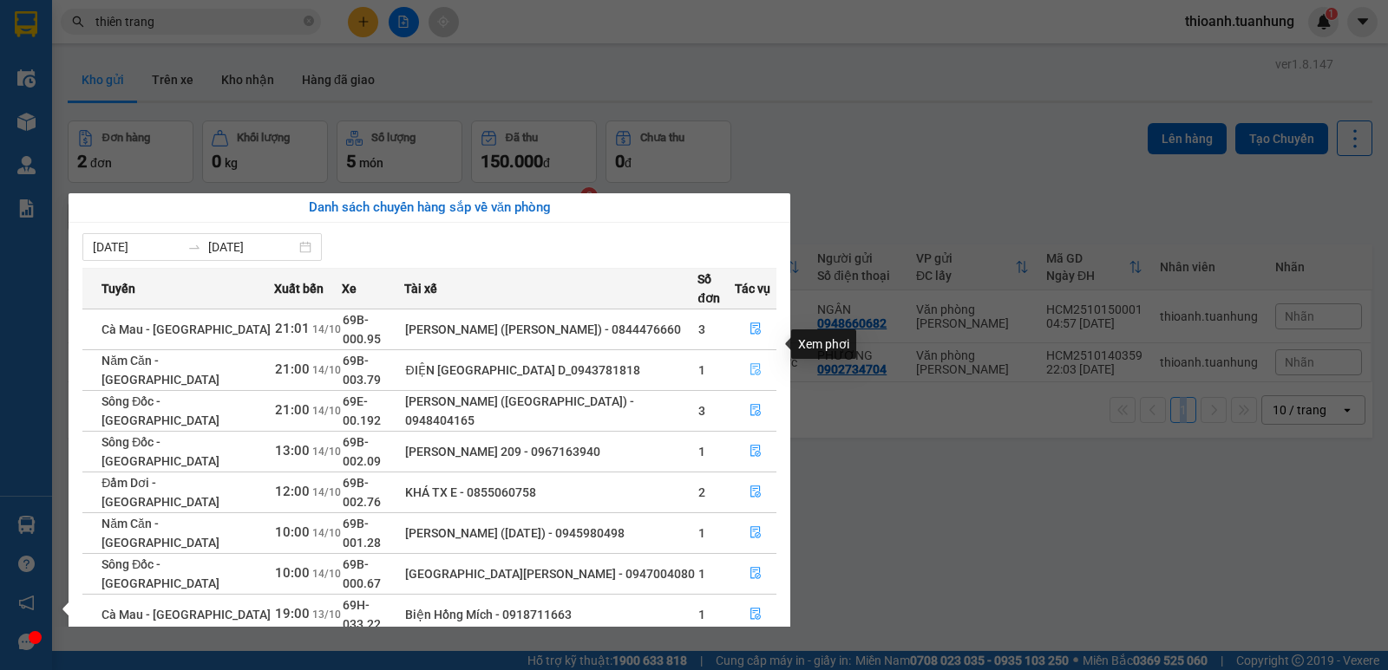
click at [761, 363] on icon "file-done" at bounding box center [755, 369] width 12 height 12
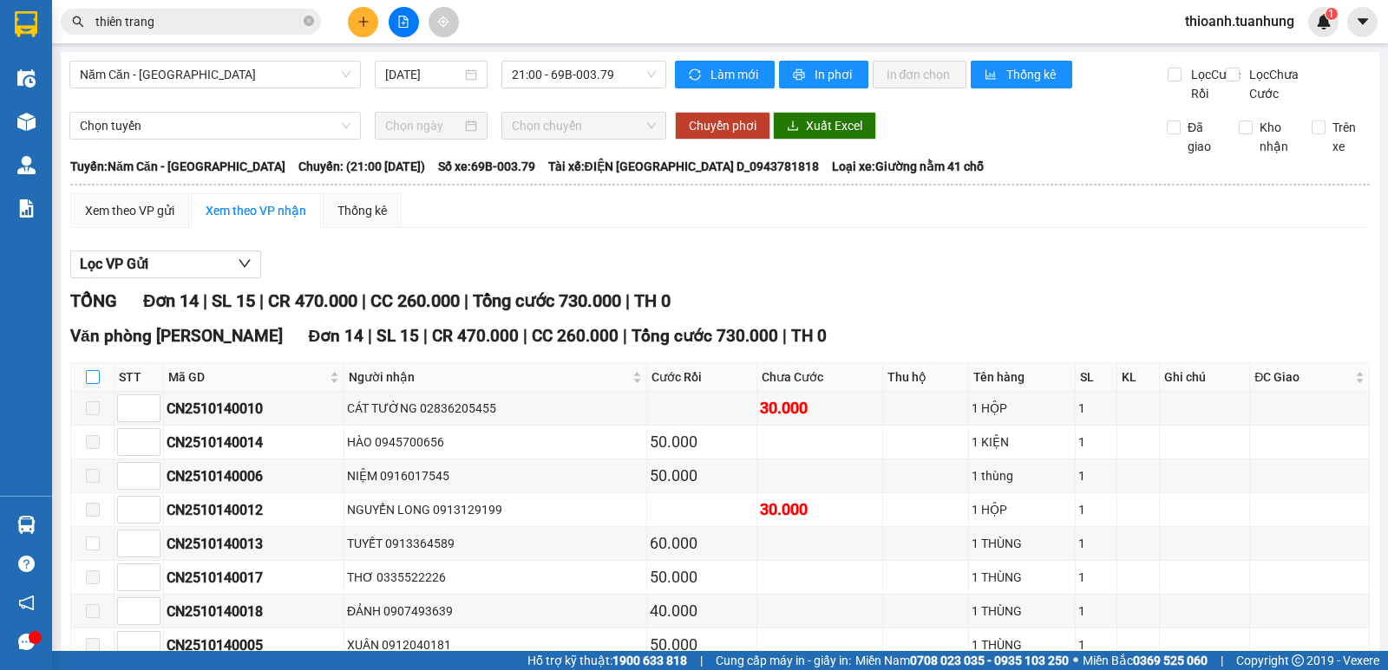
click at [95, 384] on input "checkbox" at bounding box center [93, 377] width 14 height 14
checkbox input "true"
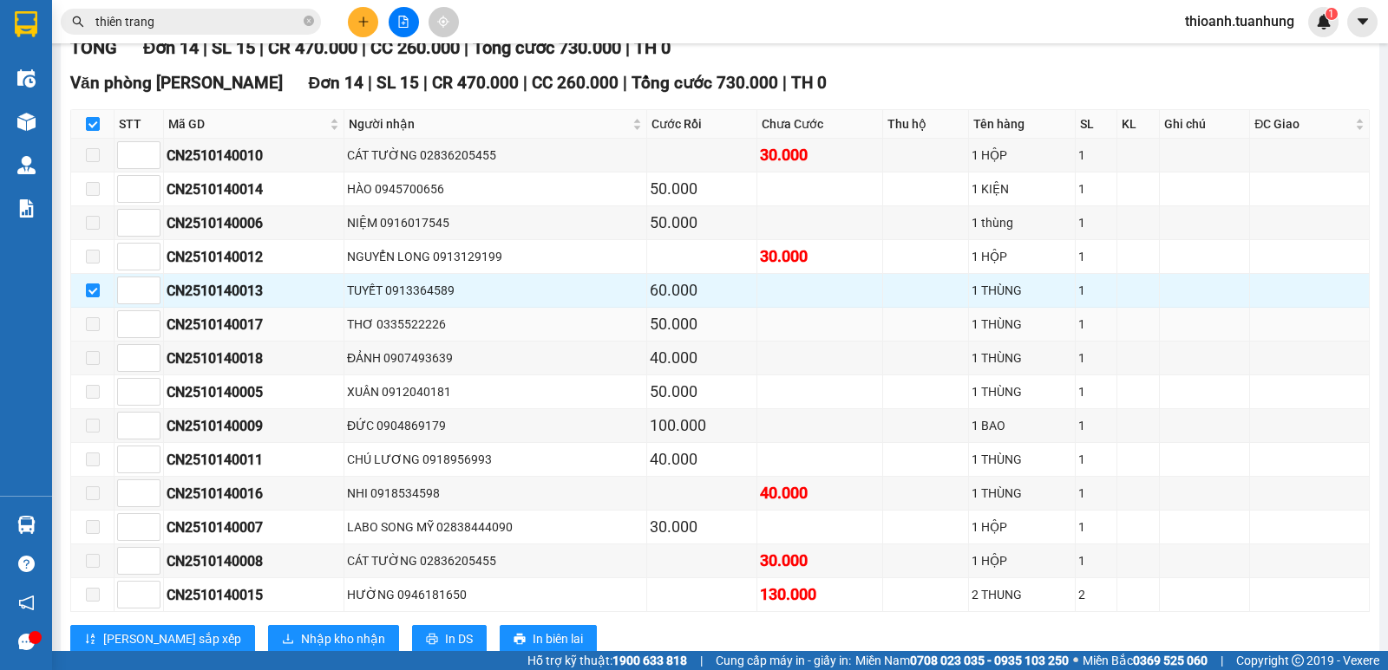
scroll to position [260, 0]
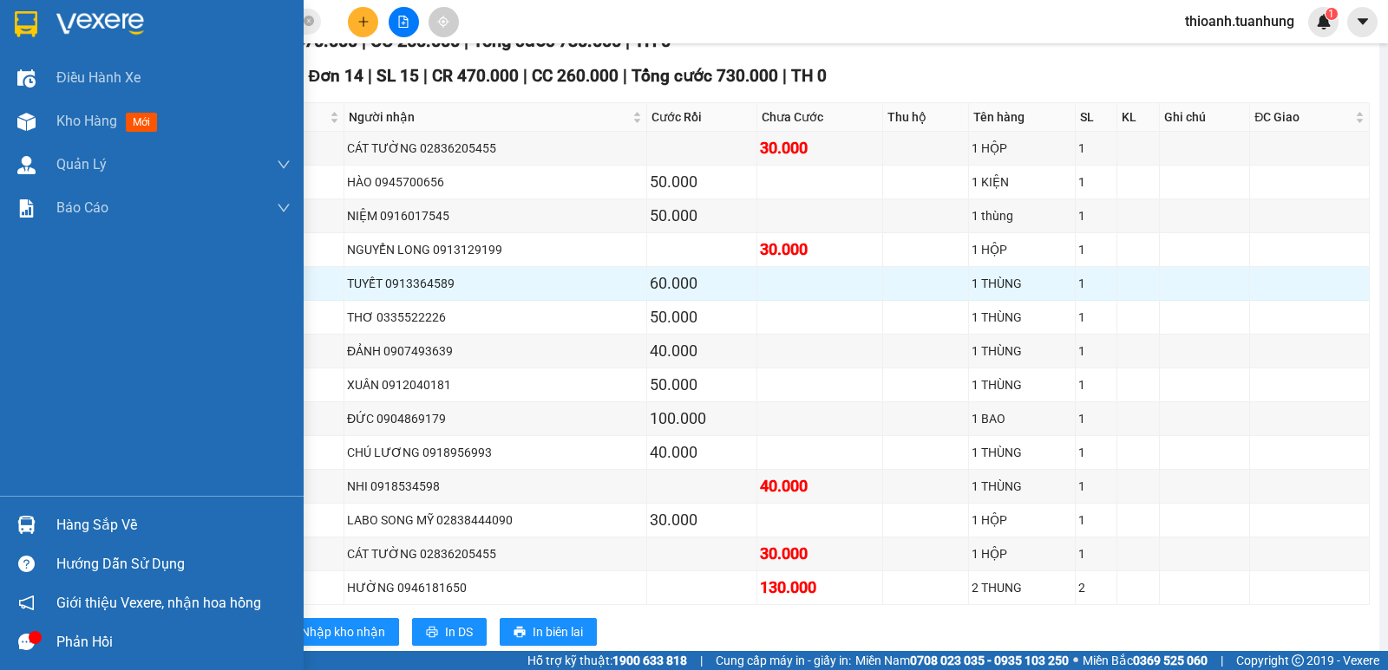
click at [87, 521] on div "Hàng sắp về" at bounding box center [173, 526] width 234 height 26
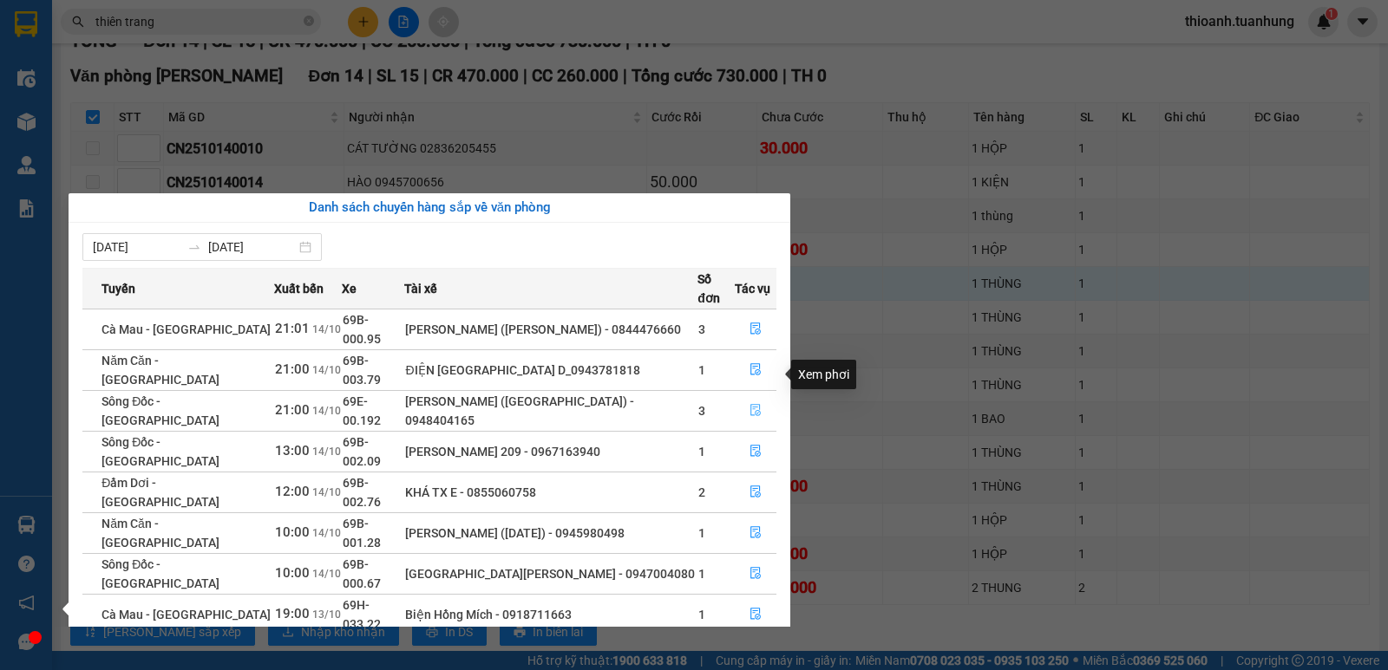
click at [749, 404] on icon "file-done" at bounding box center [755, 410] width 12 height 12
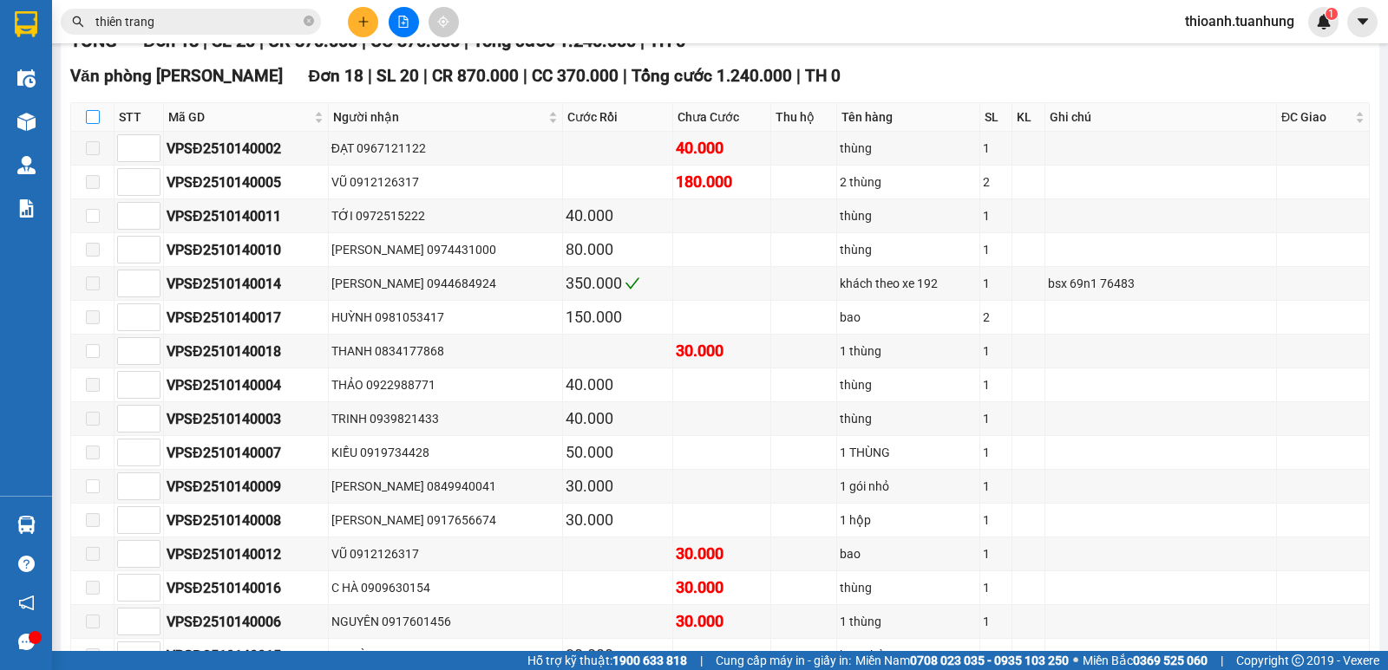
click at [92, 124] on input "checkbox" at bounding box center [93, 117] width 14 height 14
checkbox input "true"
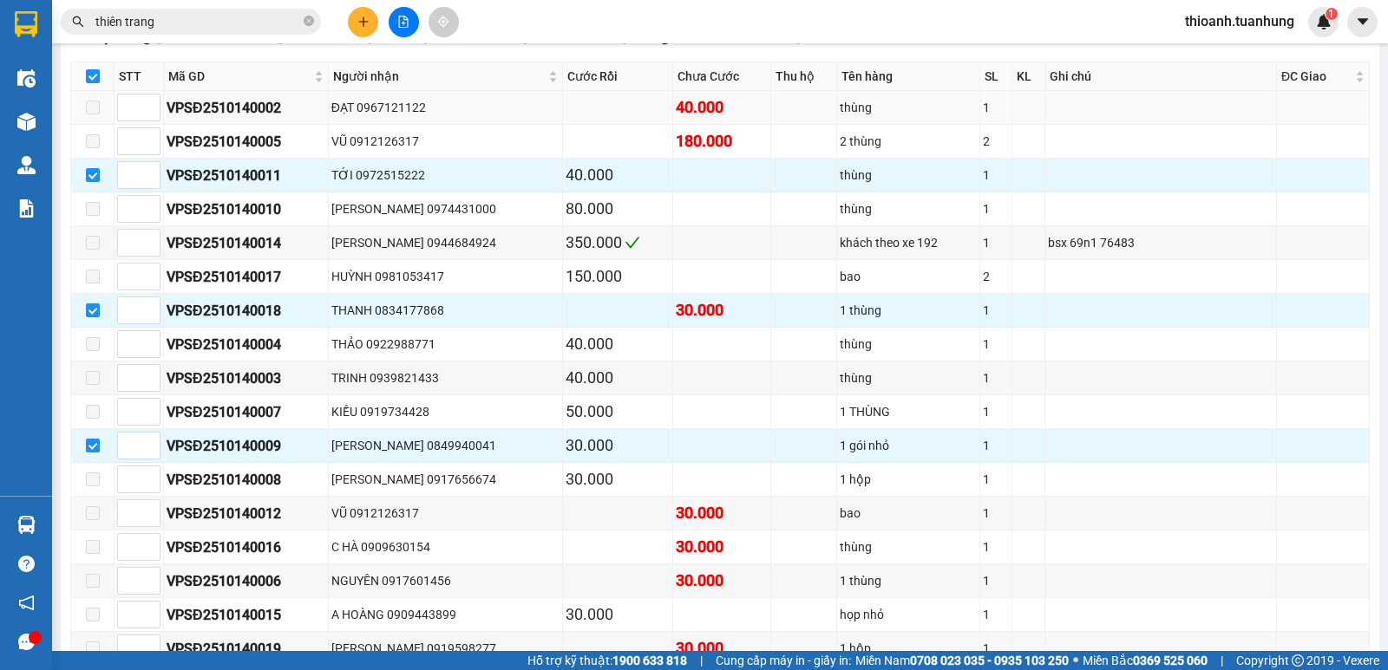
scroll to position [375, 0]
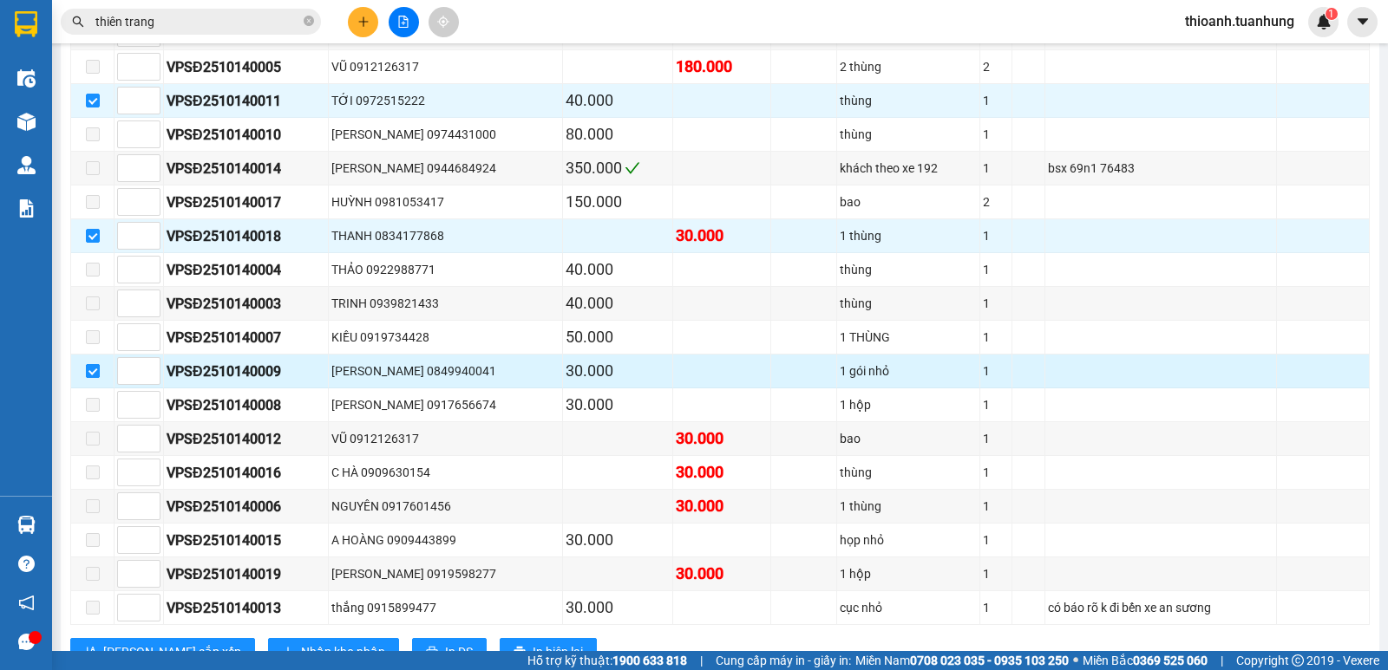
click at [88, 378] on input "checkbox" at bounding box center [93, 371] width 14 height 14
checkbox input "false"
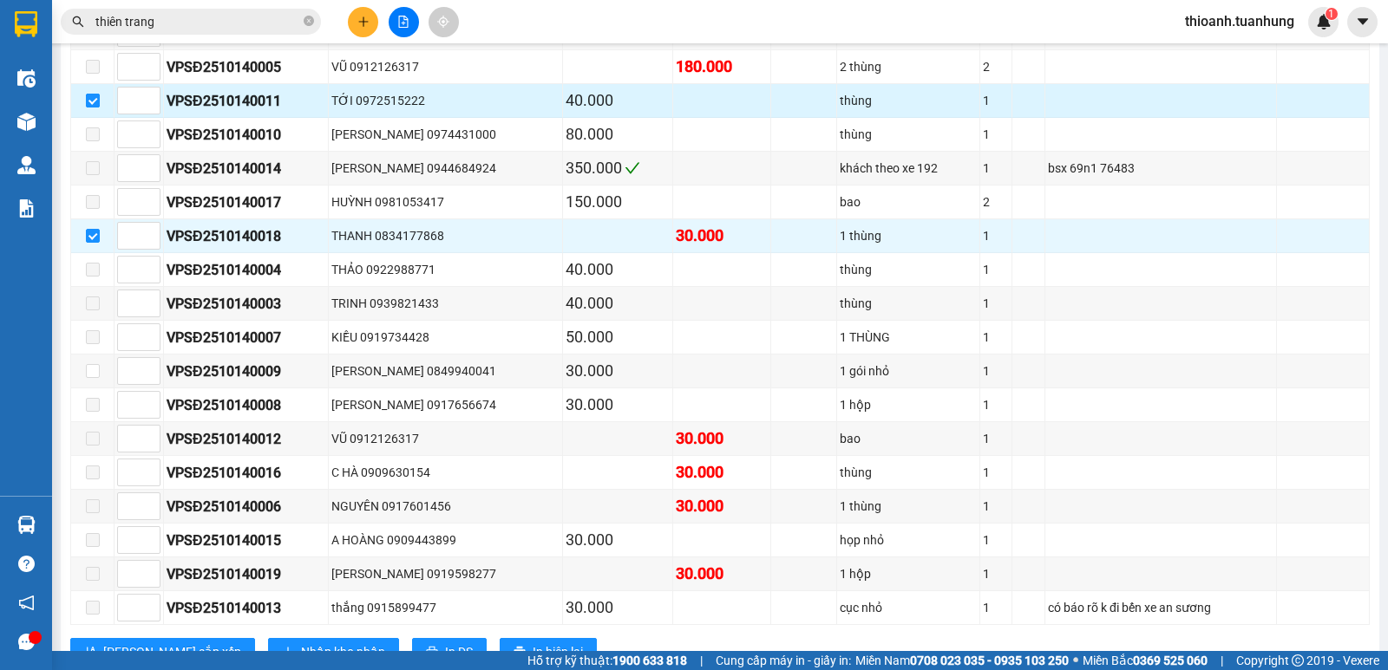
click at [99, 108] on input "checkbox" at bounding box center [93, 101] width 14 height 14
checkbox input "false"
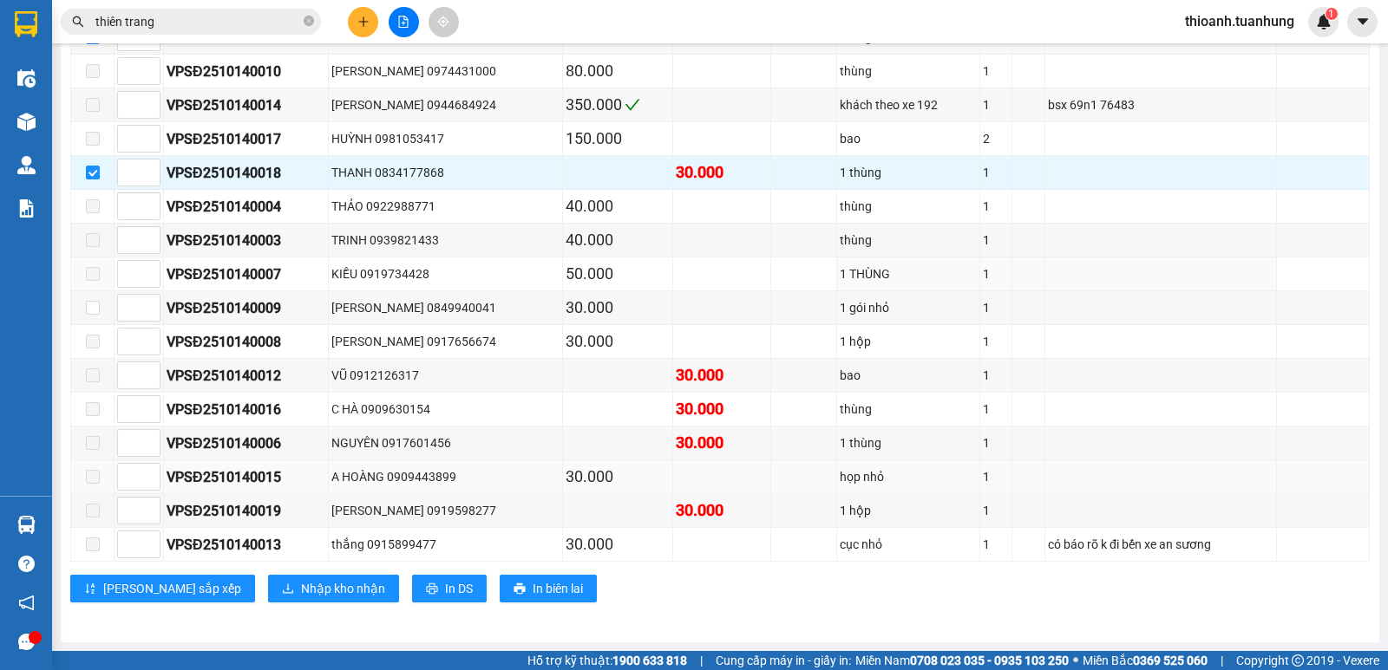
scroll to position [458, 0]
drag, startPoint x: 282, startPoint y: 571, endPoint x: 279, endPoint y: 583, distance: 12.4
click at [279, 583] on div "[GEOGRAPHIC_DATA][PERSON_NAME] 18 | SL 20 | CR 870.000 | CC 370.000 | Tổng cước…" at bounding box center [719, 250] width 1299 height 731
click at [301, 583] on span "Nhập kho nhận" at bounding box center [343, 588] width 84 height 19
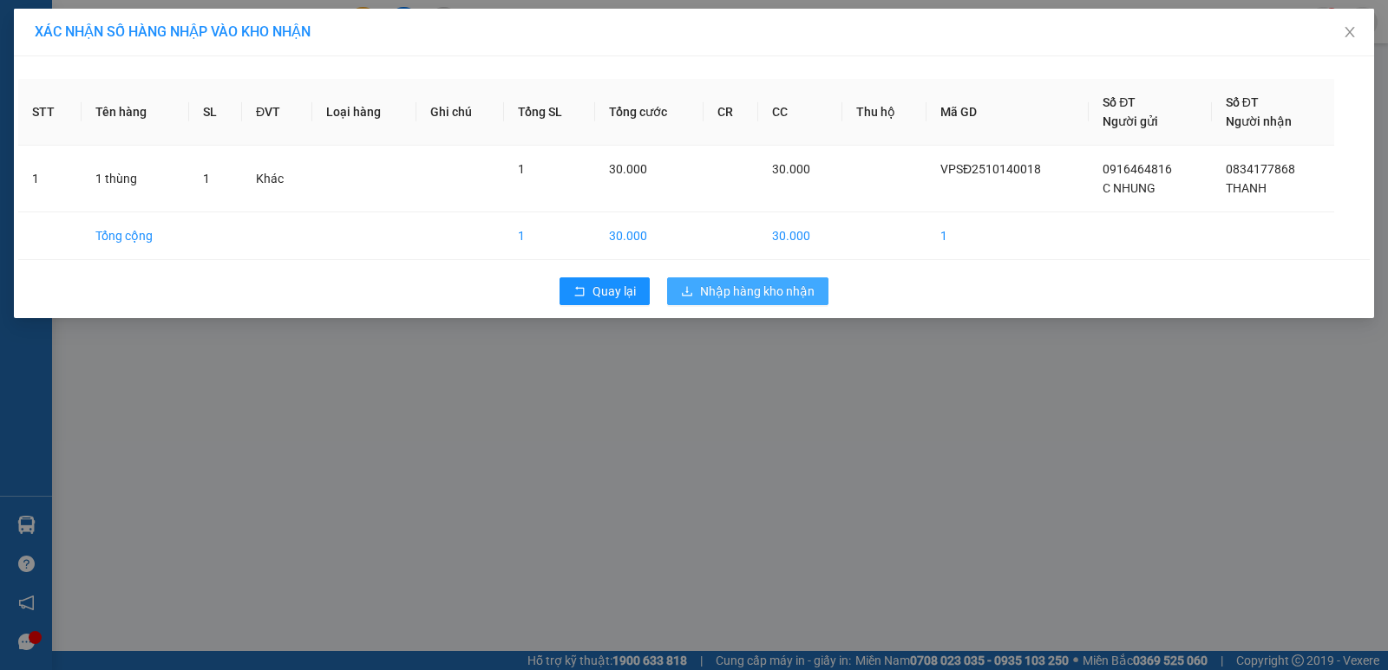
click at [714, 284] on button "Nhập hàng kho nhận" at bounding box center [747, 292] width 161 height 28
click at [714, 290] on span "Nhập hàng kho nhận" at bounding box center [757, 291] width 114 height 19
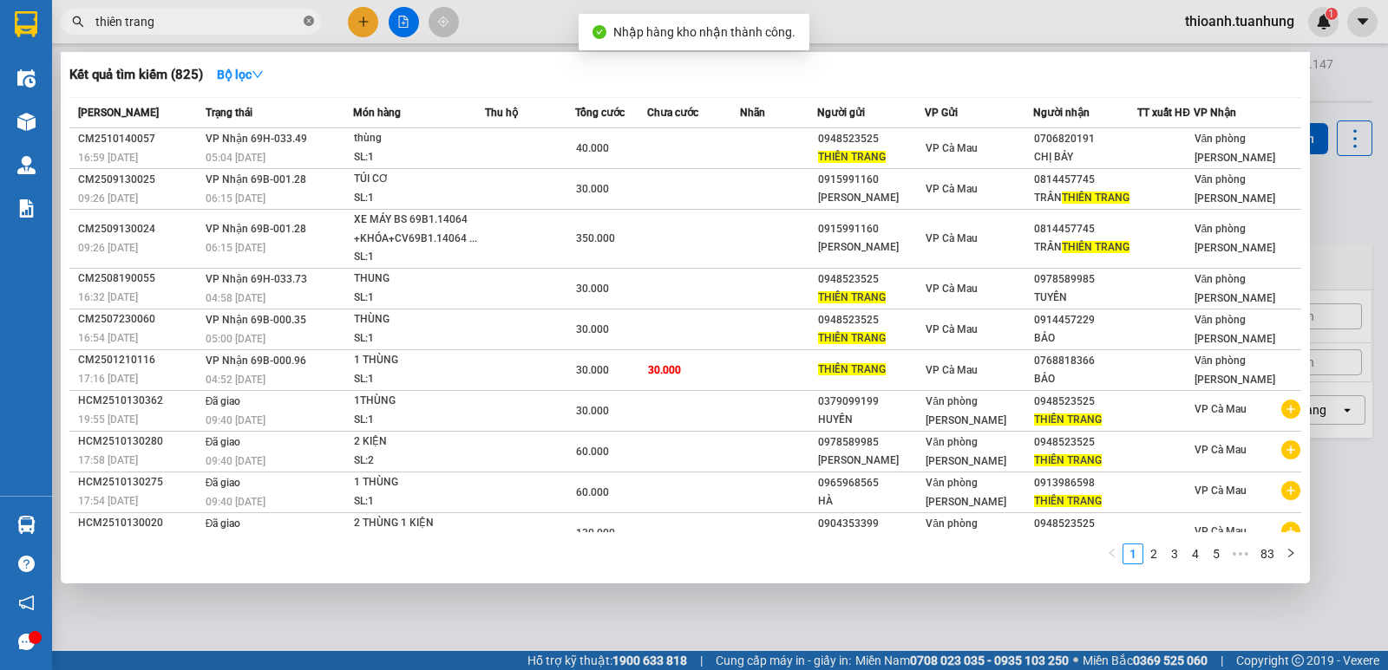
click at [310, 17] on icon "close-circle" at bounding box center [309, 21] width 10 height 10
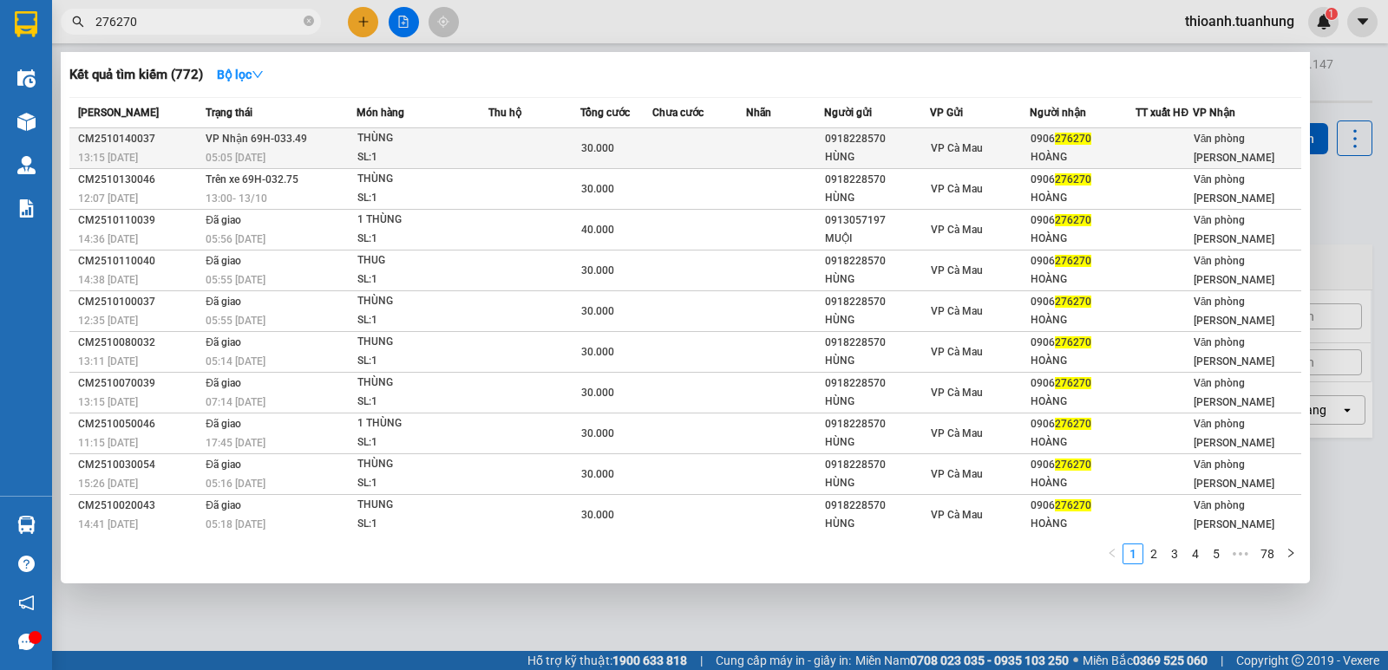
type input "276270"
click at [826, 139] on div "0918228570" at bounding box center [877, 139] width 104 height 18
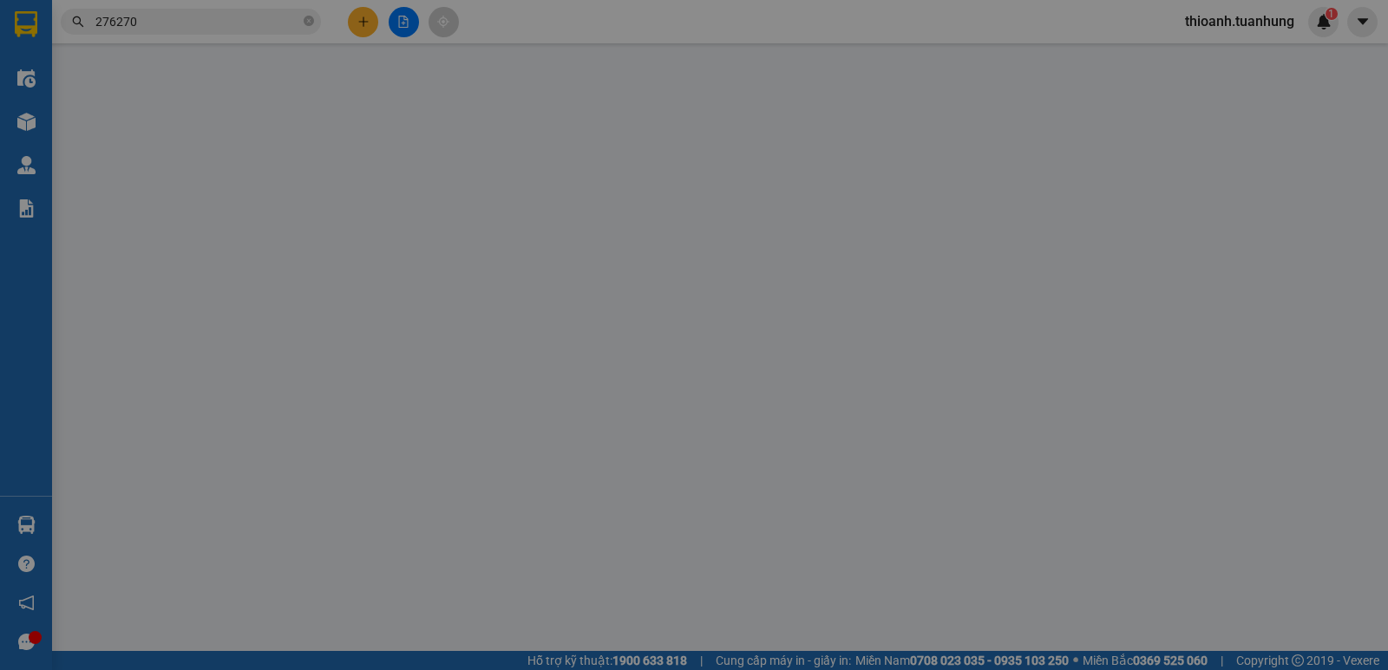
type input "0918228570"
type input "HÙNG"
type input "0906276270"
type input "HOÀNG"
type input "30.000"
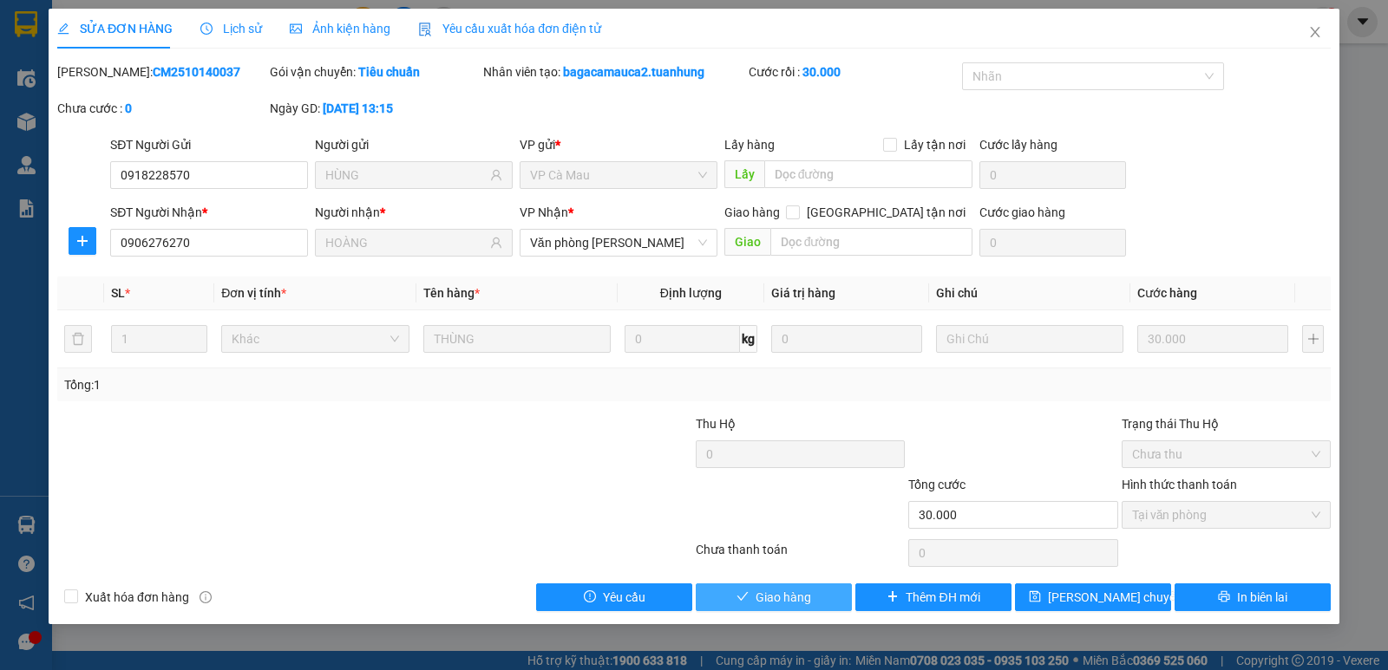
click at [755, 598] on button "Giao hàng" at bounding box center [773, 598] width 156 height 28
drag, startPoint x: 756, startPoint y: 598, endPoint x: 782, endPoint y: 571, distance: 37.4
click at [757, 598] on span "Giao hàng" at bounding box center [783, 597] width 56 height 19
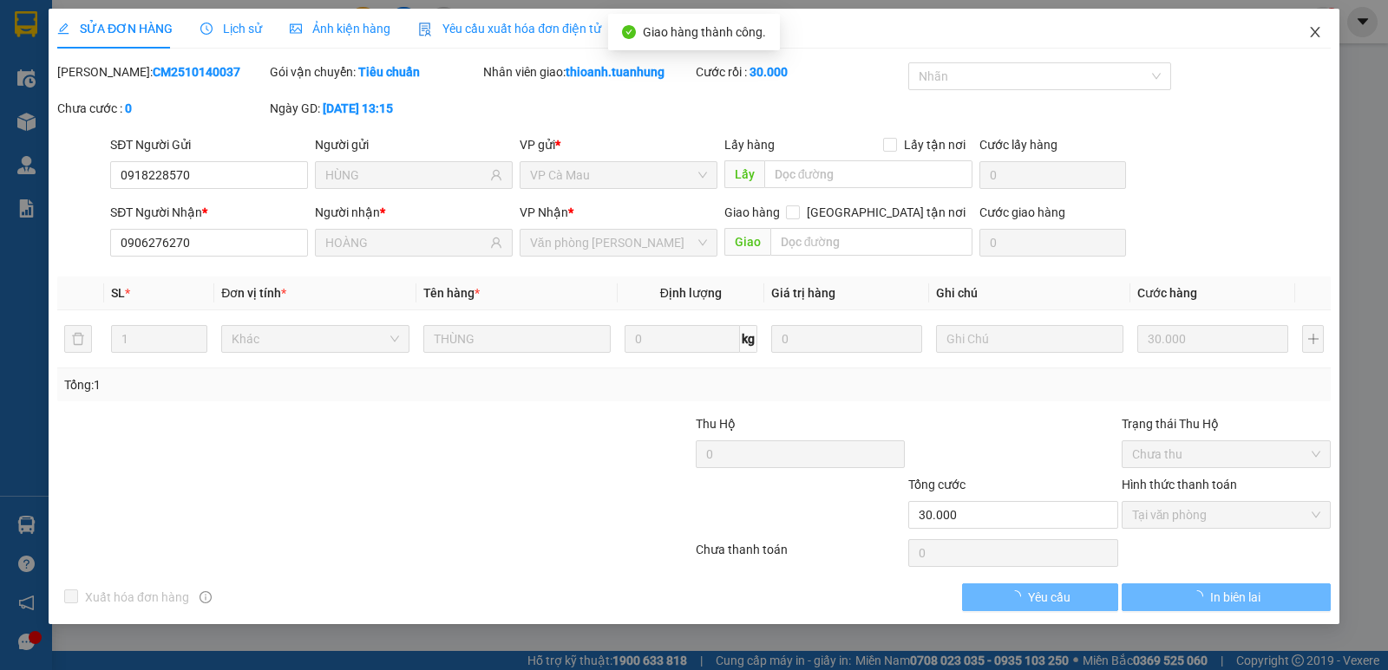
click at [1311, 23] on span "Close" at bounding box center [1314, 33] width 49 height 49
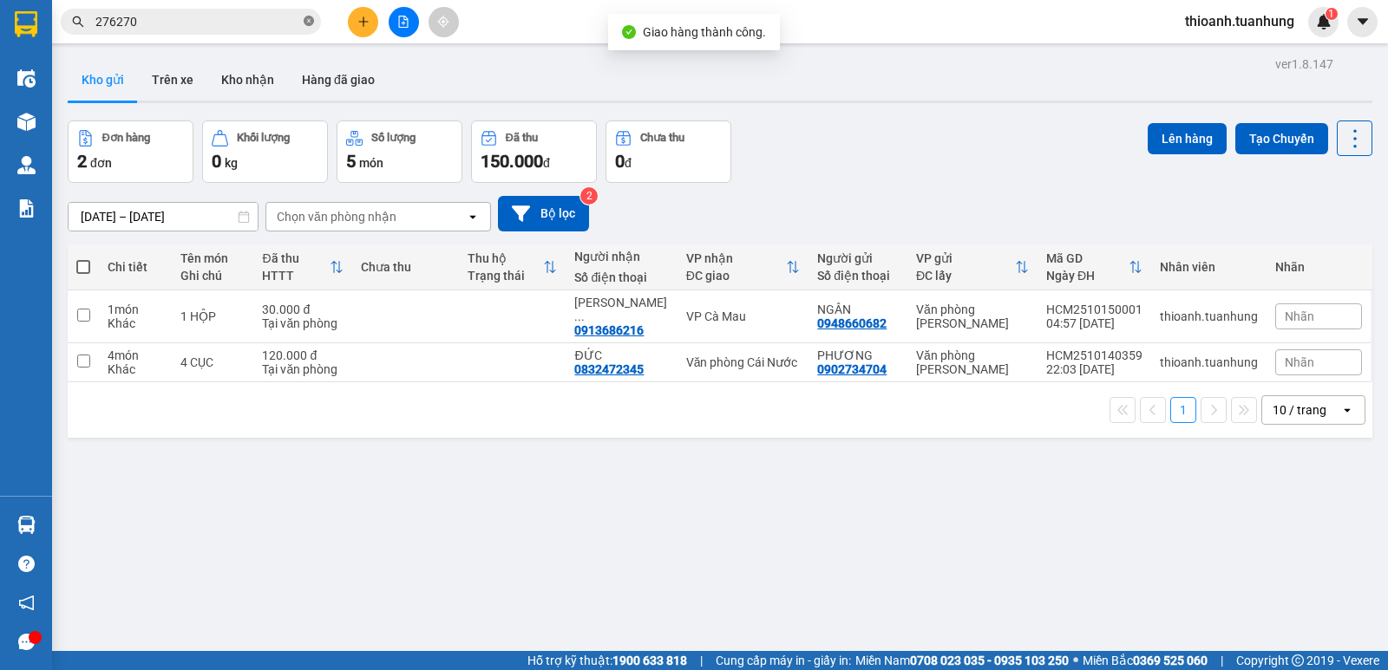
click at [308, 22] on icon "close-circle" at bounding box center [309, 21] width 10 height 10
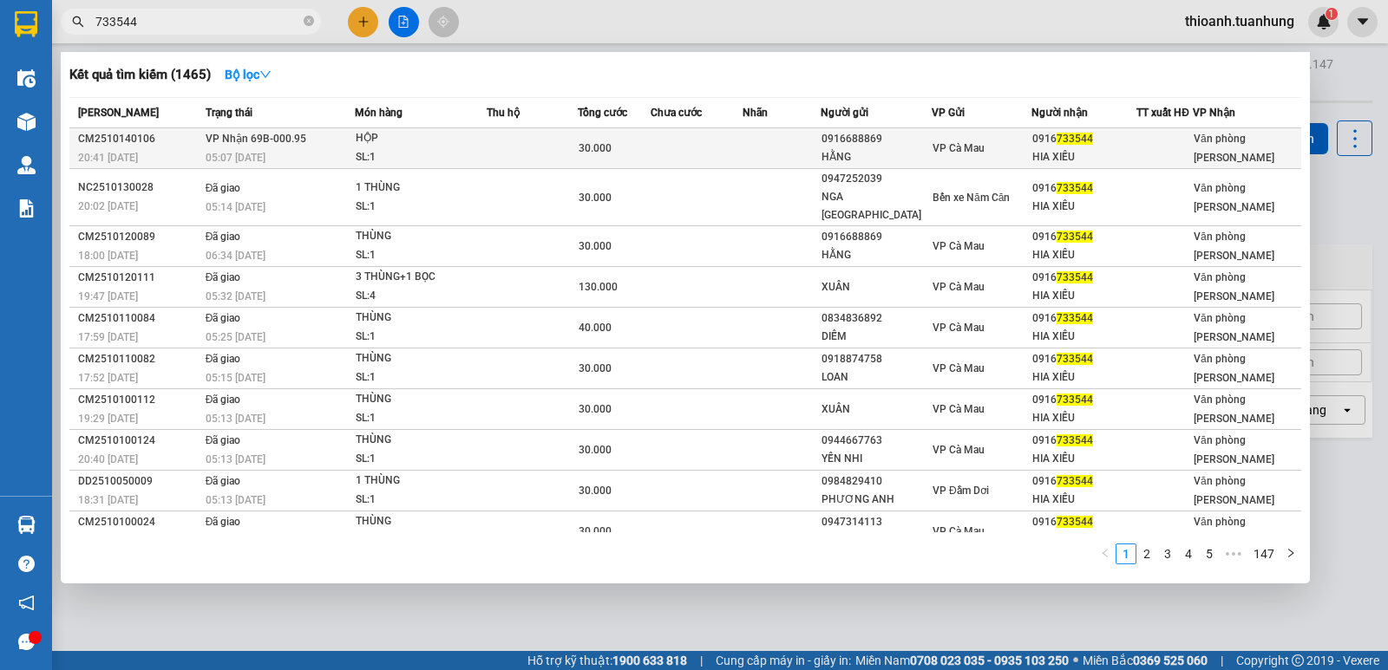
type input "733544"
click at [751, 153] on td at bounding box center [781, 148] width 78 height 41
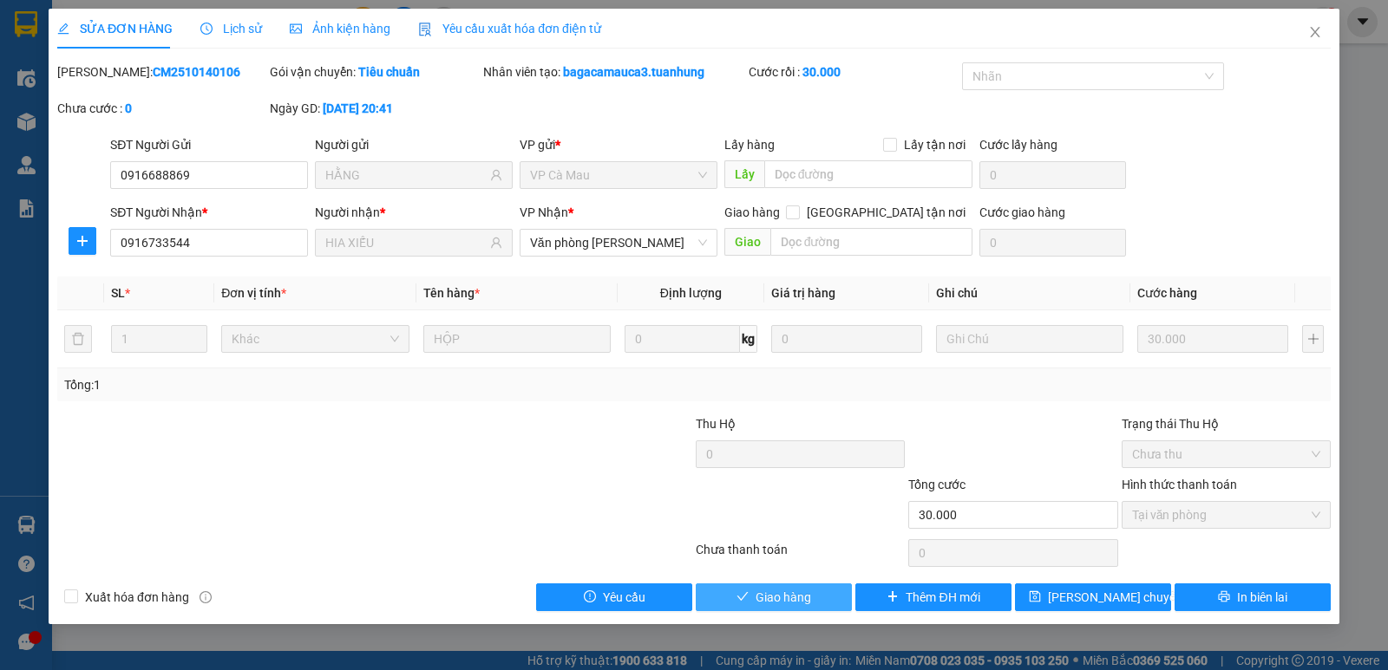
click at [748, 600] on icon "check" at bounding box center [742, 597] width 12 height 12
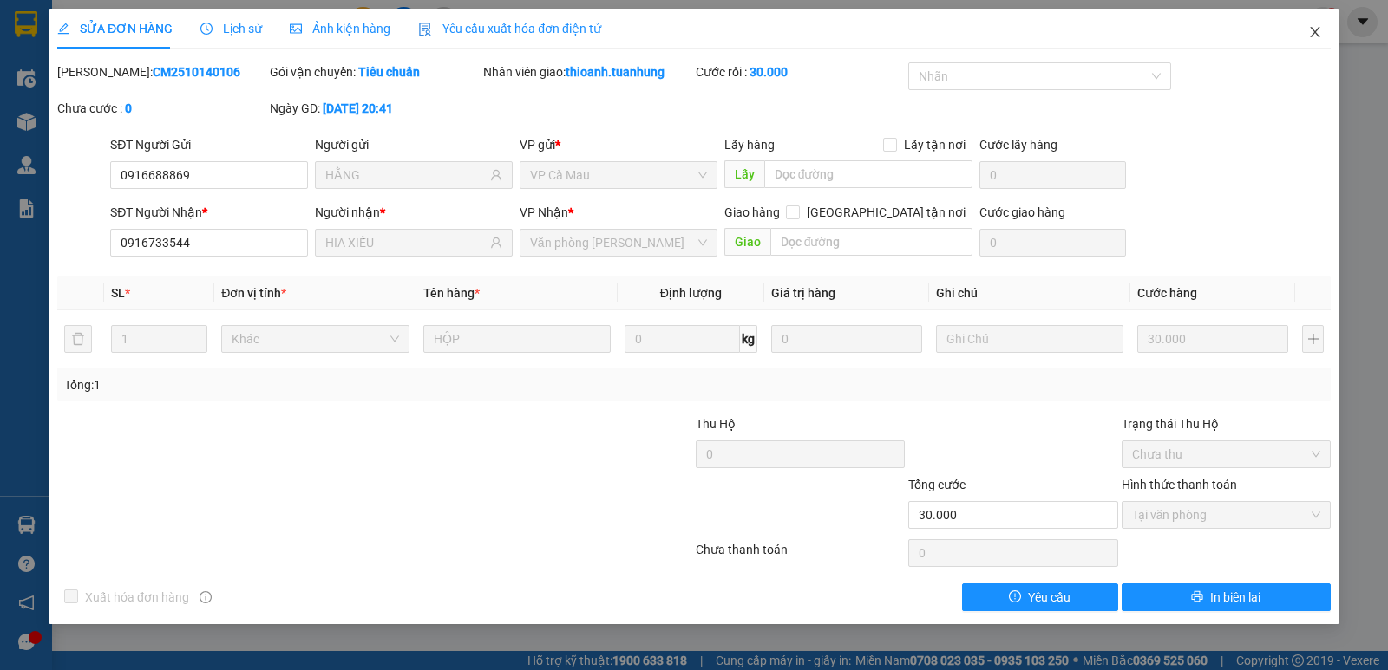
click at [1311, 34] on icon "close" at bounding box center [1315, 32] width 14 height 14
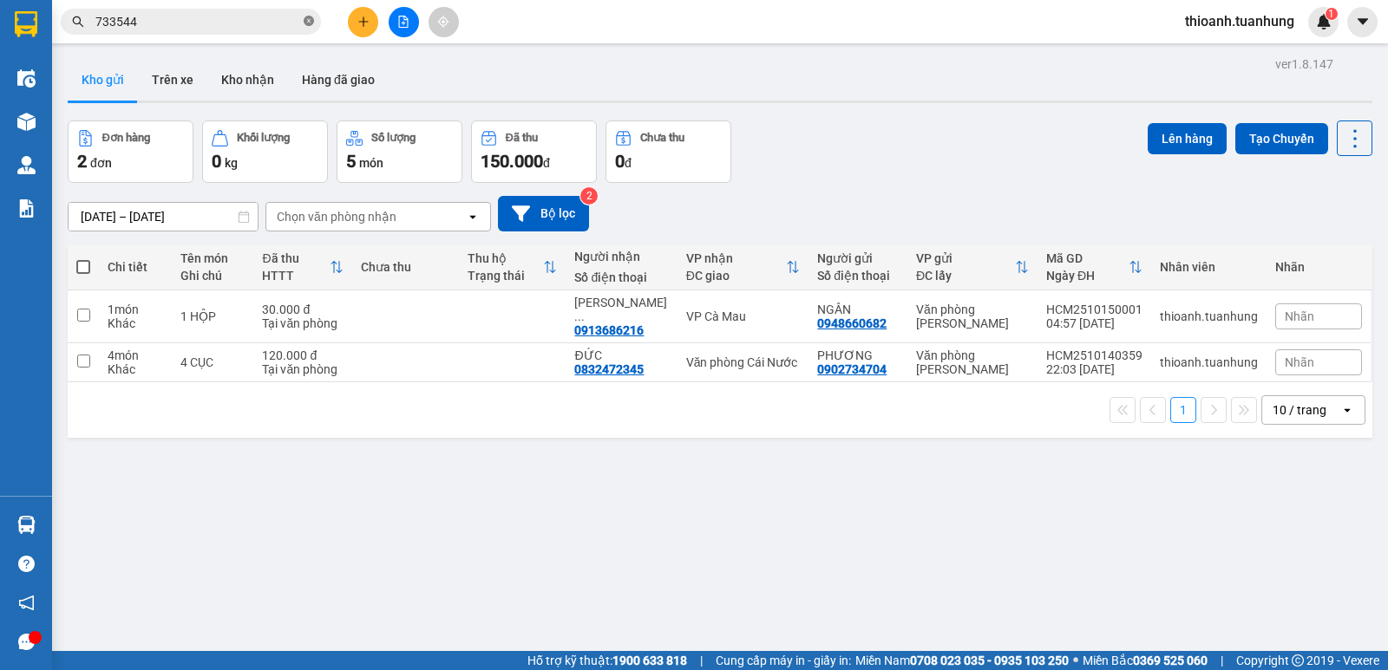
click at [311, 22] on icon "close-circle" at bounding box center [309, 21] width 10 height 10
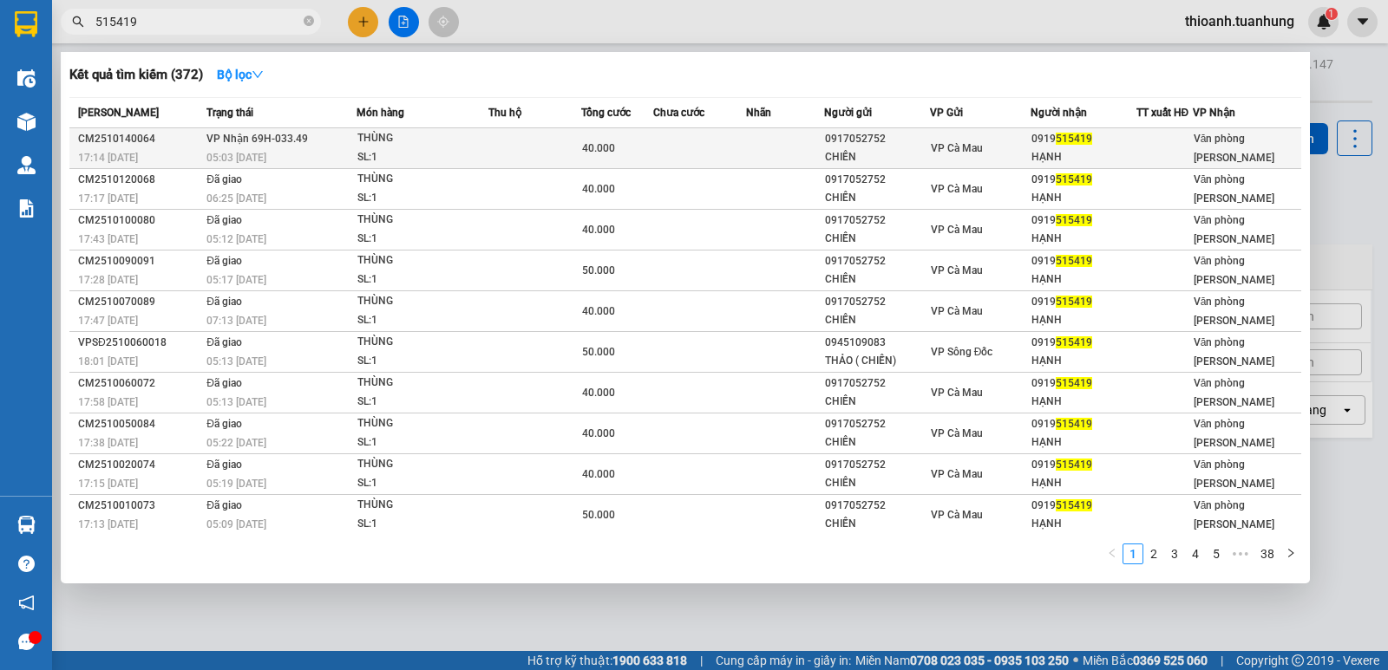
type input "515419"
click at [604, 151] on td "40.000" at bounding box center [617, 148] width 72 height 41
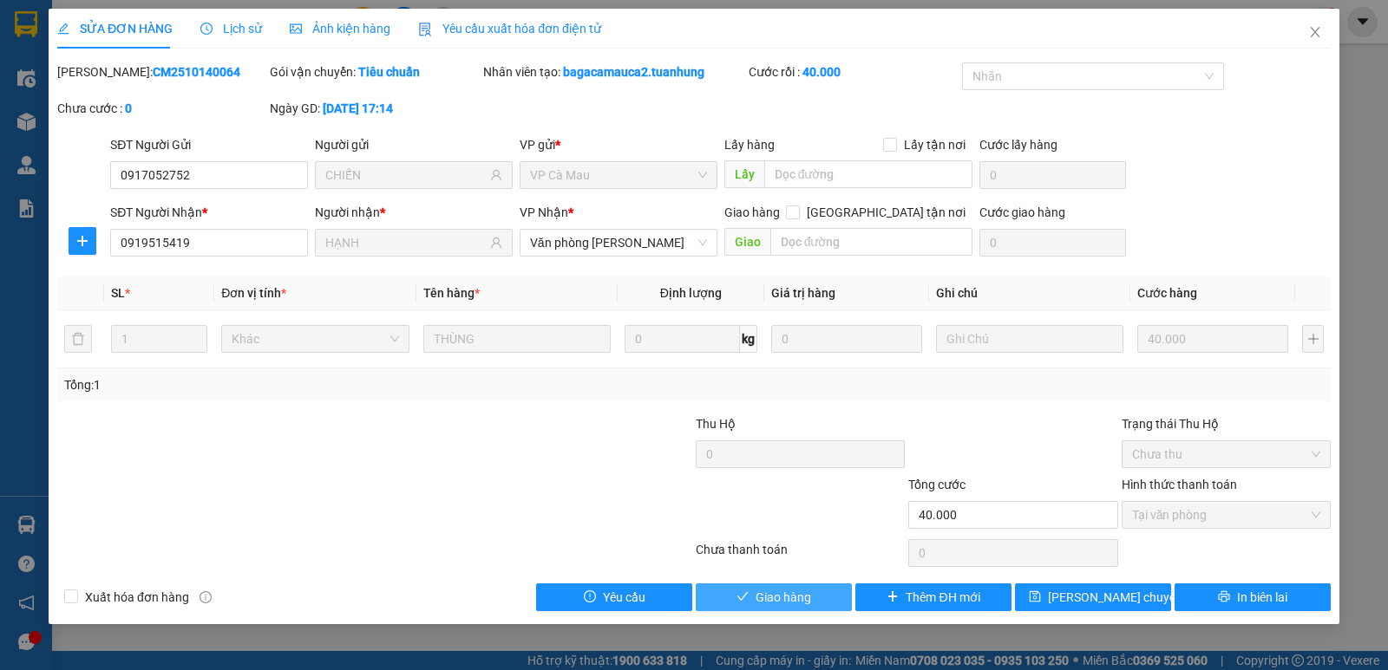
click at [782, 590] on span "Giao hàng" at bounding box center [783, 597] width 56 height 19
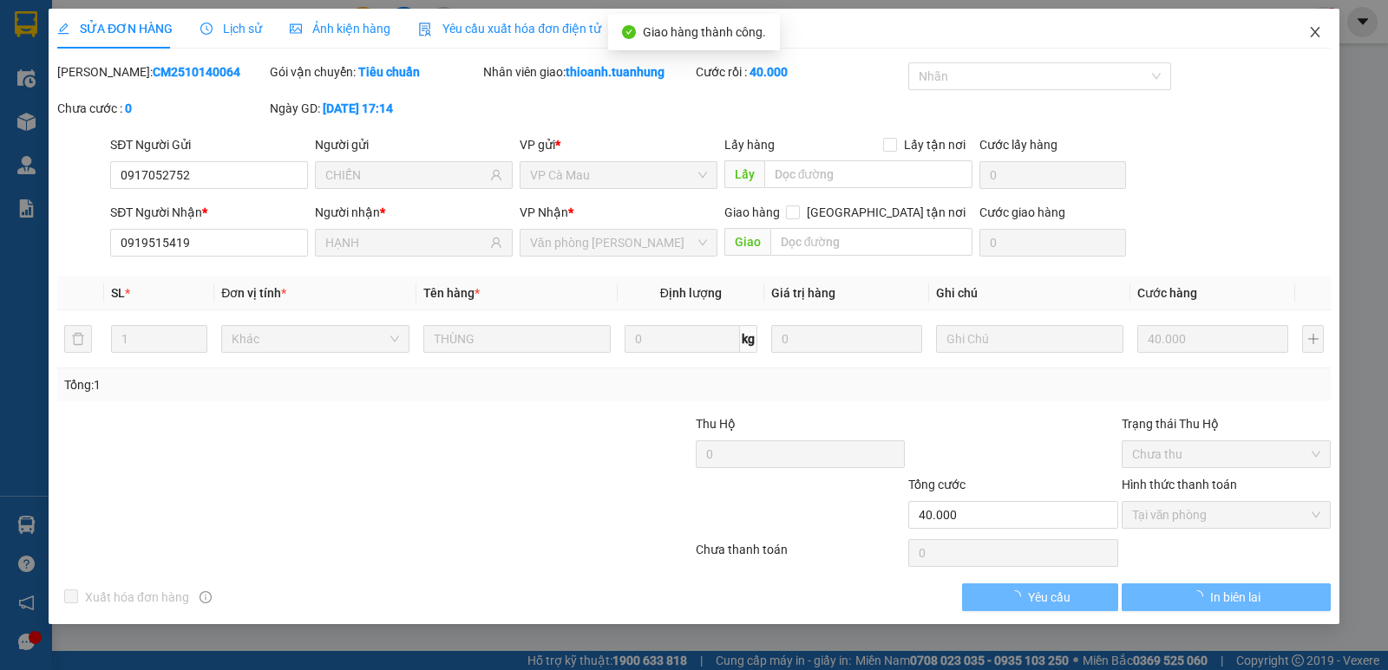
click at [1313, 30] on icon "close" at bounding box center [1315, 32] width 14 height 14
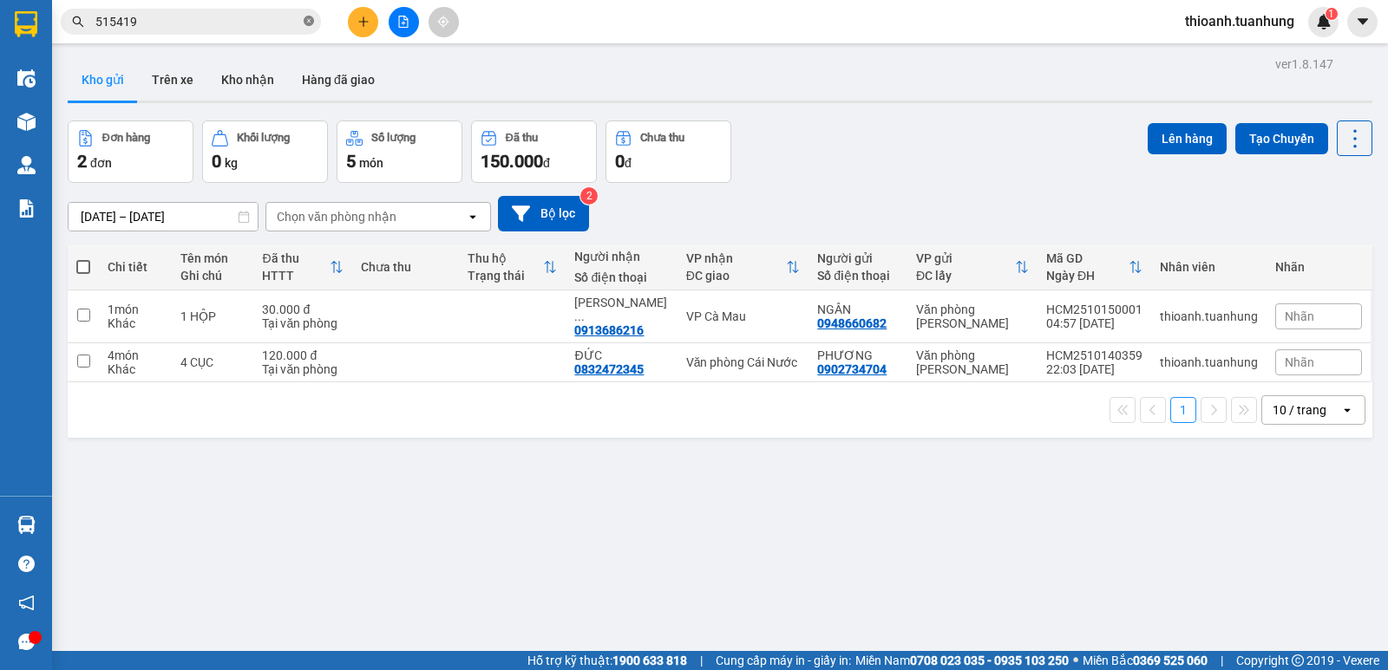
click at [305, 19] on icon "close-circle" at bounding box center [309, 21] width 10 height 10
click at [305, 19] on span at bounding box center [309, 21] width 10 height 19
click at [232, 22] on input "text" at bounding box center [197, 21] width 205 height 19
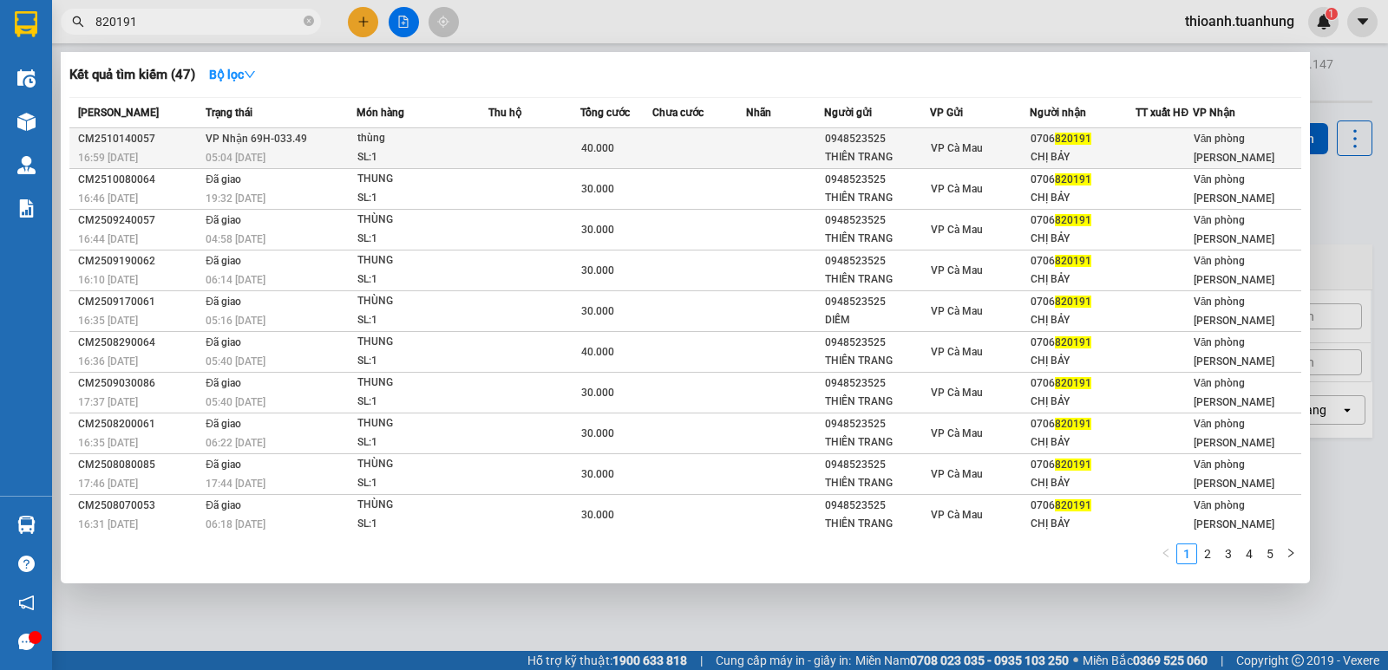
type input "820191"
click at [752, 147] on td at bounding box center [785, 148] width 78 height 41
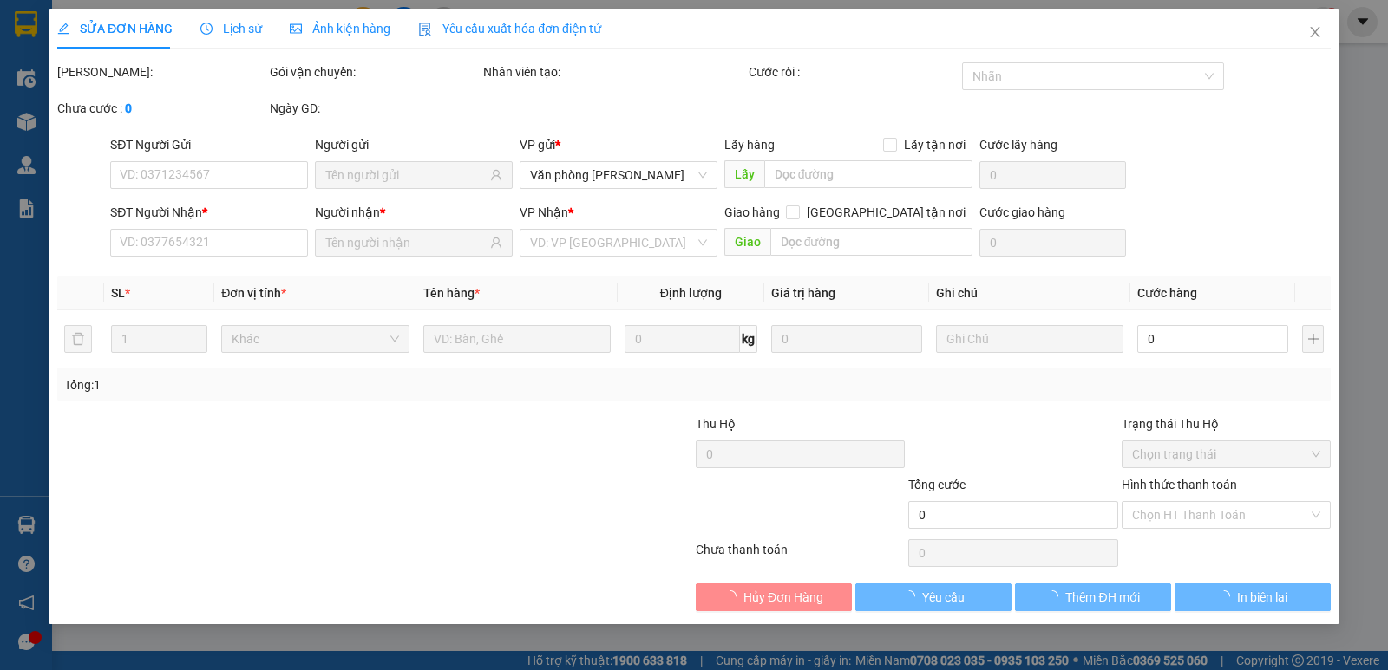
type input "0948523525"
type input "THIÊN TRANG"
type input "0706820191"
type input "CHỊ BẢY"
type input "40.000"
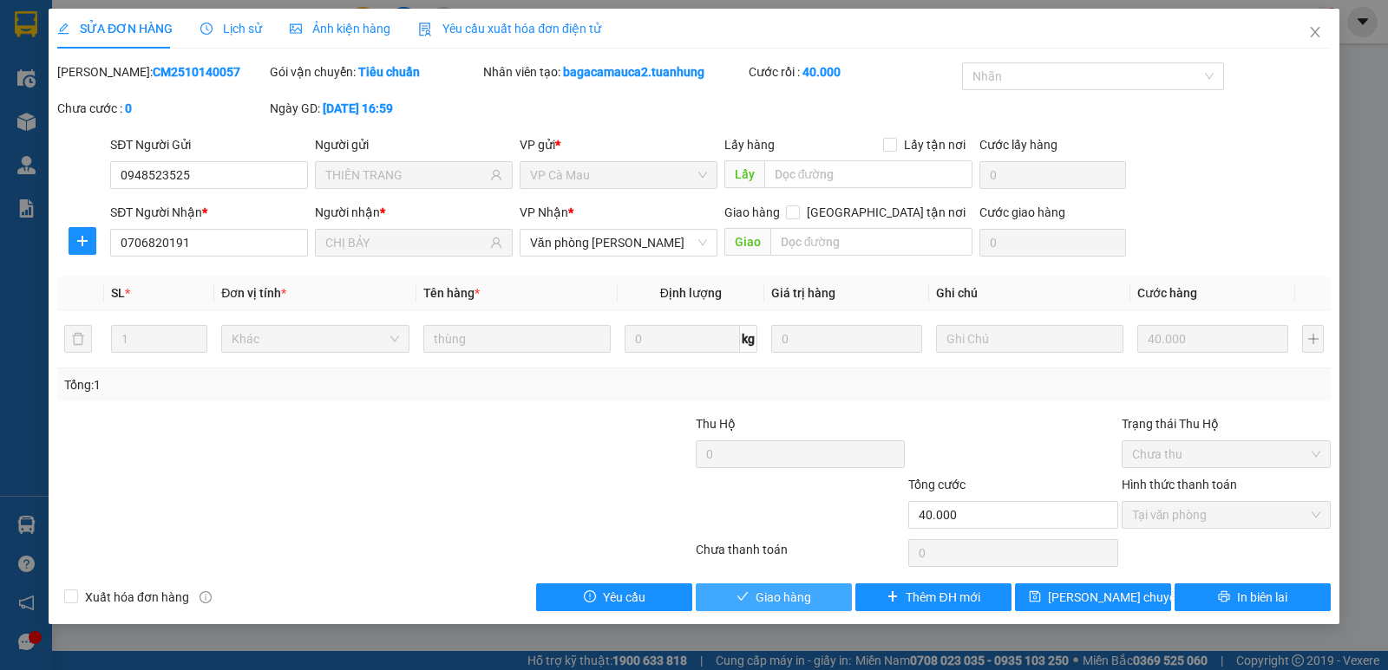
click at [732, 590] on button "Giao hàng" at bounding box center [773, 598] width 156 height 28
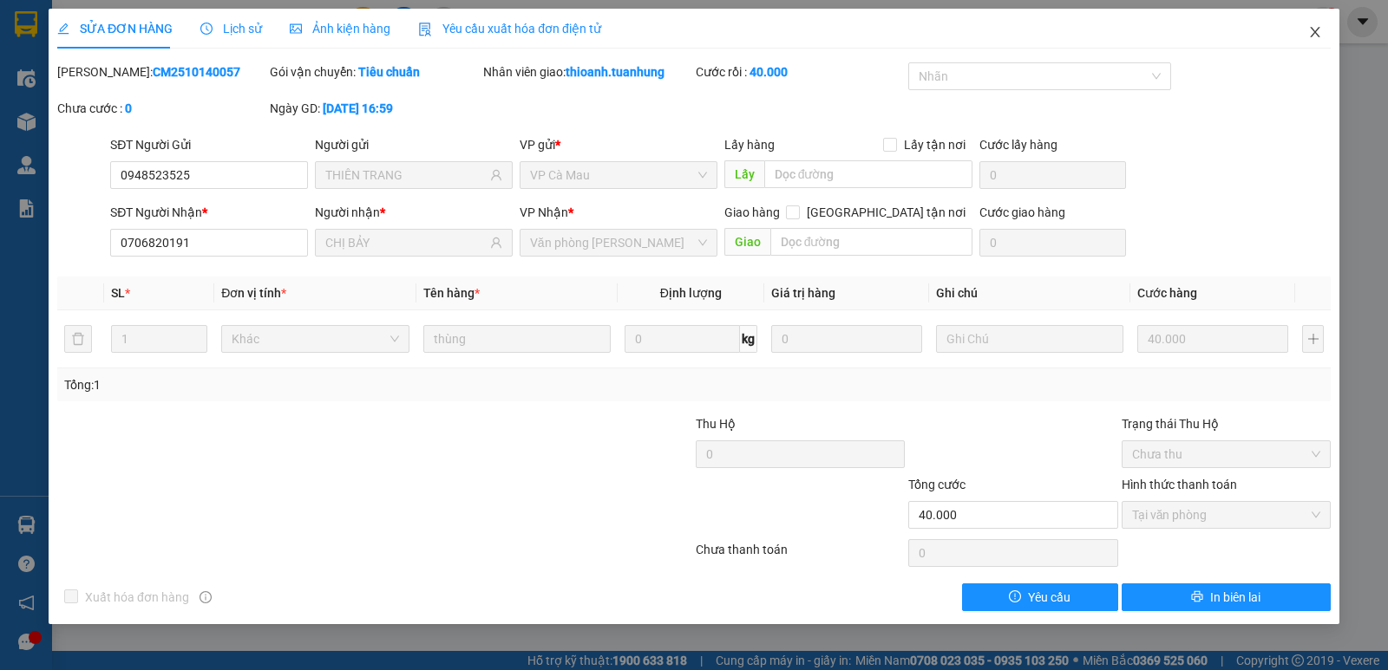
click at [1316, 37] on icon "close" at bounding box center [1315, 32] width 14 height 14
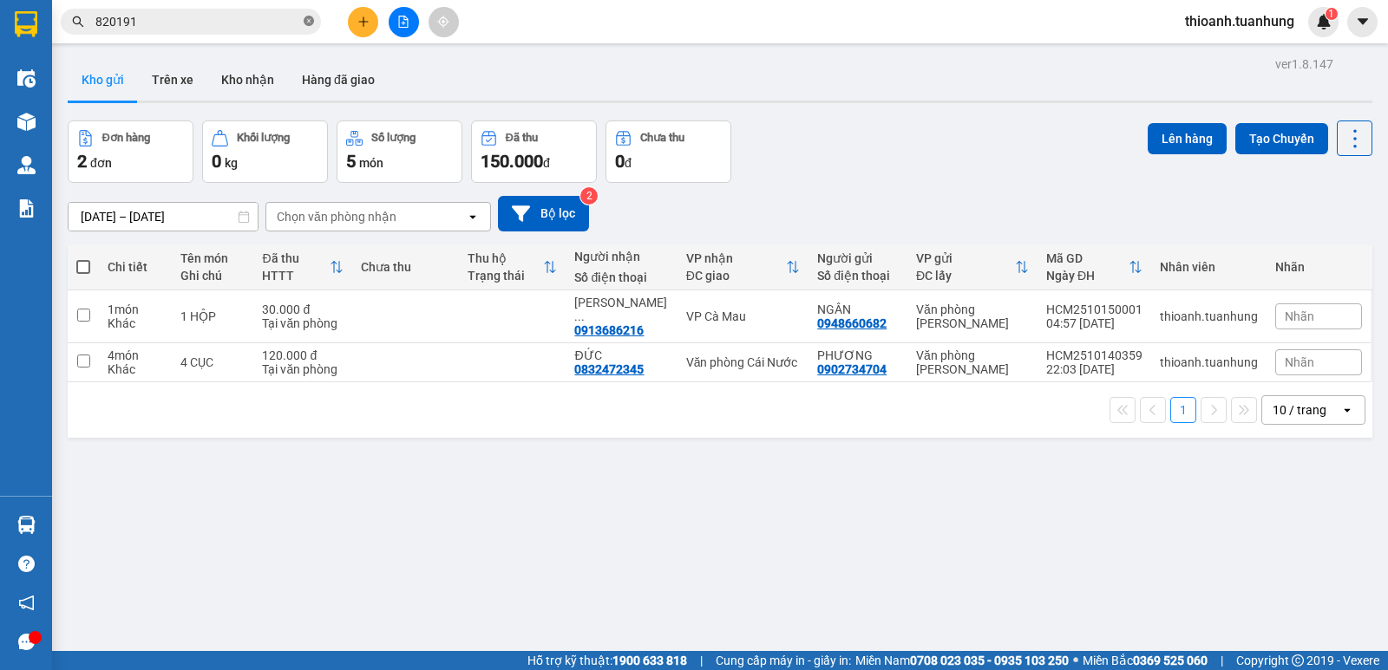
click at [310, 17] on icon "close-circle" at bounding box center [309, 21] width 10 height 10
click at [310, 17] on span at bounding box center [309, 21] width 10 height 19
click at [264, 29] on input "text" at bounding box center [197, 21] width 205 height 19
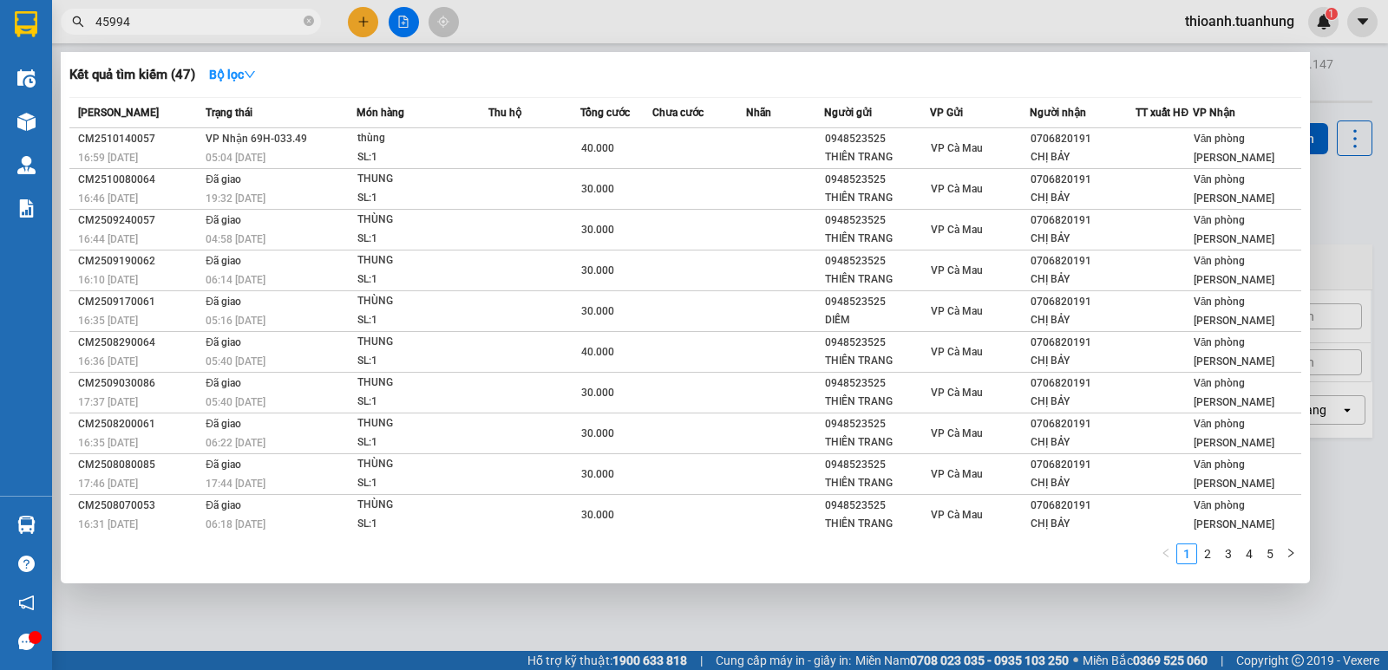
type input "459945"
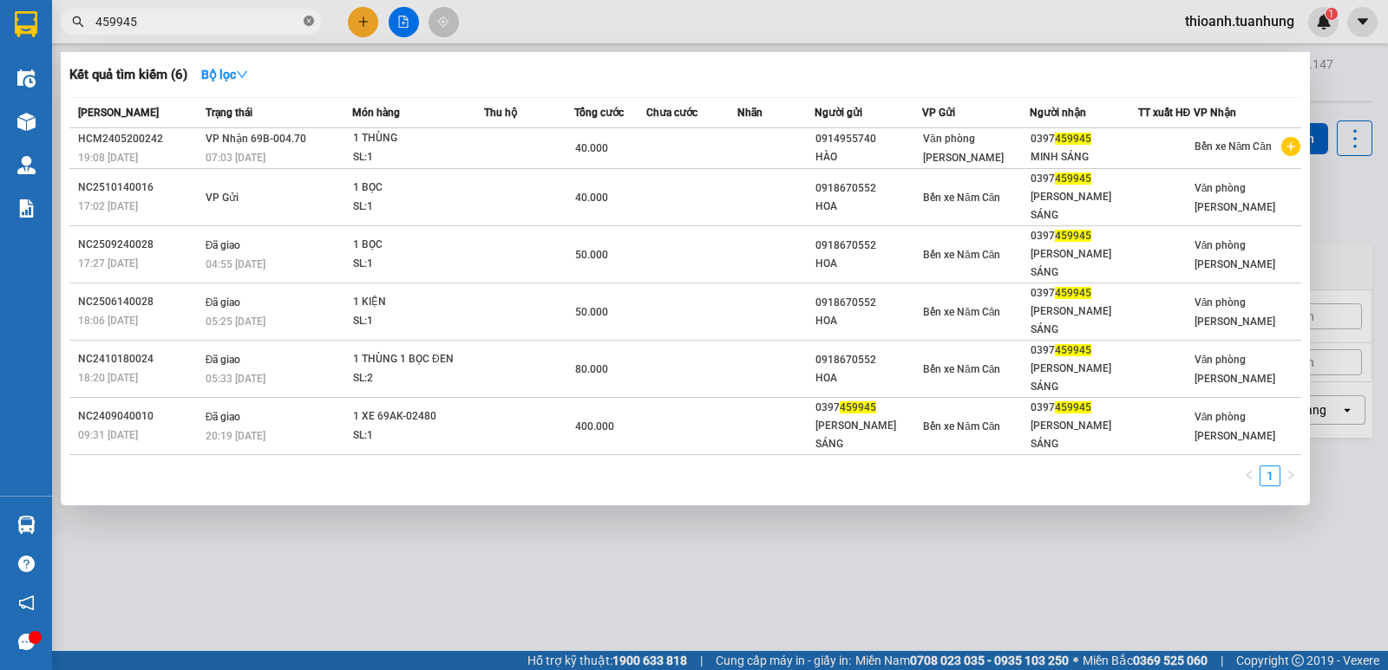
click at [305, 26] on icon "close-circle" at bounding box center [309, 21] width 10 height 10
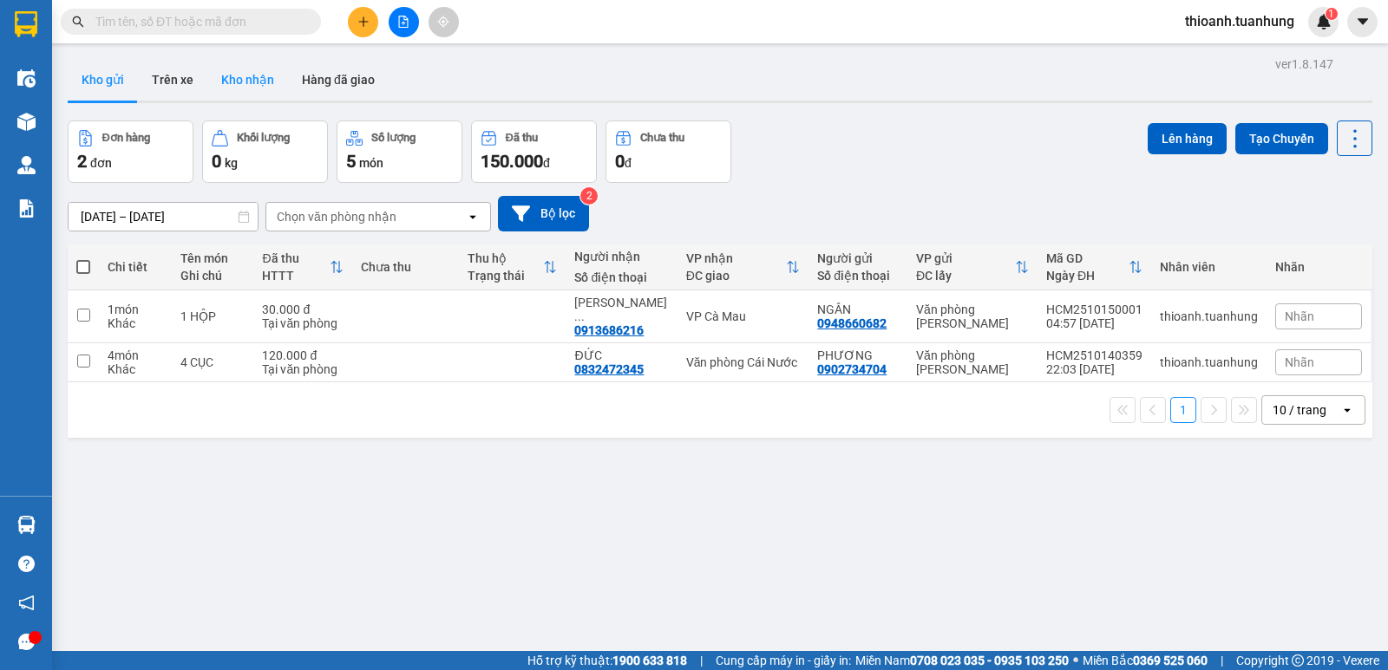
drag, startPoint x: 287, startPoint y: 57, endPoint x: 265, endPoint y: 88, distance: 38.0
click at [282, 62] on div "ver 1.8.147 Kho gửi Trên xe Kho nhận Hàng đã giao Đơn hàng 2 đơn Khối lượng 0 k…" at bounding box center [720, 387] width 1318 height 670
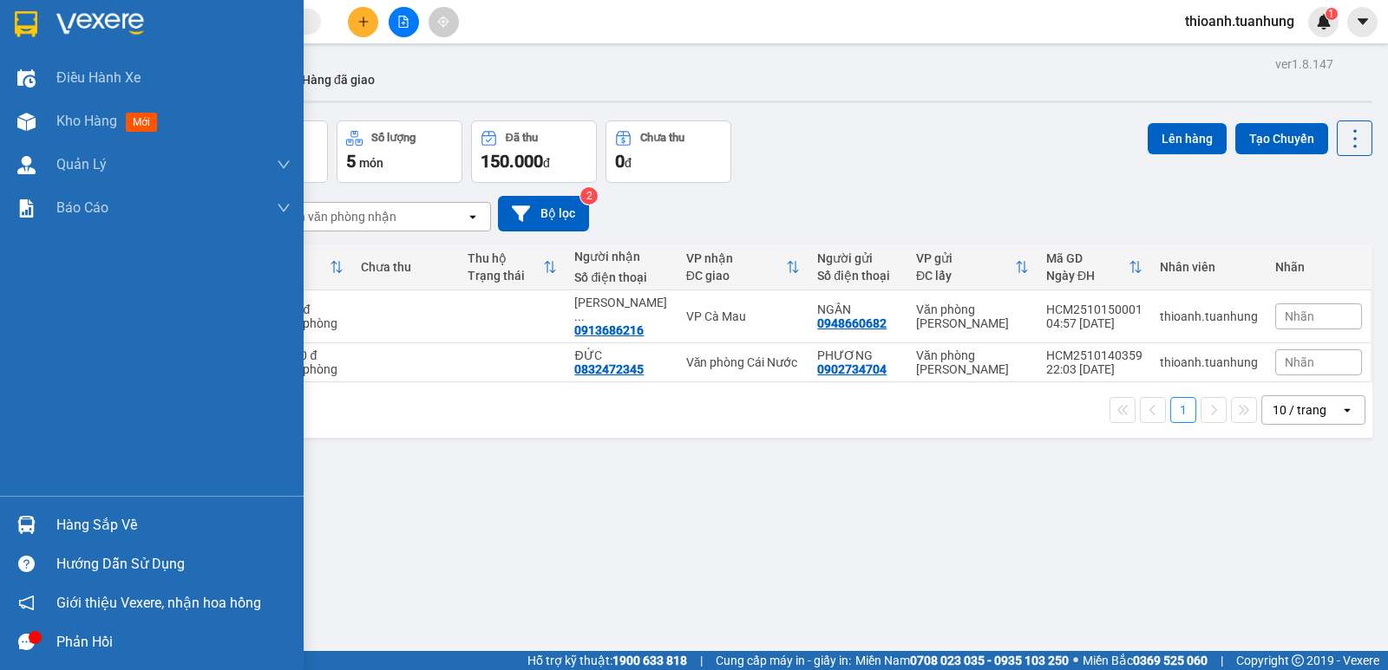
drag, startPoint x: 79, startPoint y: 535, endPoint x: 83, endPoint y: 527, distance: 8.9
click at [80, 534] on div "Hàng sắp về" at bounding box center [173, 526] width 234 height 26
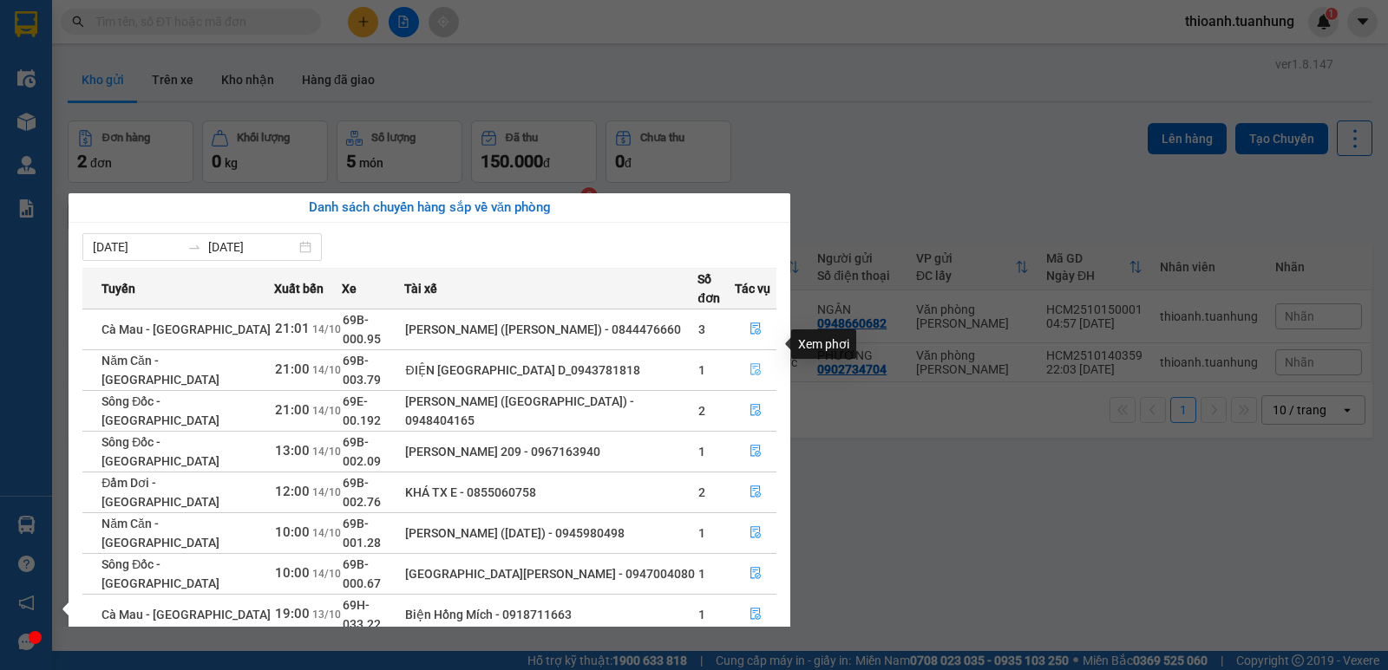
click at [749, 363] on icon "file-done" at bounding box center [755, 369] width 12 height 12
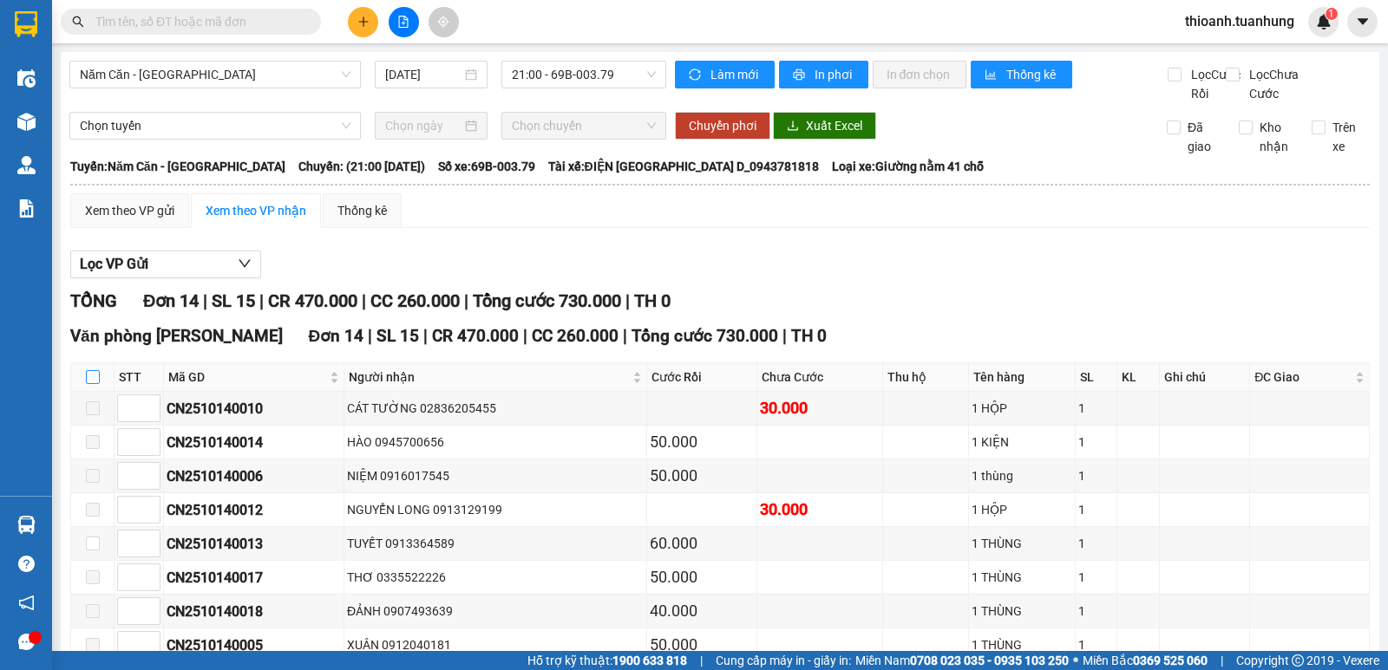
click at [92, 384] on input "checkbox" at bounding box center [93, 377] width 14 height 14
checkbox input "true"
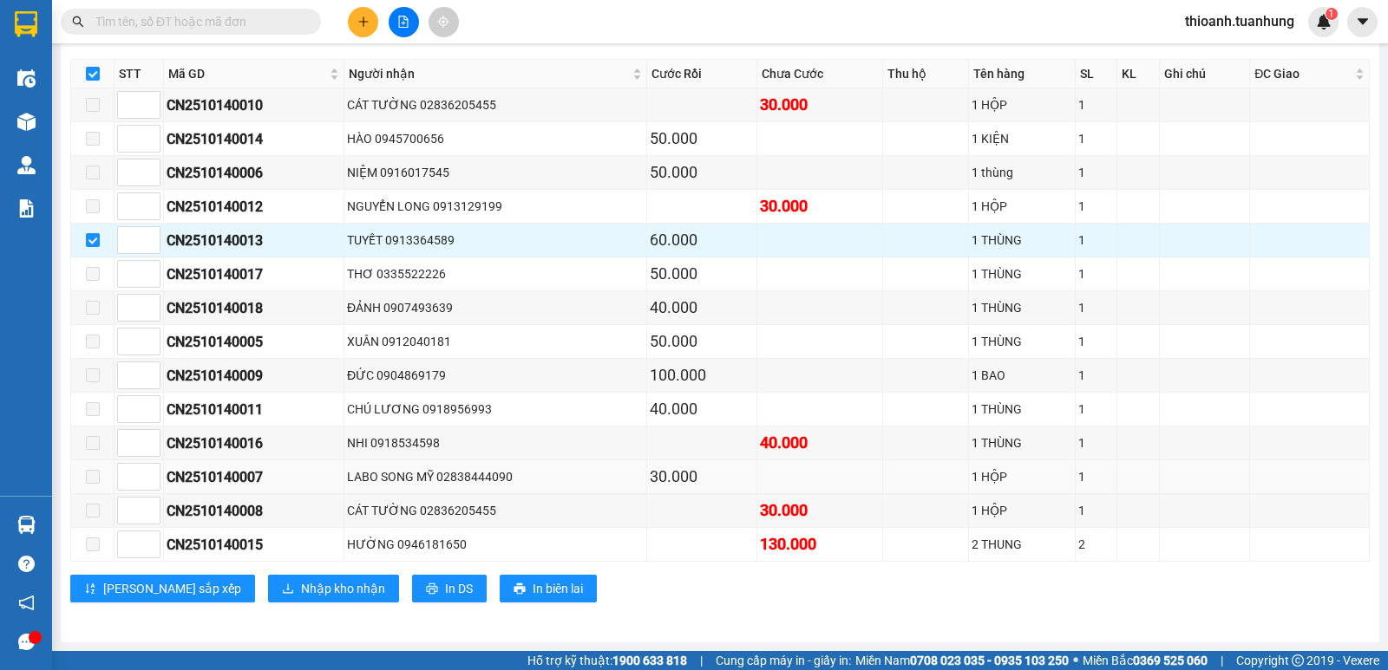
scroll to position [323, 0]
click at [284, 577] on button "Nhập kho nhận" at bounding box center [333, 589] width 131 height 28
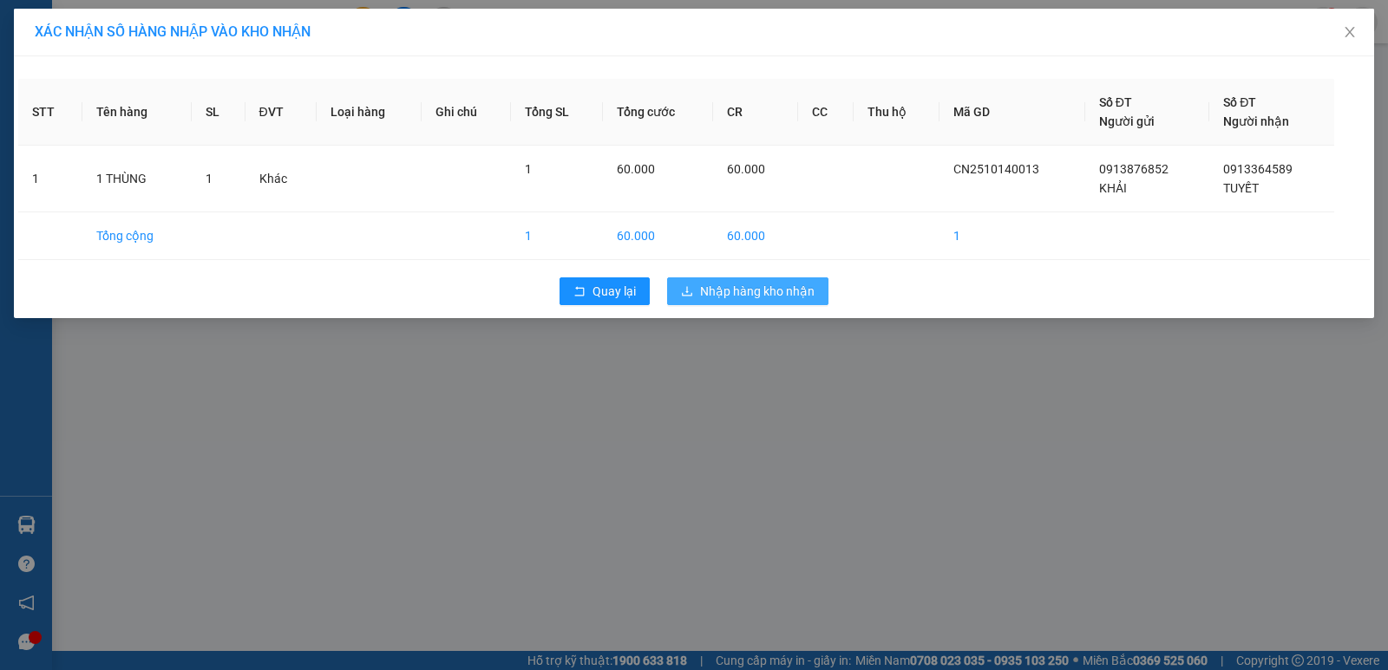
click at [741, 290] on span "Nhập hàng kho nhận" at bounding box center [757, 291] width 114 height 19
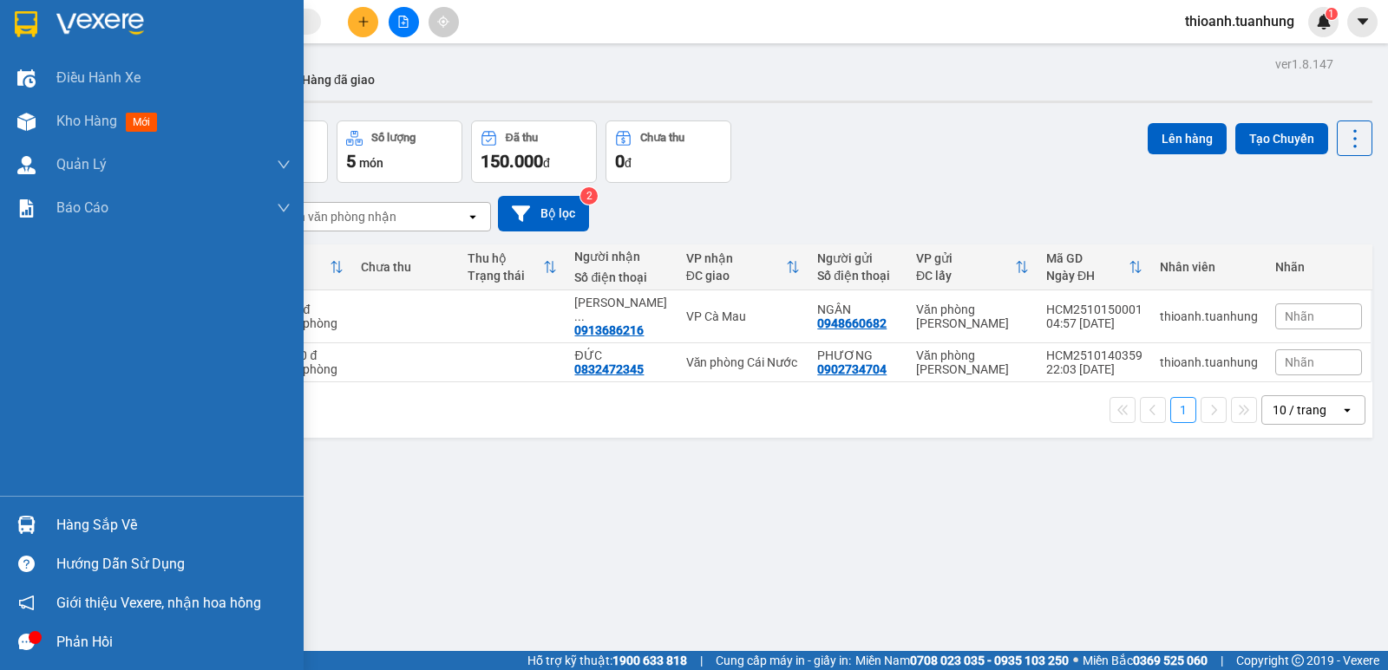
click at [57, 519] on div "Hàng sắp về" at bounding box center [173, 526] width 234 height 26
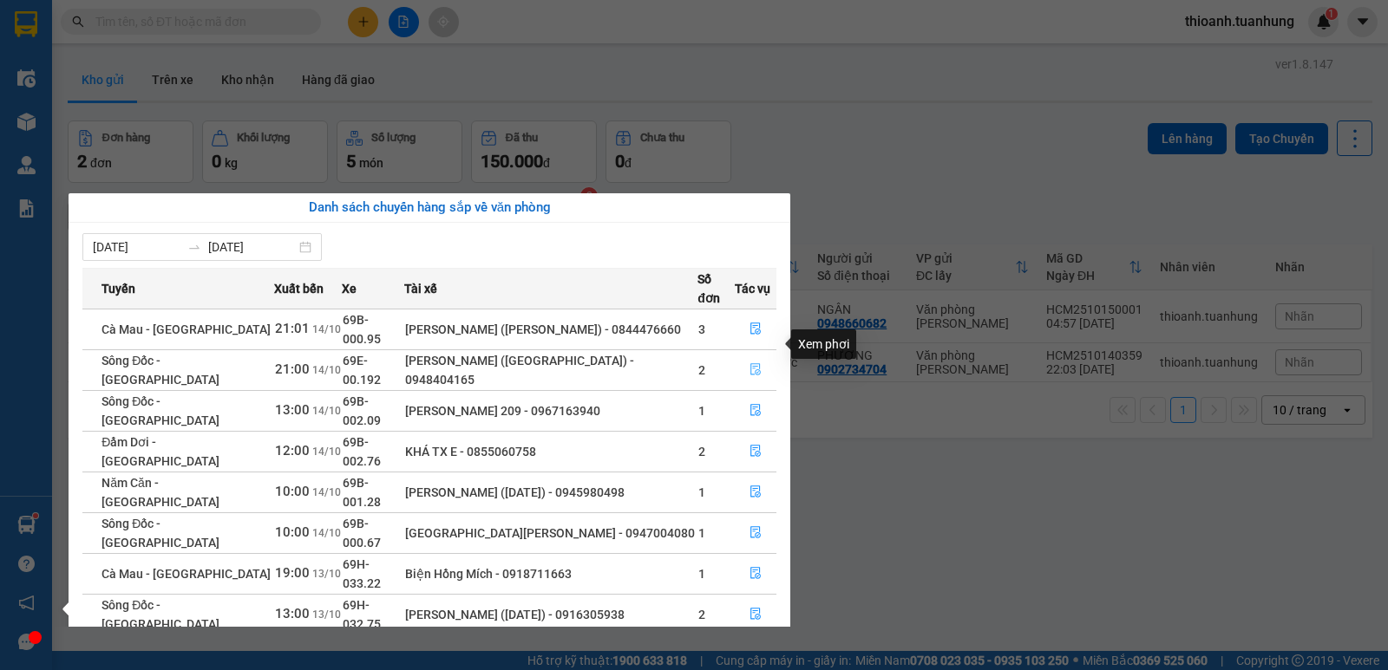
click at [753, 363] on icon "file-done" at bounding box center [755, 369] width 12 height 12
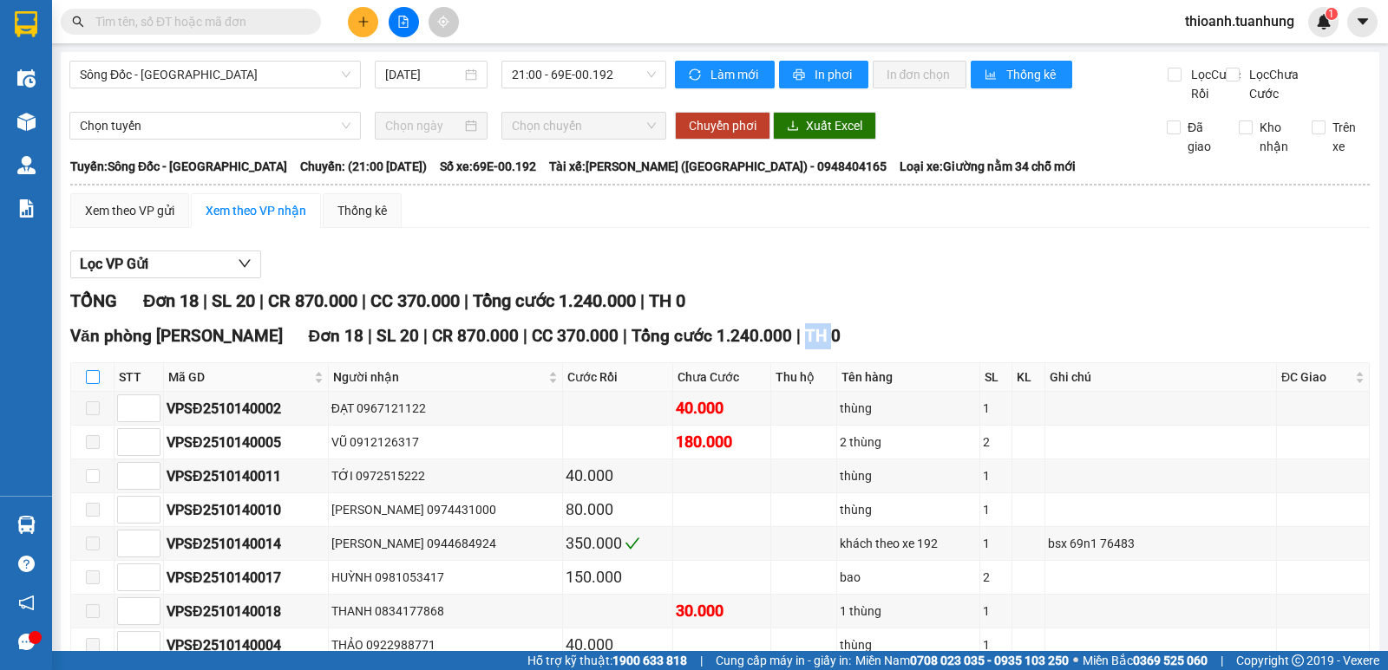
click at [87, 384] on input "checkbox" at bounding box center [93, 377] width 14 height 14
checkbox input "true"
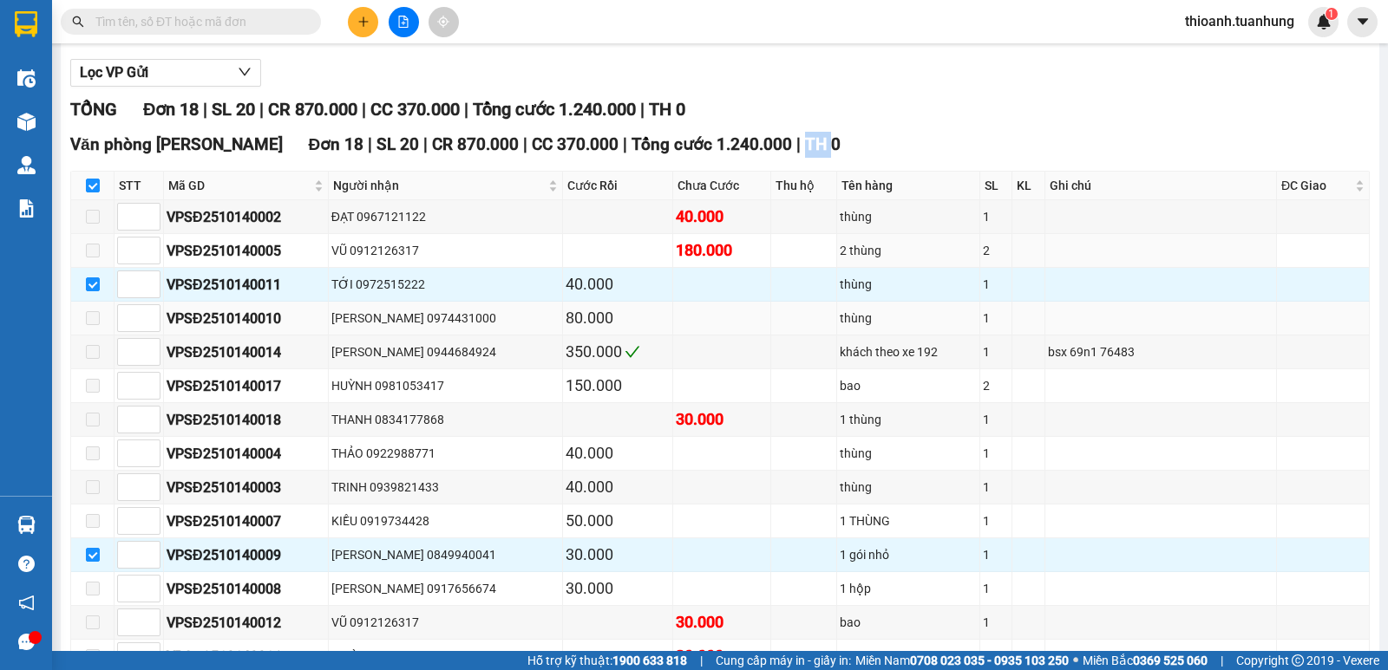
scroll to position [260, 0]
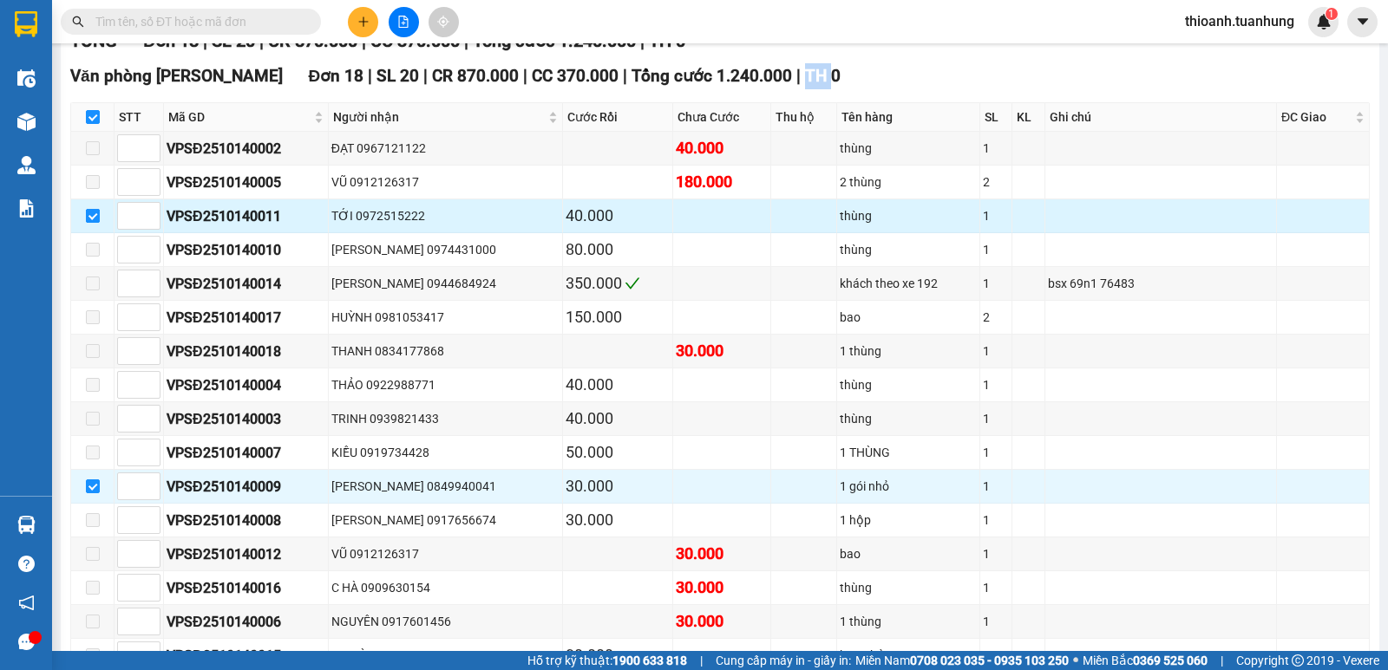
click at [92, 223] on input "checkbox" at bounding box center [93, 216] width 14 height 14
checkbox input "false"
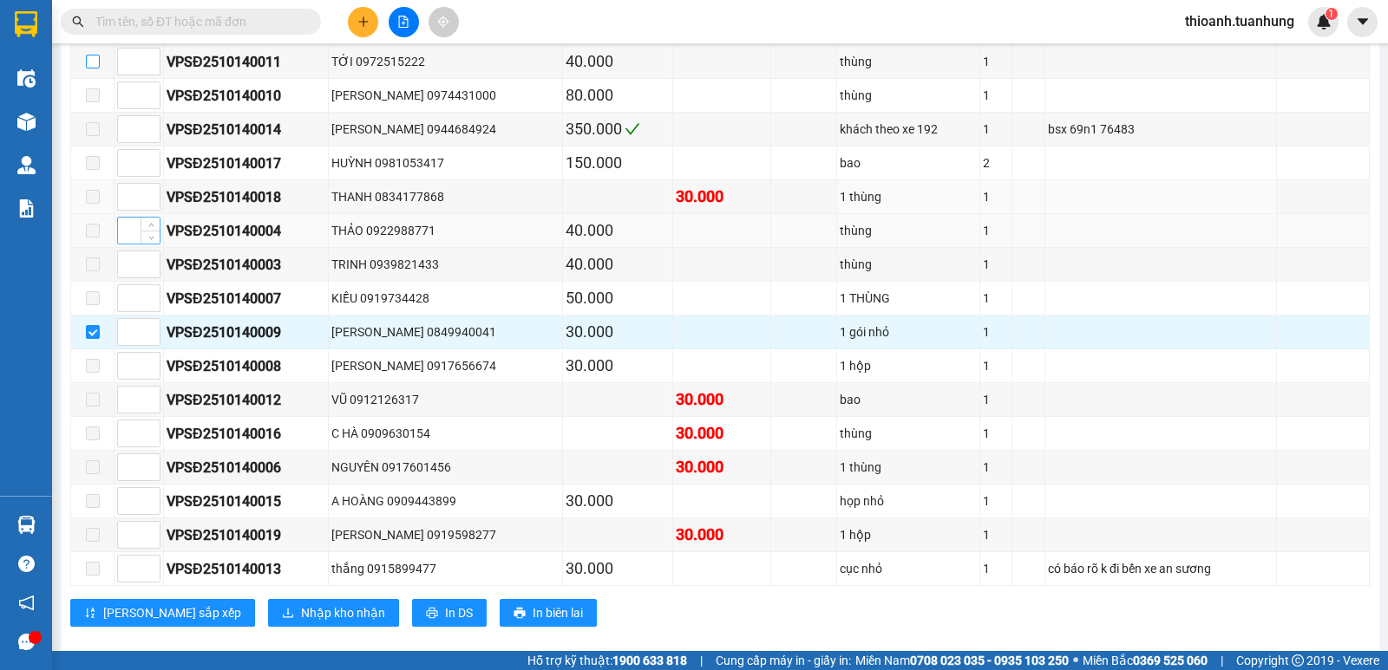
scroll to position [458, 0]
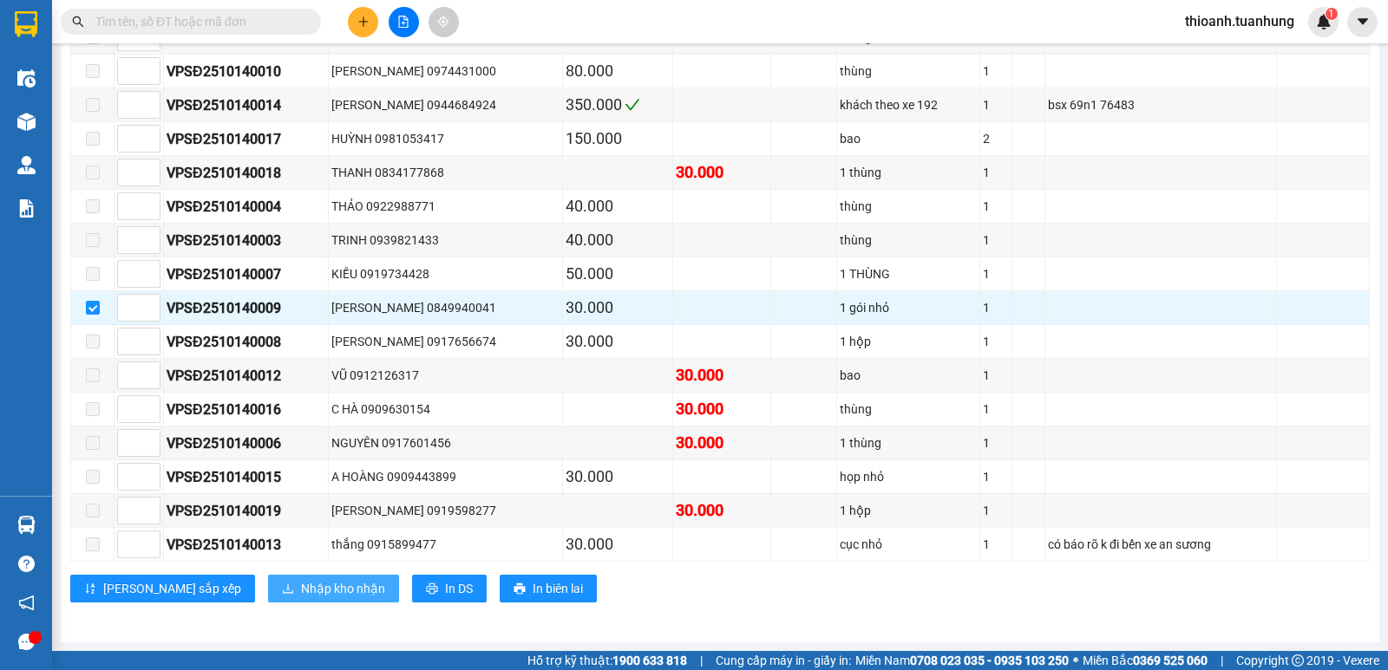
click at [301, 596] on span "Nhập kho nhận" at bounding box center [343, 588] width 84 height 19
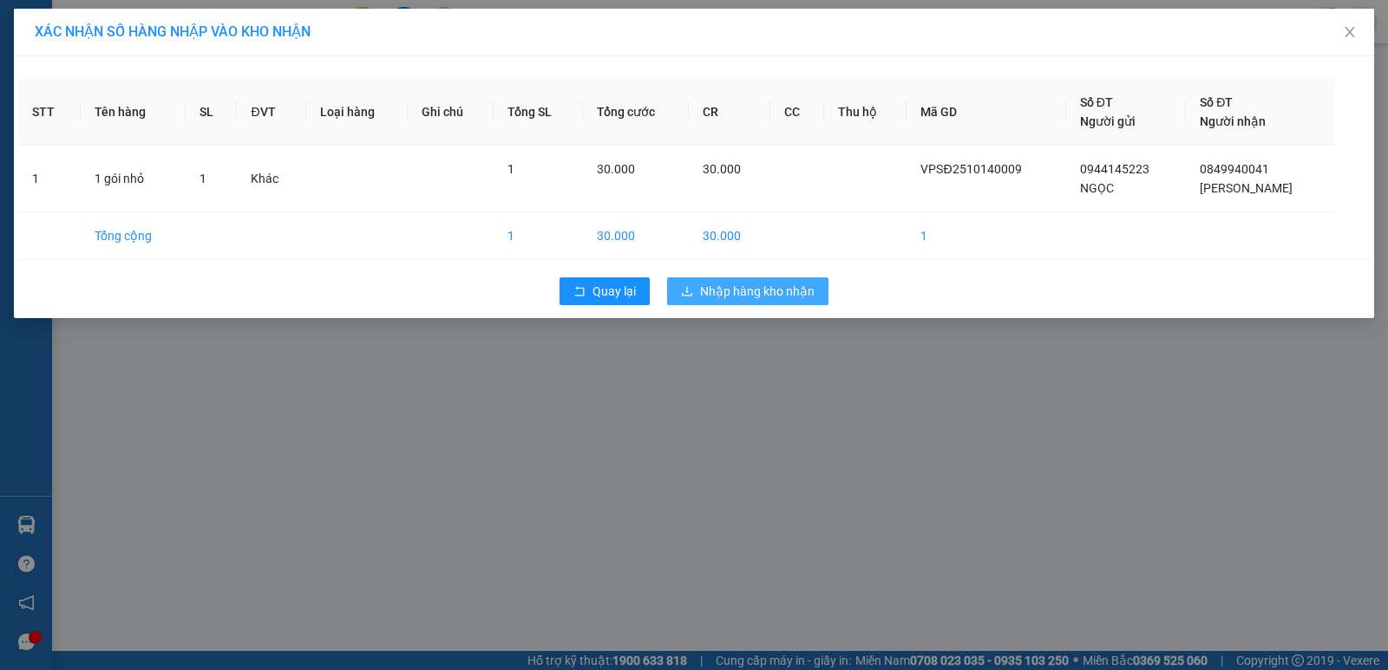
click at [809, 278] on button "Nhập hàng kho nhận" at bounding box center [747, 292] width 161 height 28
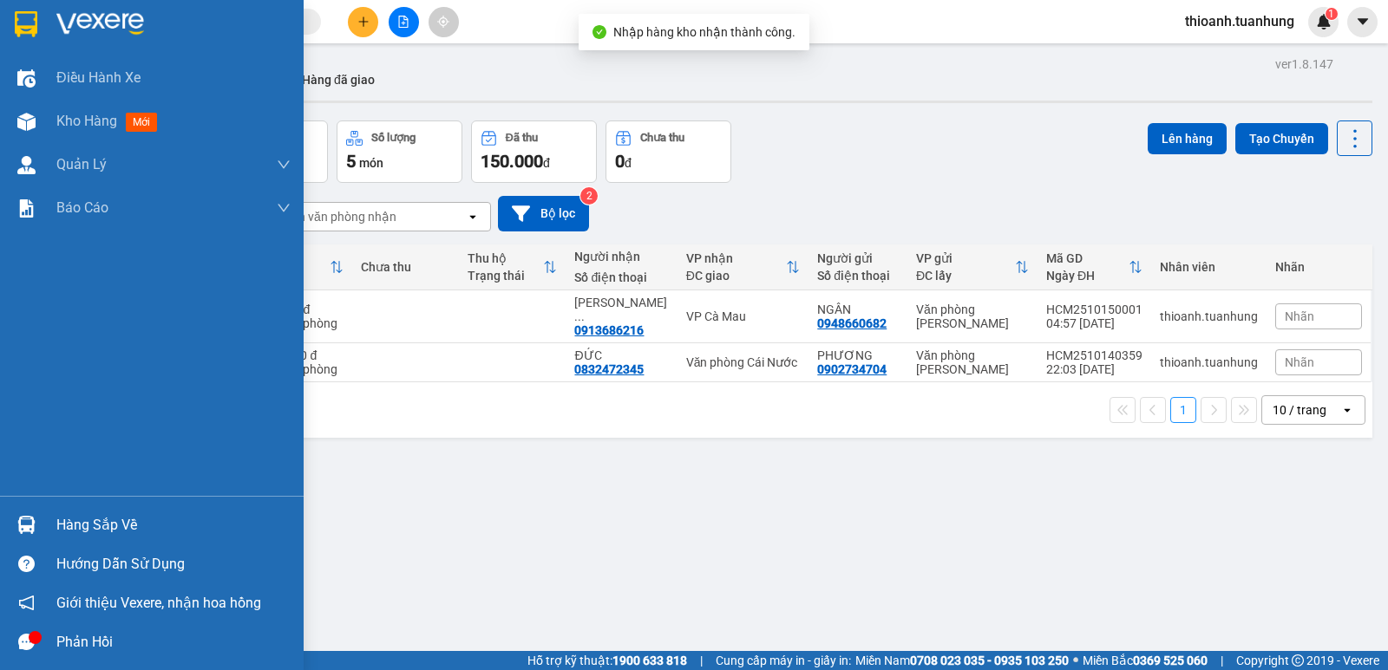
drag, startPoint x: 70, startPoint y: 520, endPoint x: 467, endPoint y: 382, distance: 419.9
click at [74, 520] on div "Hàng sắp về" at bounding box center [173, 526] width 234 height 26
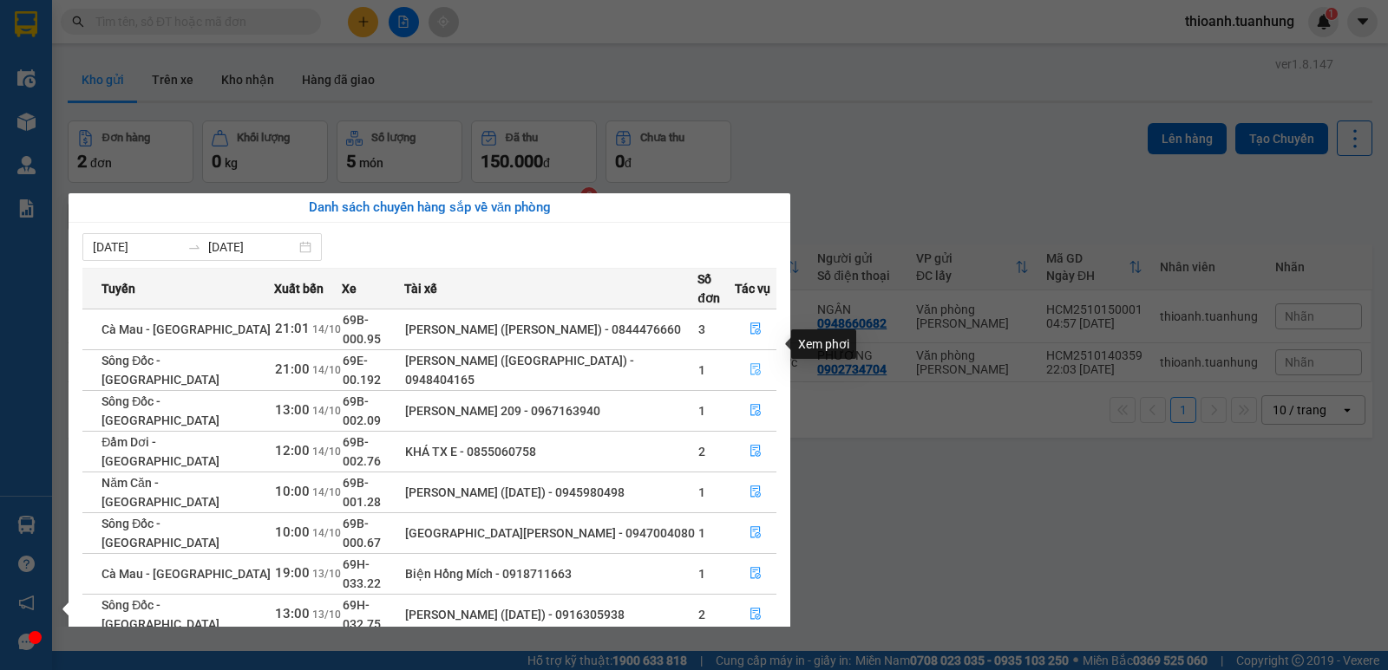
click at [767, 356] on button "button" at bounding box center [755, 370] width 40 height 28
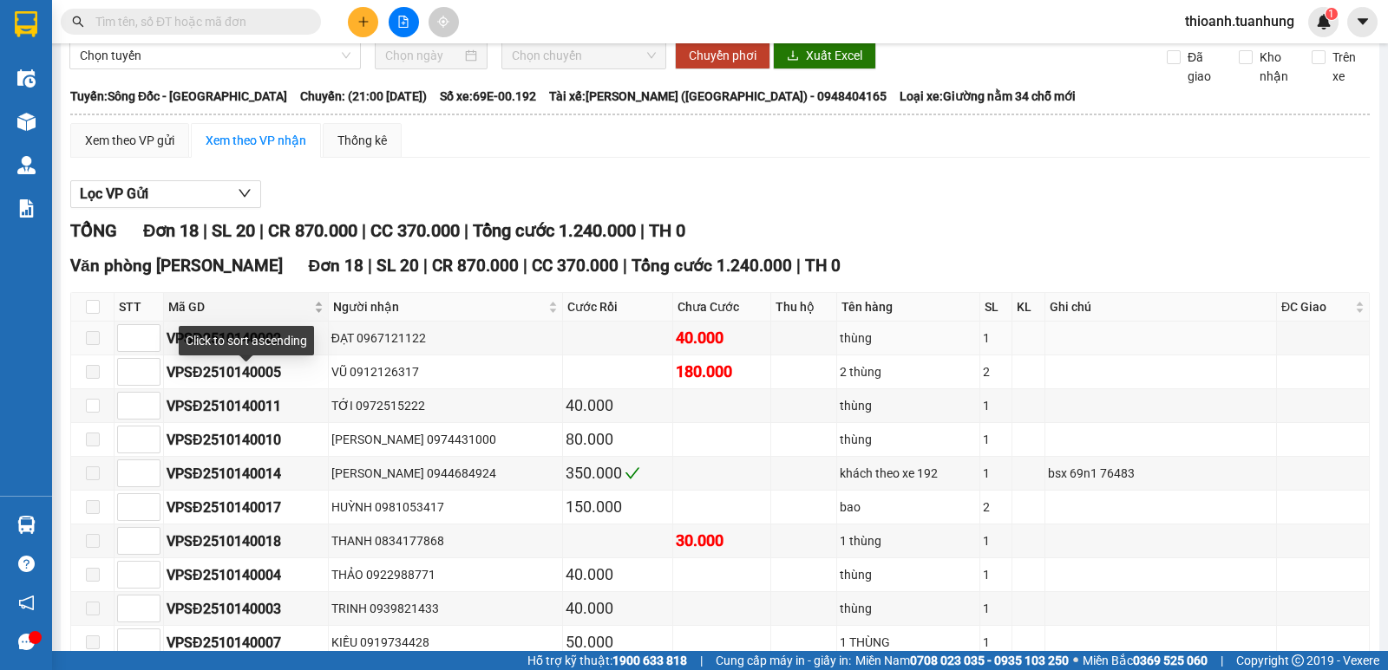
scroll to position [87, 0]
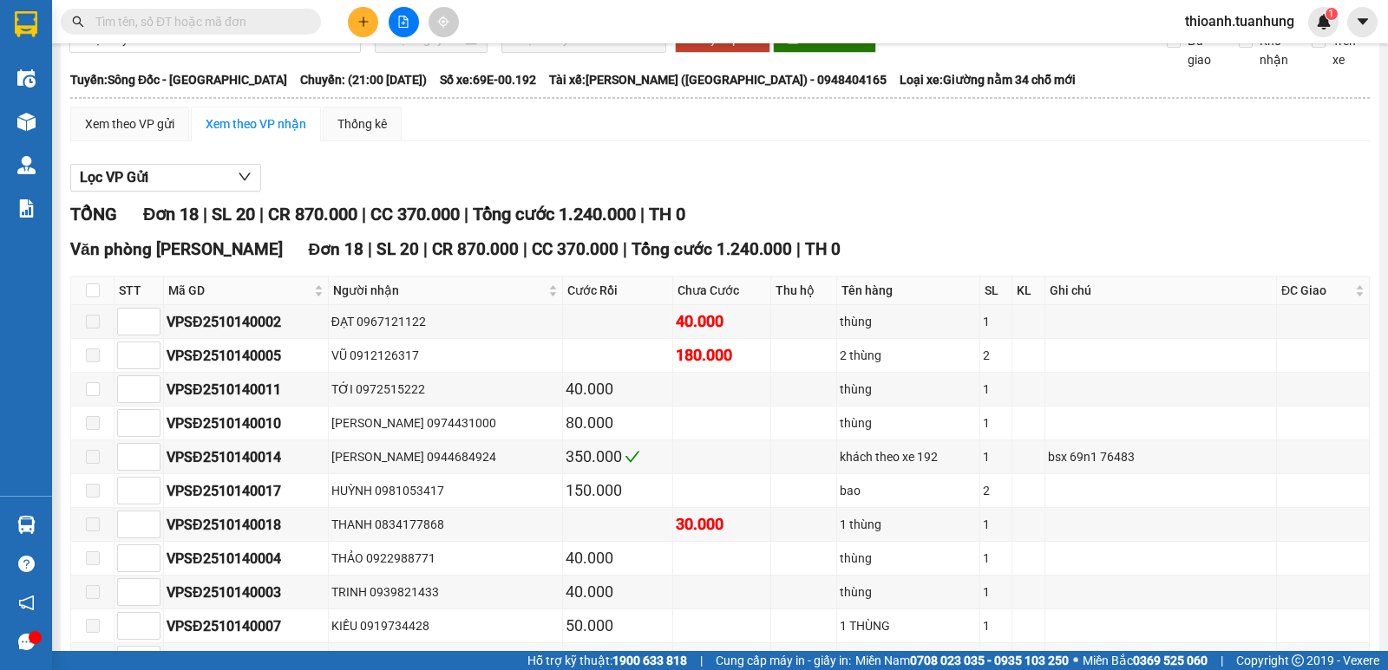
click at [207, 16] on input "text" at bounding box center [197, 21] width 205 height 19
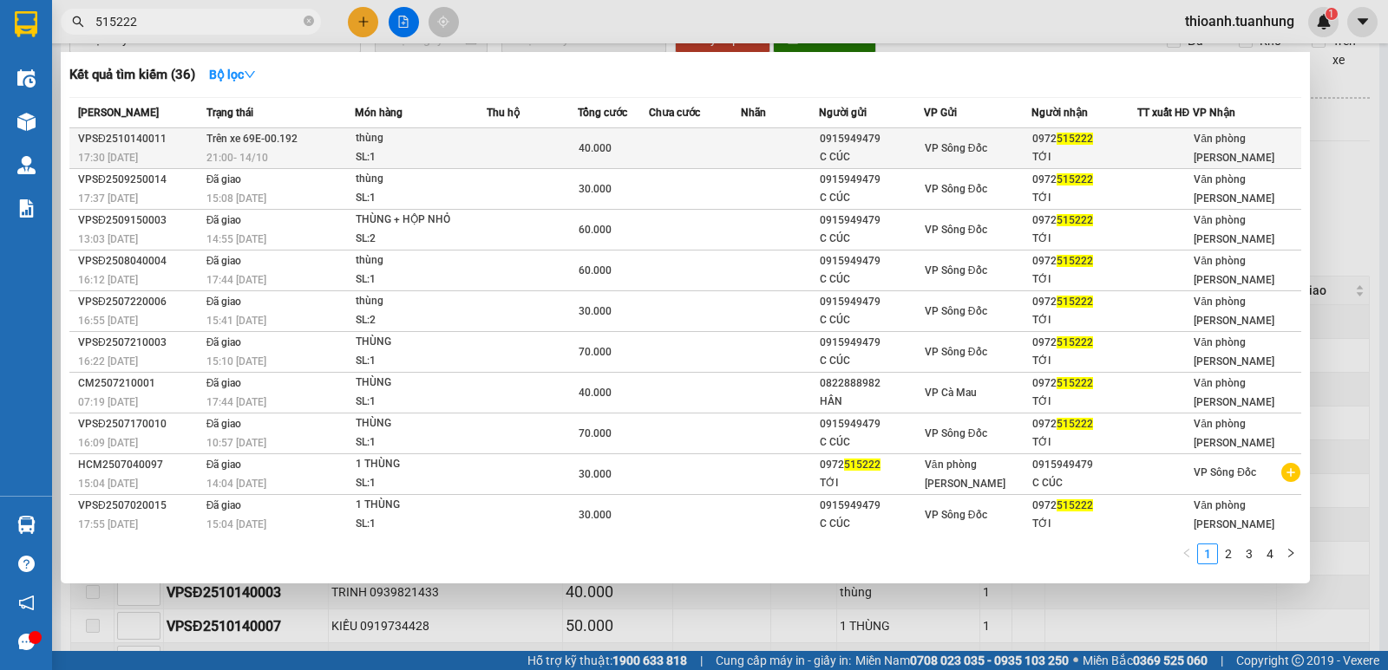
type input "515222"
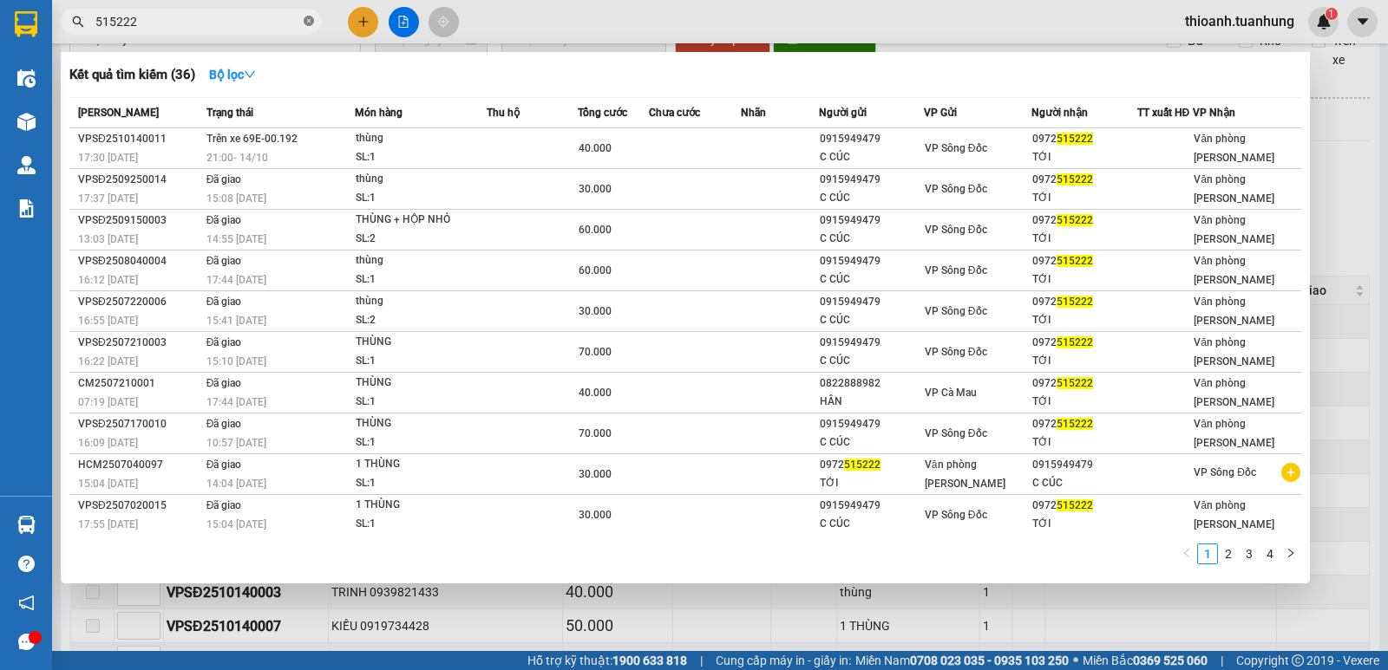
click at [308, 23] on icon "close-circle" at bounding box center [309, 21] width 10 height 10
click at [308, 23] on span at bounding box center [309, 21] width 10 height 19
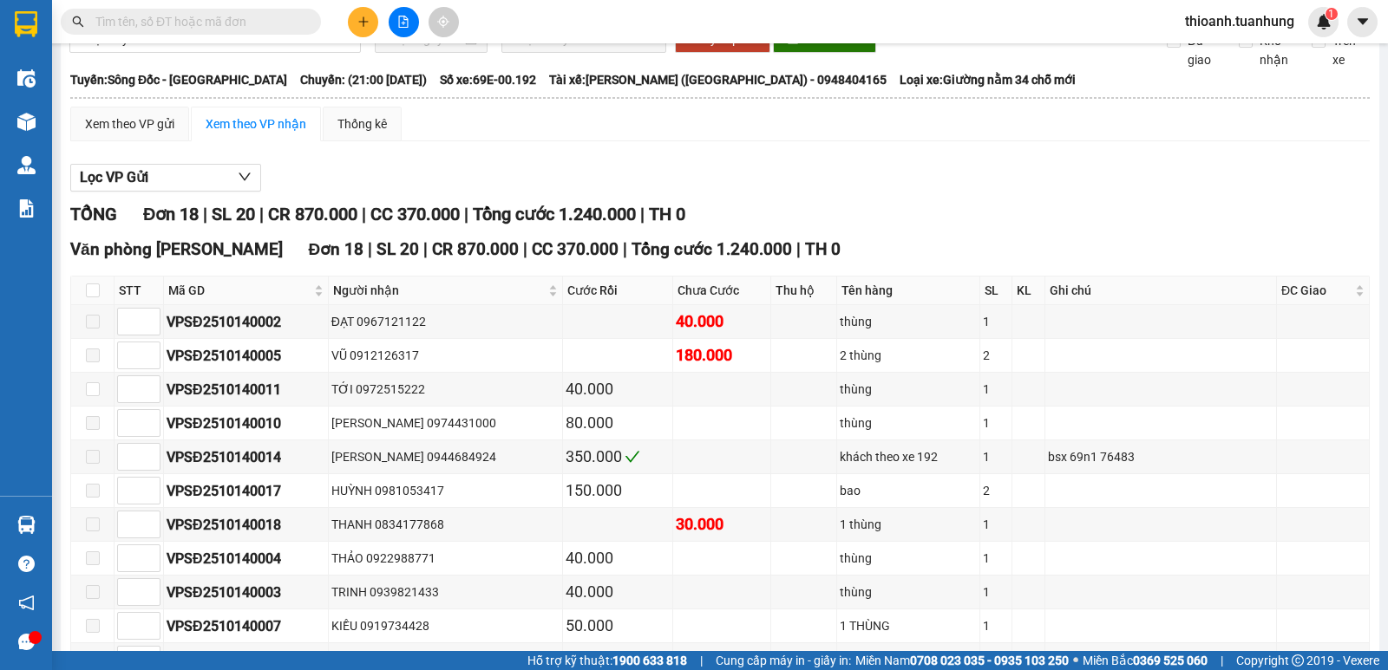
click at [277, 23] on input "text" at bounding box center [197, 21] width 205 height 19
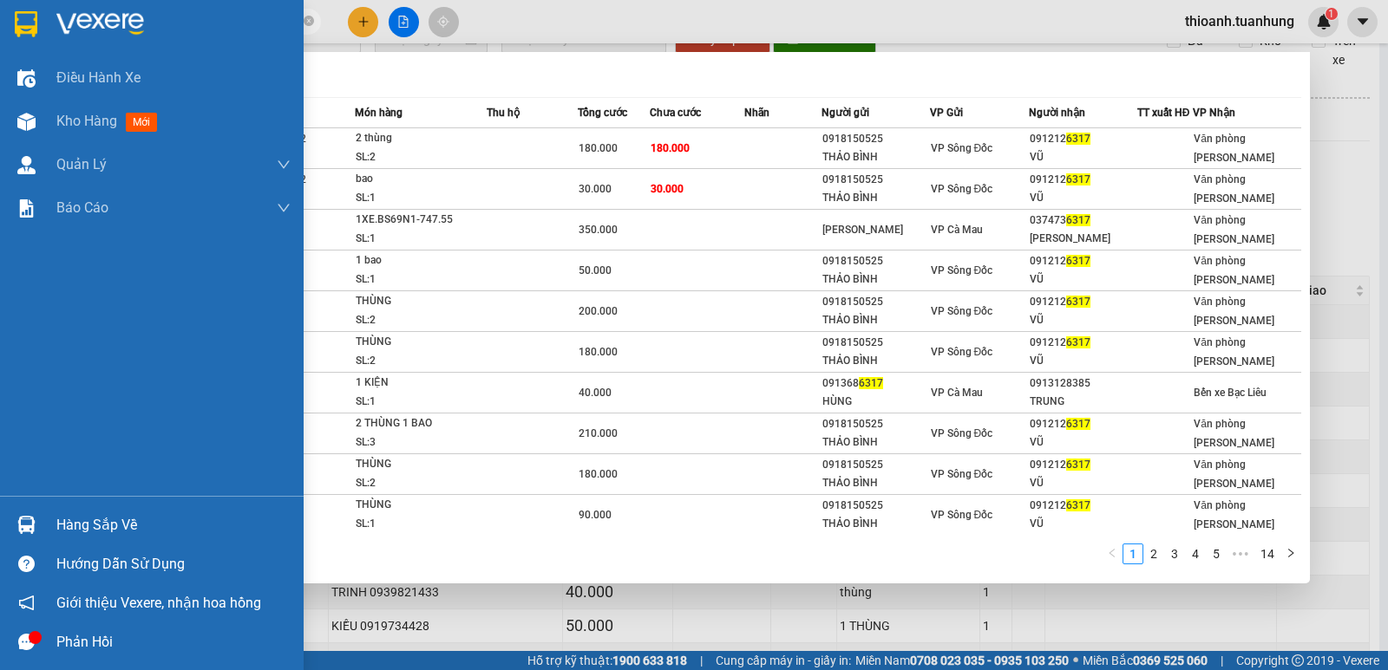
type input "6317"
click at [132, 537] on div "Hàng sắp về" at bounding box center [173, 526] width 234 height 26
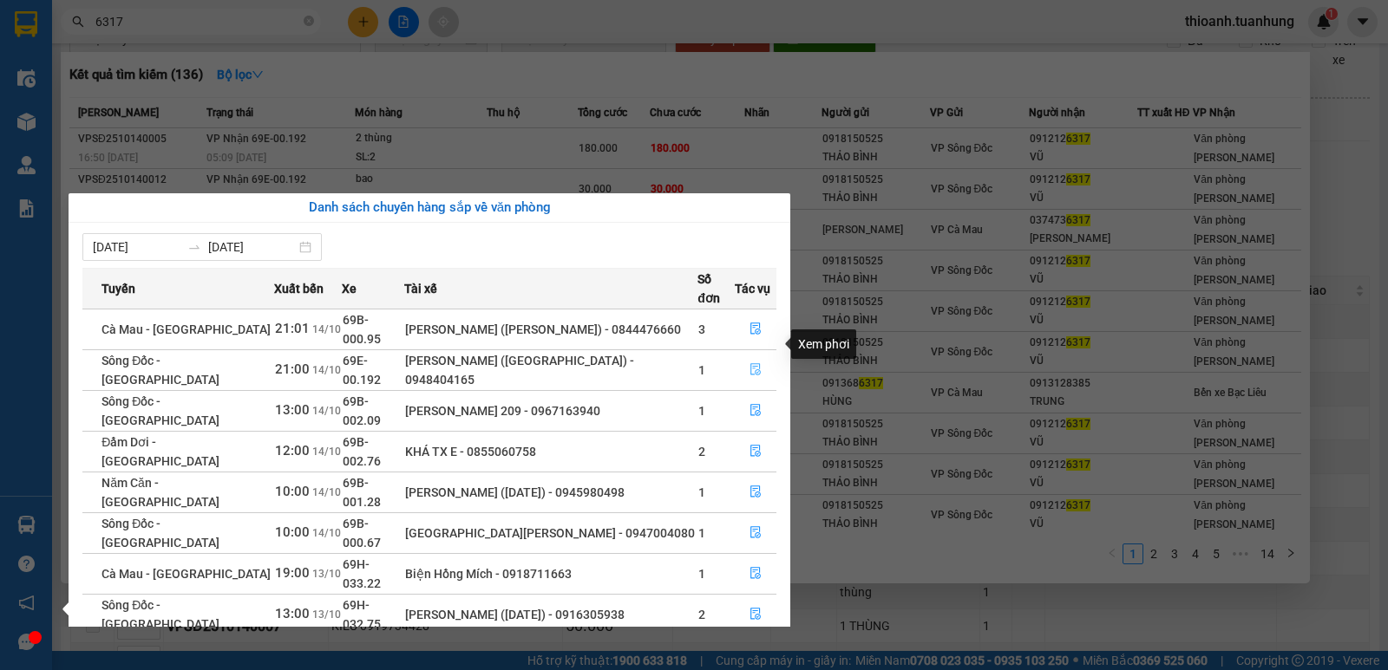
click at [753, 363] on icon "file-done" at bounding box center [755, 369] width 12 height 12
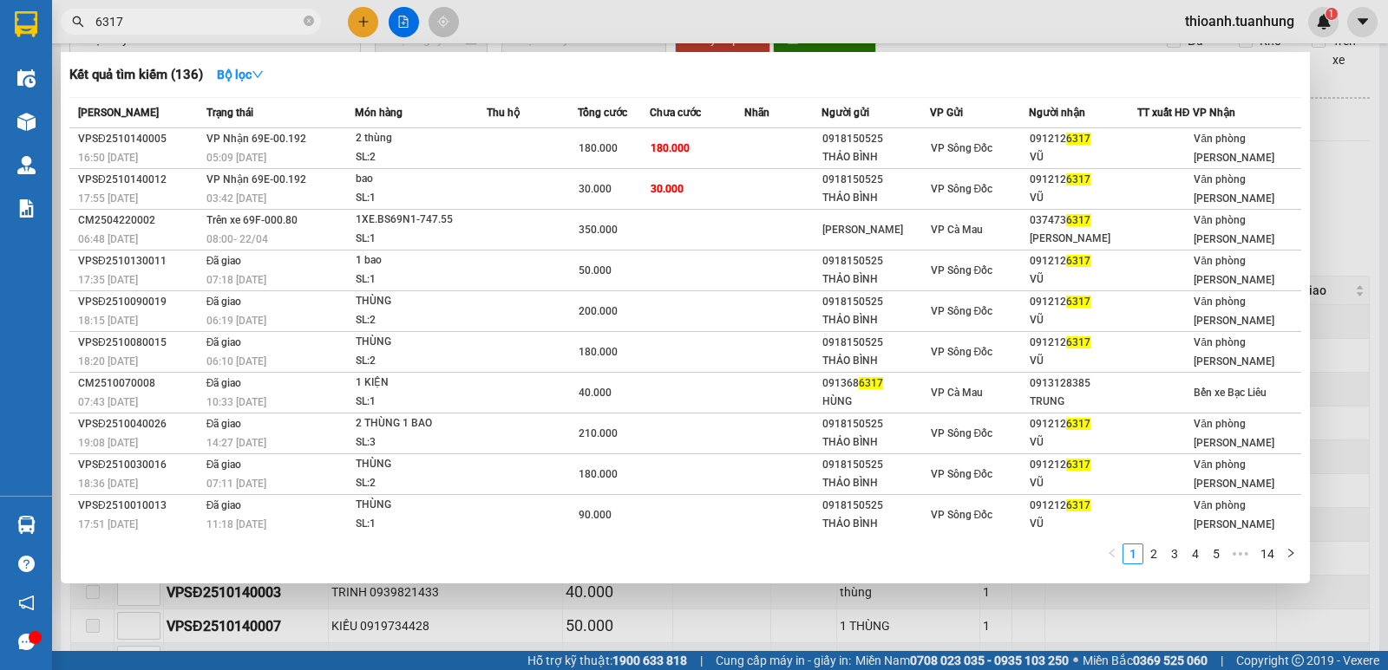
click at [289, 602] on div at bounding box center [694, 335] width 1388 height 670
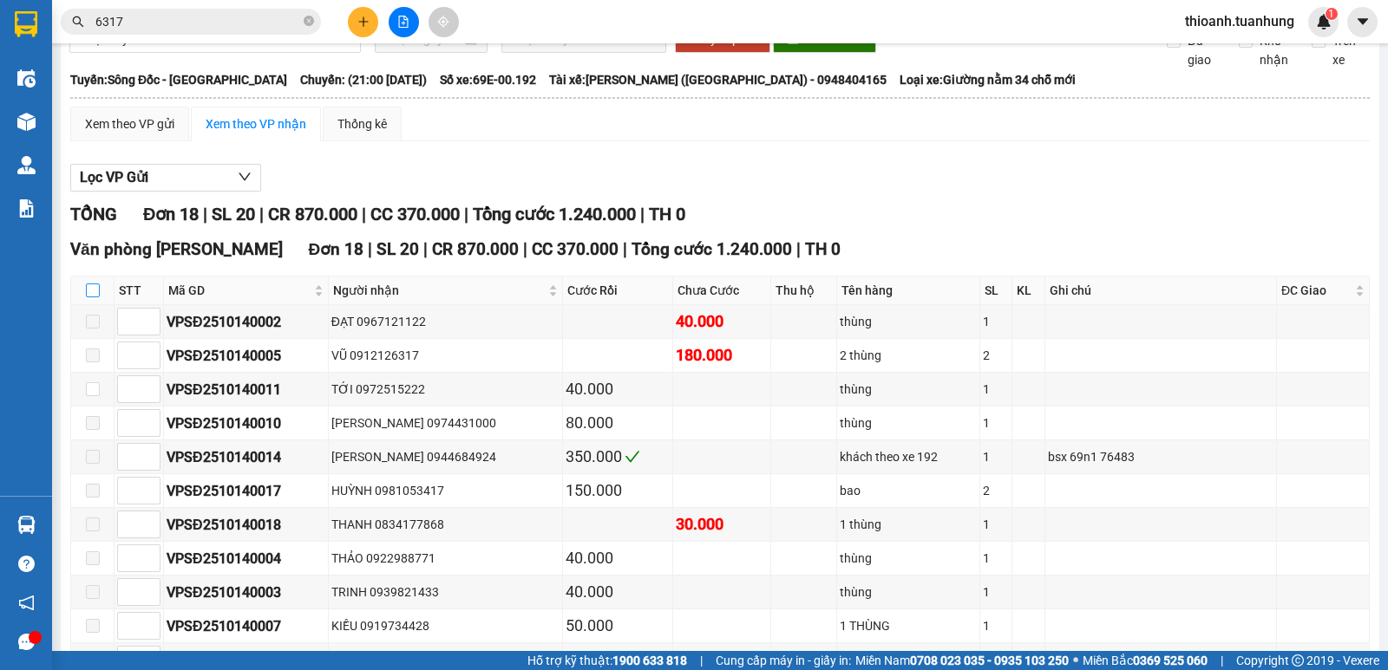
click at [95, 297] on input "checkbox" at bounding box center [93, 291] width 14 height 14
checkbox input "true"
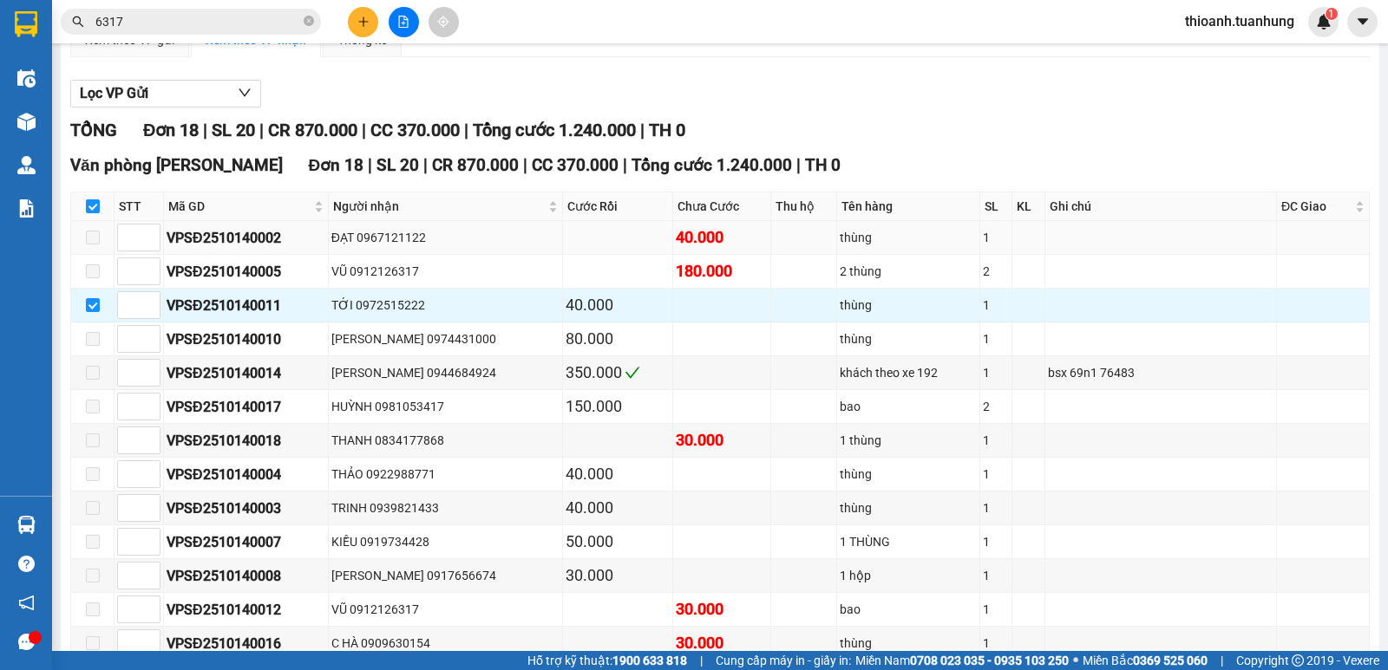
scroll to position [173, 0]
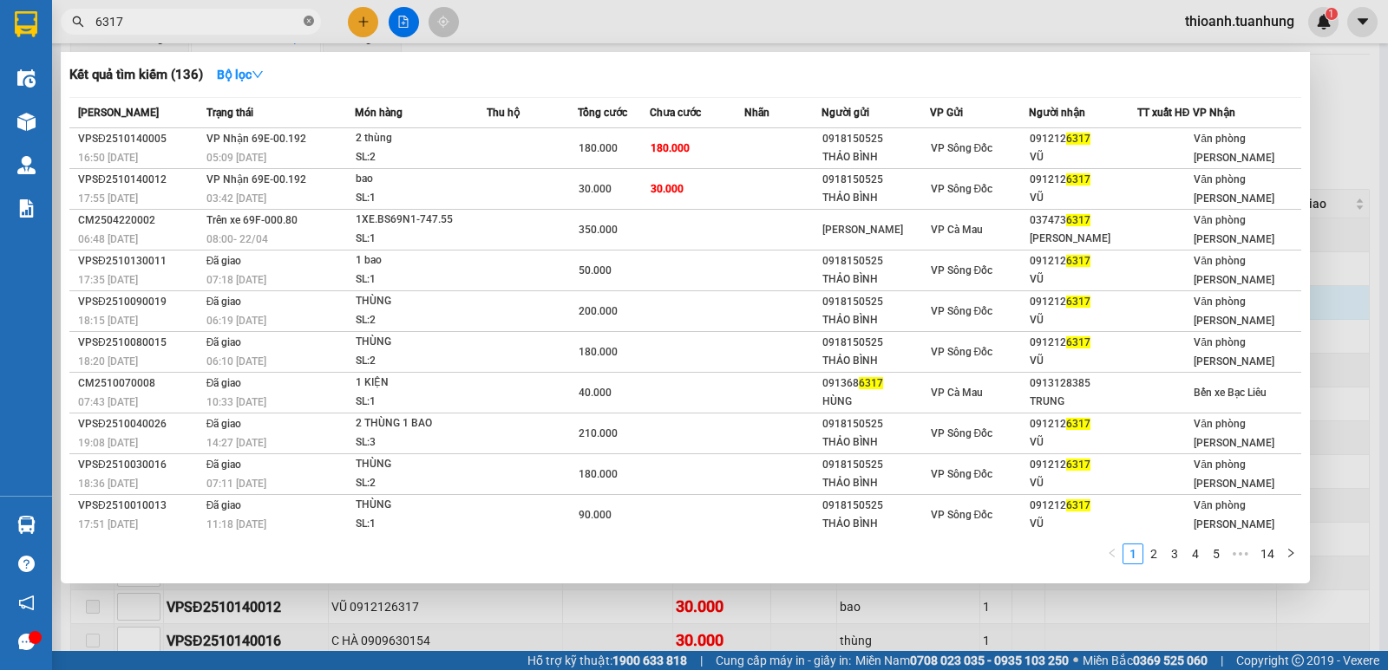
click at [304, 17] on icon "close-circle" at bounding box center [309, 21] width 10 height 10
click at [304, 17] on span at bounding box center [309, 21] width 10 height 19
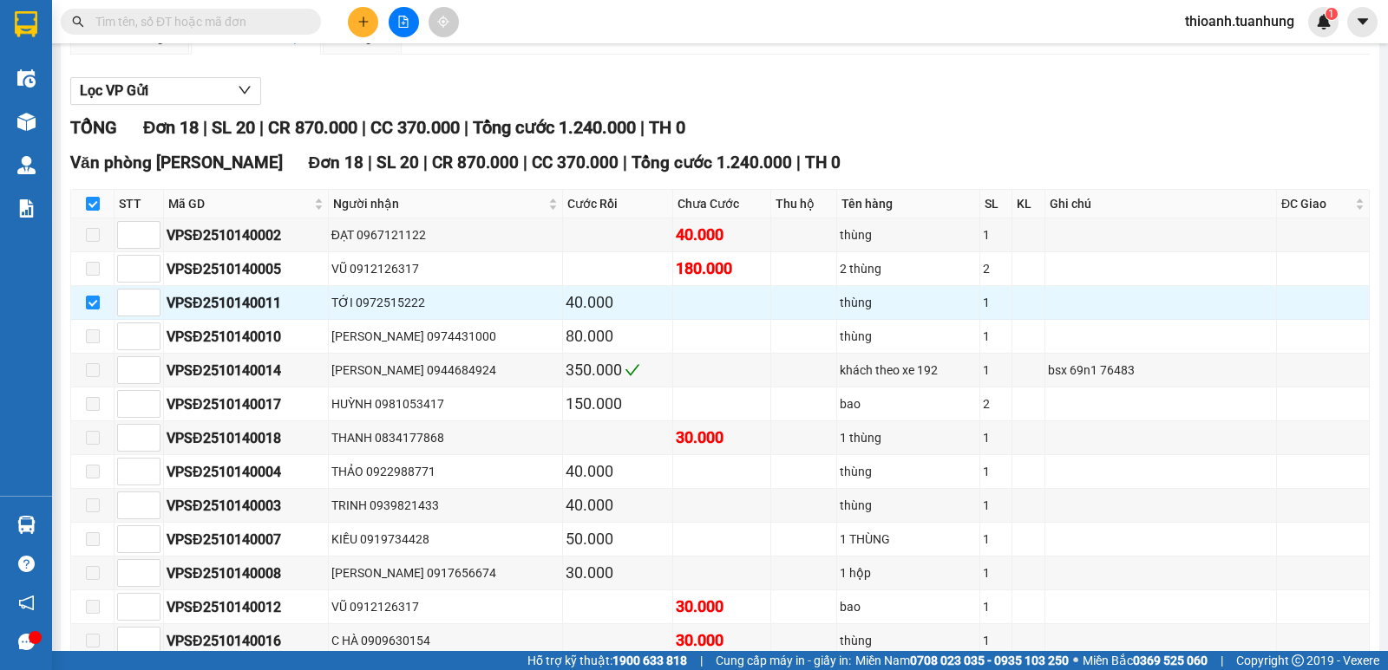
click at [244, 19] on input "text" at bounding box center [197, 21] width 205 height 19
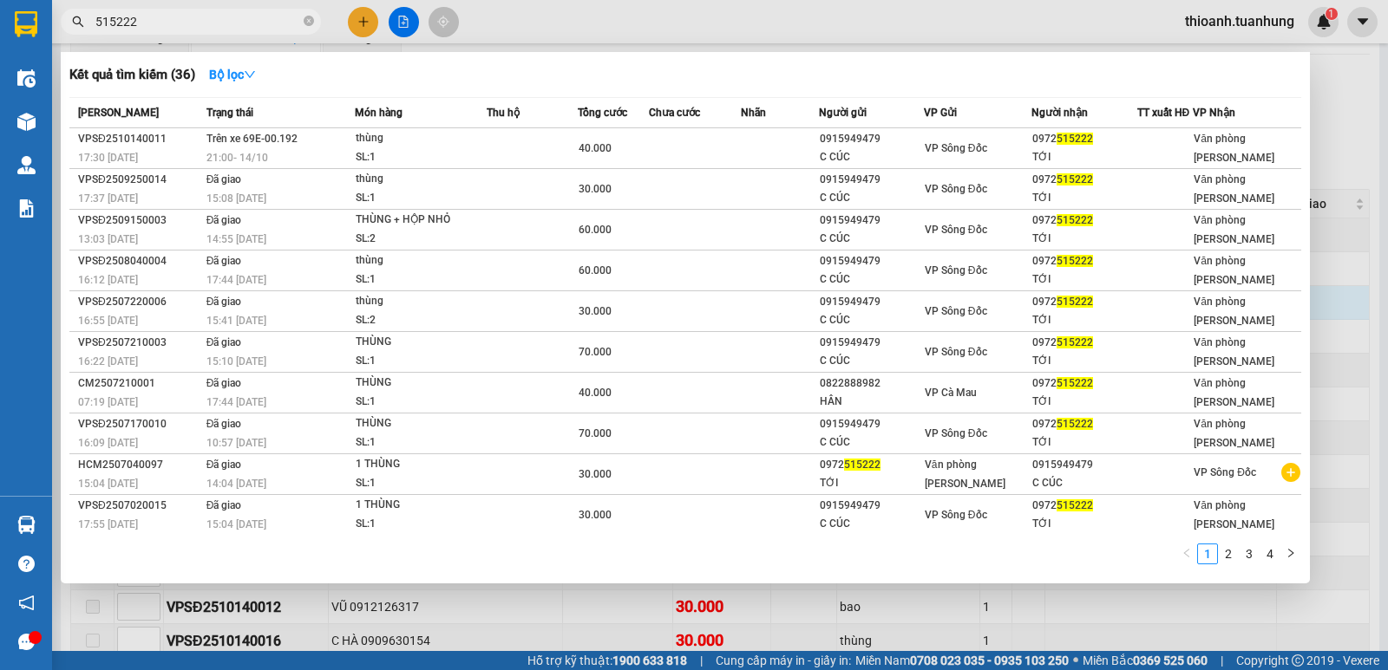
type input "515222"
click at [306, 604] on div at bounding box center [694, 335] width 1388 height 670
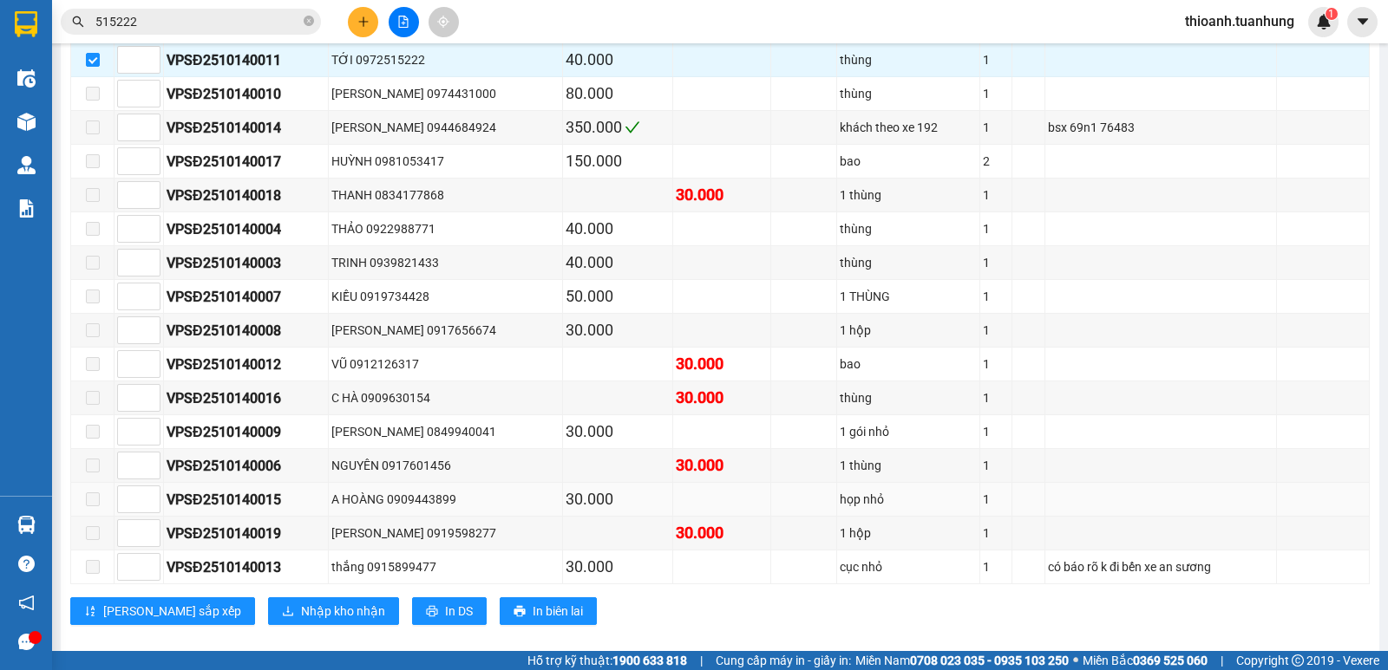
scroll to position [458, 0]
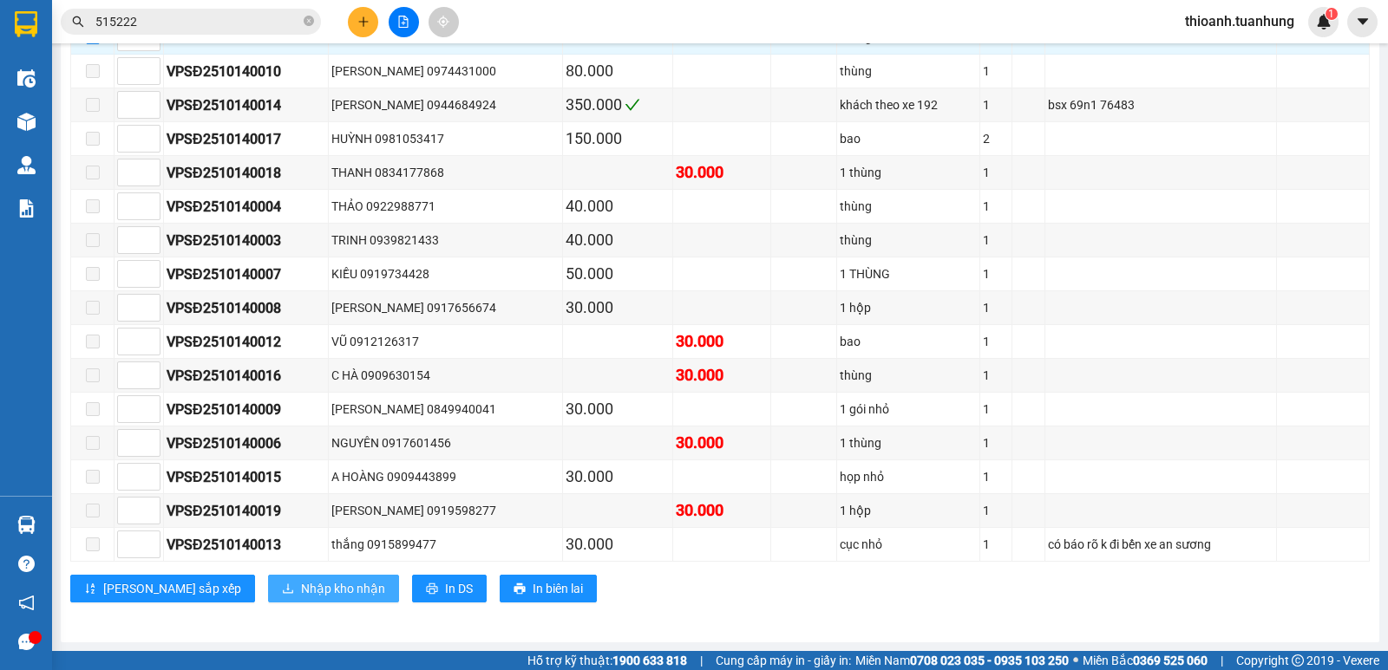
click at [301, 595] on span "Nhập kho nhận" at bounding box center [343, 588] width 84 height 19
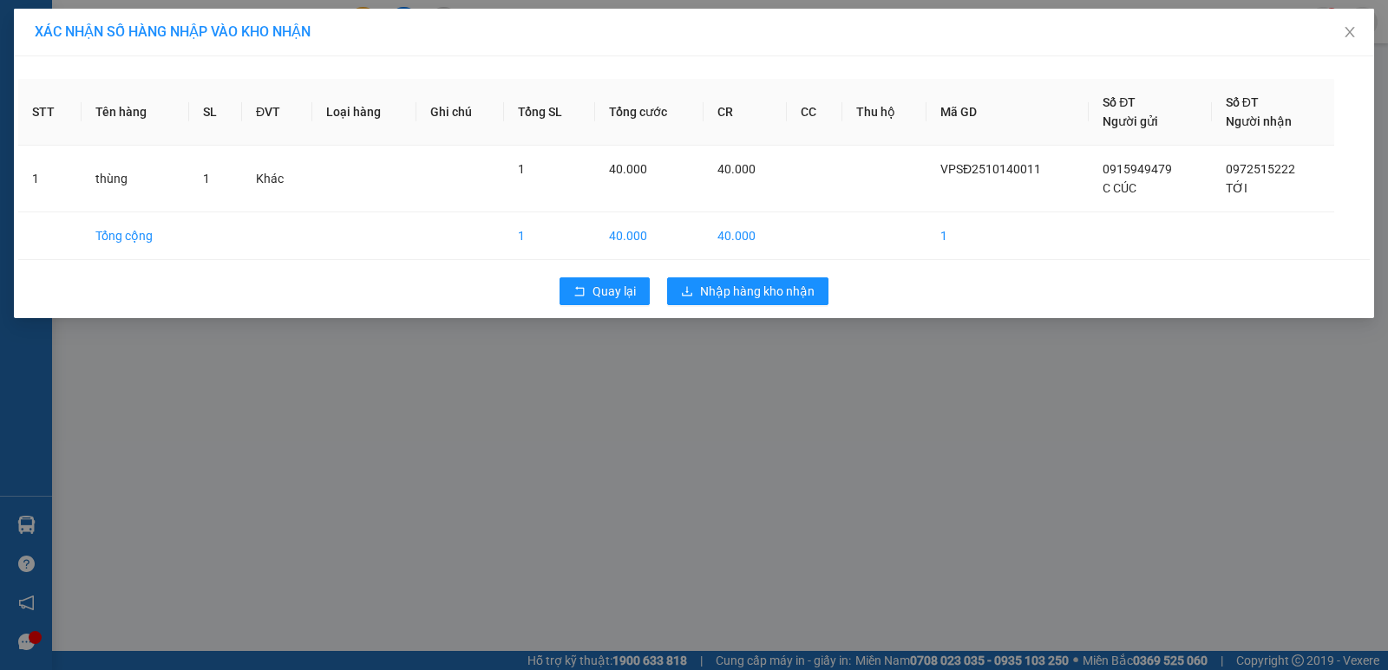
click at [761, 362] on div "XÁC NHẬN SỐ HÀNG NHẬP VÀO KHO NHẬN STT Tên hàng SL ĐVT Loại hàng Ghi chú Tổng S…" at bounding box center [694, 335] width 1388 height 670
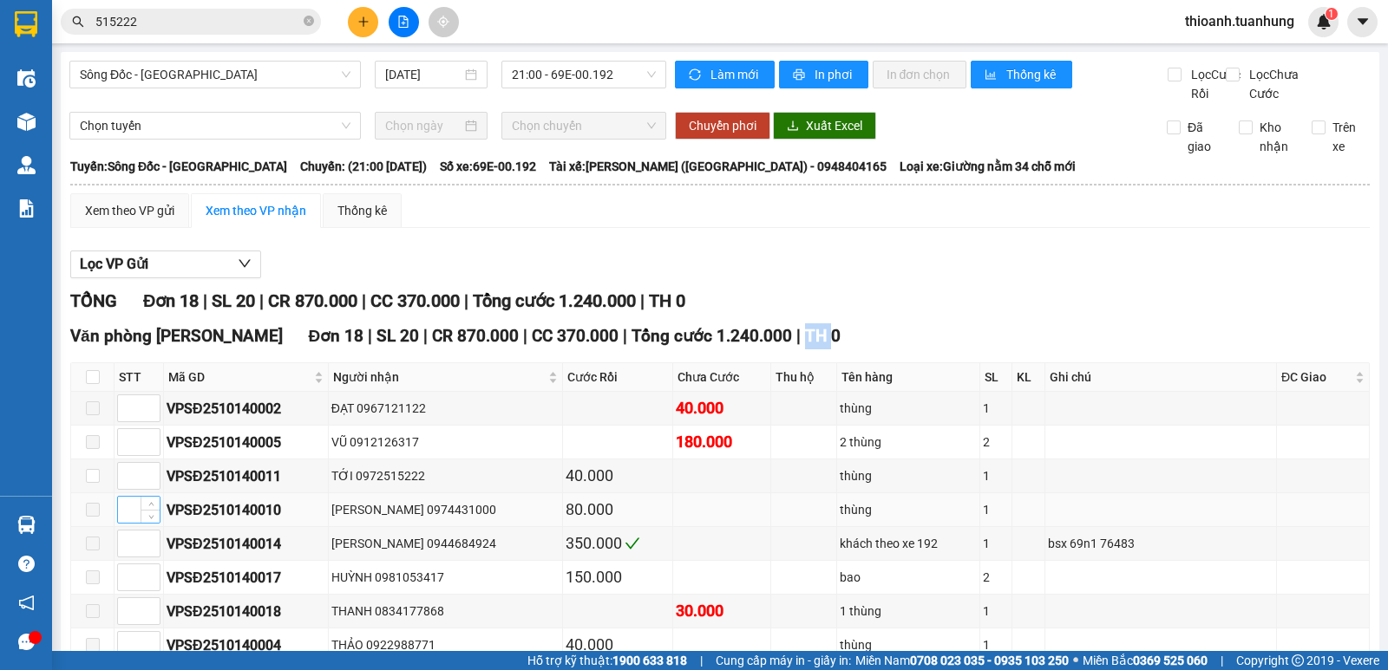
scroll to position [232, 0]
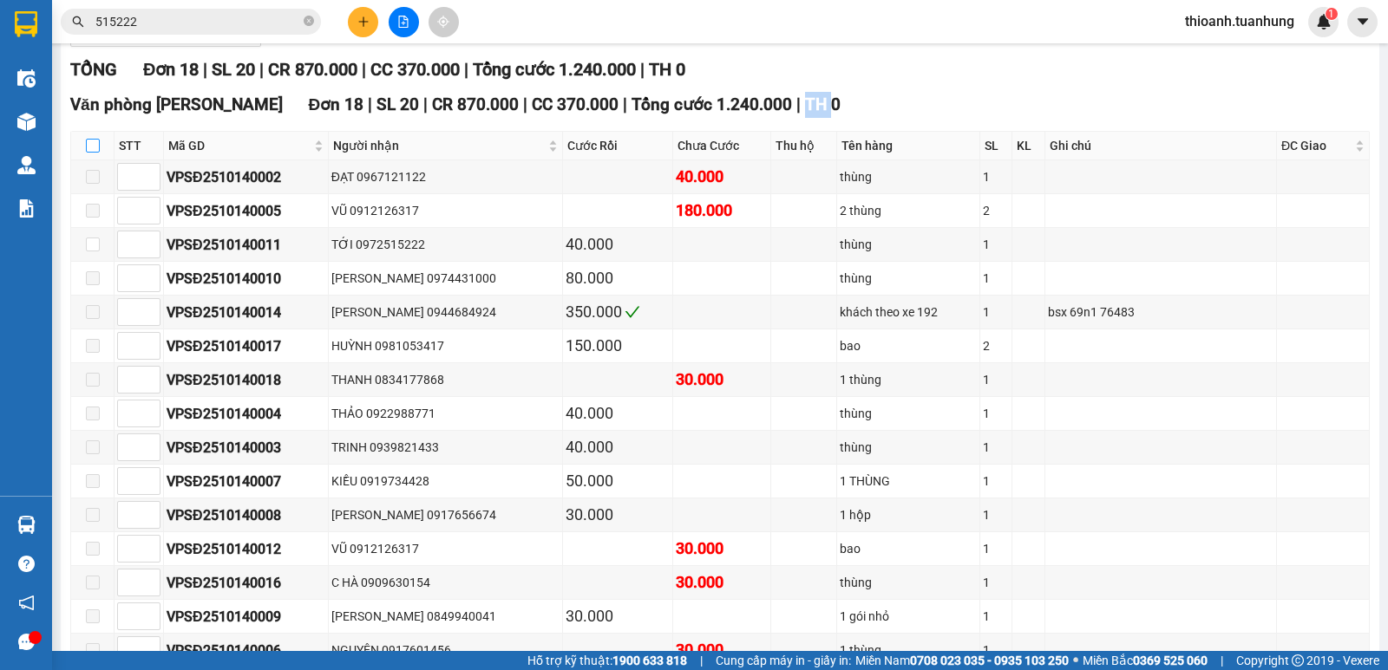
click at [97, 153] on input "checkbox" at bounding box center [93, 146] width 14 height 14
checkbox input "true"
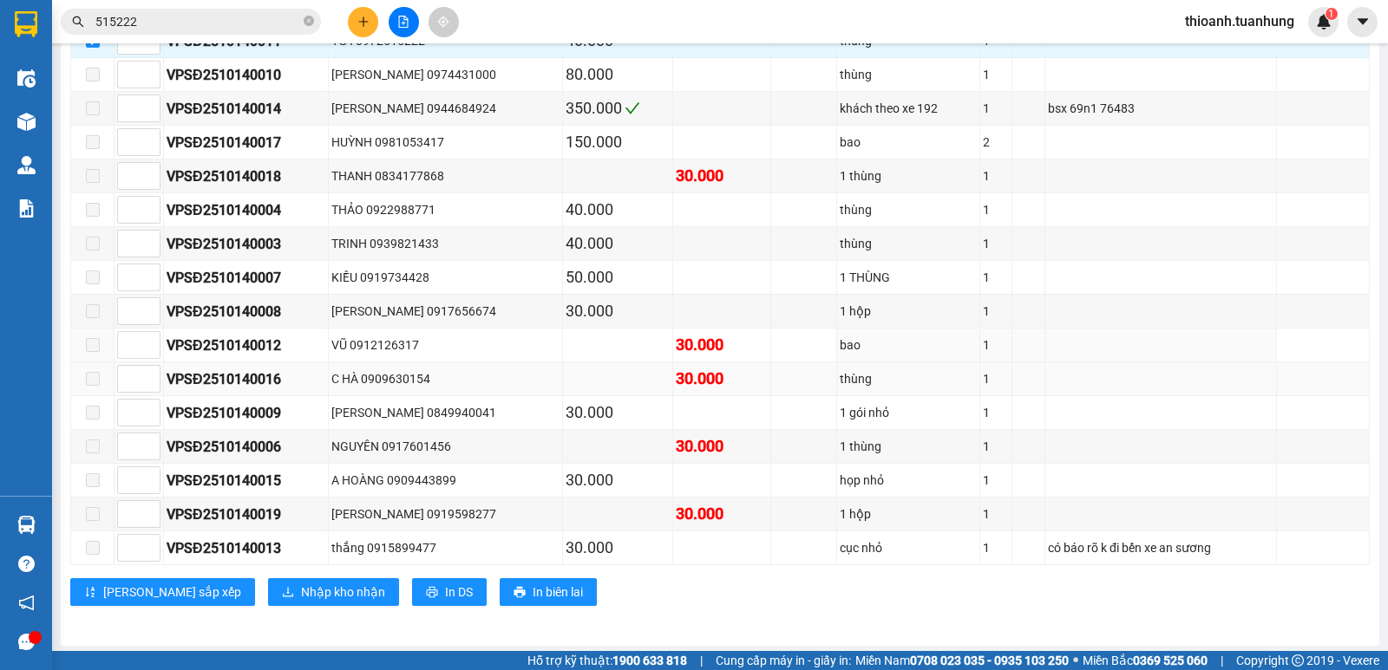
scroll to position [458, 0]
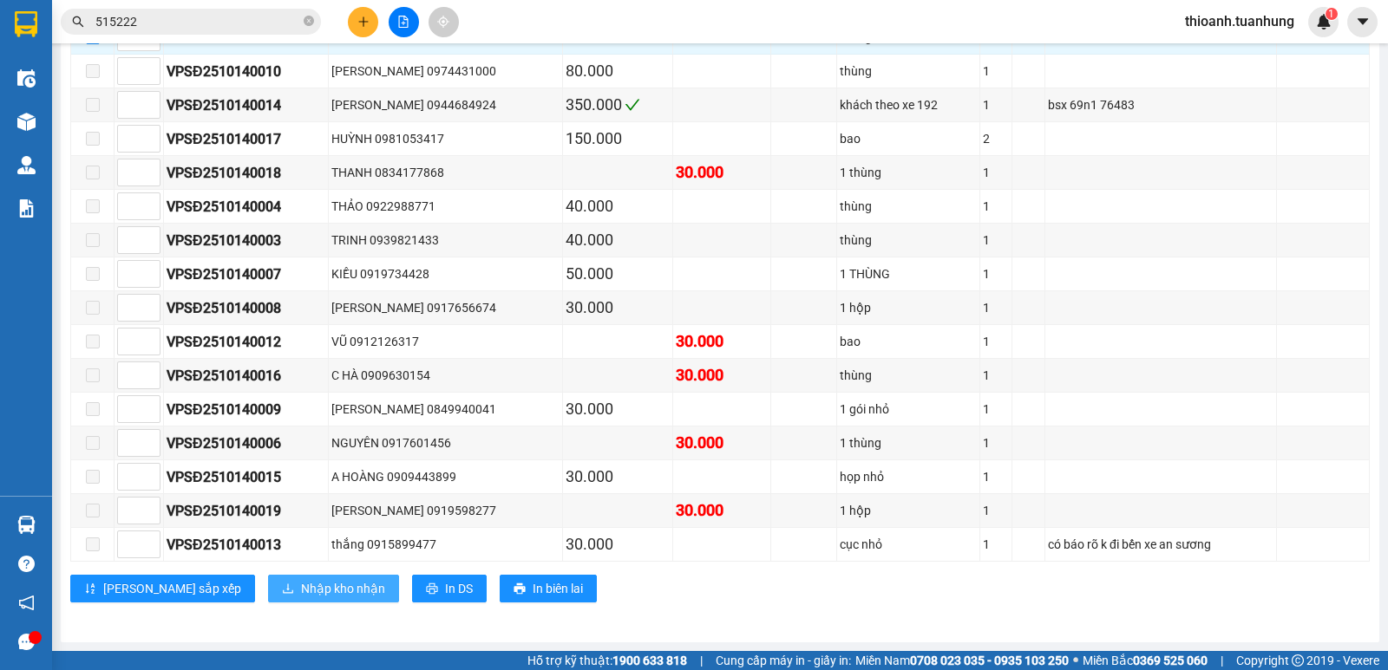
click at [301, 595] on span "Nhập kho nhận" at bounding box center [343, 588] width 84 height 19
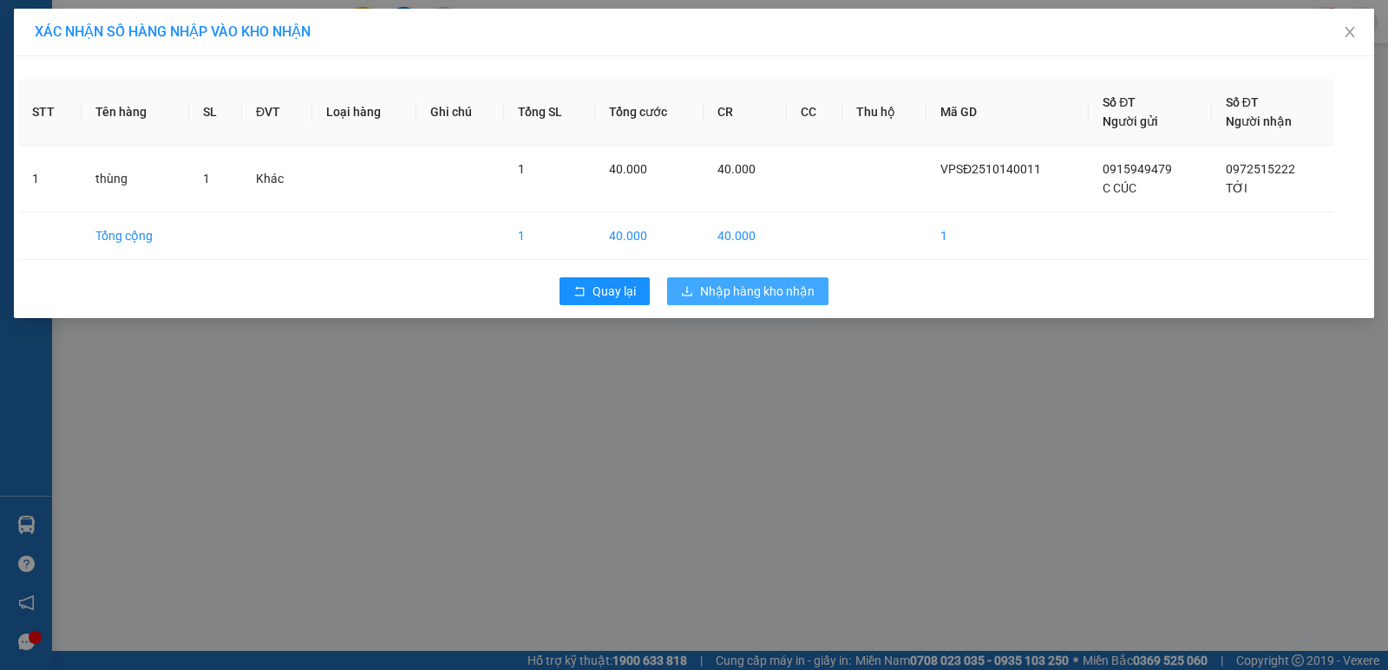
click at [724, 291] on span "Nhập hàng kho nhận" at bounding box center [757, 291] width 114 height 19
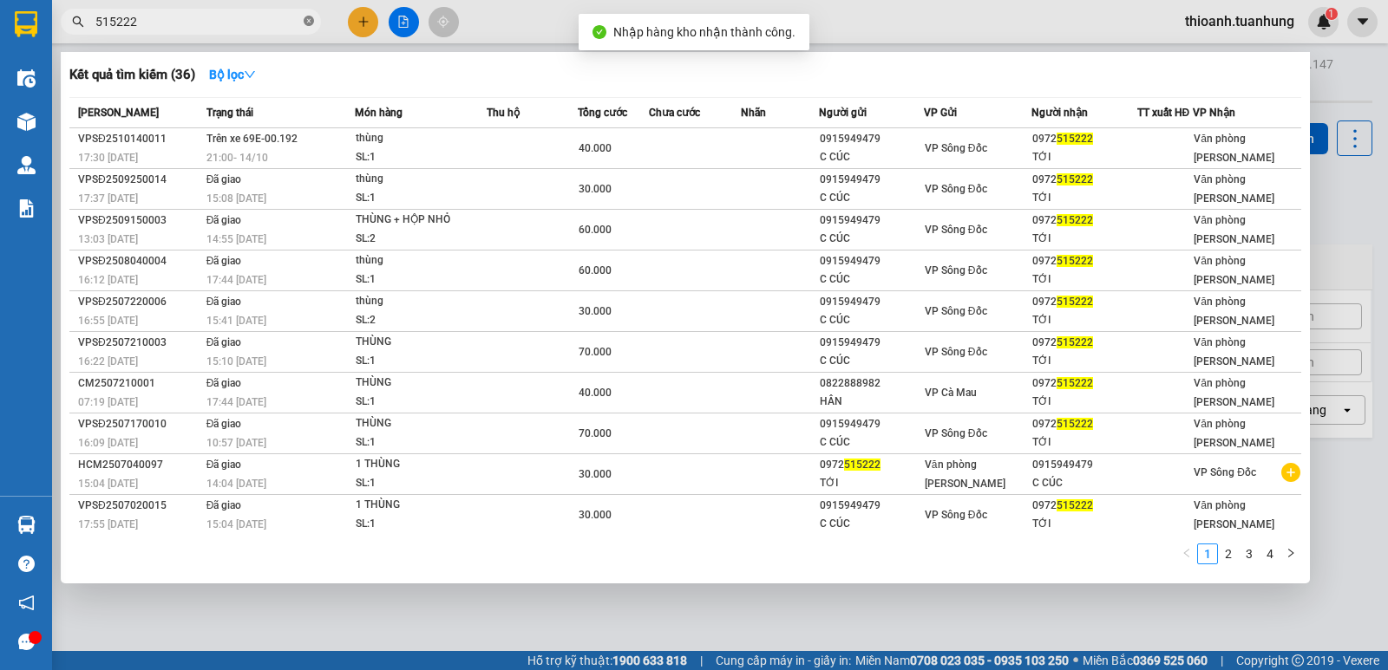
click at [309, 19] on icon "close-circle" at bounding box center [309, 21] width 10 height 10
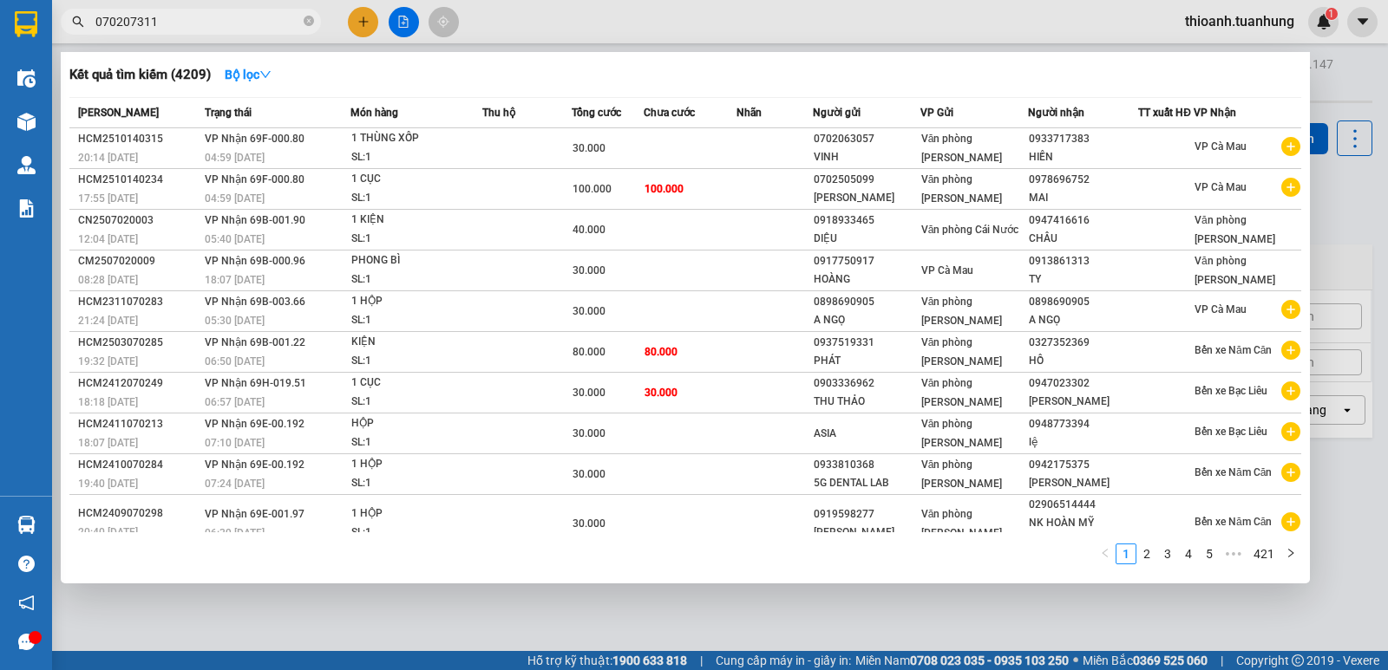
type input "0702073112"
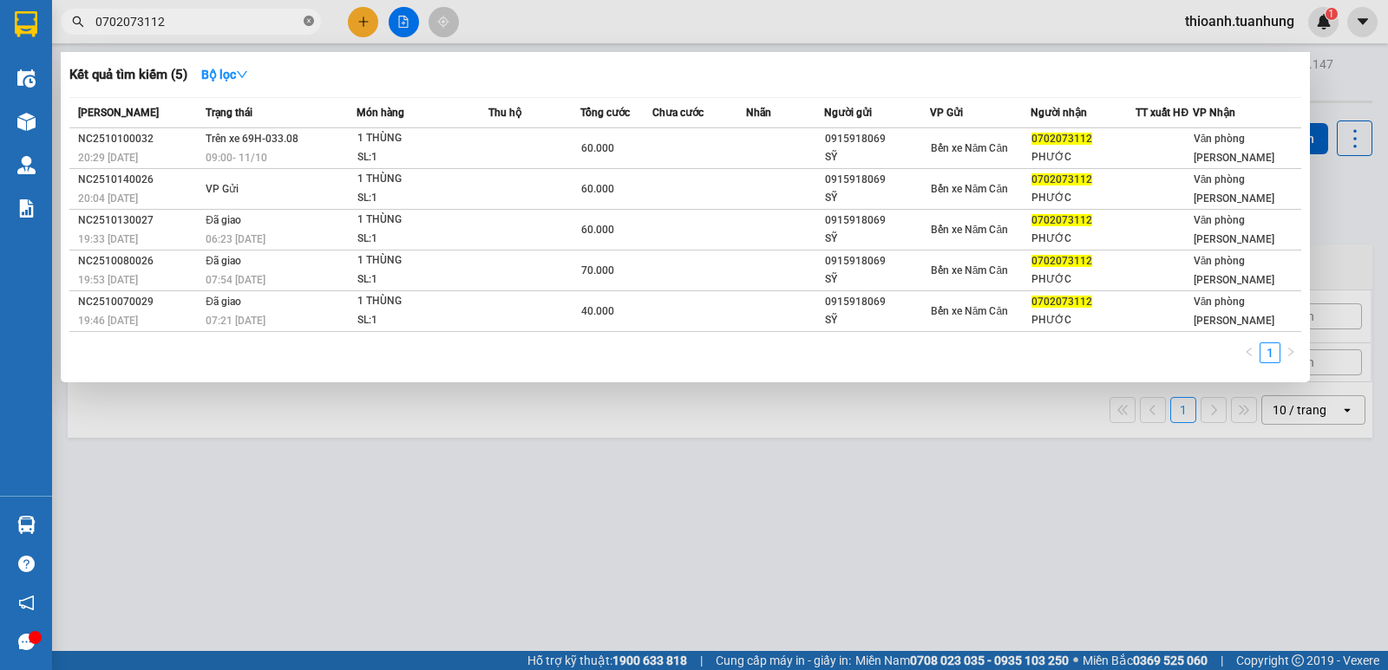
click at [305, 23] on icon "close-circle" at bounding box center [309, 21] width 10 height 10
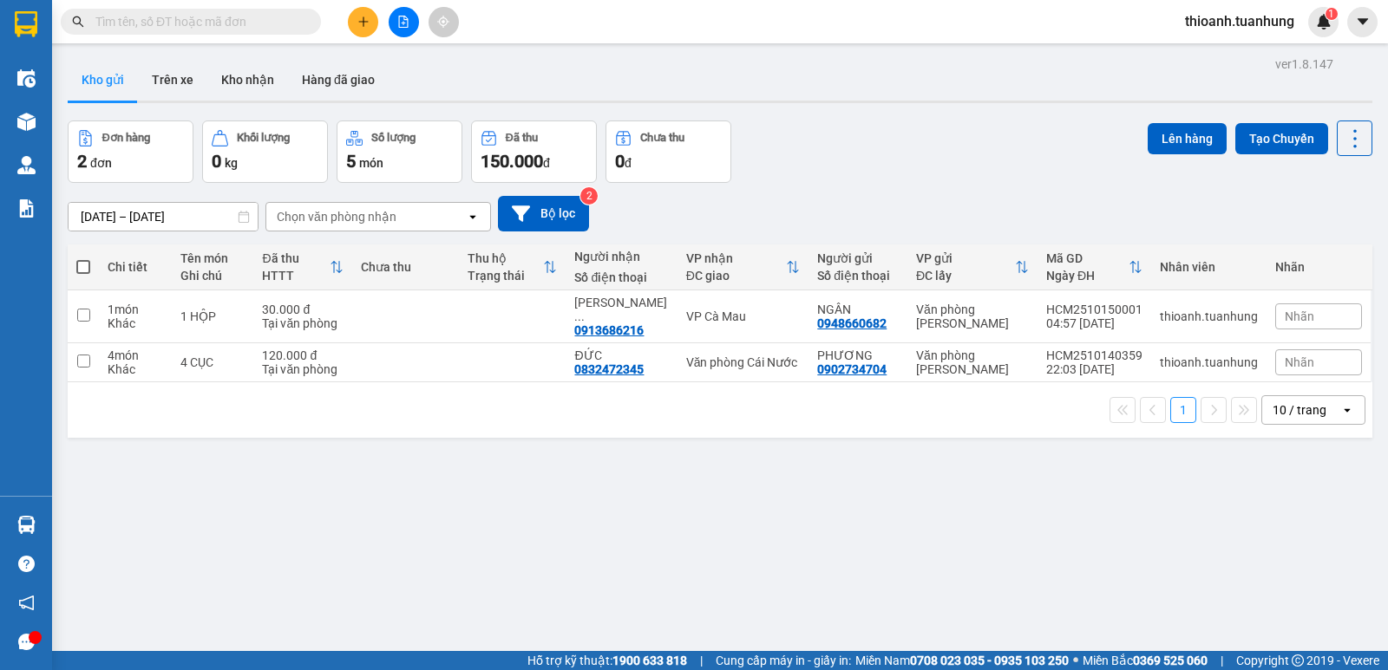
click at [262, 20] on input "text" at bounding box center [197, 21] width 205 height 19
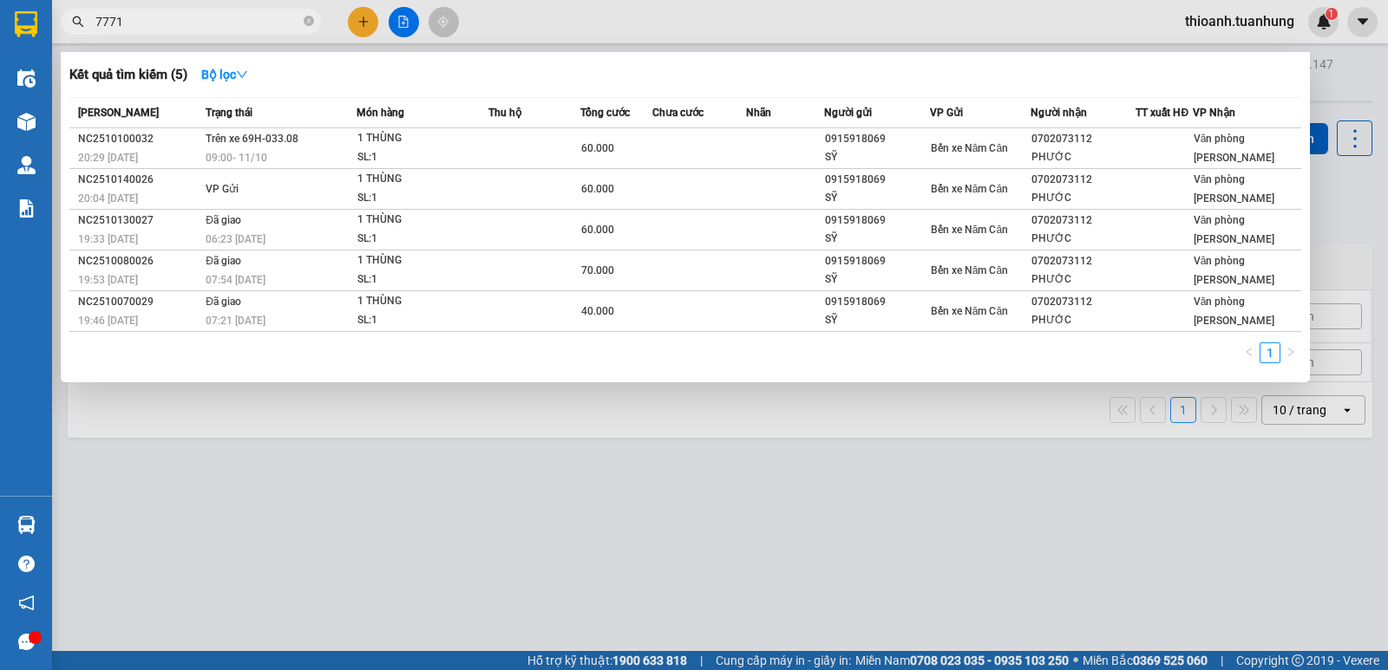
type input "77718"
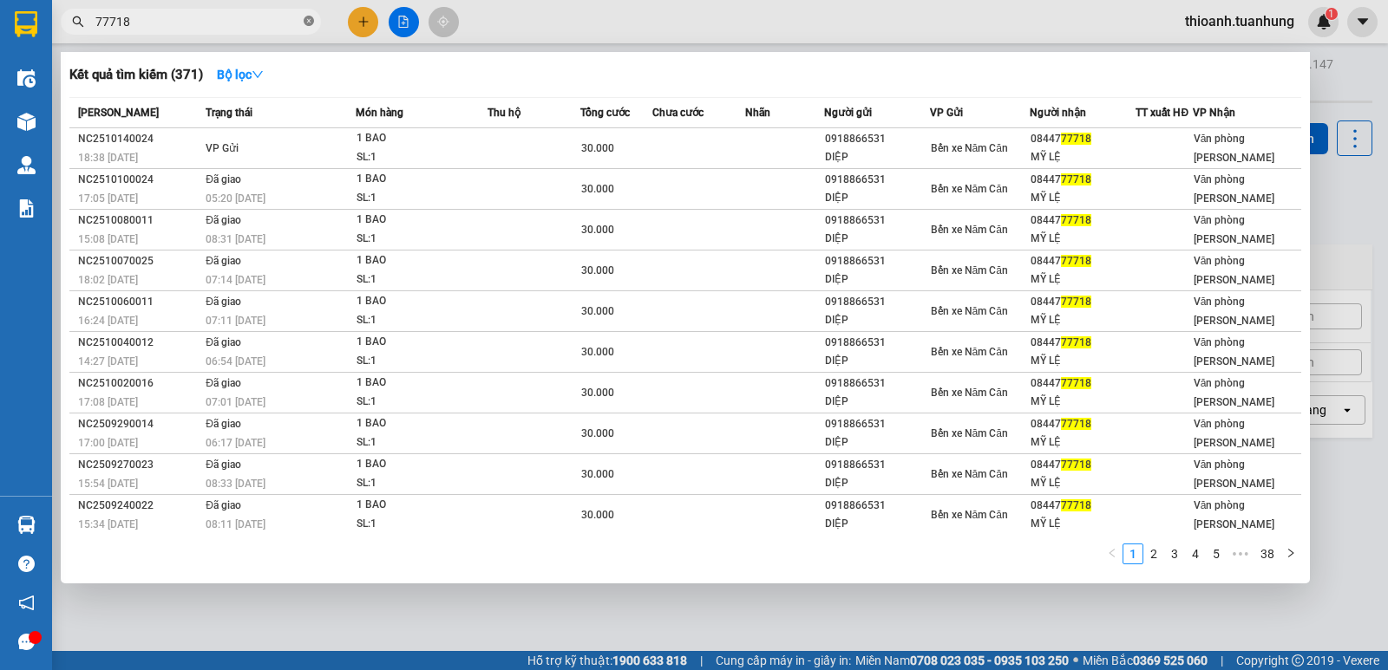
click at [307, 25] on icon "close-circle" at bounding box center [309, 21] width 10 height 10
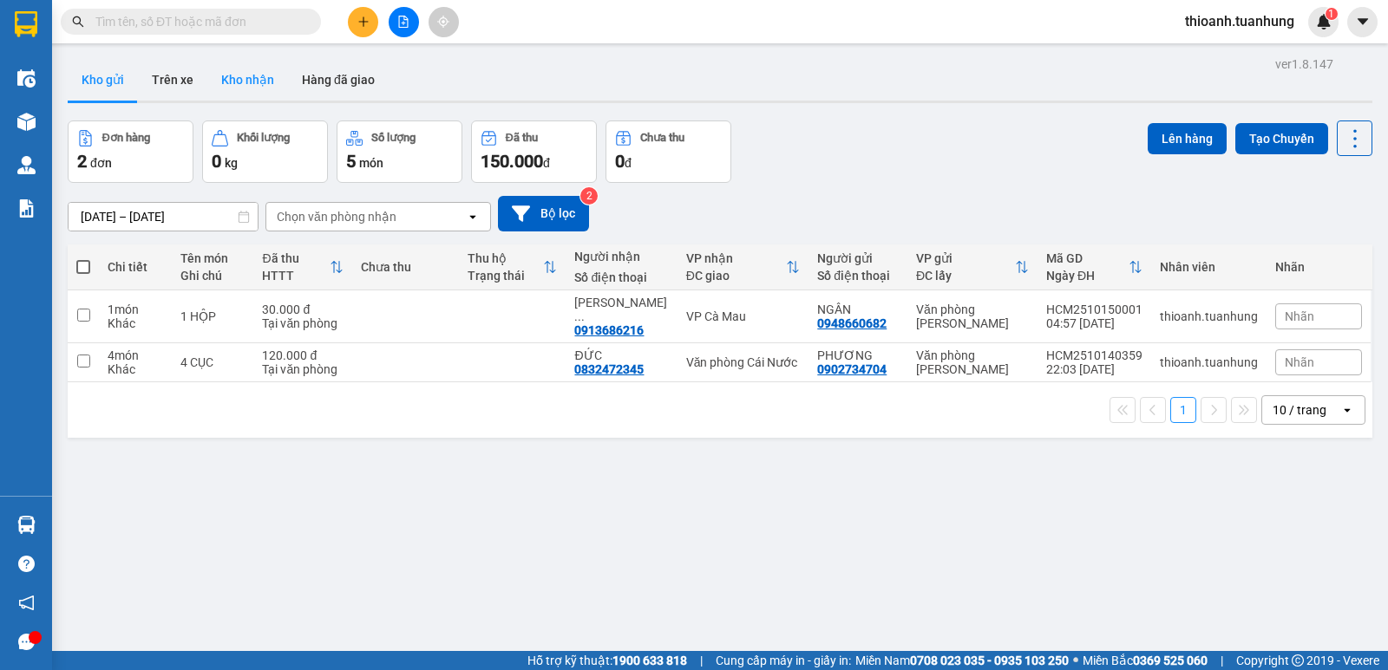
click at [217, 88] on button "Kho nhận" at bounding box center [247, 80] width 81 height 42
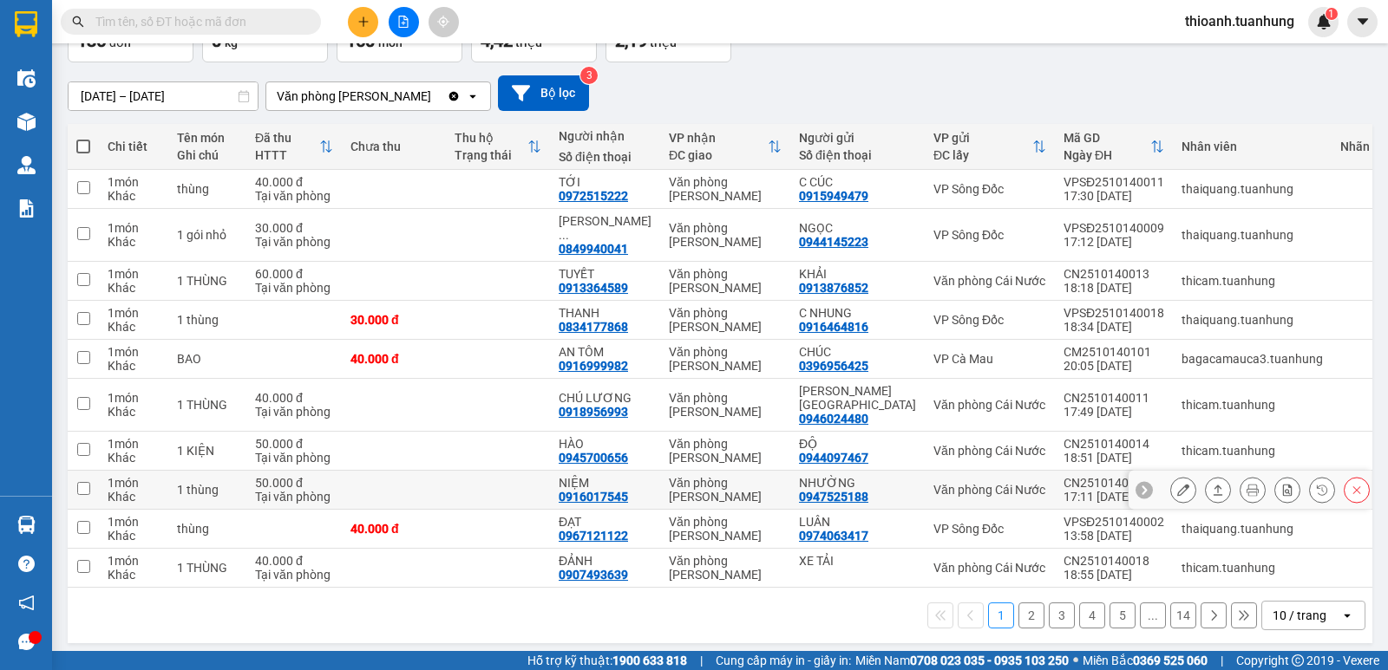
scroll to position [121, 0]
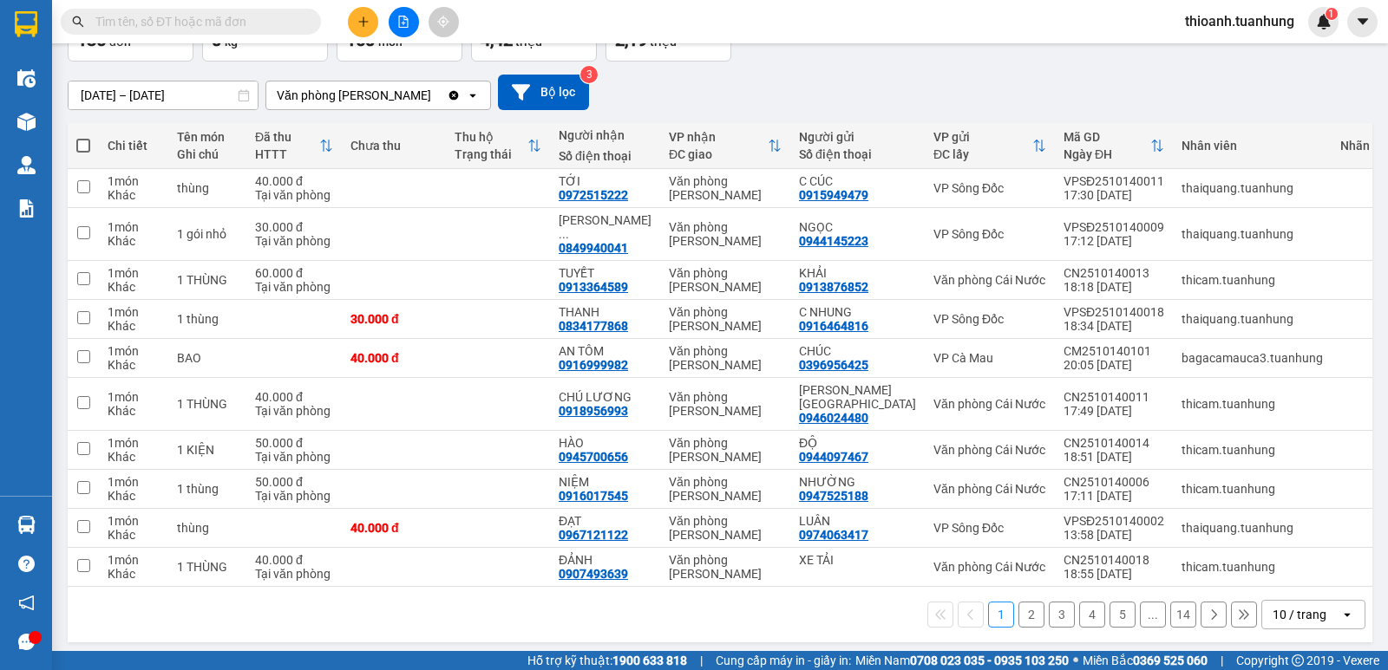
click at [1207, 609] on icon at bounding box center [1213, 615] width 12 height 12
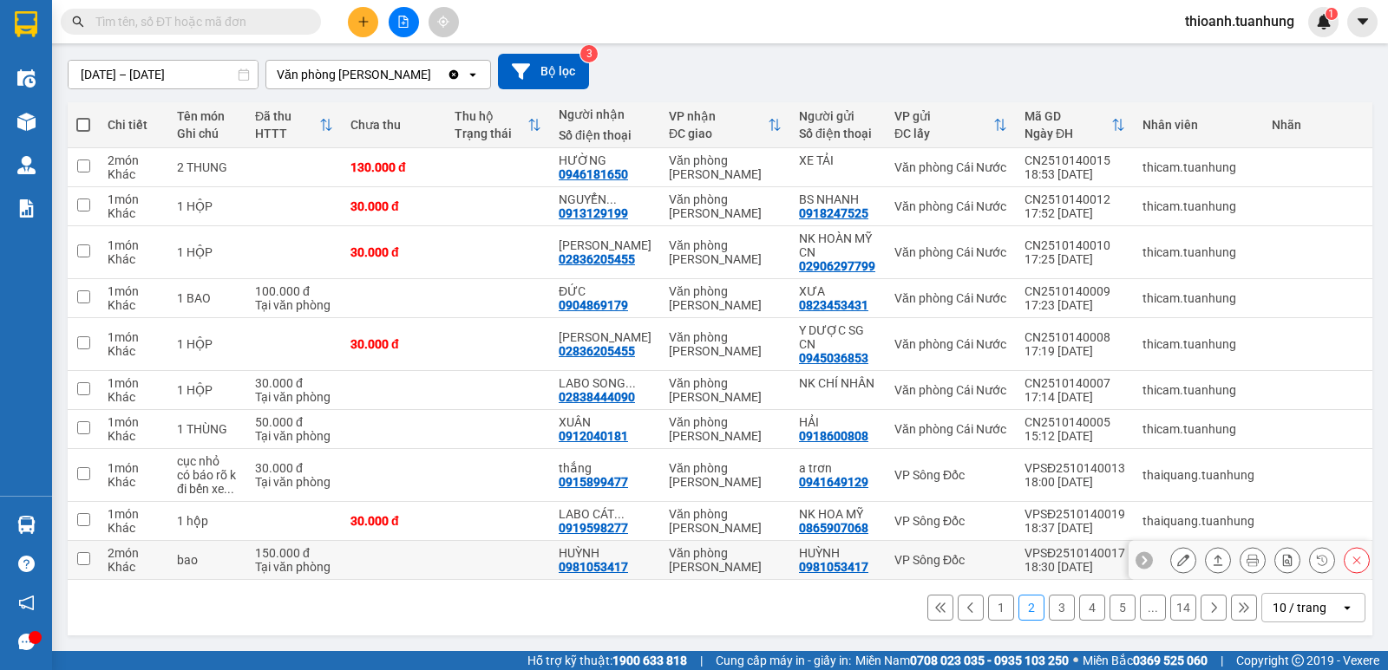
scroll to position [149, 0]
click at [1207, 609] on icon at bounding box center [1213, 608] width 12 height 12
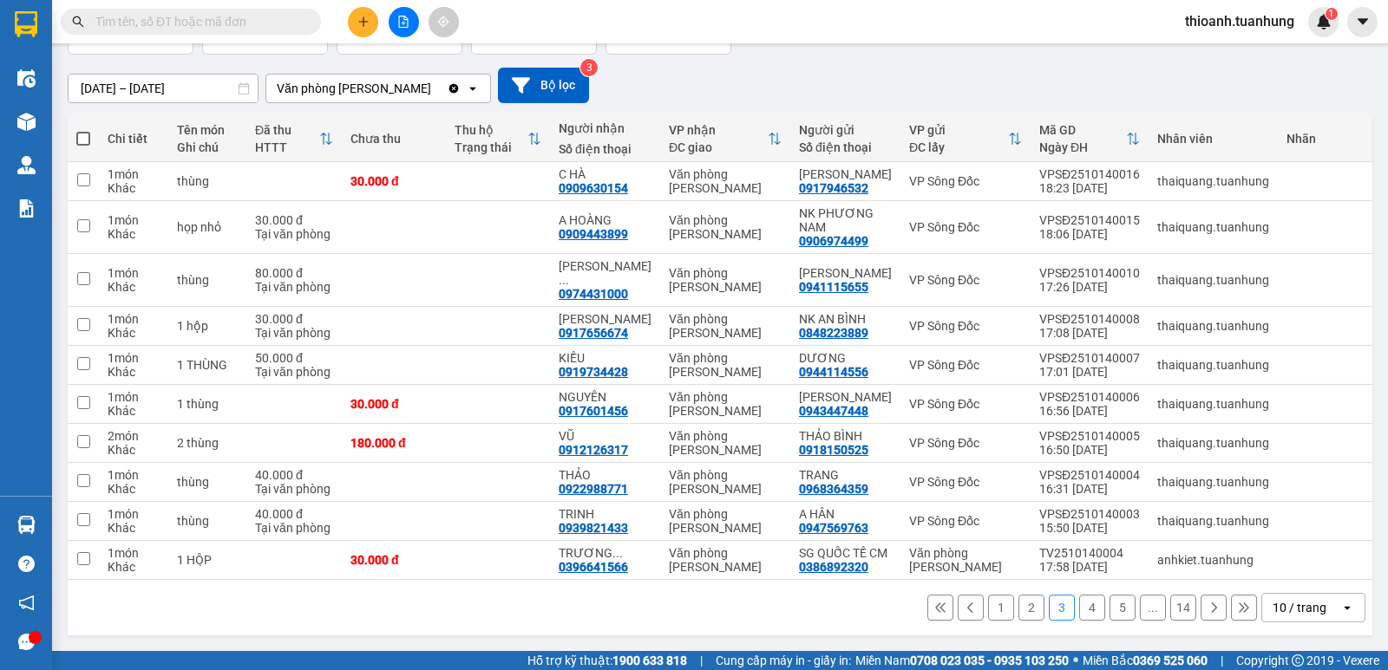
click at [1207, 609] on icon at bounding box center [1213, 608] width 12 height 12
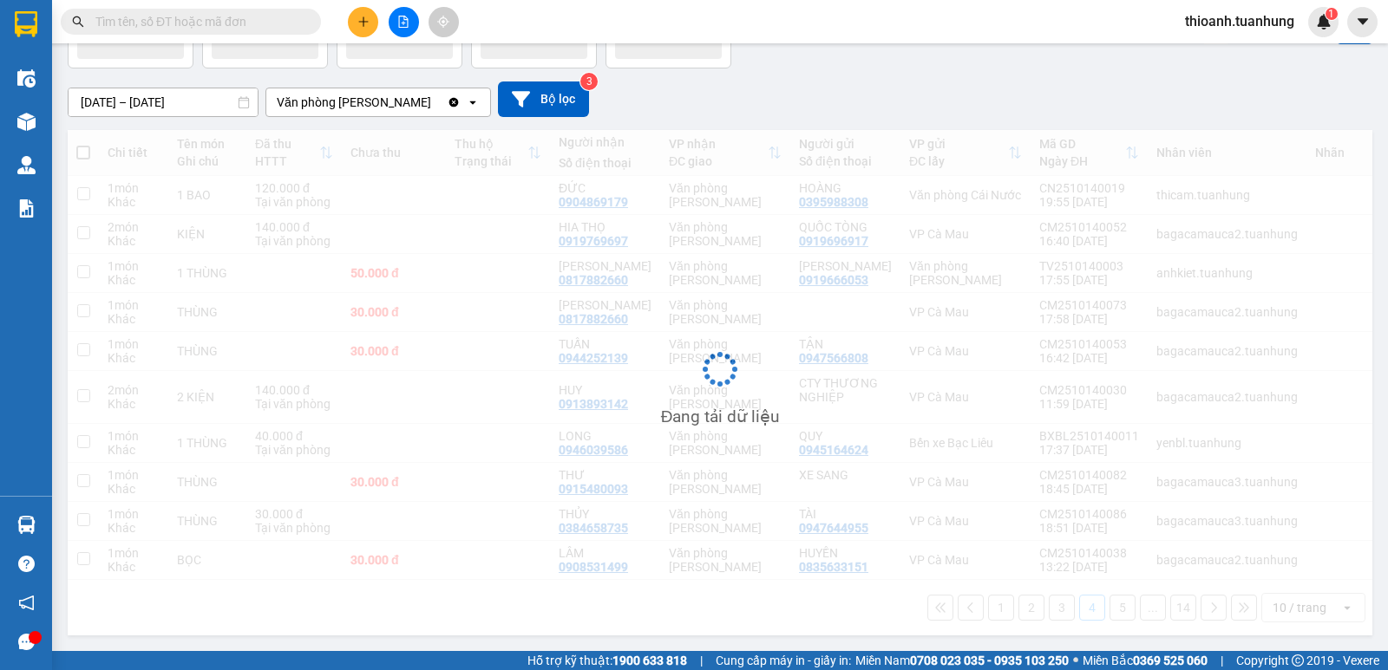
scroll to position [121, 0]
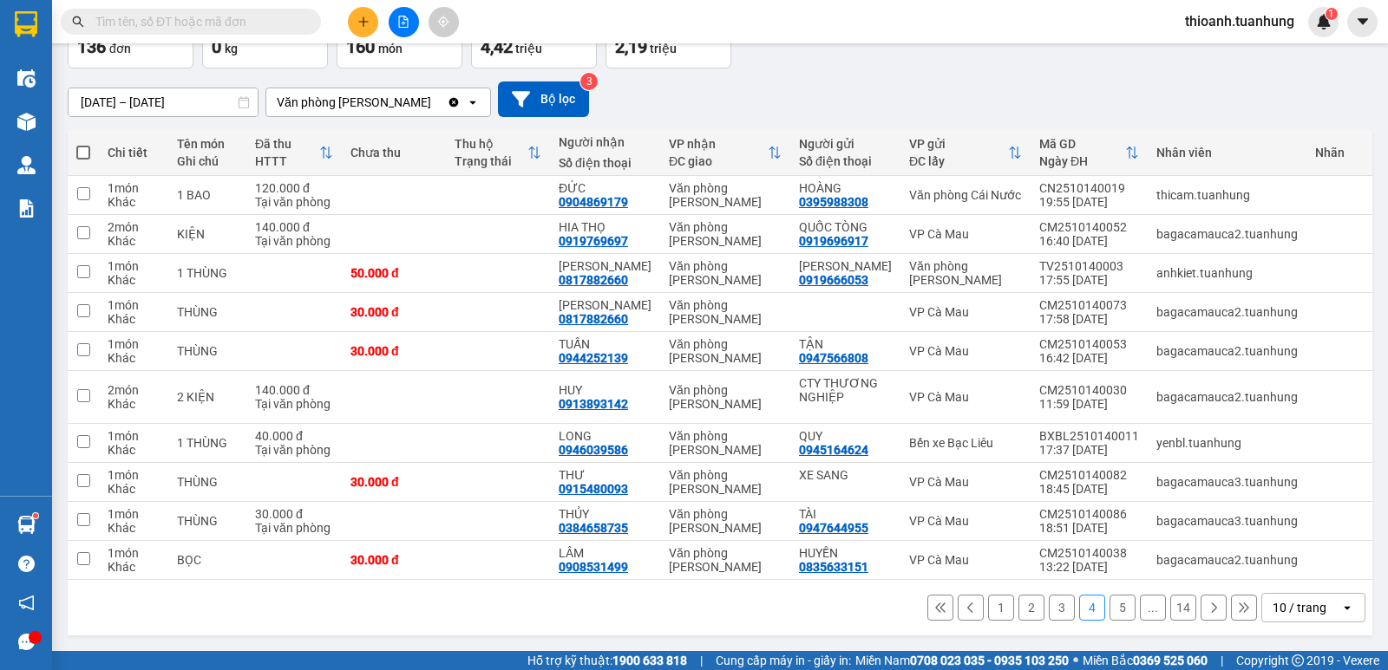
click at [243, 21] on input "text" at bounding box center [197, 21] width 205 height 19
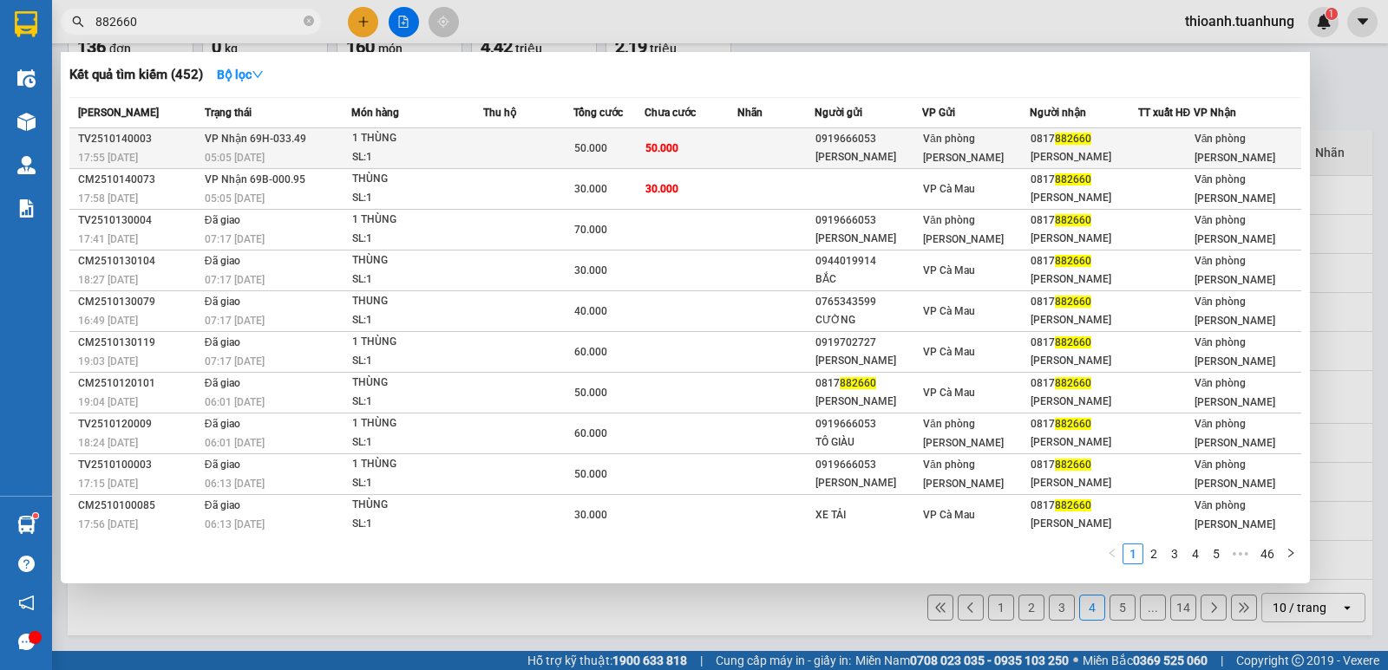
type input "882660"
click at [994, 151] on span "Văn phòng [PERSON_NAME]" at bounding box center [963, 148] width 81 height 31
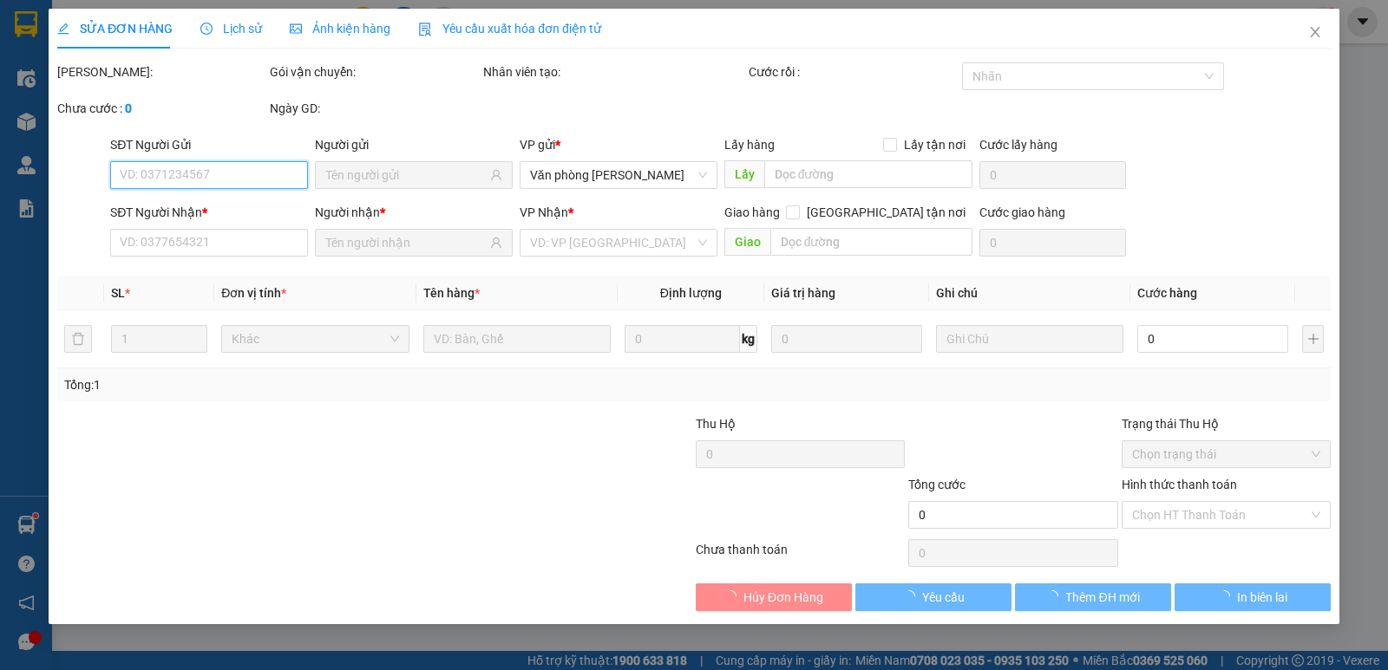
type input "0919666053"
type input "[PERSON_NAME]"
type input "0817882660"
type input "[PERSON_NAME]"
type input "50.000"
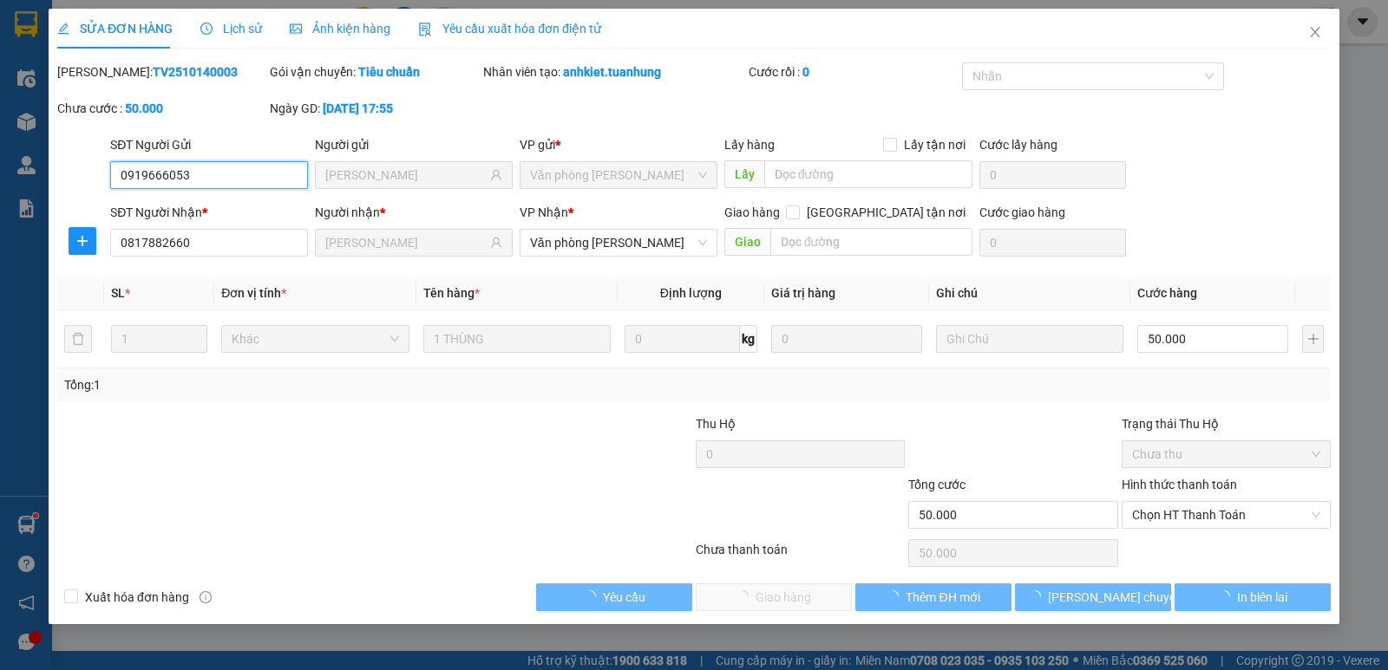
click at [1168, 523] on span "Chọn HT Thanh Toán" at bounding box center [1226, 515] width 188 height 26
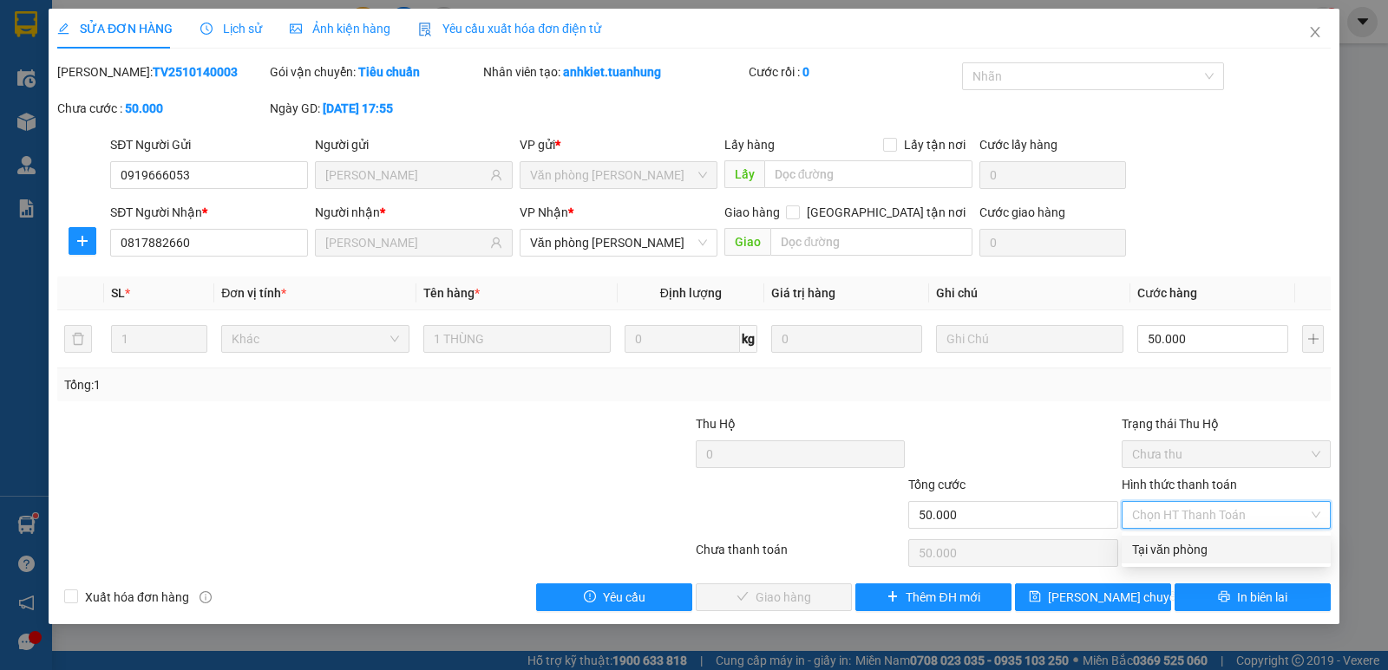
click at [1161, 546] on div "Tại văn phòng" at bounding box center [1226, 549] width 188 height 19
type input "0"
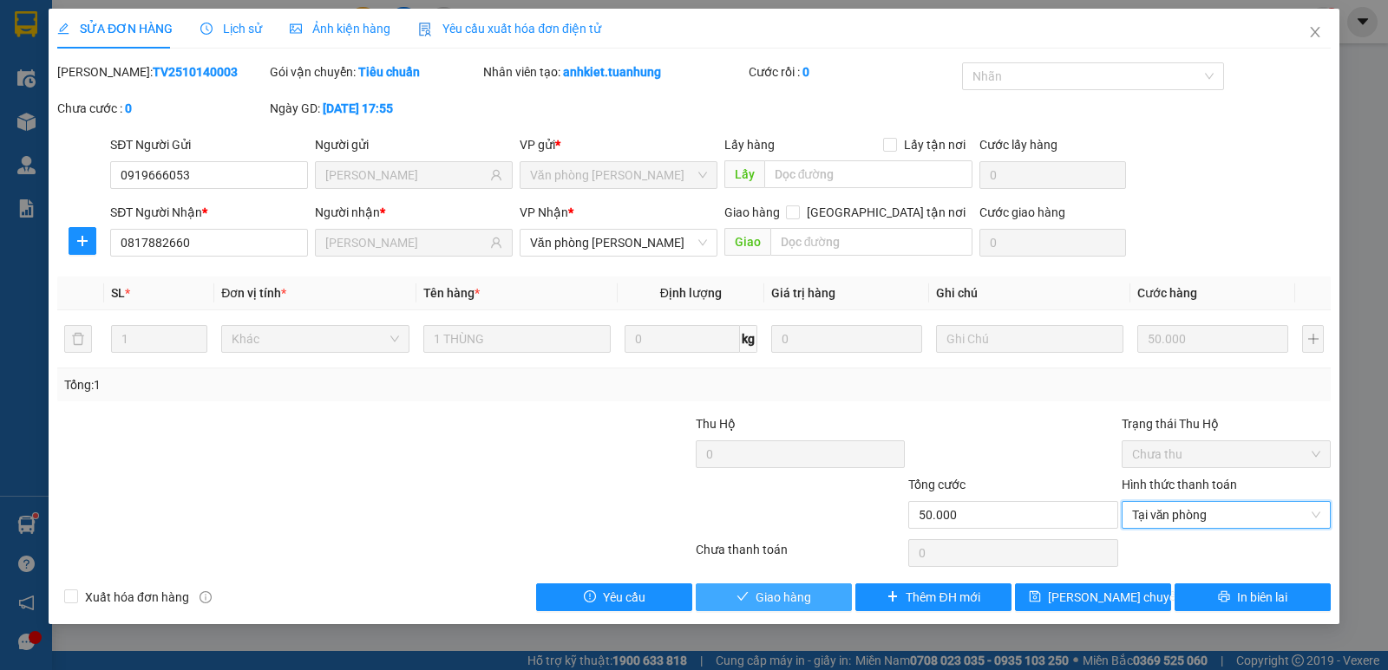
click at [793, 605] on span "Giao hàng" at bounding box center [783, 597] width 56 height 19
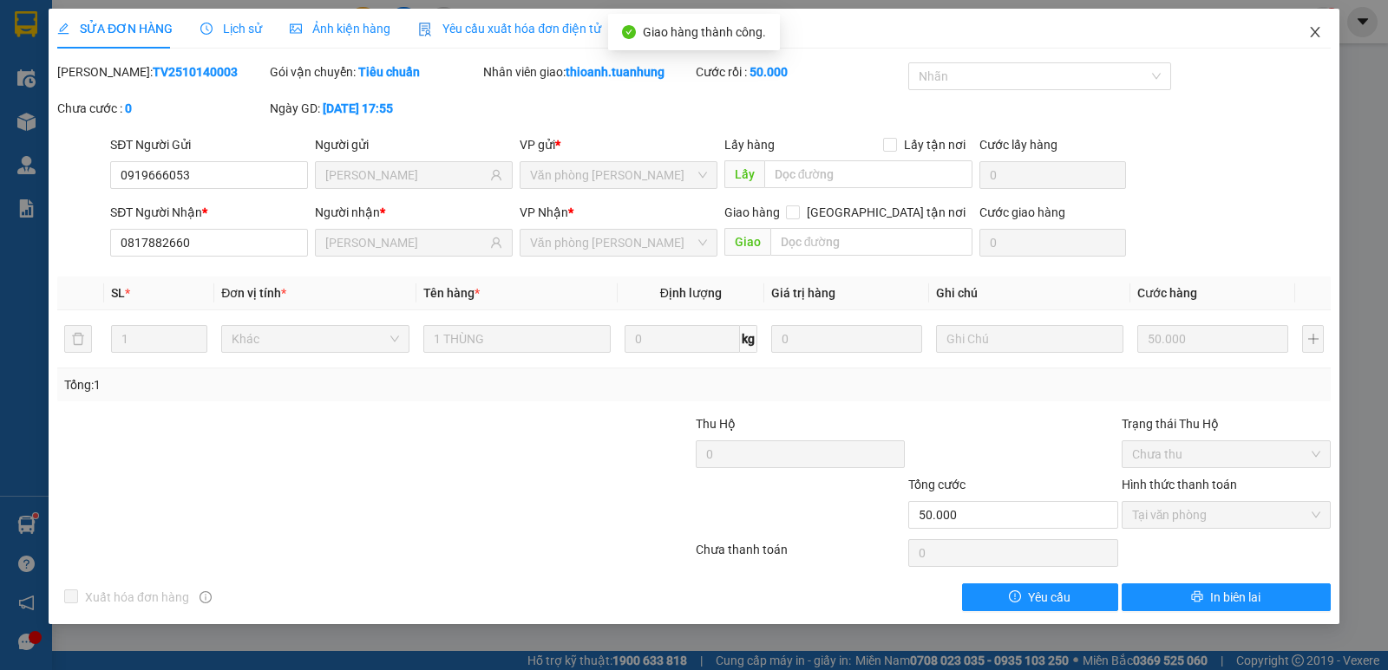
click at [1318, 25] on span "Close" at bounding box center [1314, 33] width 49 height 49
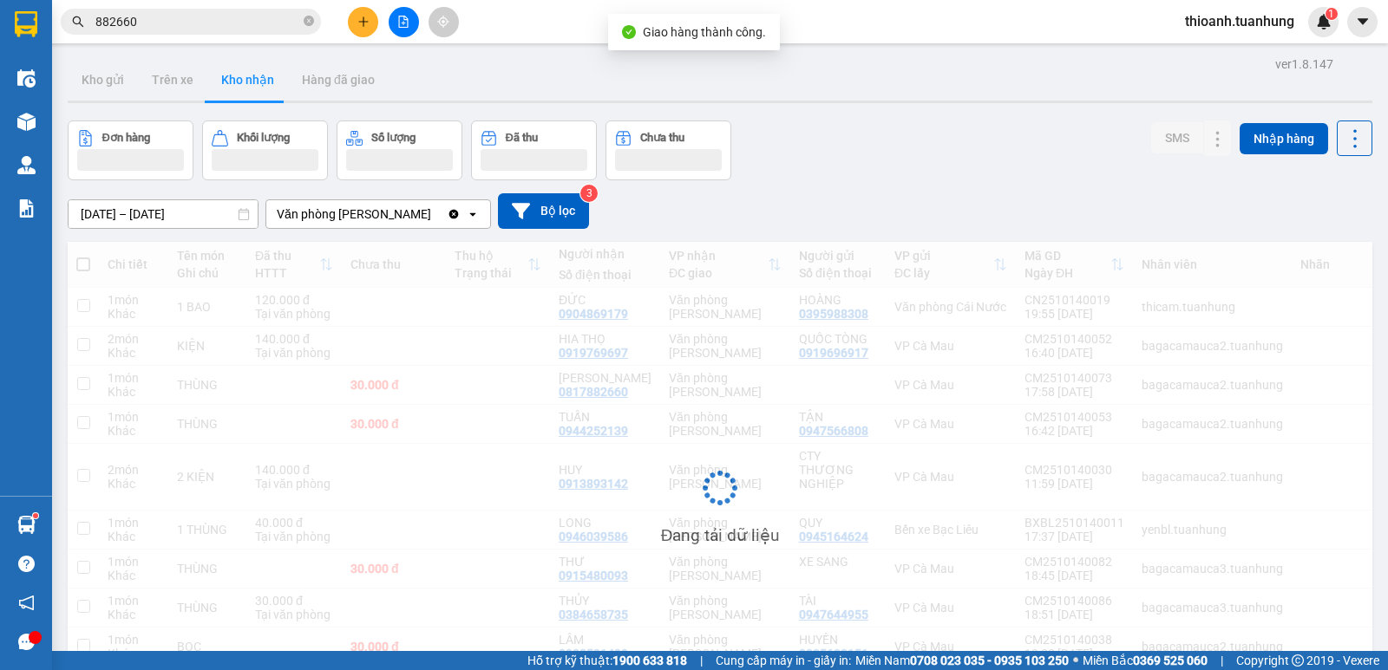
click at [292, 29] on input "882660" at bounding box center [197, 21] width 205 height 19
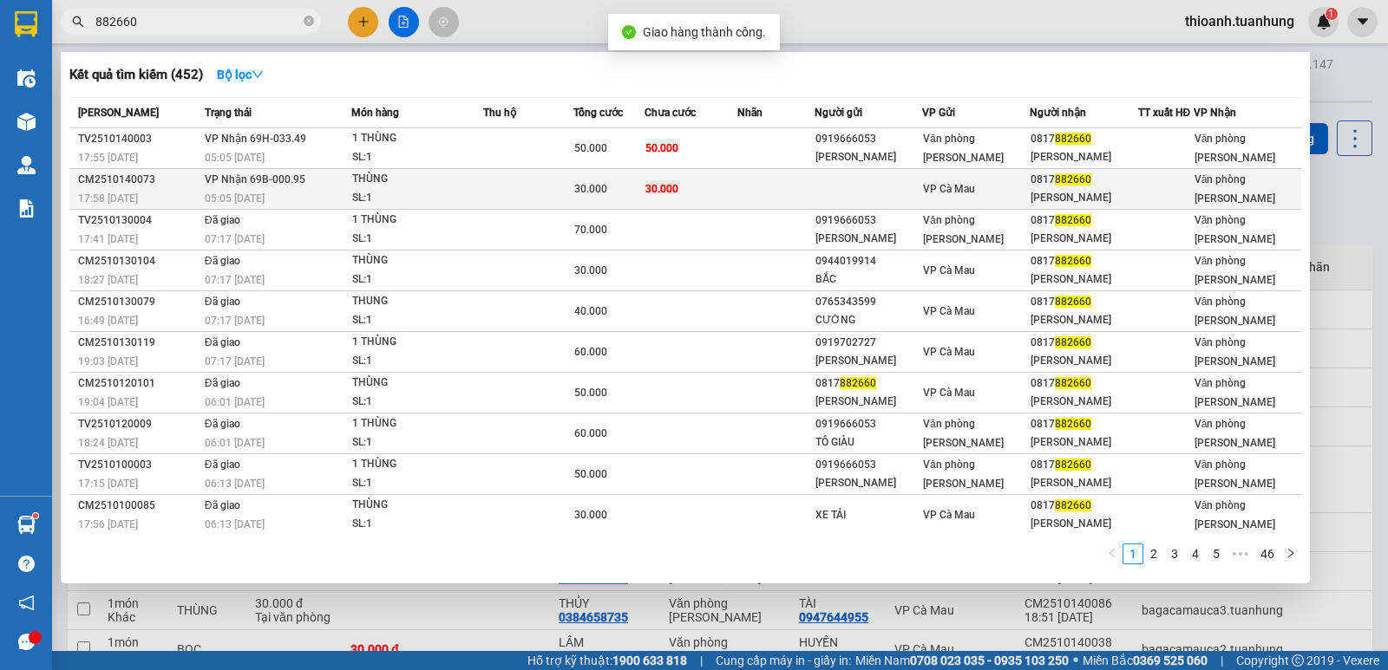
click at [833, 192] on td at bounding box center [868, 189] width 108 height 41
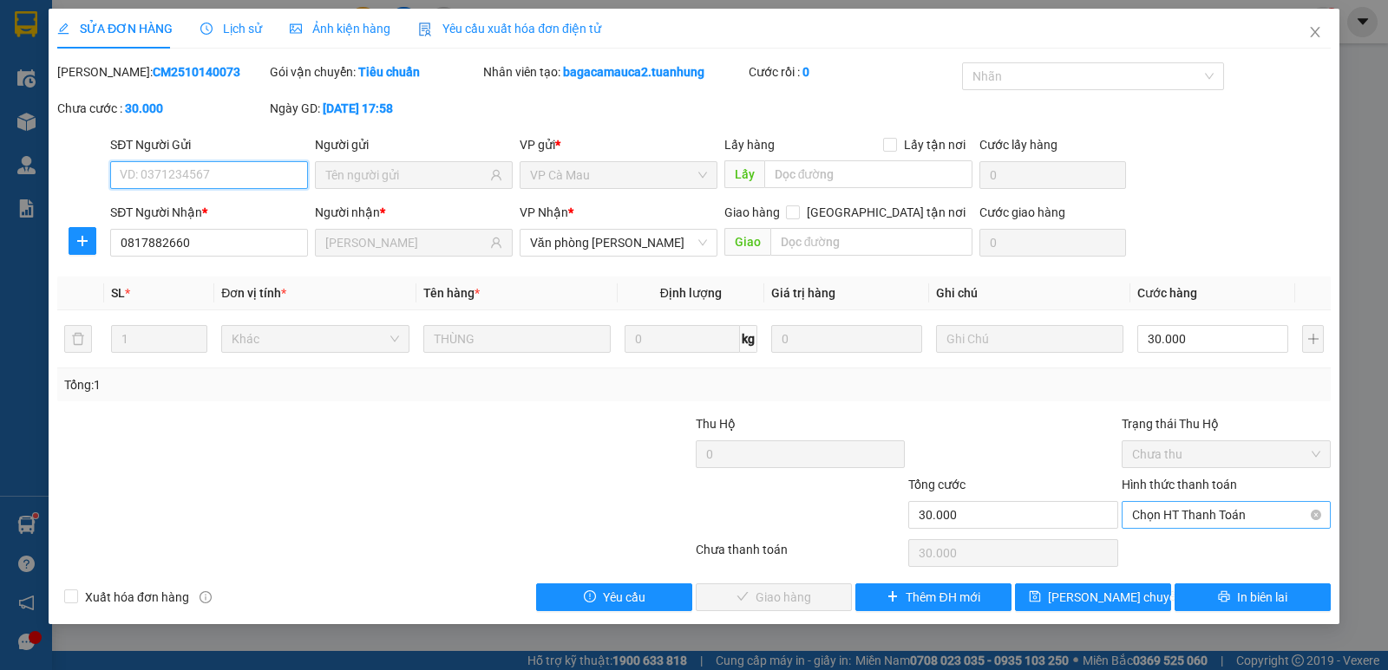
click at [1152, 520] on span "Chọn HT Thanh Toán" at bounding box center [1226, 515] width 188 height 26
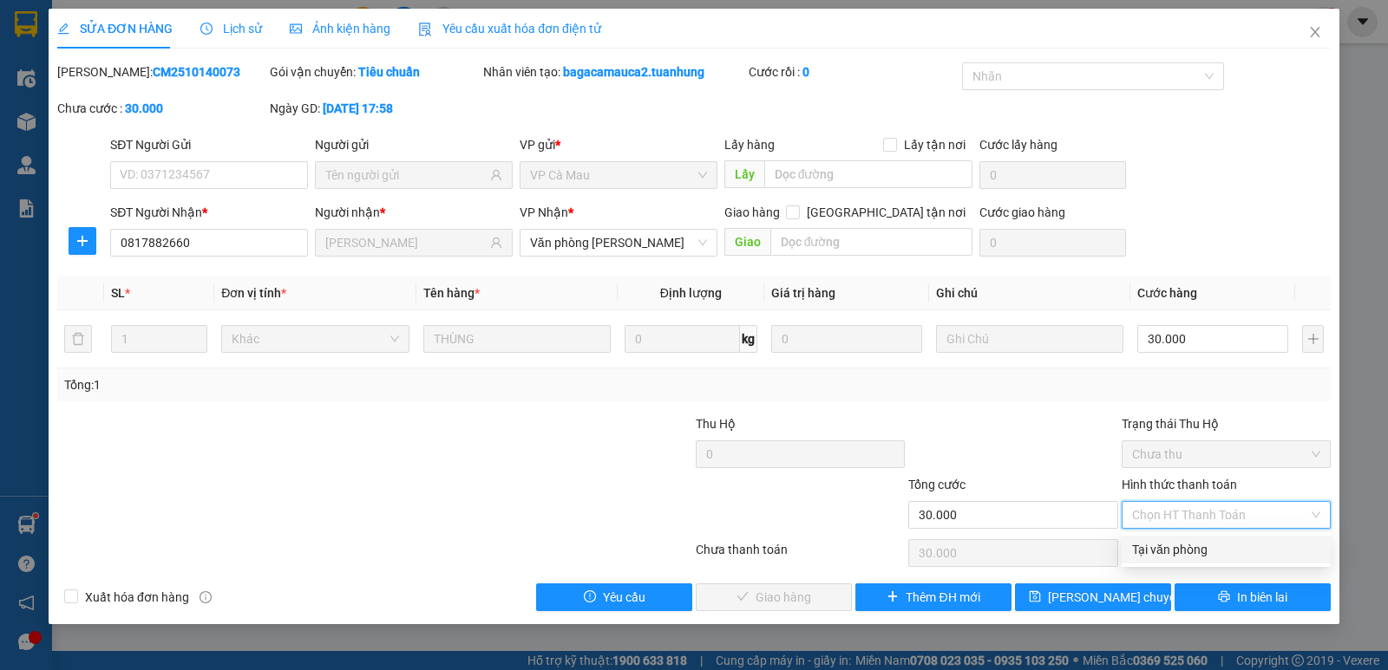
click at [1153, 545] on div "Tại văn phòng" at bounding box center [1226, 549] width 188 height 19
type input "0"
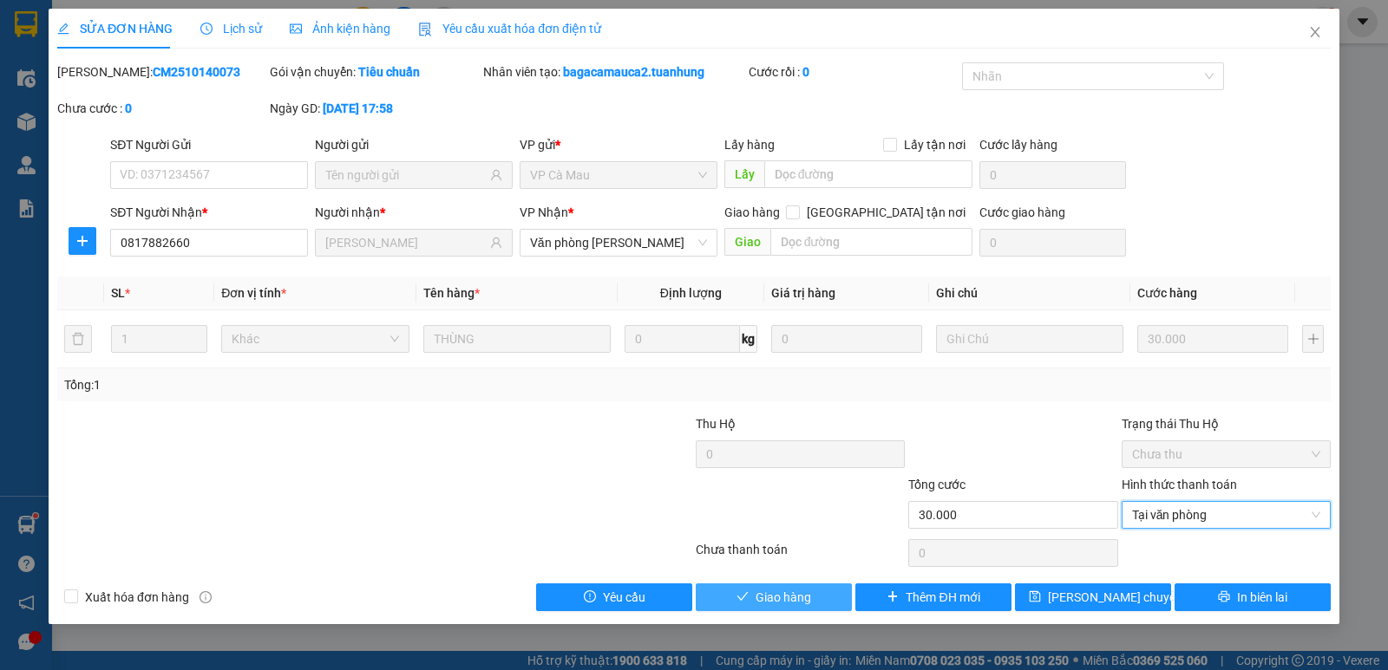
click at [842, 593] on button "Giao hàng" at bounding box center [773, 598] width 156 height 28
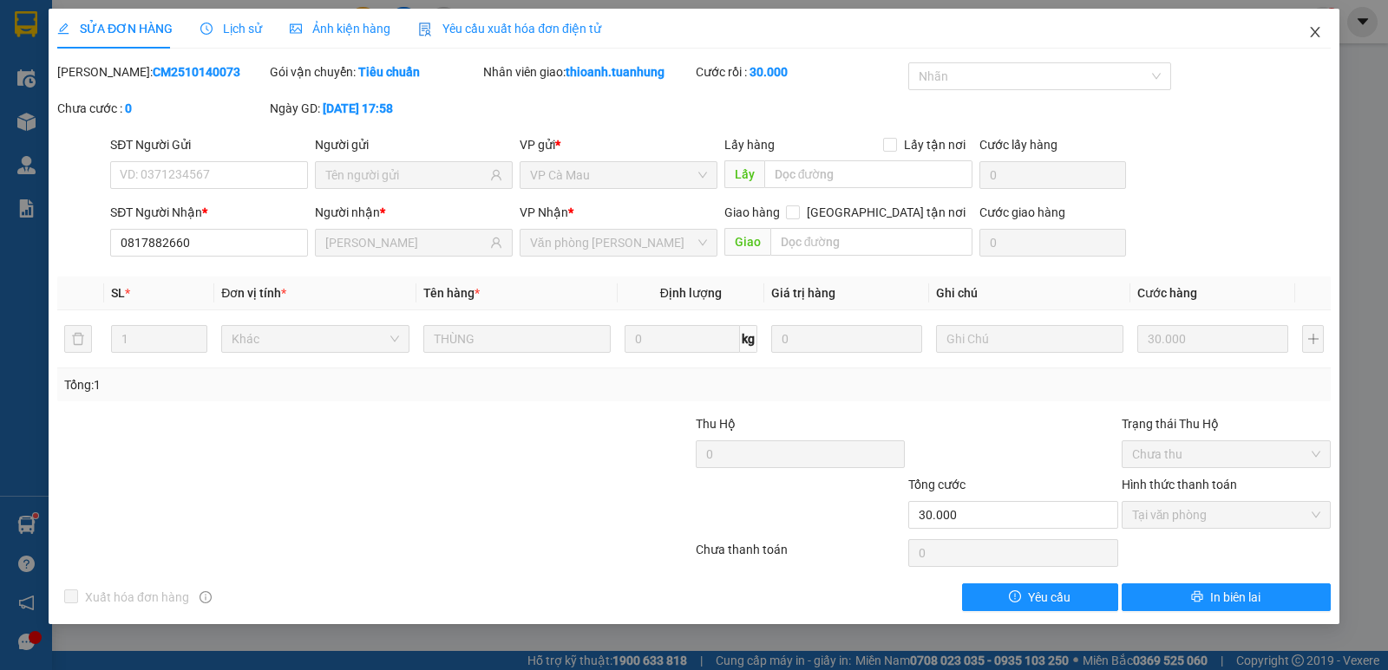
click at [1308, 16] on span "Close" at bounding box center [1314, 33] width 49 height 49
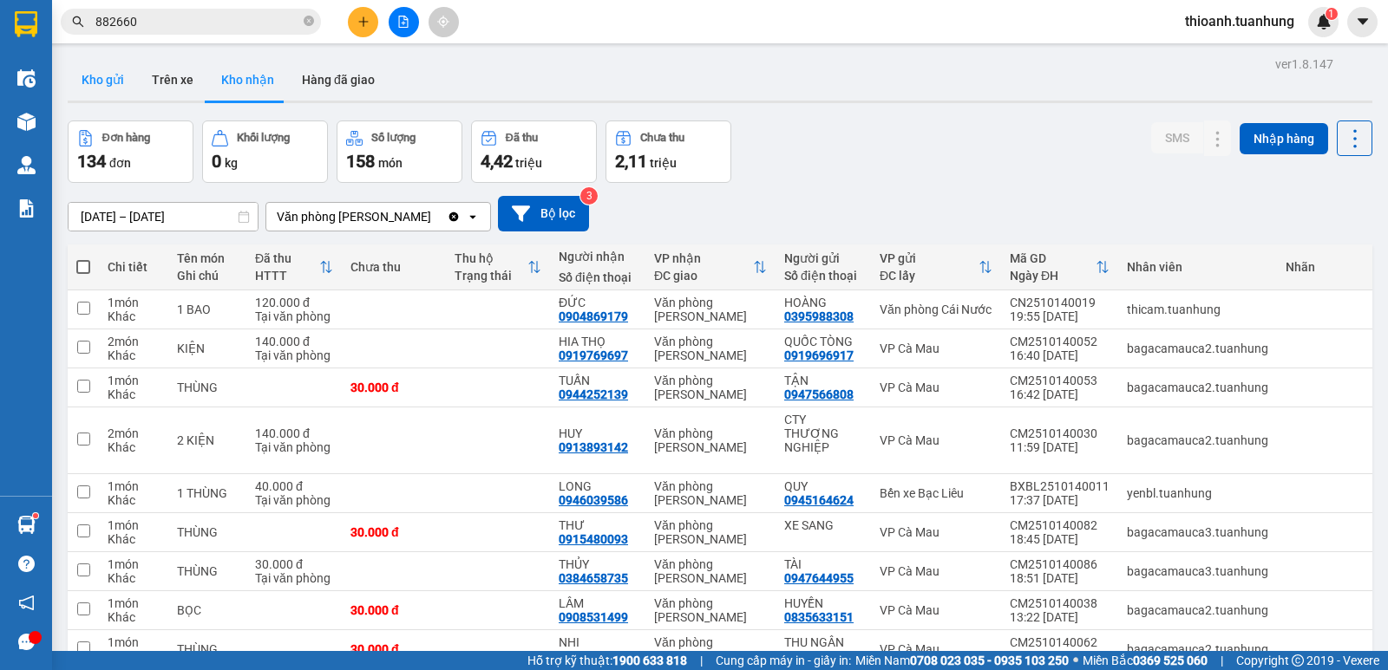
click at [103, 78] on button "Kho gửi" at bounding box center [103, 80] width 70 height 42
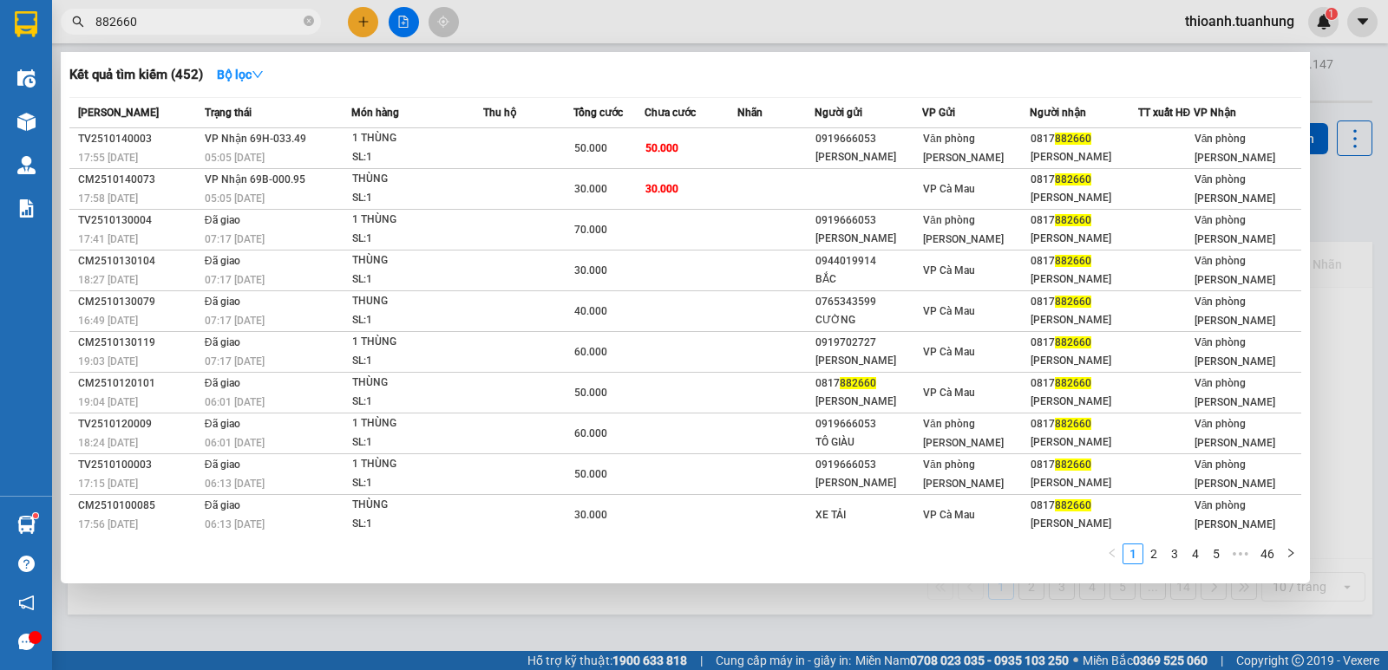
click at [225, 15] on input "882660" at bounding box center [197, 21] width 205 height 19
click at [311, 25] on icon "close-circle" at bounding box center [309, 21] width 10 height 10
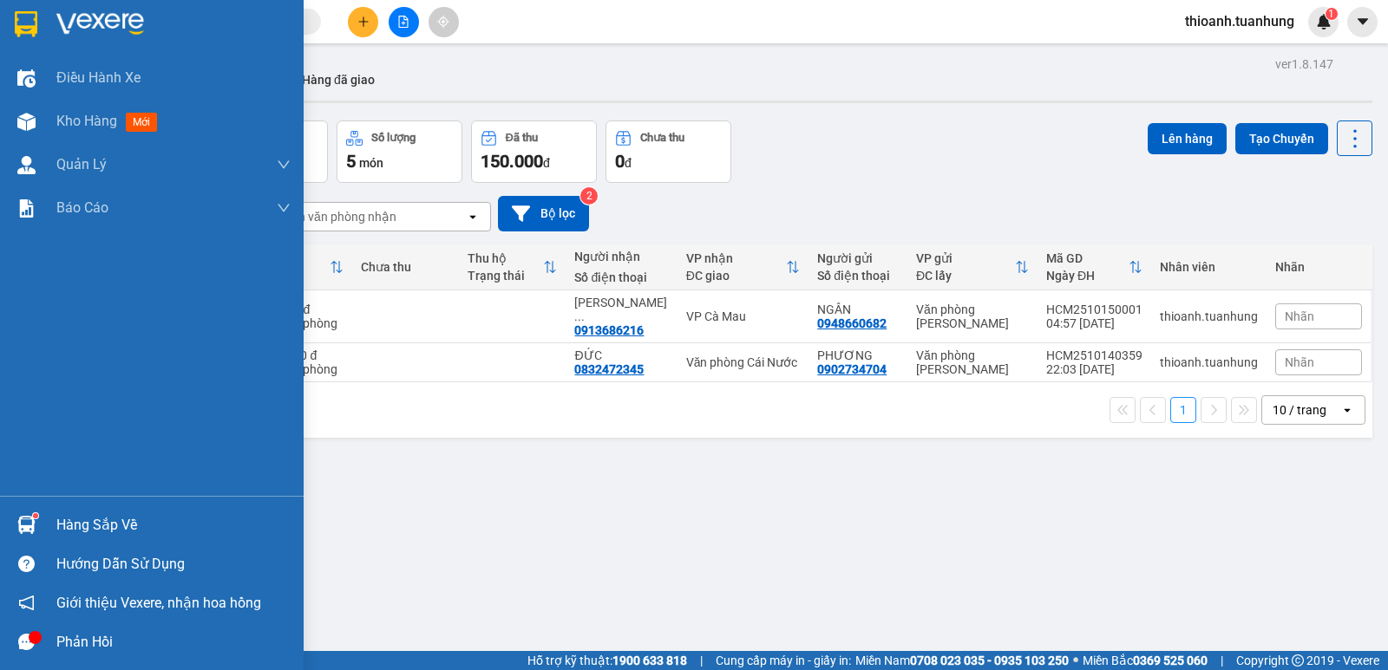
click at [100, 529] on div "Hàng sắp về" at bounding box center [173, 526] width 234 height 26
click at [100, 529] on div "Điều hành xe Kho hàng mới Quản [PERSON_NAME] lý chuyến Quản lý khách hàng mới Q…" at bounding box center [152, 335] width 304 height 670
click at [125, 527] on div "Hàng sắp về" at bounding box center [173, 526] width 234 height 26
